Goal: Task Accomplishment & Management: Use online tool/utility

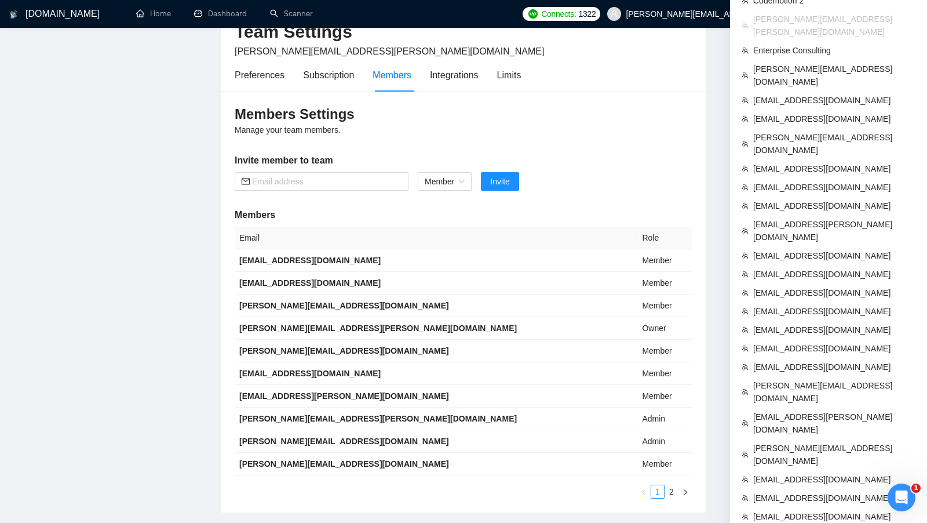
scroll to position [68, 0]
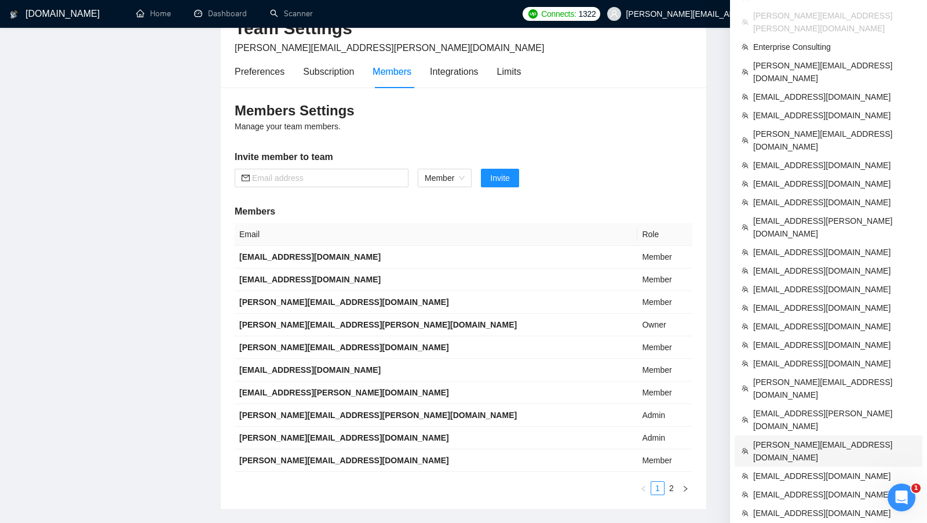
click at [859, 438] on span "[PERSON_NAME][EMAIL_ADDRESS][DOMAIN_NAME]" at bounding box center [834, 450] width 162 height 25
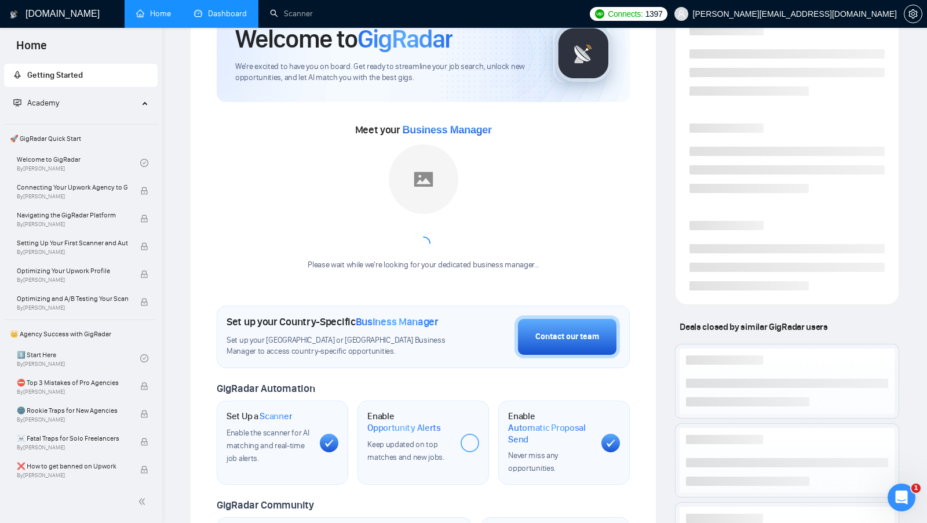
click at [235, 9] on link "Dashboard" at bounding box center [220, 14] width 53 height 10
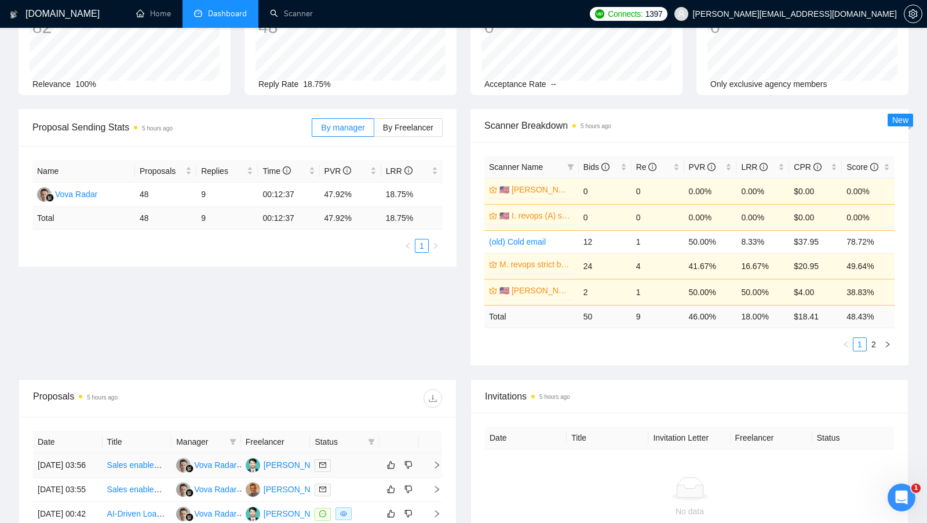
scroll to position [60, 0]
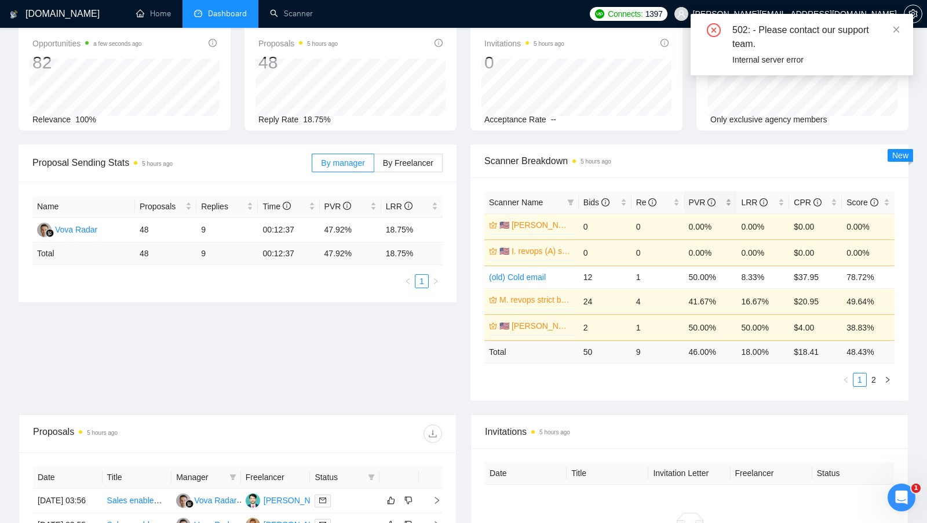
click at [729, 199] on div "PVR" at bounding box center [710, 202] width 43 height 13
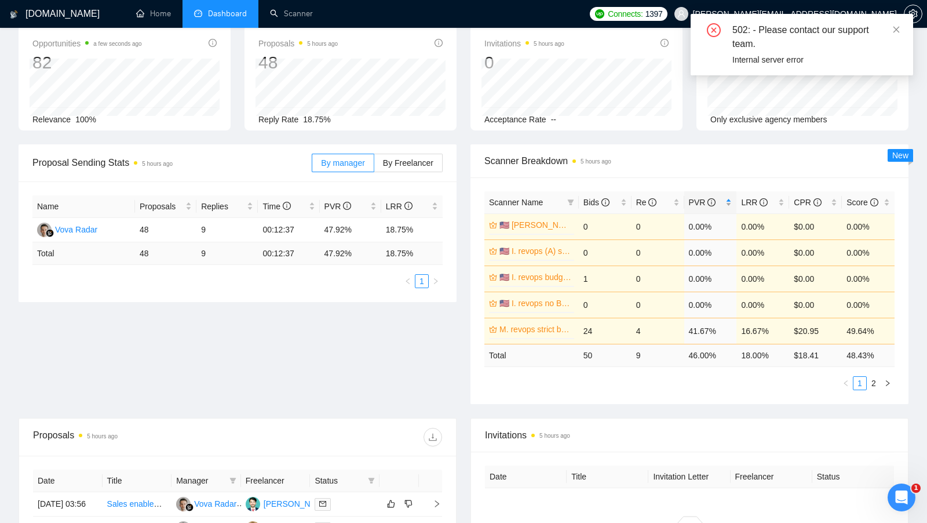
click at [729, 199] on div "PVR" at bounding box center [710, 202] width 43 height 13
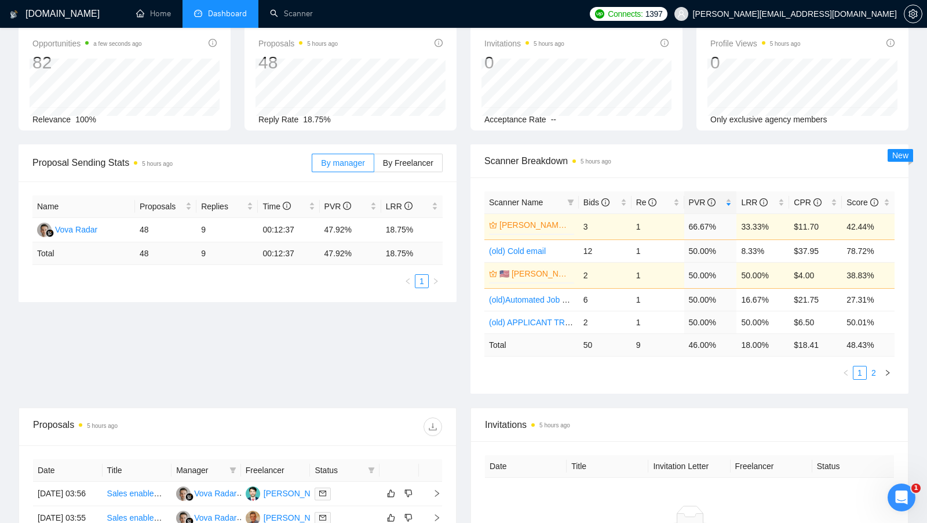
click at [878, 370] on link "2" at bounding box center [873, 372] width 13 height 13
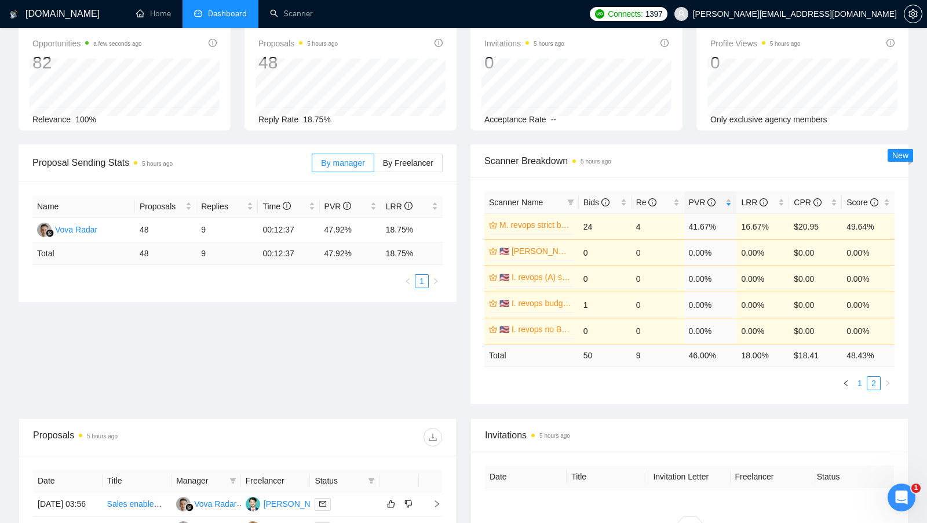
click at [860, 377] on link "1" at bounding box center [859, 383] width 13 height 13
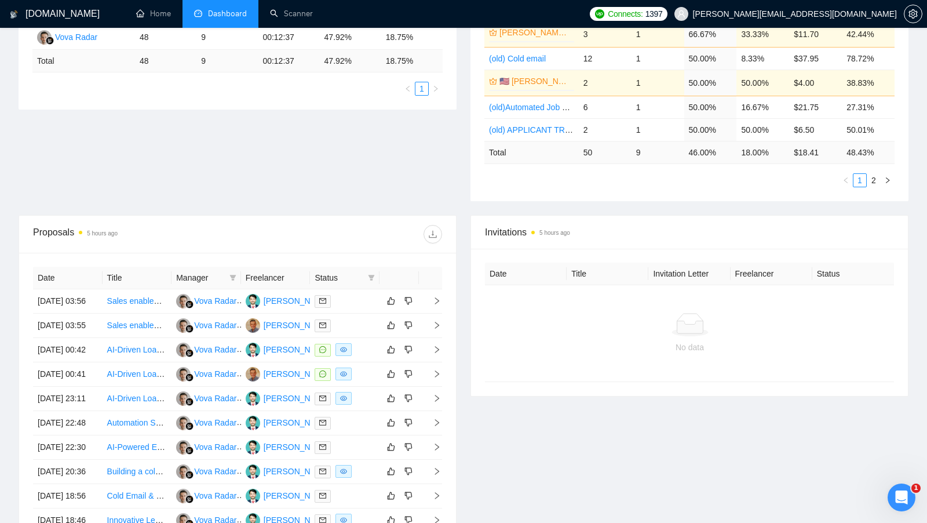
scroll to position [316, 0]
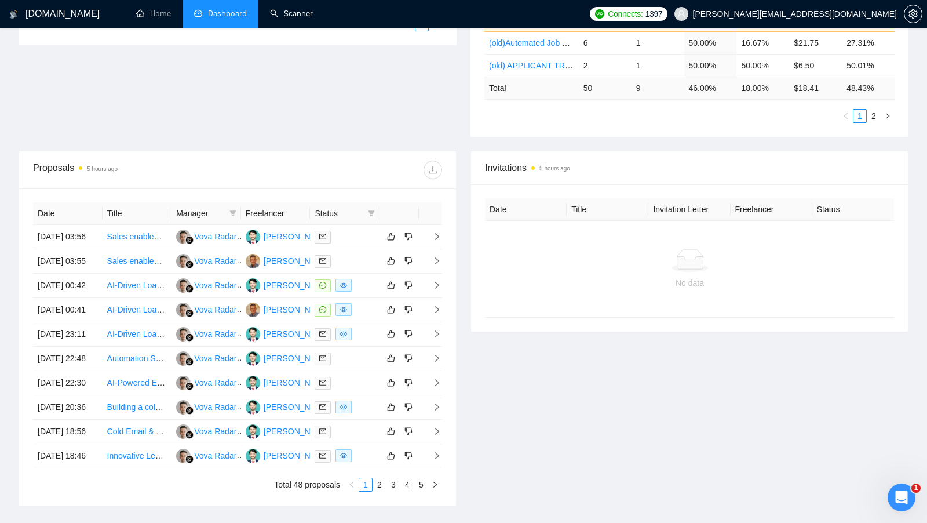
click at [232, 14] on span "Dashboard" at bounding box center [227, 14] width 39 height 10
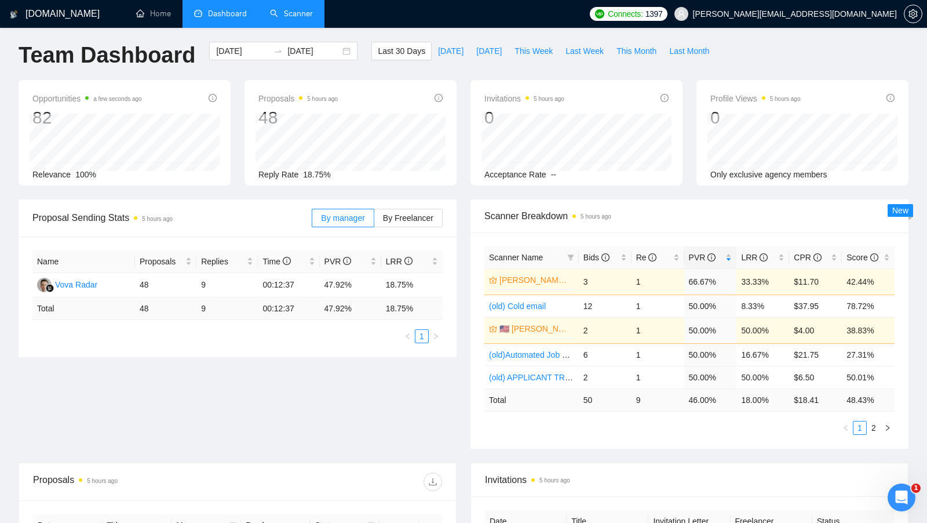
click at [293, 18] on link "Scanner" at bounding box center [291, 14] width 43 height 10
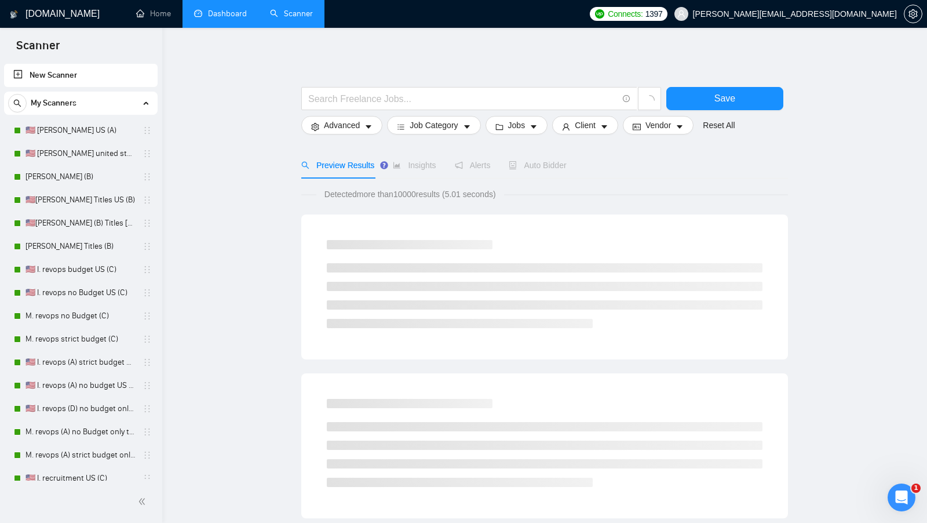
click at [240, 16] on link "Dashboard" at bounding box center [220, 14] width 53 height 10
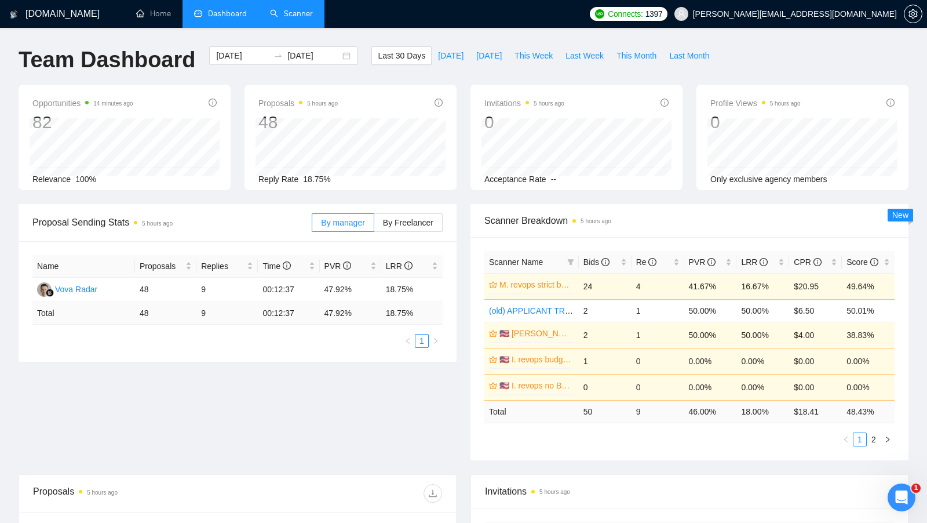
click at [296, 15] on link "Scanner" at bounding box center [291, 14] width 43 height 10
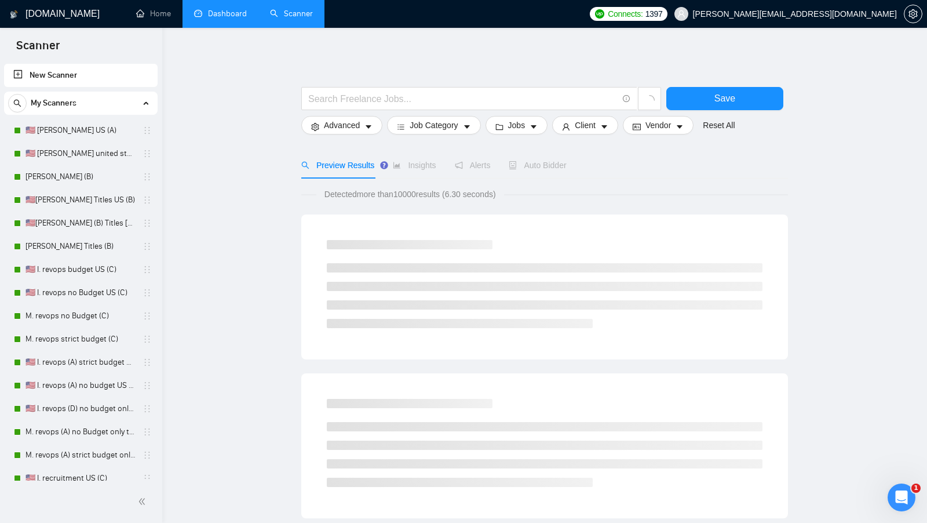
click at [224, 19] on link "Dashboard" at bounding box center [220, 14] width 53 height 10
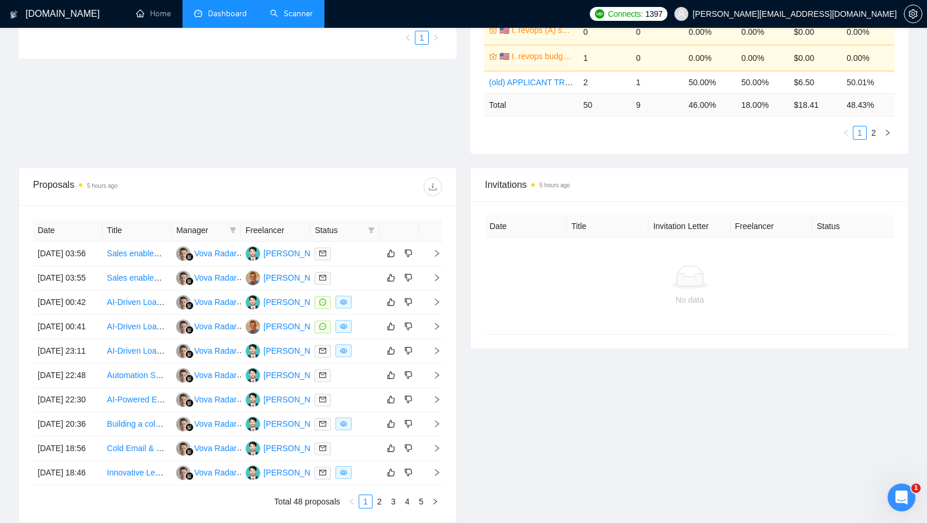
scroll to position [305, 0]
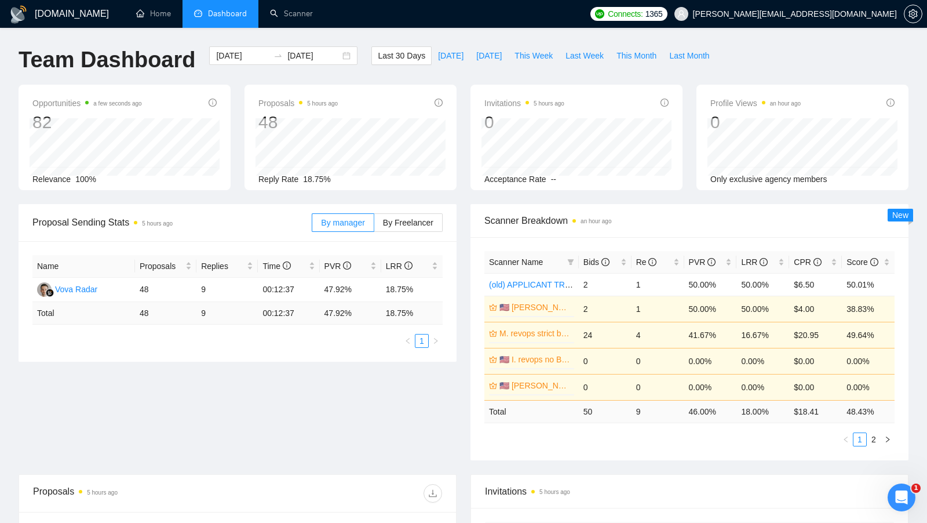
click at [562, 90] on div "Invitations 5 hours ago 0 Acceptance Rate --" at bounding box center [576, 137] width 212 height 105
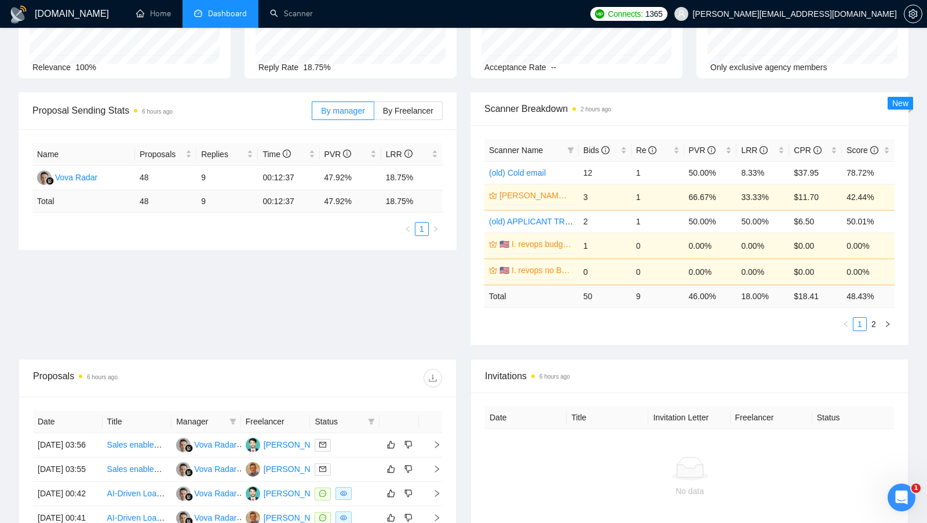
scroll to position [72, 0]
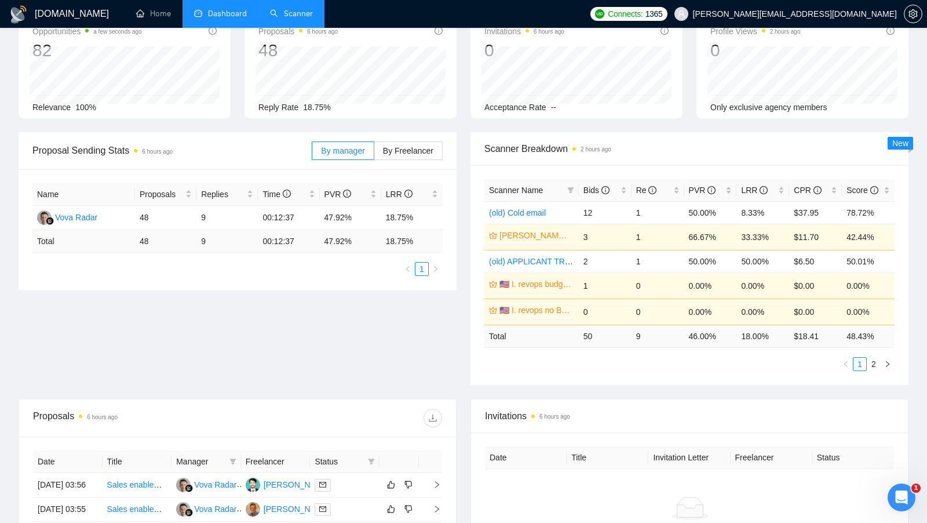
click at [280, 14] on link "Scanner" at bounding box center [291, 14] width 43 height 10
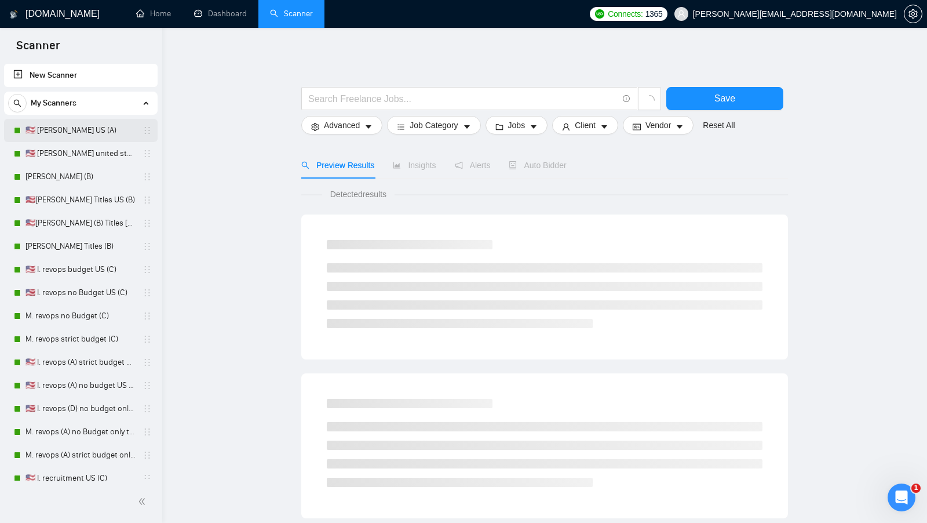
click at [97, 125] on link "🇺🇸 [PERSON_NAME] US (A)" at bounding box center [80, 130] width 110 height 23
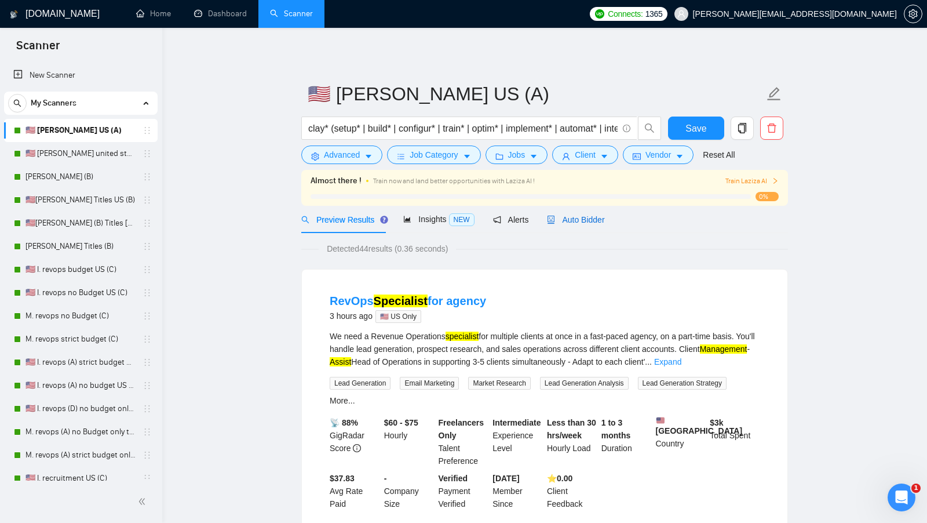
click at [577, 220] on span "Auto Bidder" at bounding box center [575, 219] width 57 height 9
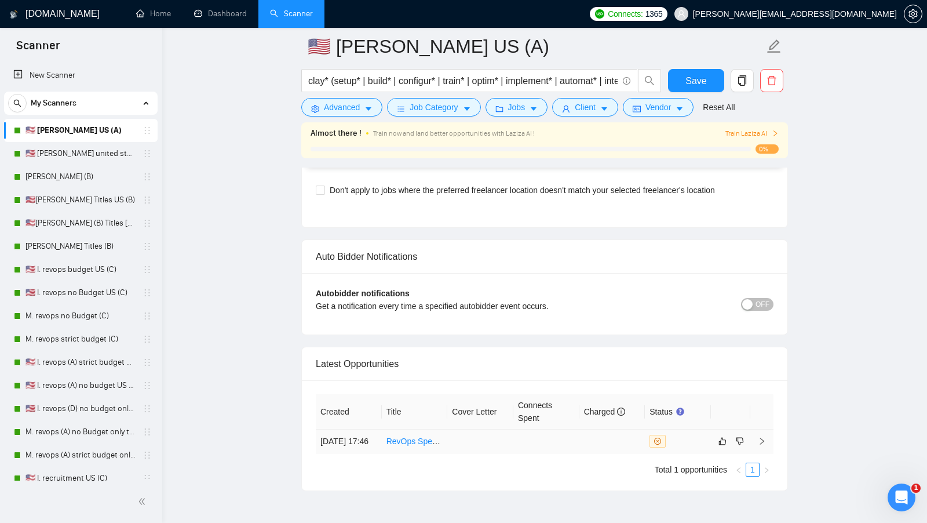
scroll to position [2696, 0]
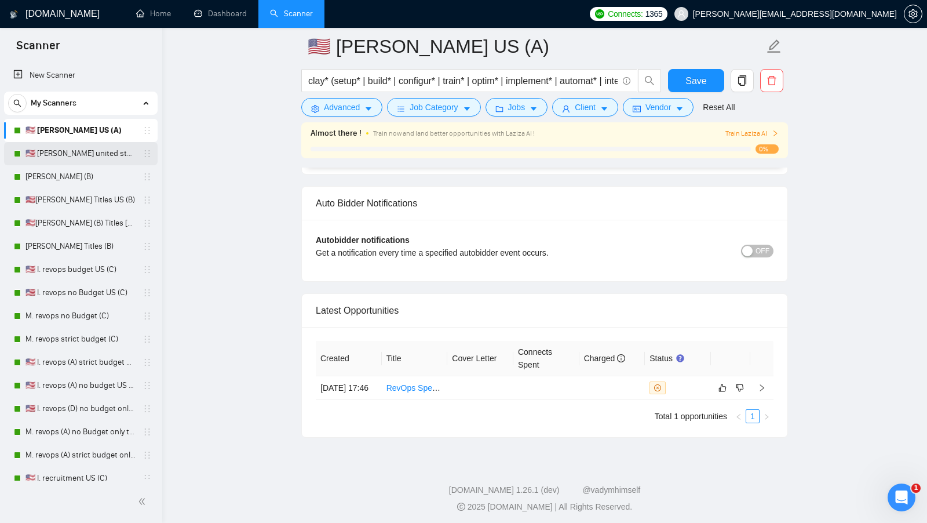
click at [99, 160] on link "🇺🇸 [PERSON_NAME] united states (A)" at bounding box center [80, 153] width 110 height 23
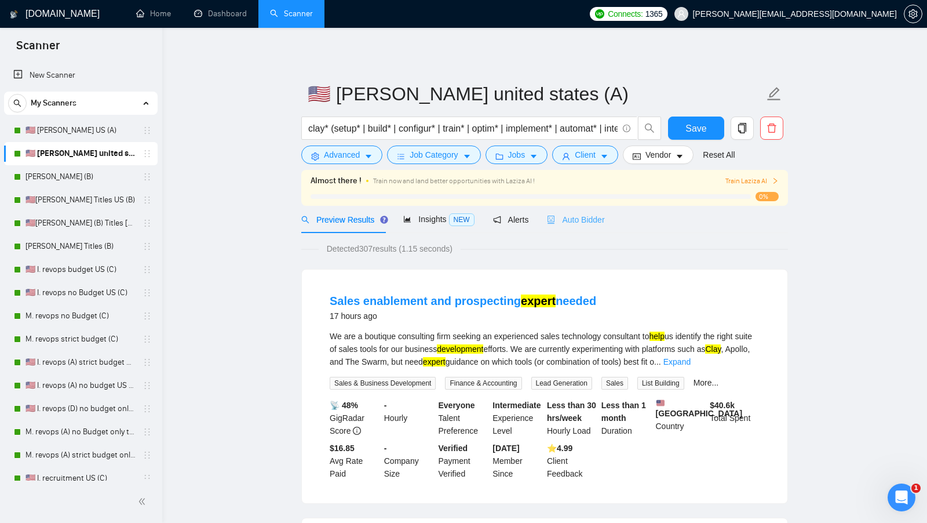
click at [589, 225] on div "Auto Bidder" at bounding box center [575, 219] width 57 height 27
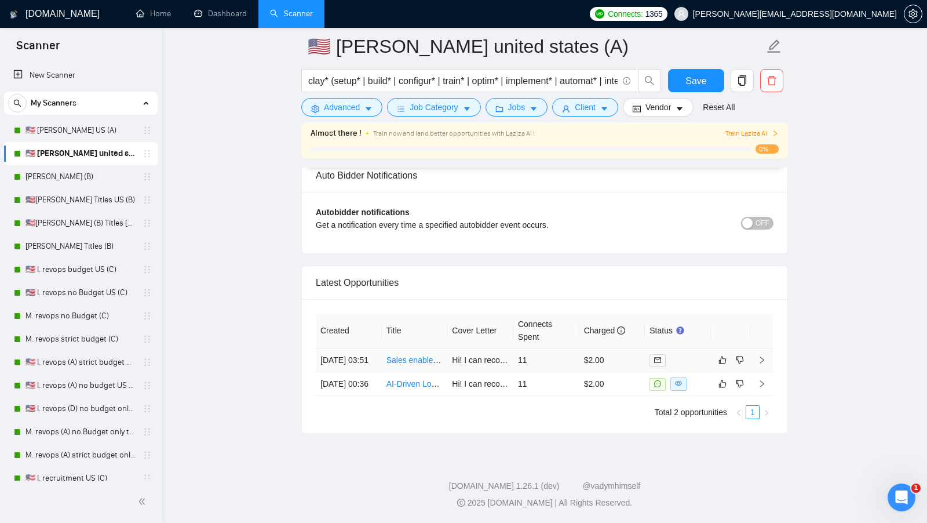
scroll to position [2723, 0]
click at [81, 176] on link "[PERSON_NAME] (B)" at bounding box center [80, 176] width 110 height 23
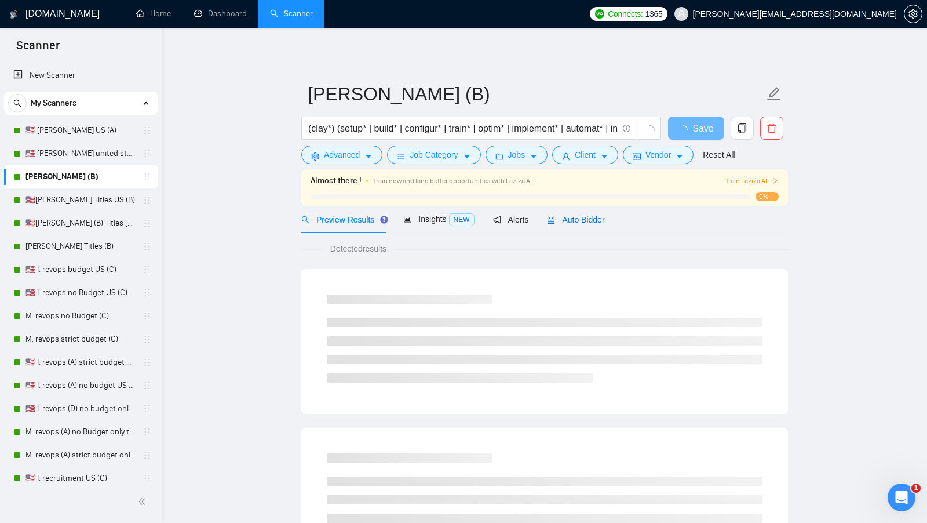
click at [572, 219] on span "Auto Bidder" at bounding box center [575, 219] width 57 height 9
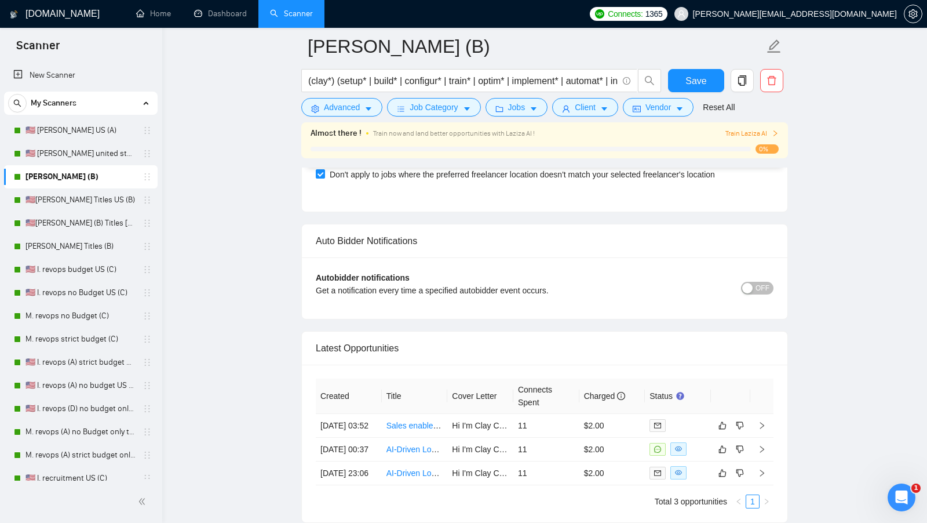
scroll to position [2756, 0]
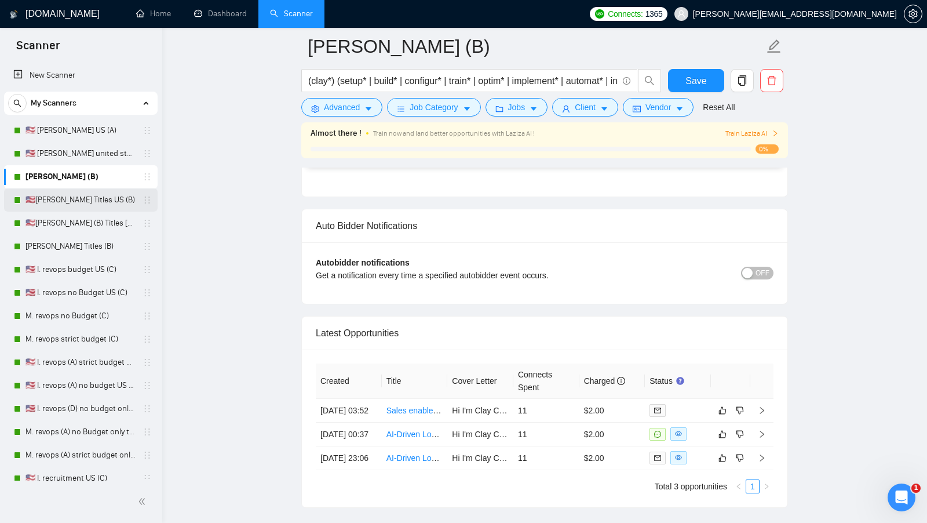
click at [63, 195] on link "🇺🇸I. Clay Titles US (B)" at bounding box center [80, 199] width 110 height 23
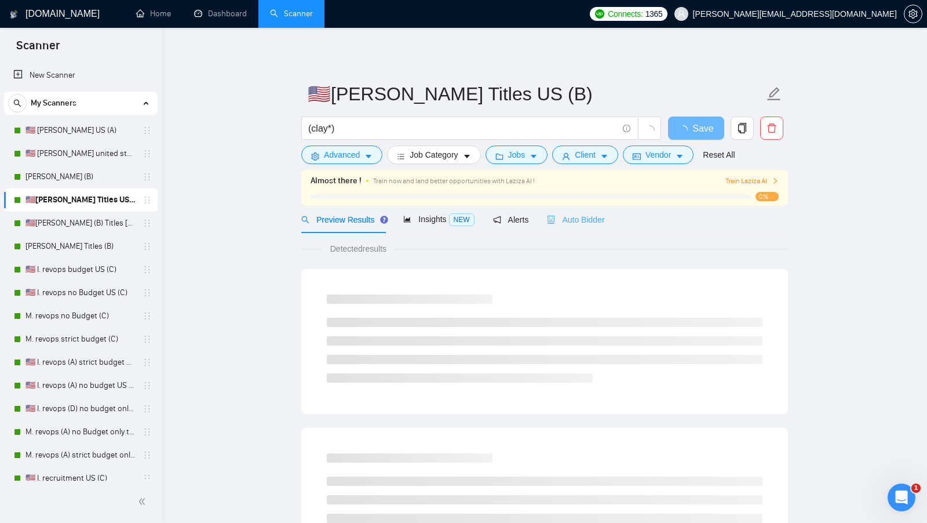
click at [592, 206] on div "Auto Bidder" at bounding box center [575, 219] width 57 height 27
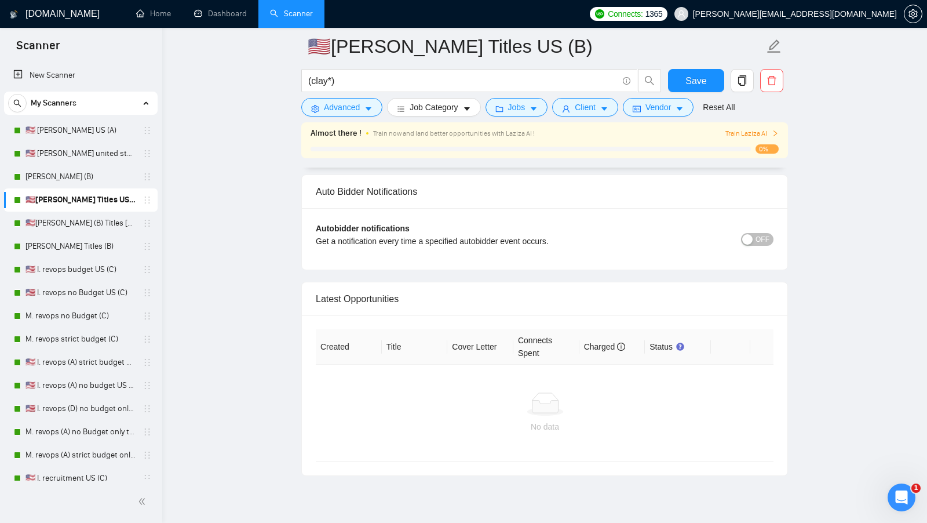
scroll to position [2684, 0]
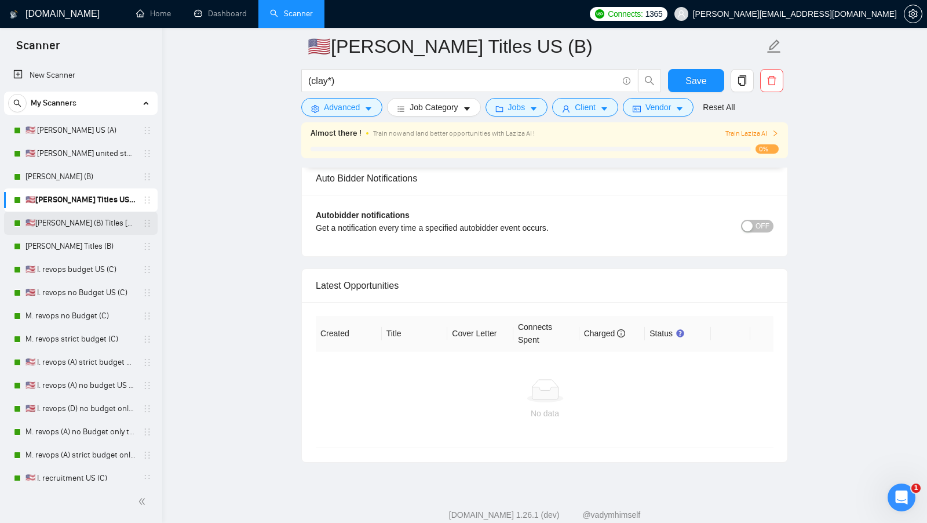
click at [86, 213] on link "🇺🇸I. Clay (B) Titles united states" at bounding box center [80, 222] width 110 height 23
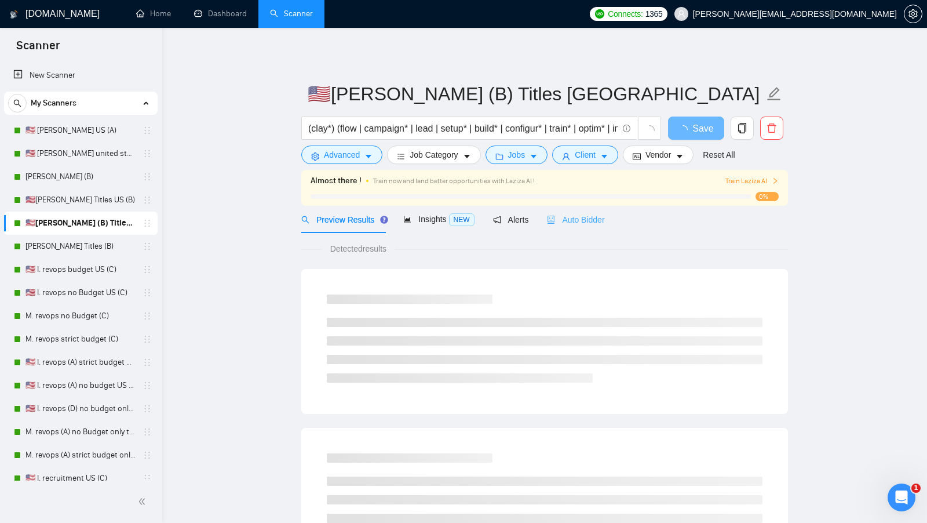
click at [586, 227] on div "Auto Bidder" at bounding box center [575, 219] width 57 height 27
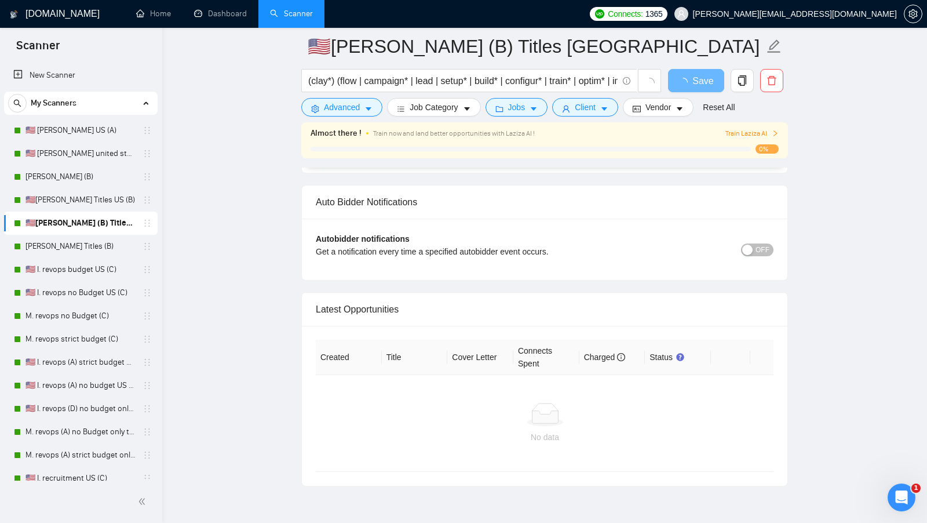
scroll to position [2629, 0]
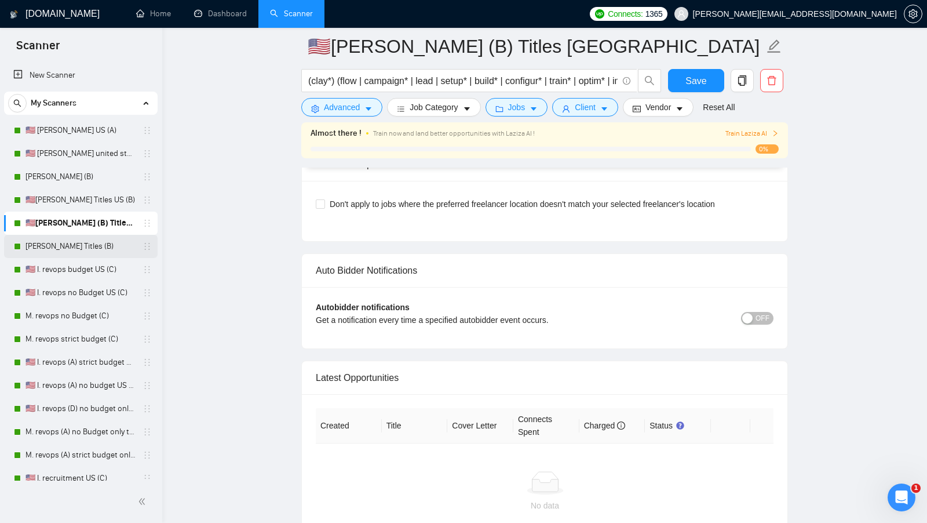
click at [37, 245] on link "M. Clay Titles (B)" at bounding box center [80, 246] width 110 height 23
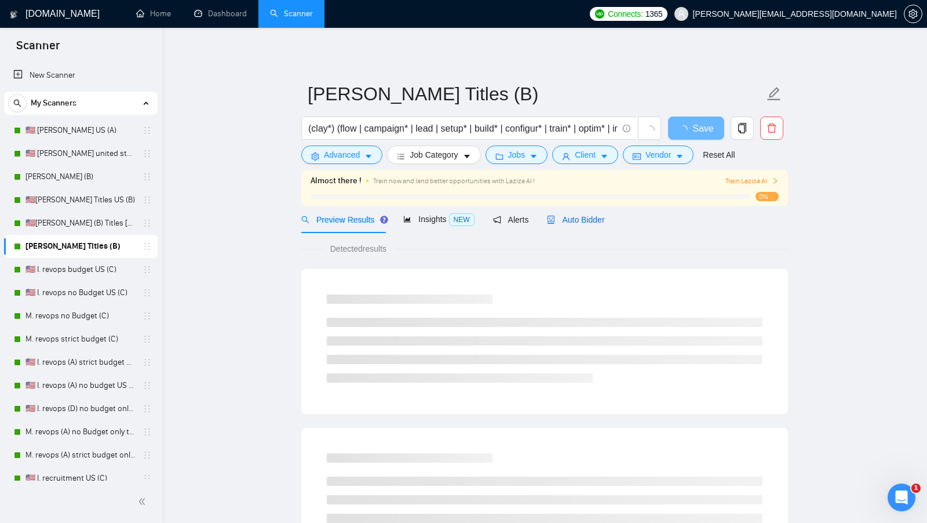
click at [571, 220] on span "Auto Bidder" at bounding box center [575, 219] width 57 height 9
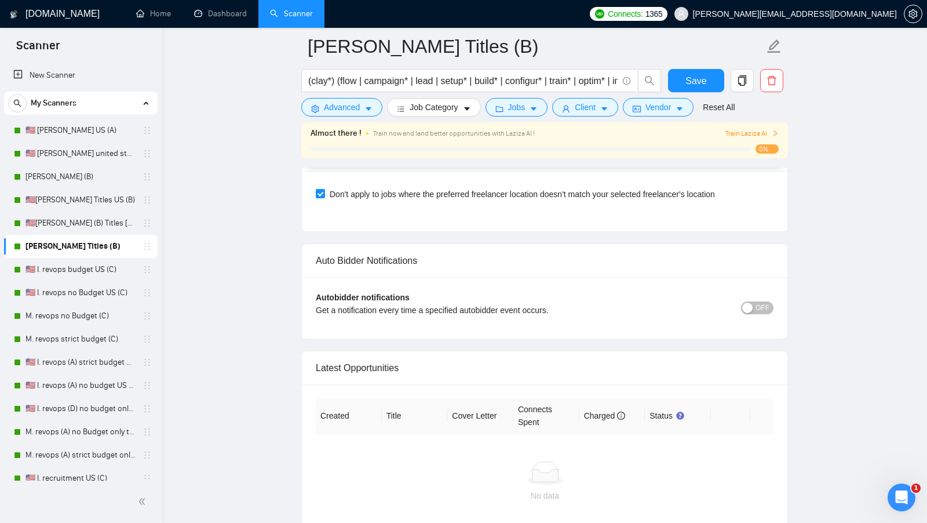
scroll to position [2814, 0]
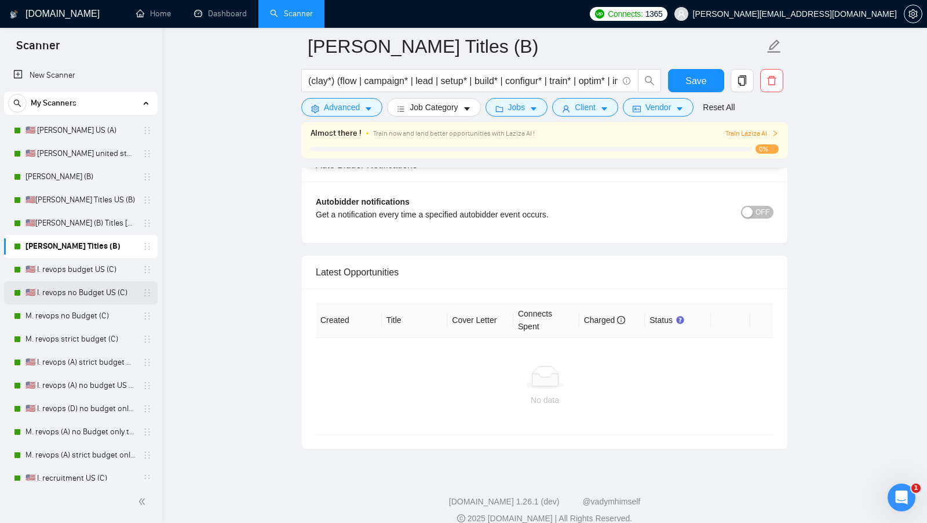
click at [73, 282] on link "🇺🇸 I. revops no Budget US (C)" at bounding box center [80, 292] width 110 height 23
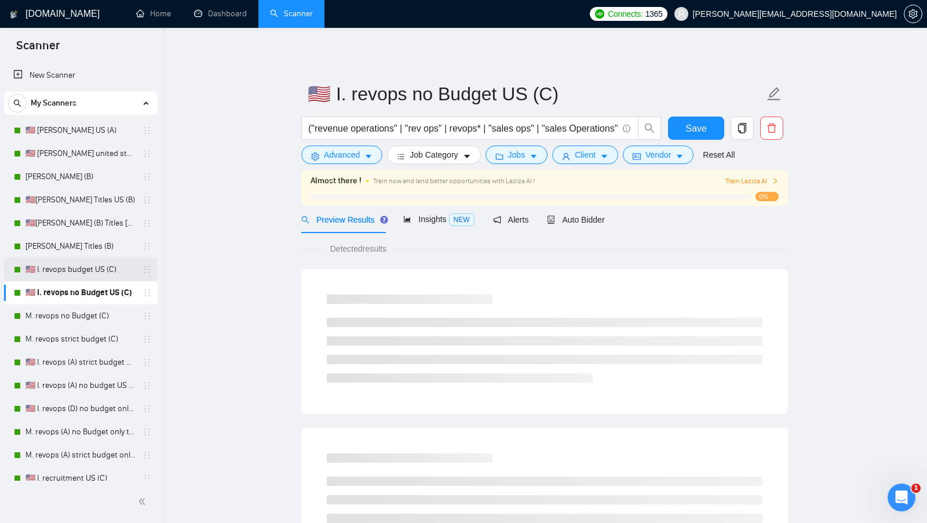
click at [74, 276] on link "🇺🇸 I. revops budget US (C)" at bounding box center [80, 269] width 110 height 23
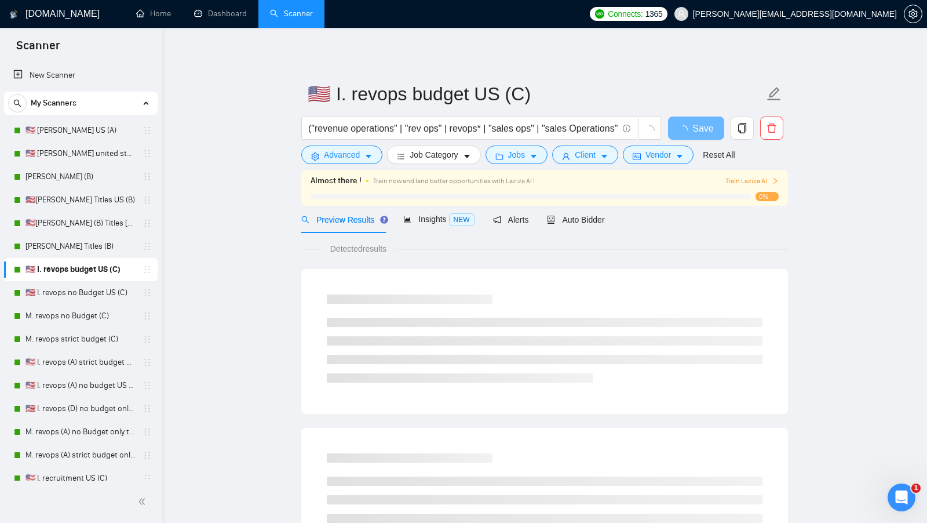
click at [583, 203] on div "Almost there ! Train now and land better opportunities with Laziza AI ! Train L…" at bounding box center [544, 188] width 487 height 36
click at [583, 221] on span "Auto Bidder" at bounding box center [575, 219] width 57 height 9
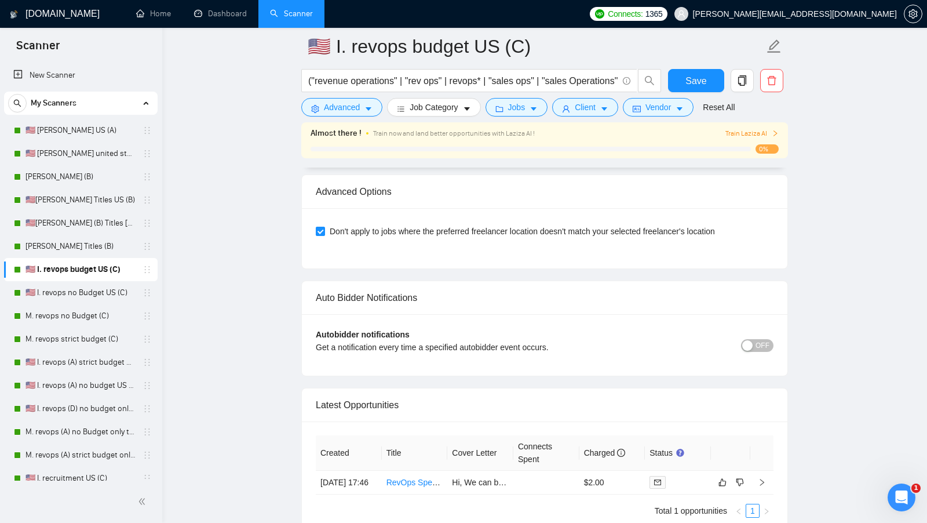
scroll to position [2602, 0]
click at [116, 293] on link "🇺🇸 I. revops no Budget US (C)" at bounding box center [80, 292] width 110 height 23
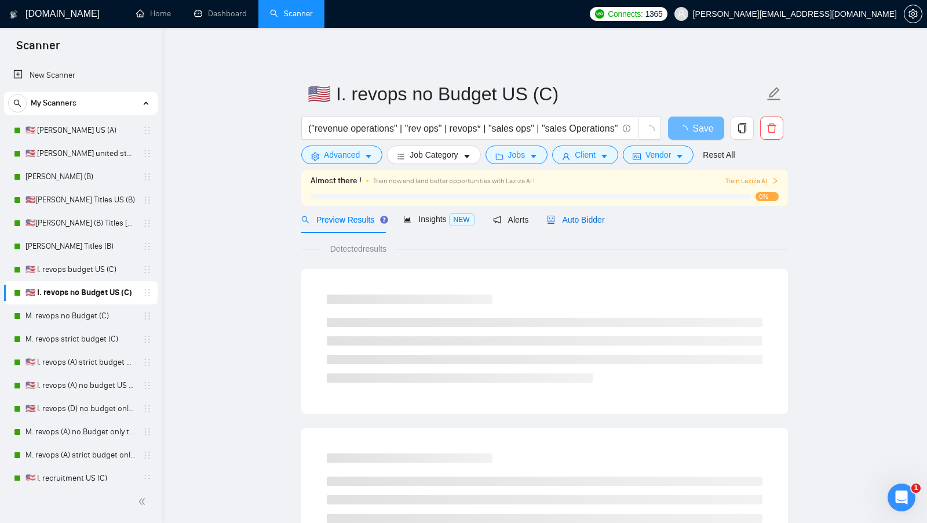
click at [585, 221] on span "Auto Bidder" at bounding box center [575, 219] width 57 height 9
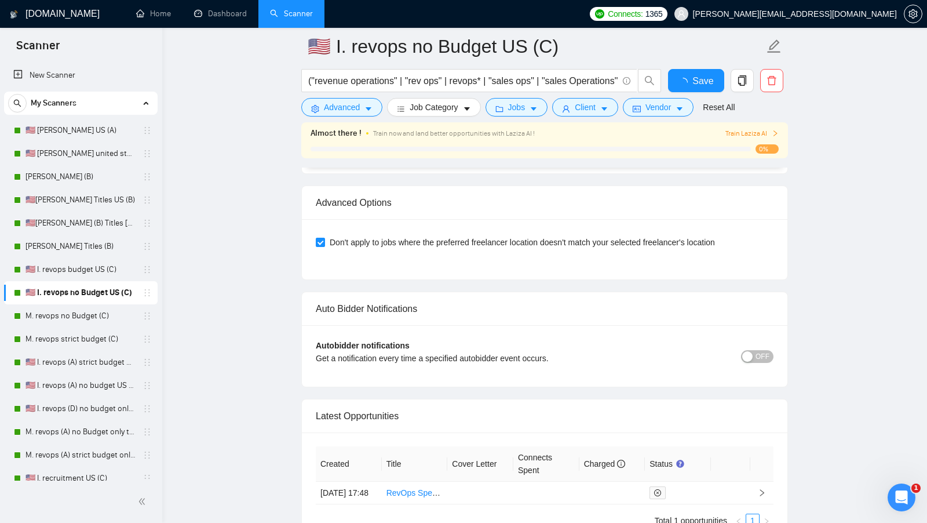
scroll to position [2629, 0]
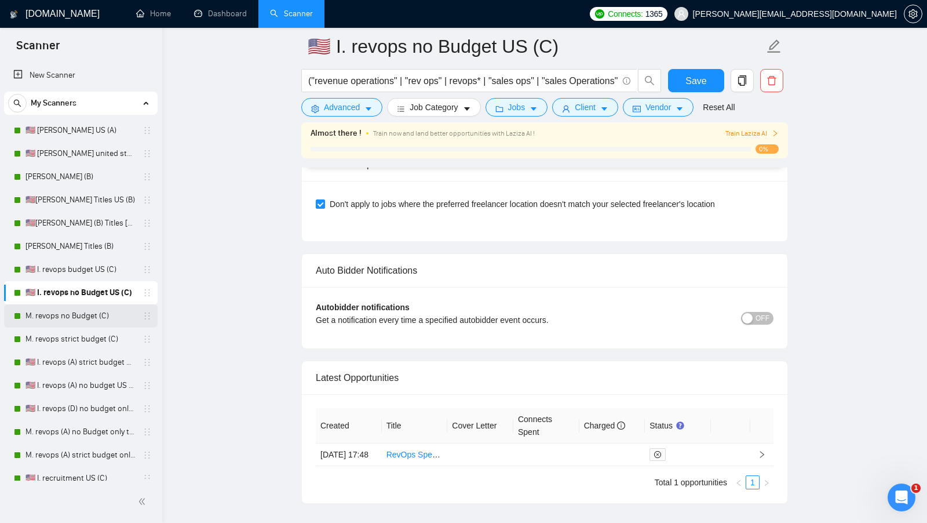
click at [105, 309] on link "M. revops no Budget (C)" at bounding box center [80, 315] width 110 height 23
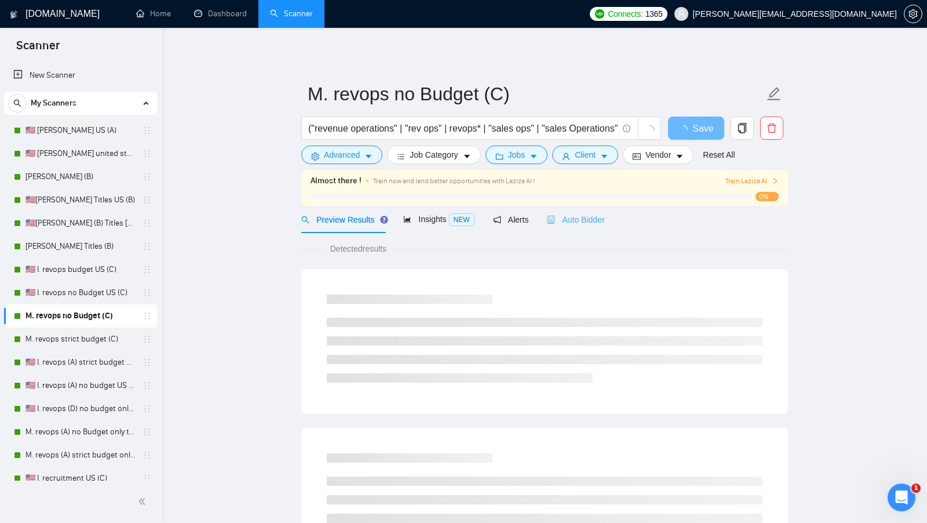
click at [591, 228] on div "Auto Bidder" at bounding box center [575, 219] width 57 height 27
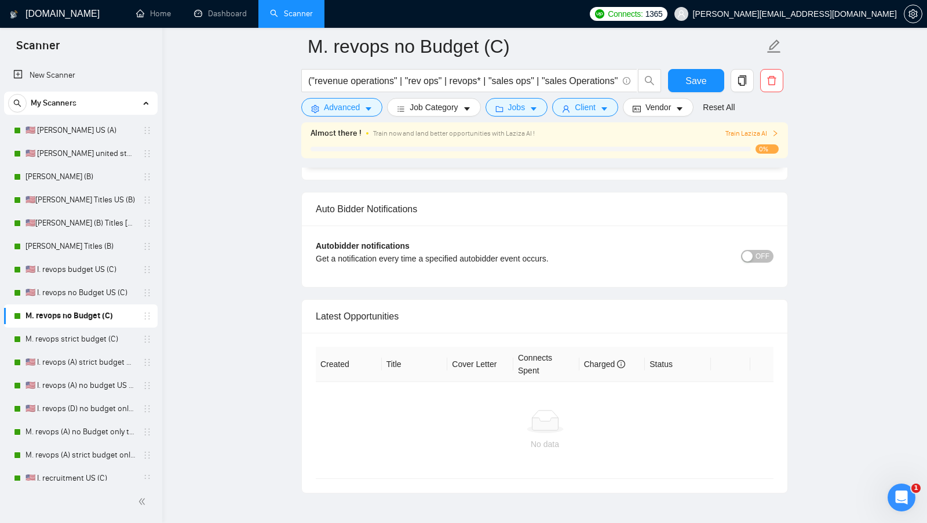
scroll to position [2918, 0]
click at [71, 336] on link "M. revops strict budget (C)" at bounding box center [80, 338] width 110 height 23
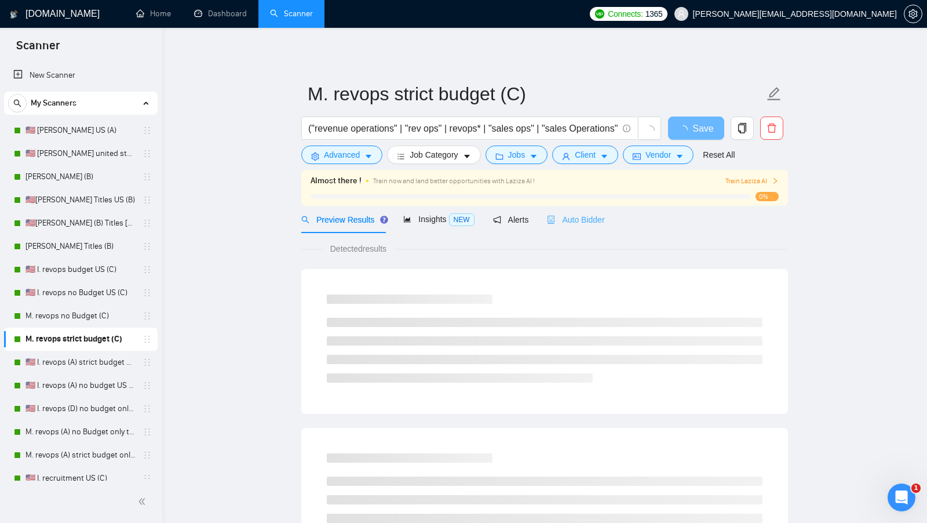
click at [573, 209] on div "Auto Bidder" at bounding box center [575, 219] width 57 height 27
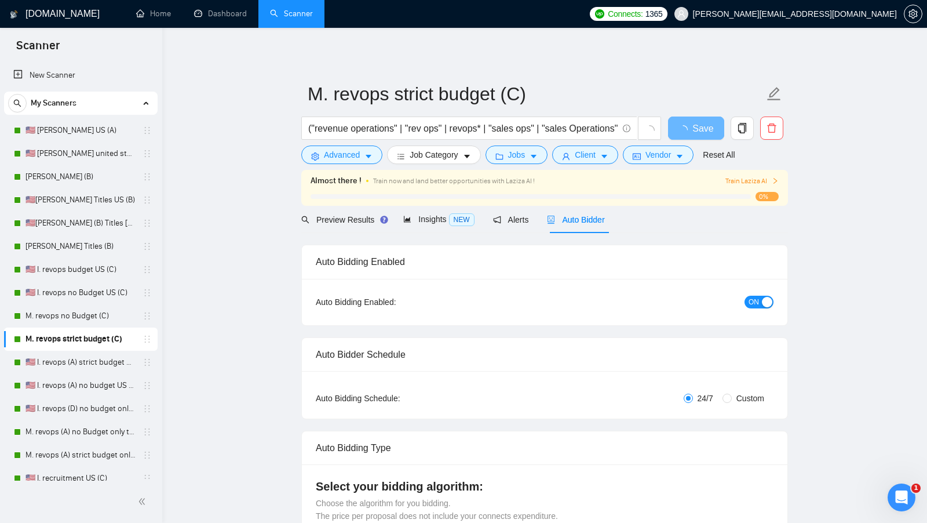
radio input "false"
radio input "true"
checkbox input "true"
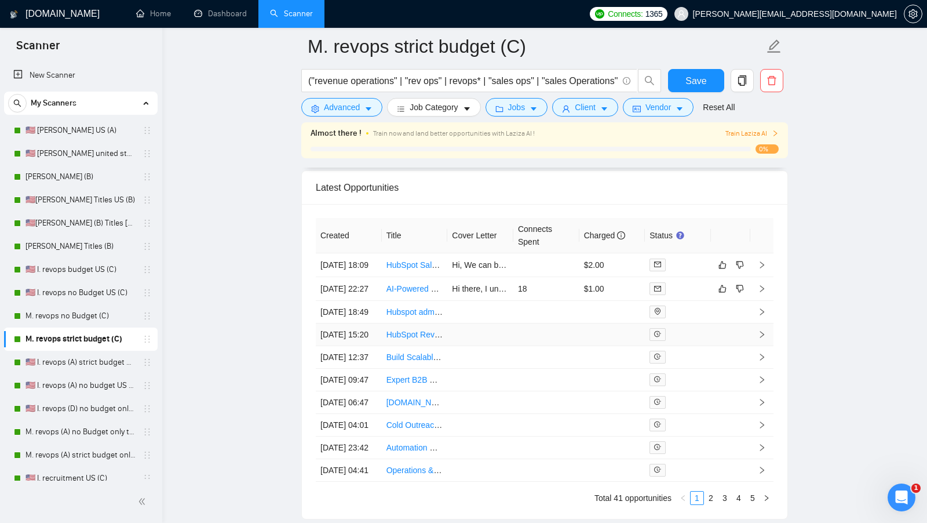
scroll to position [3199, 0]
click at [56, 359] on link "🇺🇸 I. revops (A) strict budget US only titles" at bounding box center [80, 362] width 110 height 23
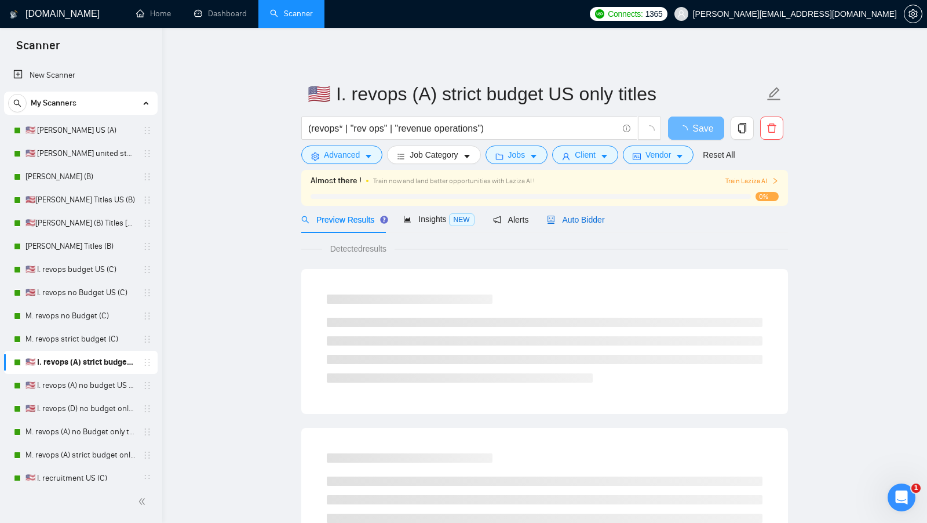
click at [575, 218] on span "Auto Bidder" at bounding box center [575, 219] width 57 height 9
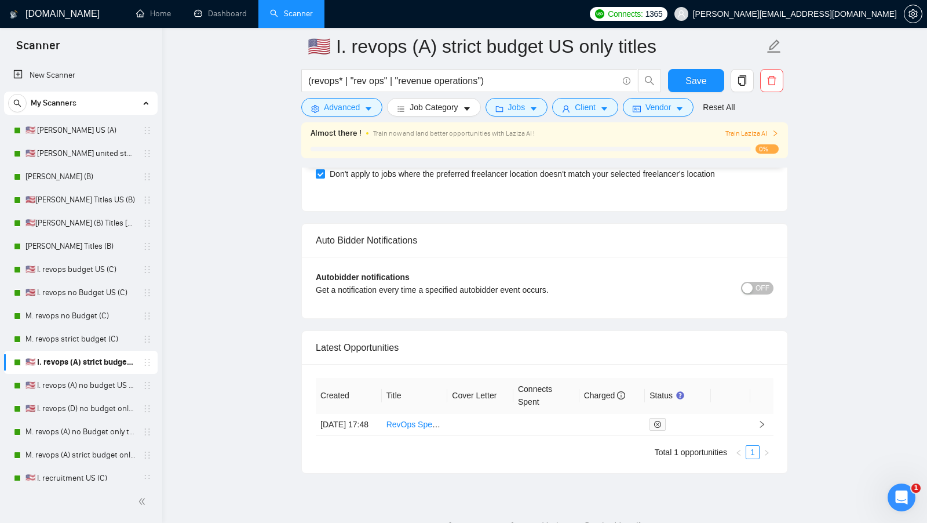
scroll to position [2676, 0]
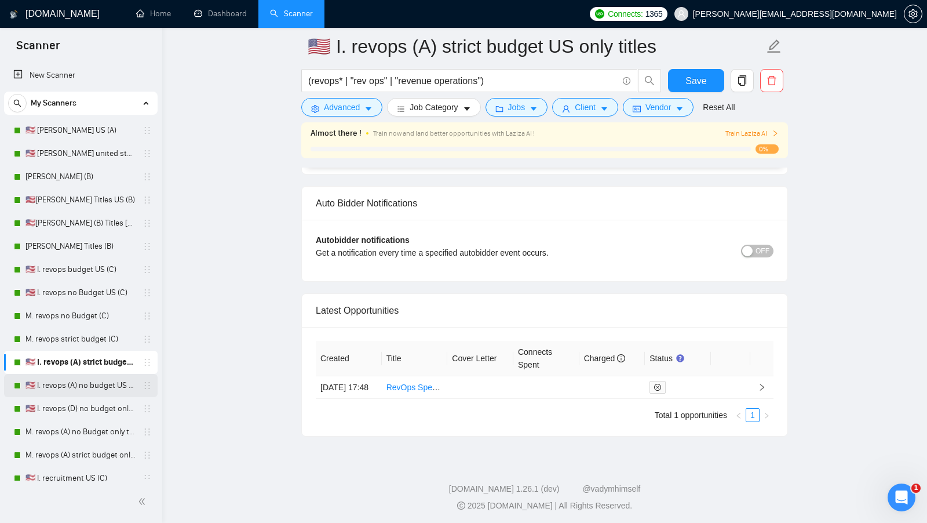
click at [97, 395] on link "🇺🇸 I. revops (A) no budget US only titles" at bounding box center [80, 385] width 110 height 23
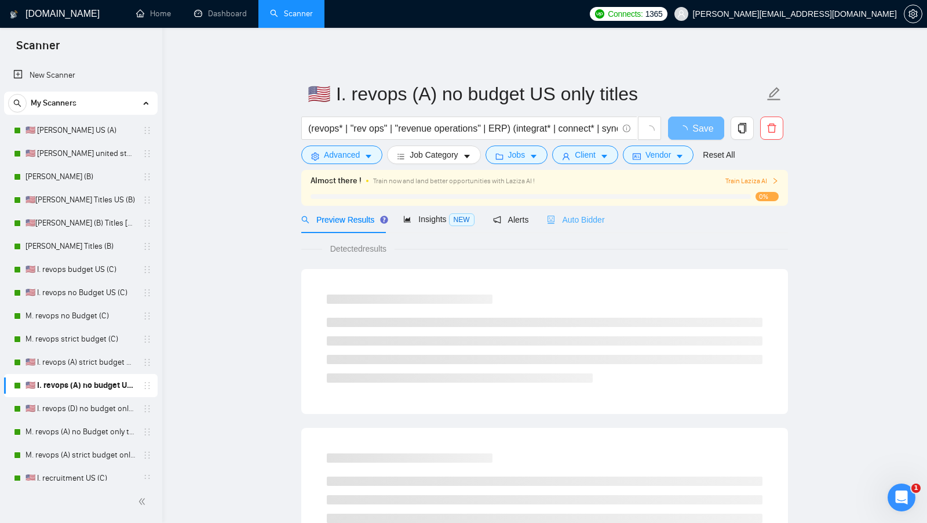
click at [602, 227] on div "Auto Bidder" at bounding box center [575, 219] width 57 height 27
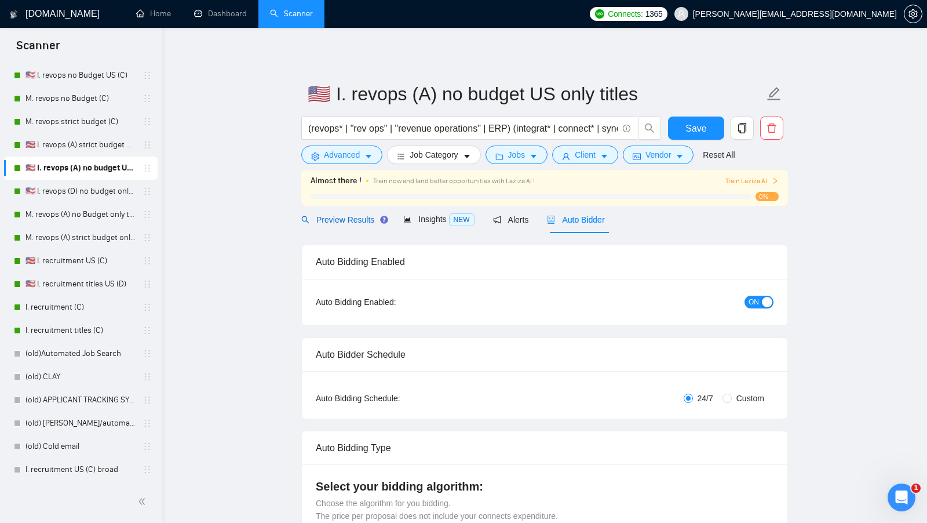
click at [341, 225] on div "Preview Results" at bounding box center [342, 219] width 83 height 13
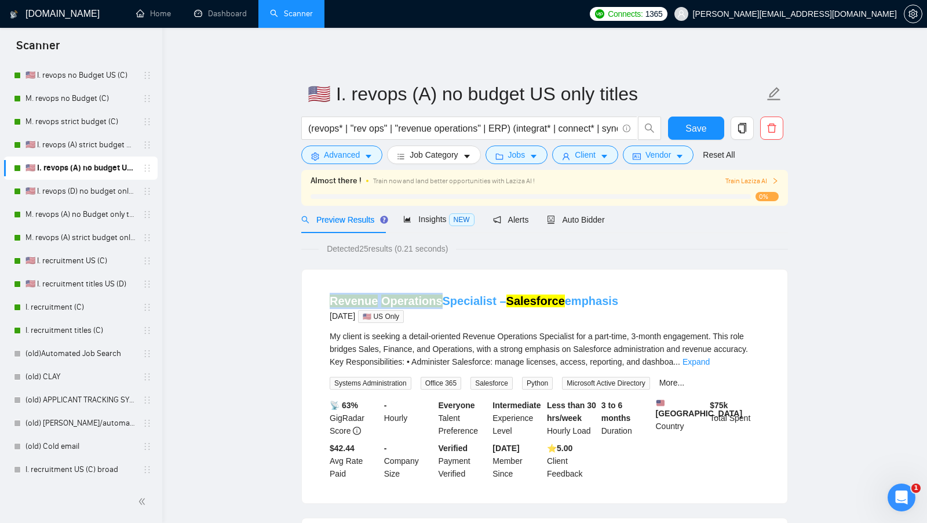
drag, startPoint x: 321, startPoint y: 299, endPoint x: 435, endPoint y: 298, distance: 114.1
click at [435, 298] on li "Revenue Operations Specialist – Salesforce emphasis 6 days ago 🇺🇸 US Only My cl…" at bounding box center [545, 386] width 458 height 206
copy link "Revenue Operations"
click at [495, 341] on div "My client is seeking a detail-oriented Revenue Operations Specialist for a part…" at bounding box center [545, 349] width 430 height 38
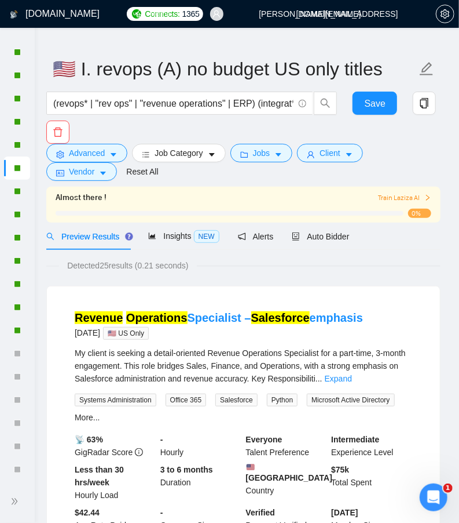
scroll to position [25, 0]
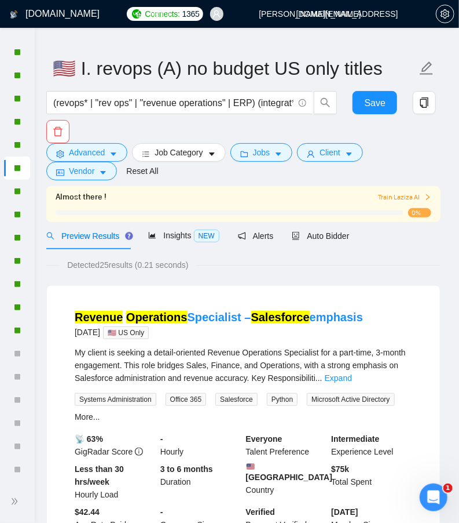
click at [158, 348] on span "My client is seeking a detail-oriented Revenue Operations Specialist for a part…" at bounding box center [240, 365] width 331 height 35
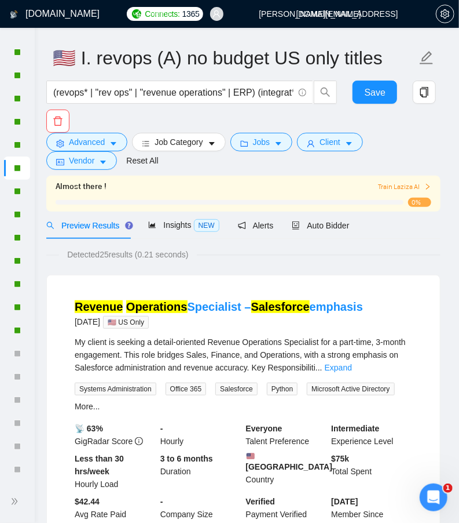
scroll to position [37, 0]
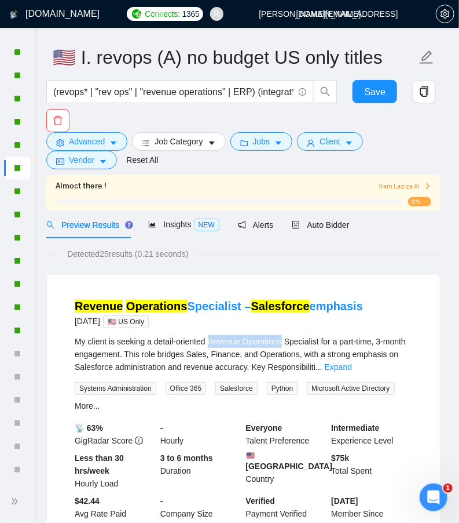
drag, startPoint x: 215, startPoint y: 318, endPoint x: 289, endPoint y: 315, distance: 73.7
click at [289, 337] on span "My client is seeking a detail-oriented Revenue Operations Specialist for a part…" at bounding box center [240, 354] width 331 height 35
copy span "Revenue Operations"
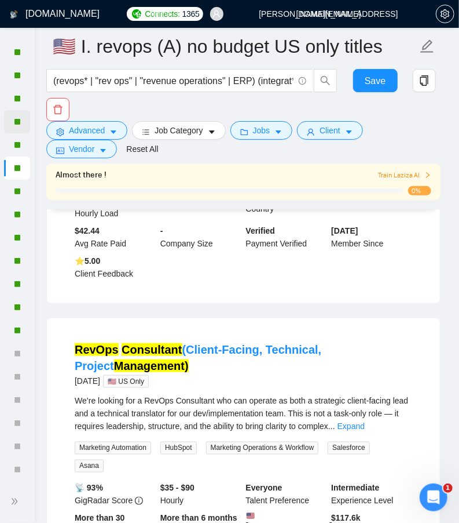
scroll to position [294, 0]
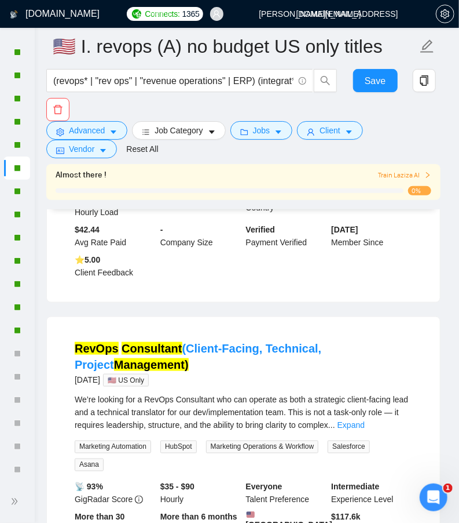
click at [166, 398] on span "We’re looking for a RevOps Consultant who can operate as both a strategic clien…" at bounding box center [242, 412] width 334 height 35
copy span "RevOps"
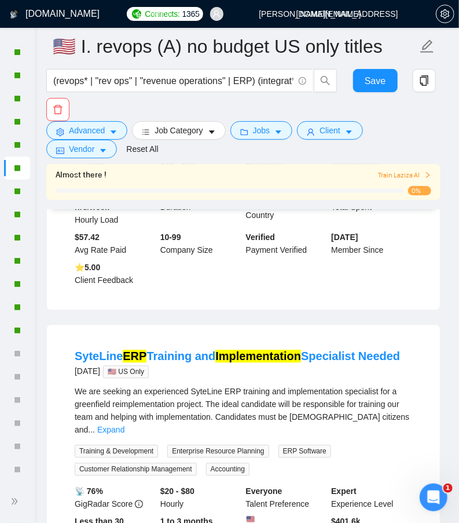
scroll to position [643, 0]
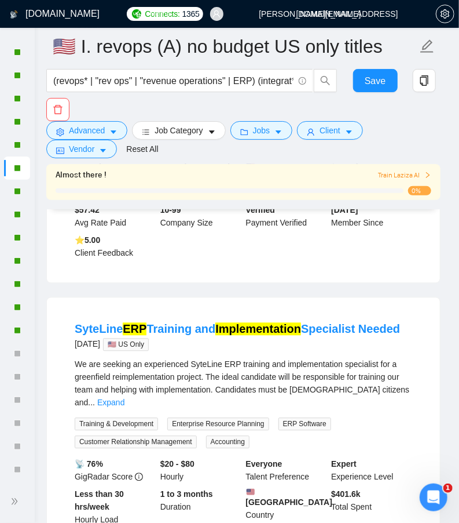
click at [125, 398] on link "Expand" at bounding box center [110, 402] width 27 height 9
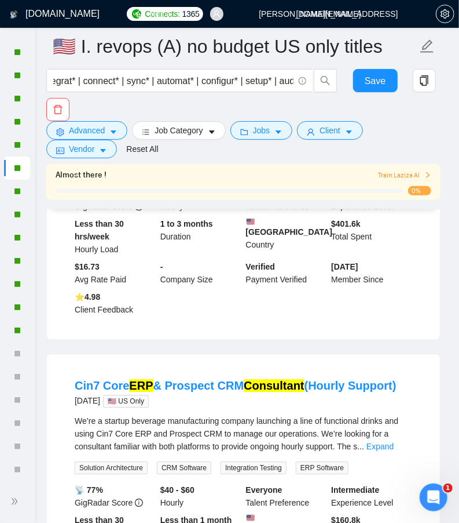
scroll to position [0, 0]
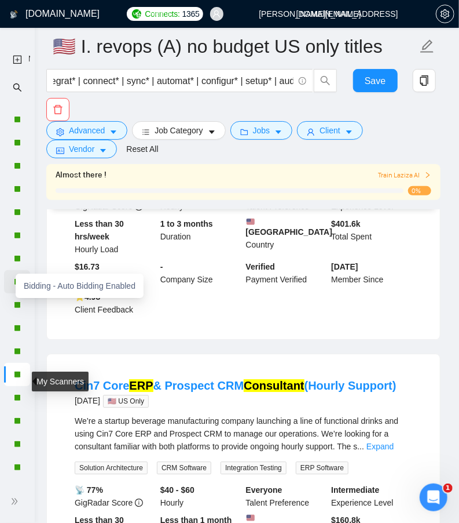
click at [17, 279] on div "Bidding - Auto Bidding Enabled" at bounding box center [80, 285] width 128 height 24
click at [15, 386] on div at bounding box center [17, 397] width 26 height 23
click at [15, 392] on div at bounding box center [17, 397] width 26 height 23
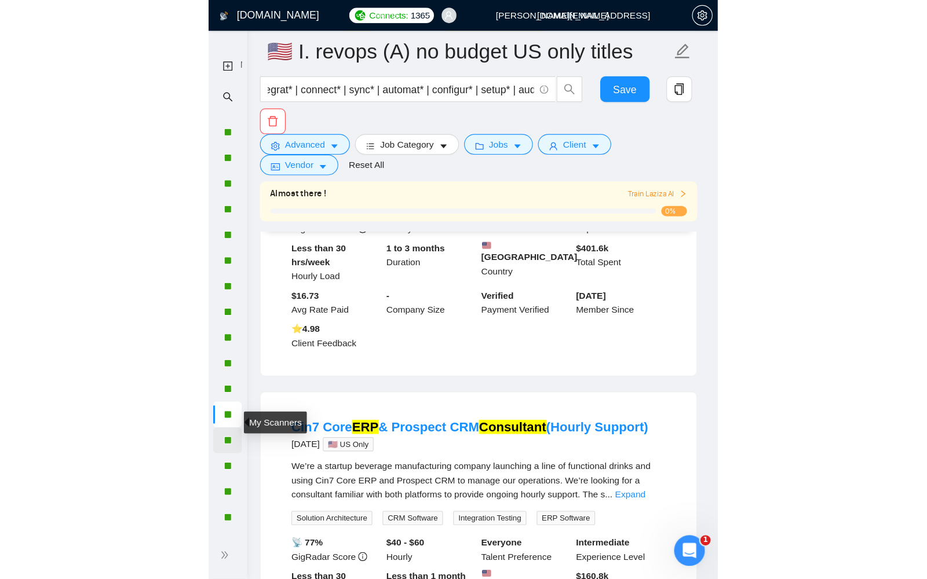
scroll to position [46, 0]
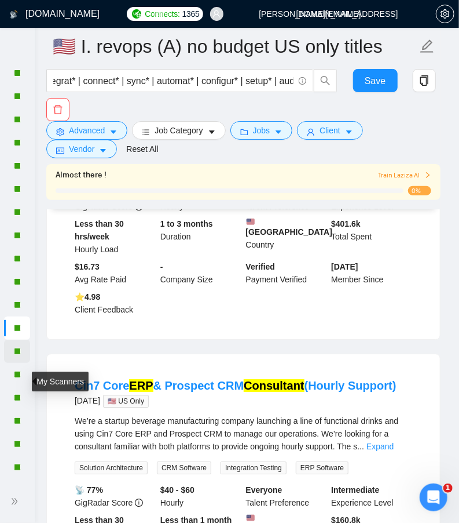
click at [22, 349] on div at bounding box center [17, 351] width 26 height 23
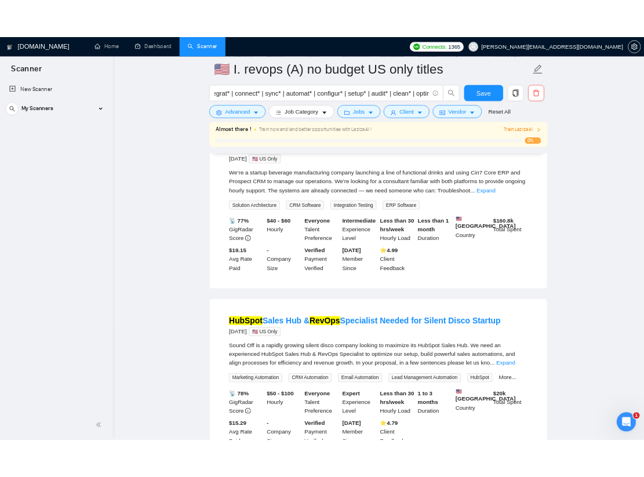
scroll to position [0, 0]
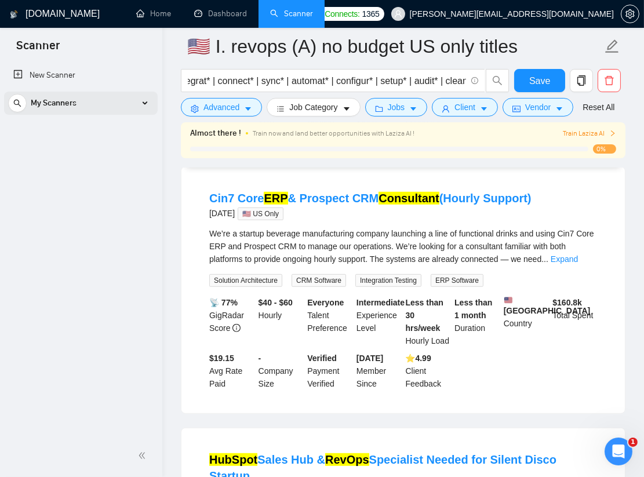
click at [145, 99] on div "My Scanners" at bounding box center [80, 103] width 145 height 23
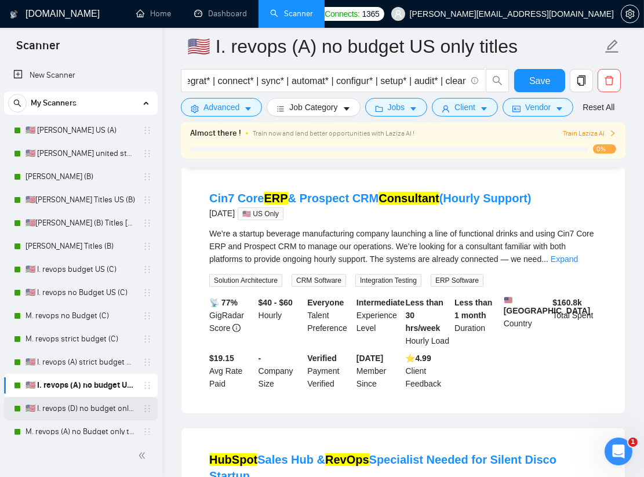
click at [111, 404] on link "🇺🇸 I. revops (D) no budget only titles" at bounding box center [80, 408] width 110 height 23
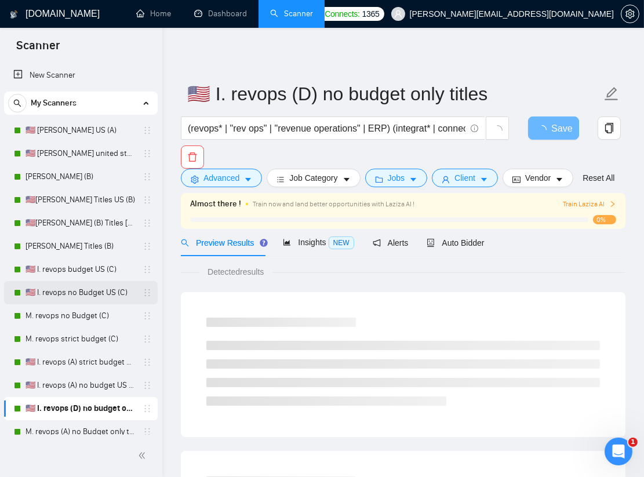
click at [74, 288] on link "🇺🇸 I. revops no Budget US (C)" at bounding box center [80, 292] width 110 height 23
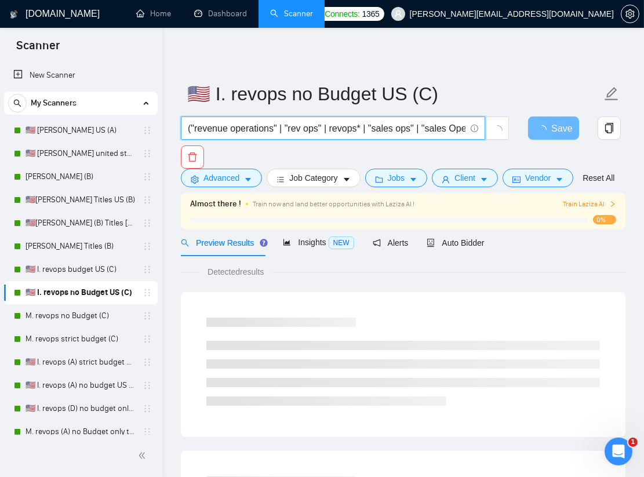
click at [307, 132] on input "("revenue operations" | "rev ops" | revops* | "sales ops" | "sales Operations" …" at bounding box center [327, 128] width 278 height 14
click at [74, 132] on link "🇺🇸 [PERSON_NAME] US (A)" at bounding box center [80, 130] width 110 height 23
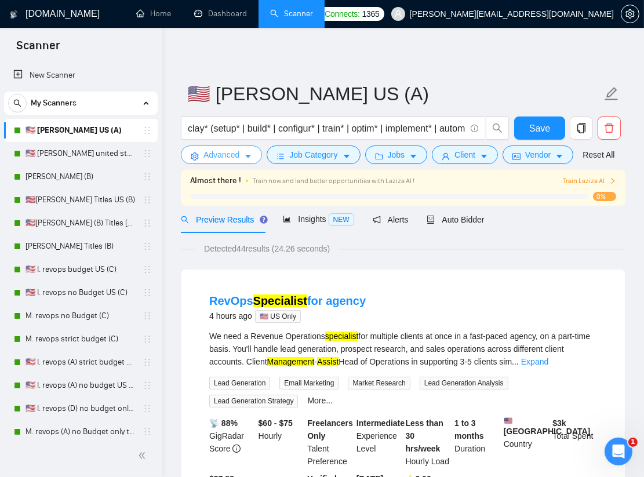
click at [245, 156] on icon "caret-down" at bounding box center [248, 156] width 8 height 8
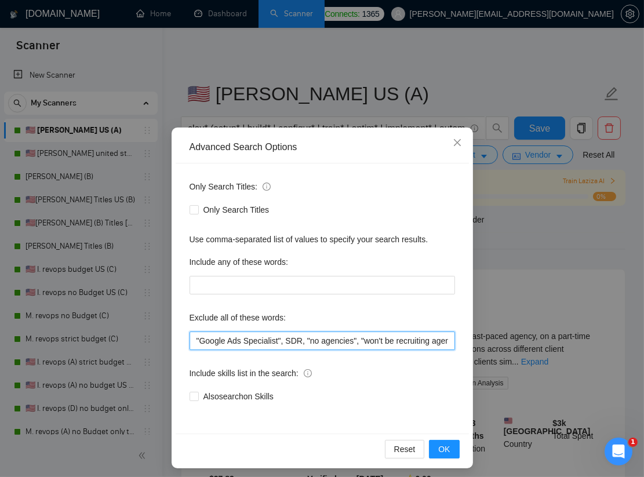
click at [399, 343] on input ""Google Ads Specialist", SDR, "no agencies", "won't be recruiting agencies", "a…" at bounding box center [321, 340] width 265 height 19
drag, startPoint x: 301, startPoint y: 340, endPoint x: 341, endPoint y: 341, distance: 40.6
click at [341, 341] on input ""Google Ads Specialist", SDR, "no agencies", "won't be recruiting agencies", "a…" at bounding box center [321, 340] width 265 height 19
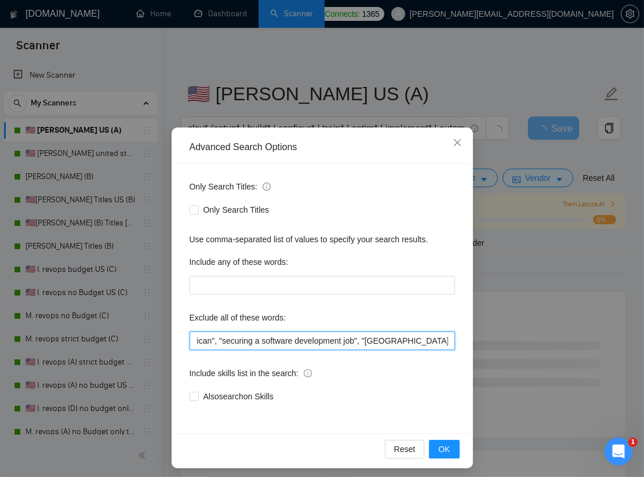
scroll to position [0, 2126]
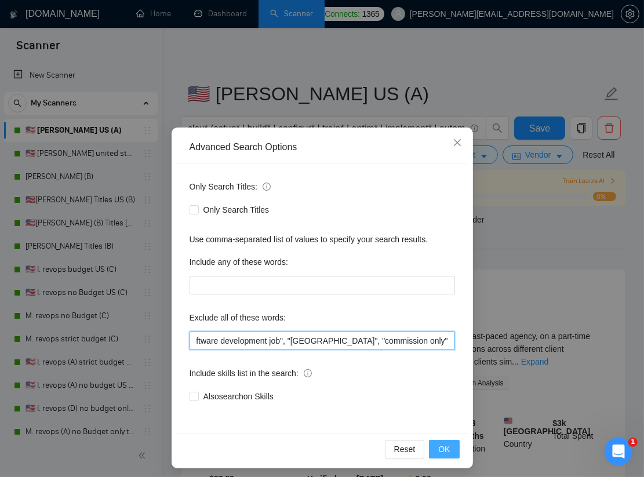
type input ""Google Ads Specialist", SDR, "no agencies", "won't be recruiting agencies", "a…"
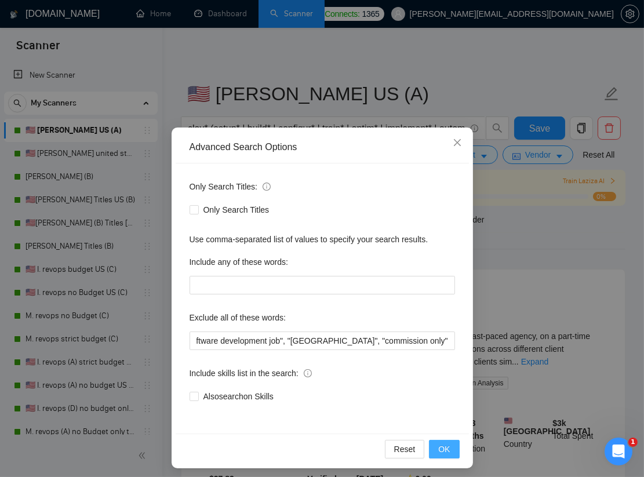
scroll to position [0, 0]
click at [433, 449] on button "OK" at bounding box center [444, 449] width 30 height 19
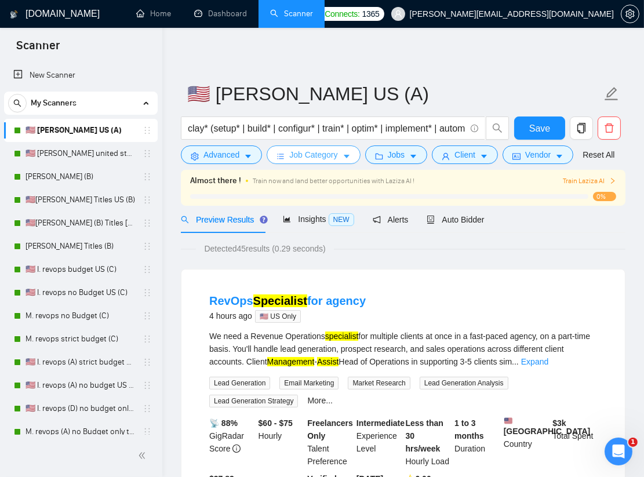
click at [346, 153] on icon "caret-down" at bounding box center [346, 156] width 8 height 8
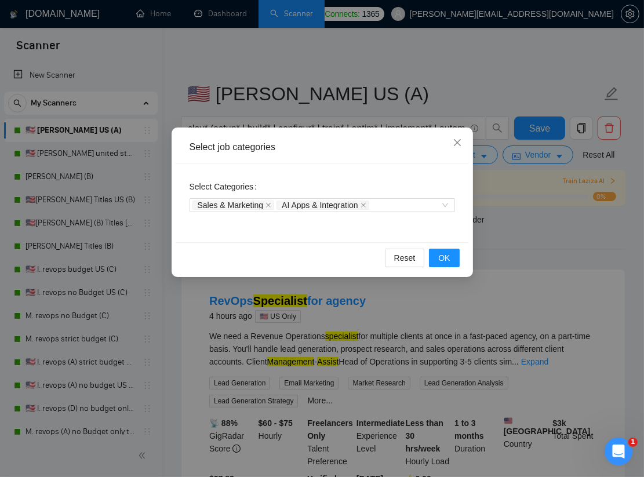
click at [519, 213] on div "Select job categories Select Categories Sales & Marketing AI Apps & Integration…" at bounding box center [322, 238] width 644 height 477
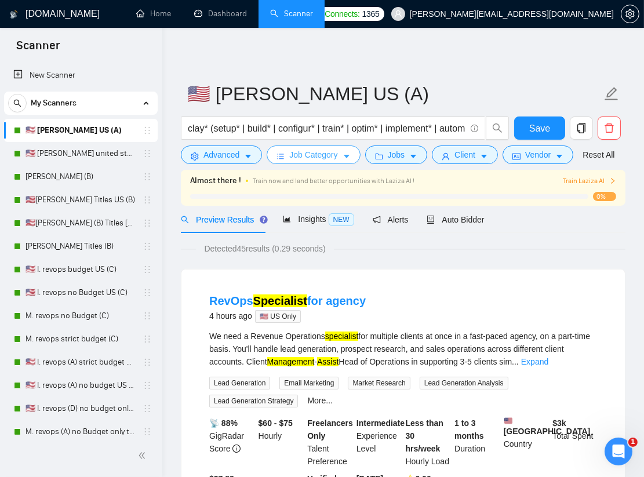
click at [337, 156] on span "Job Category" at bounding box center [313, 154] width 48 height 13
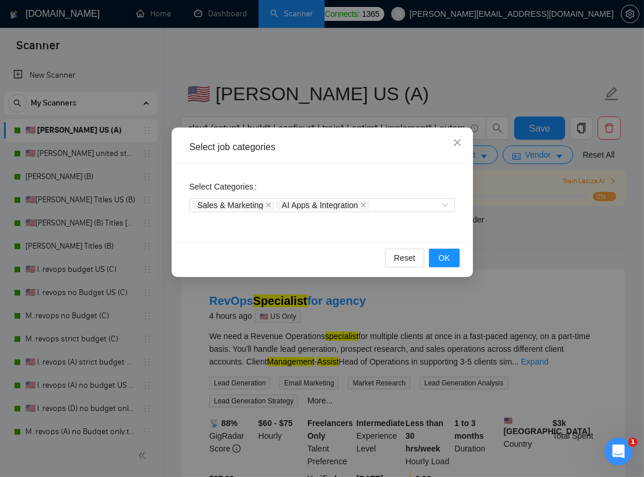
click at [524, 217] on div "Select job categories Select Categories Sales & Marketing AI Apps & Integration…" at bounding box center [322, 238] width 644 height 477
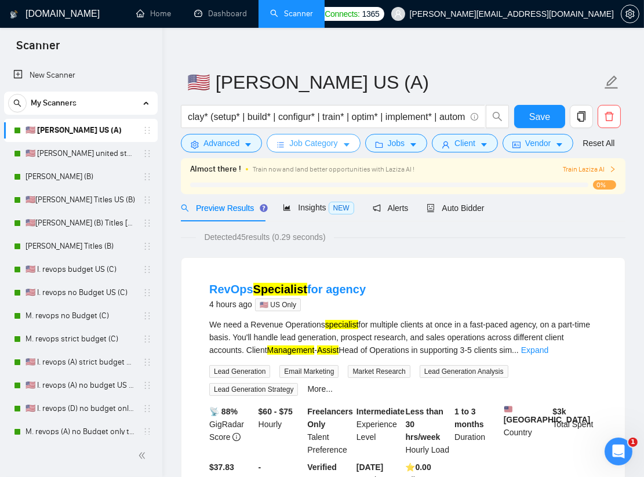
scroll to position [14, 0]
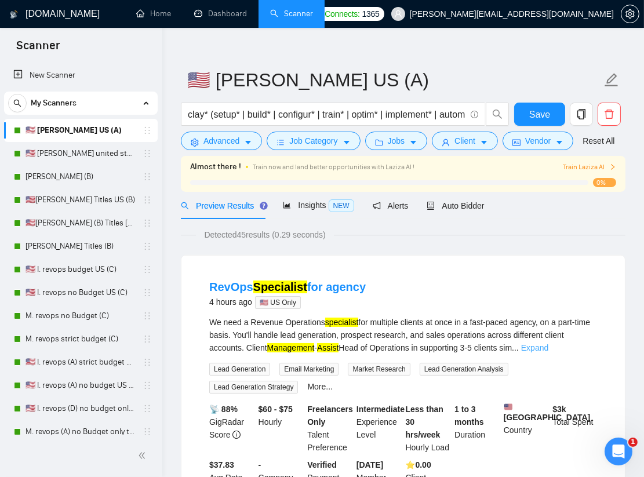
click at [548, 346] on link "Expand" at bounding box center [534, 347] width 27 height 9
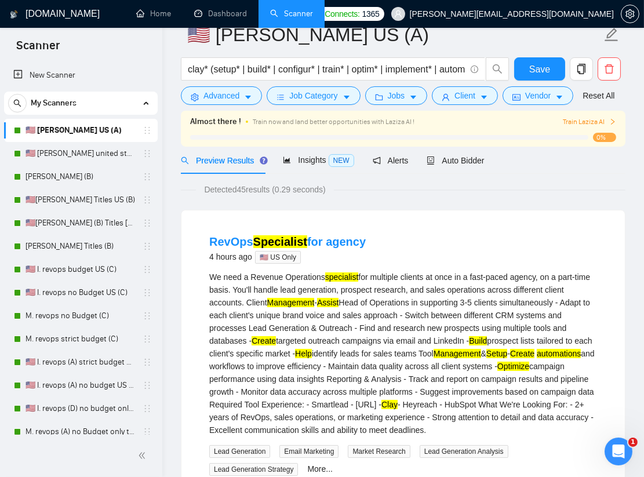
scroll to position [0, 0]
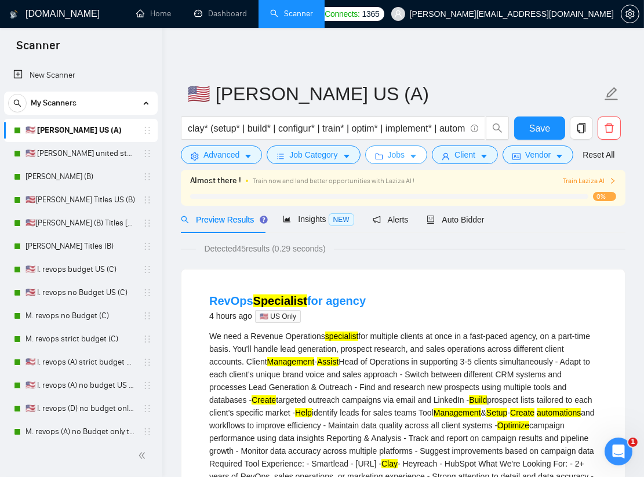
click at [378, 158] on icon "folder" at bounding box center [379, 156] width 8 height 8
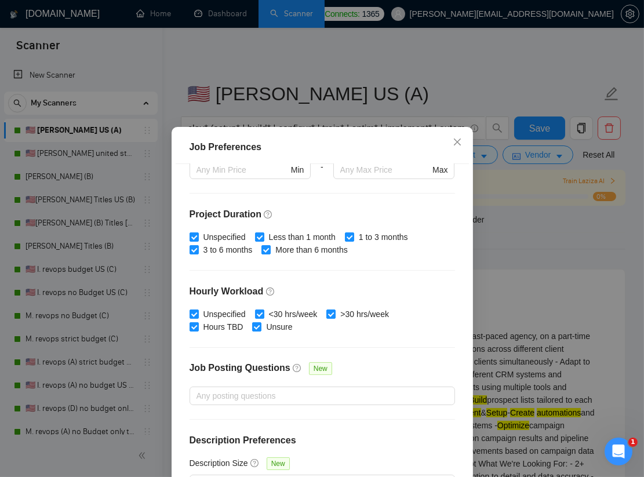
scroll to position [318, 0]
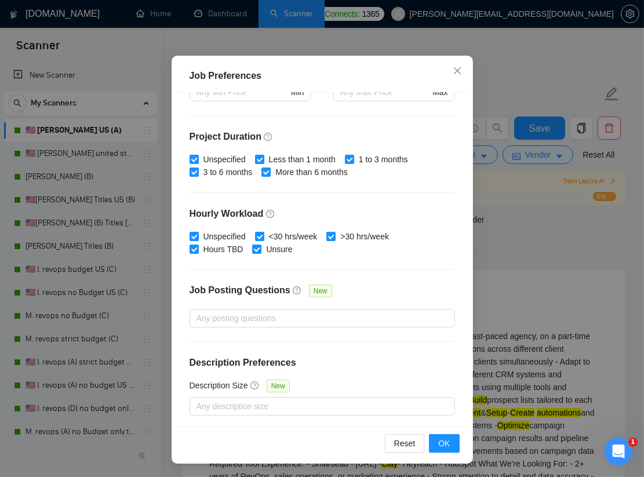
click at [534, 284] on div "Job Preferences Budget Project Type All Fixed Price Hourly Rate Fixed Price Bud…" at bounding box center [322, 238] width 644 height 477
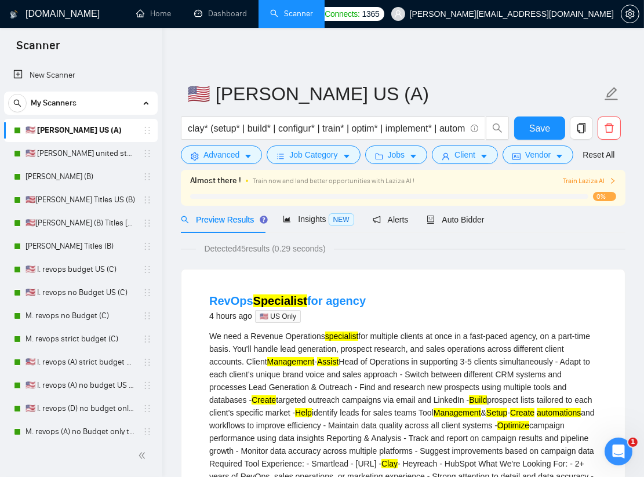
scroll to position [13, 0]
click at [451, 167] on form "🇺🇸 I. Clay US (A) clay* (setup* | build* | configur* | train* | optim* | implem…" at bounding box center [403, 122] width 444 height 94
click at [453, 161] on button "Client" at bounding box center [465, 154] width 66 height 19
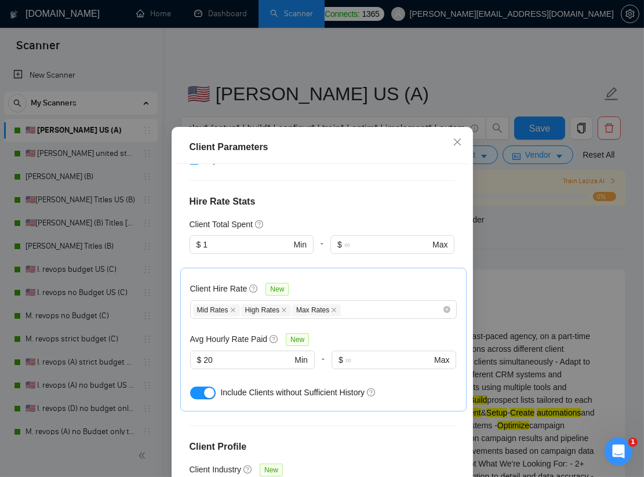
scroll to position [297, 0]
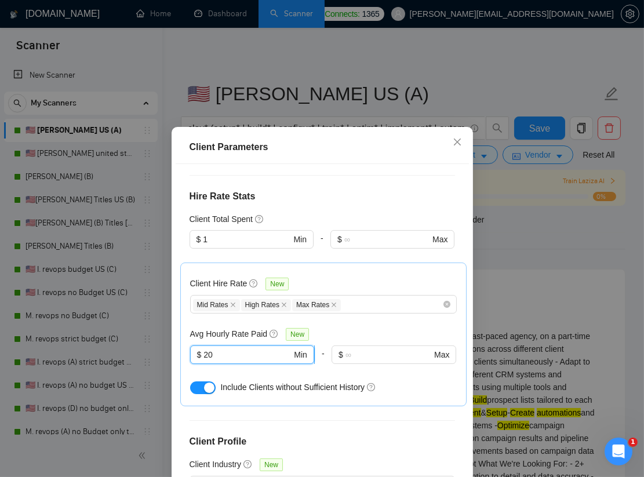
click at [264, 348] on input "20" at bounding box center [247, 354] width 88 height 13
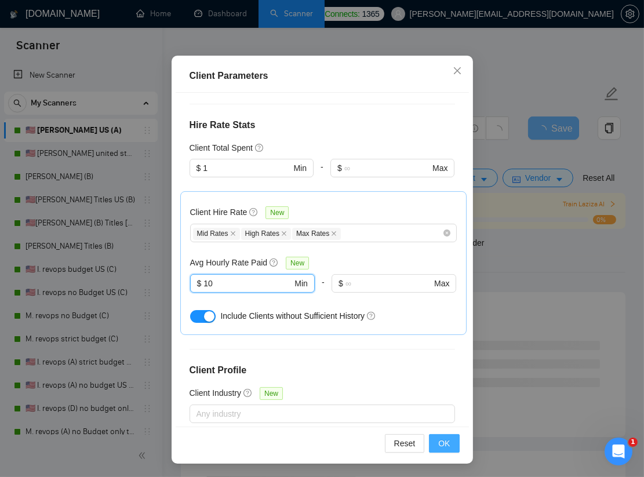
type input "10"
click at [457, 437] on button "OK" at bounding box center [444, 443] width 30 height 19
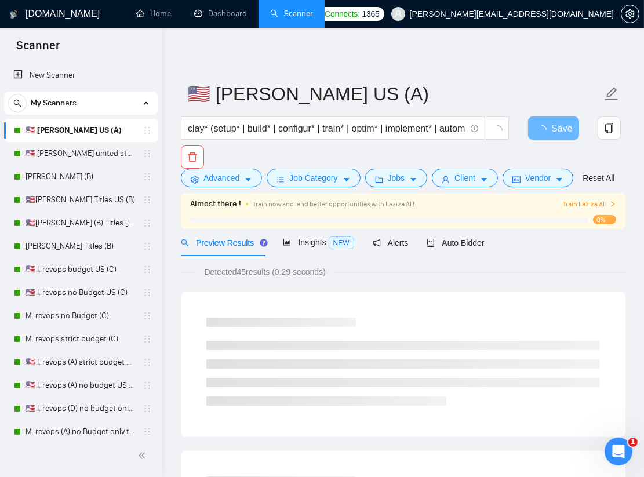
scroll to position [13, 0]
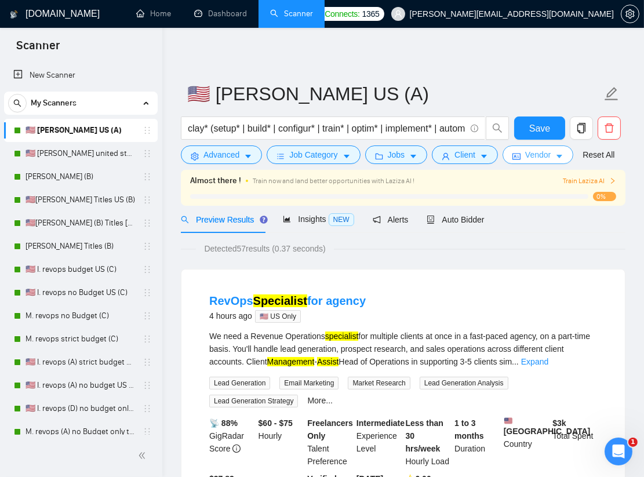
click at [531, 156] on span "Vendor" at bounding box center [537, 154] width 25 height 13
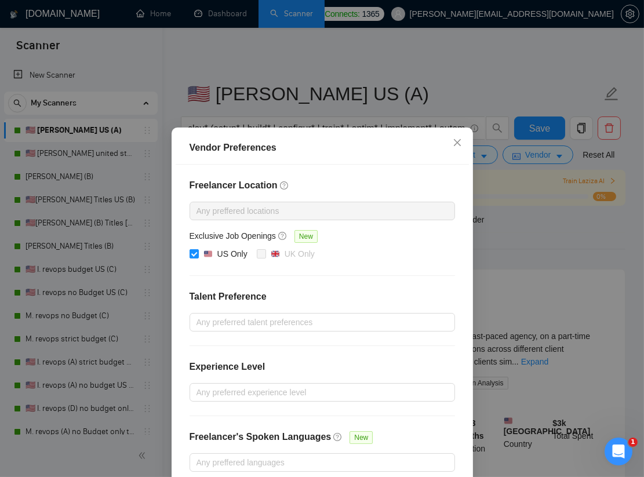
scroll to position [56, 0]
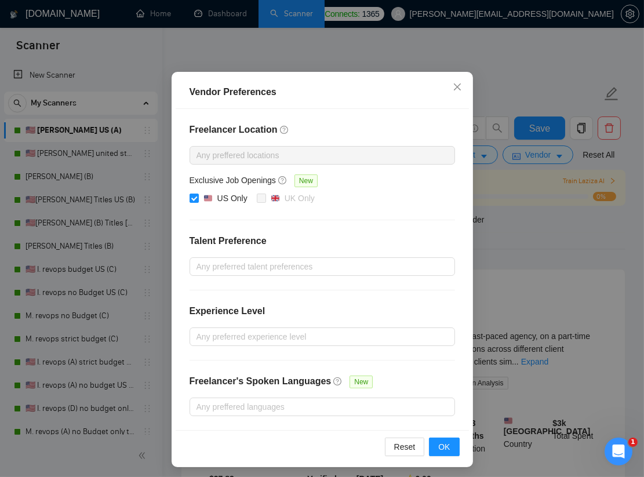
drag, startPoint x: 563, startPoint y: 280, endPoint x: 564, endPoint y: 261, distance: 18.6
click at [563, 280] on div "Vendor Preferences Freelancer Location Any preffered locations Exclusive Job Op…" at bounding box center [322, 238] width 644 height 477
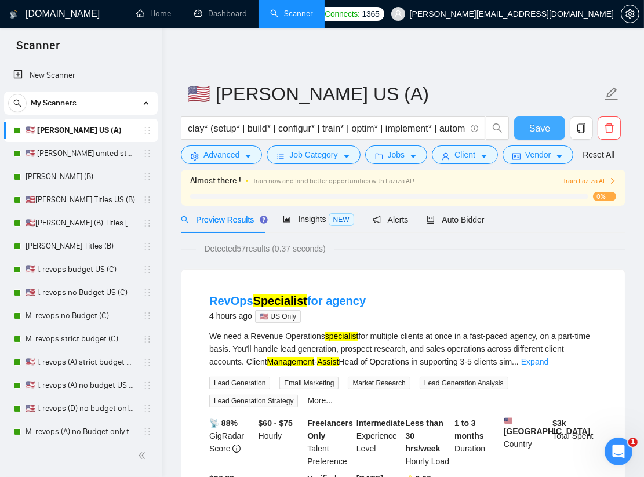
click at [548, 132] on span "Save" at bounding box center [539, 128] width 21 height 14
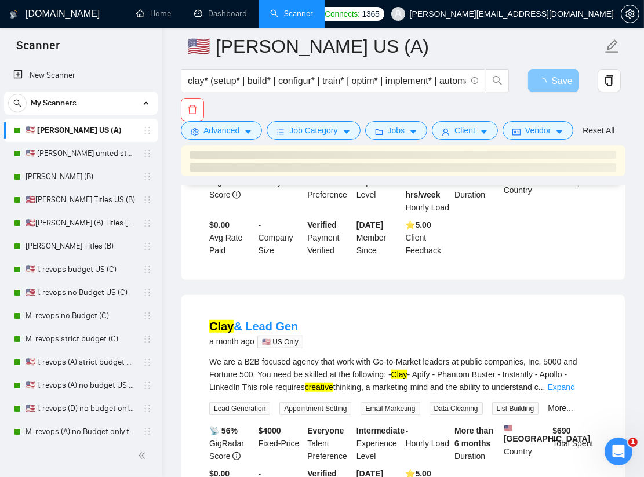
scroll to position [1231, 0]
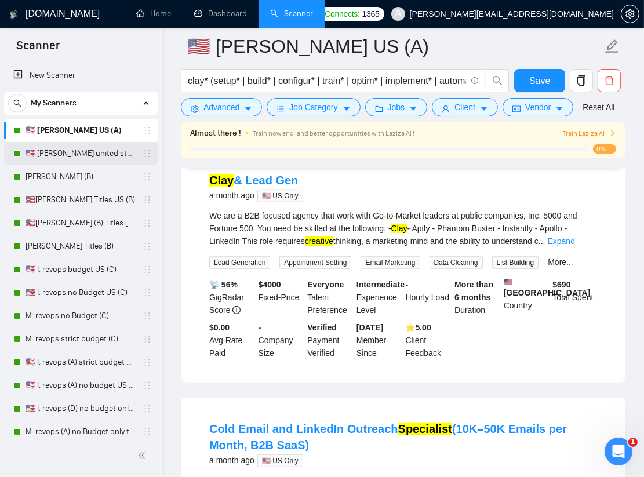
click at [92, 155] on link "🇺🇸 [PERSON_NAME] united states (A)" at bounding box center [80, 153] width 110 height 23
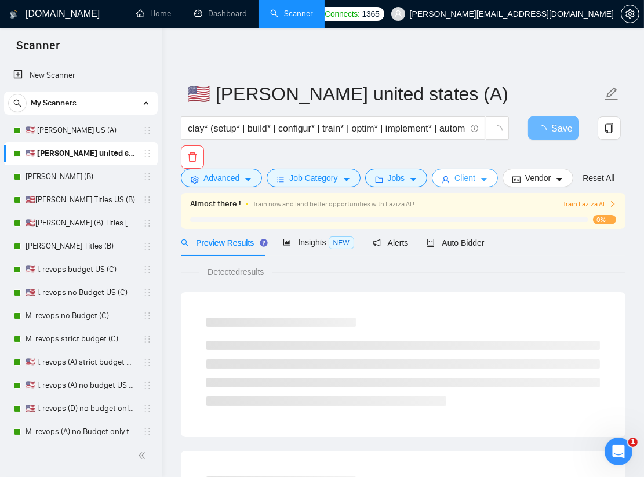
click at [474, 175] on span "Client" at bounding box center [464, 178] width 21 height 13
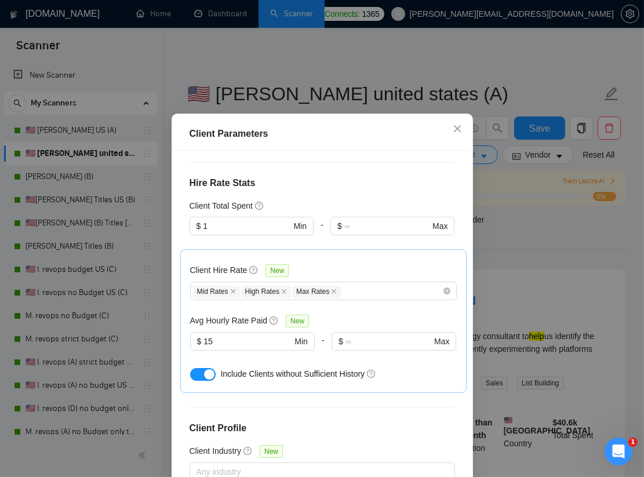
click at [493, 237] on div "Client Parameters Client Location Include Client Countries United States Canada…" at bounding box center [322, 238] width 644 height 477
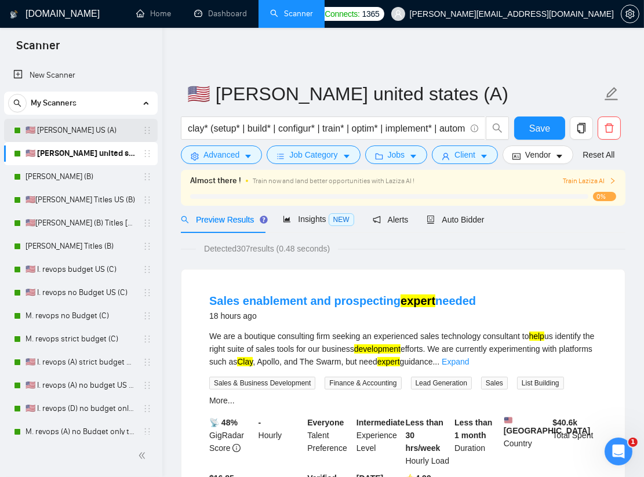
click at [92, 130] on link "🇺🇸 [PERSON_NAME] US (A)" at bounding box center [80, 130] width 110 height 23
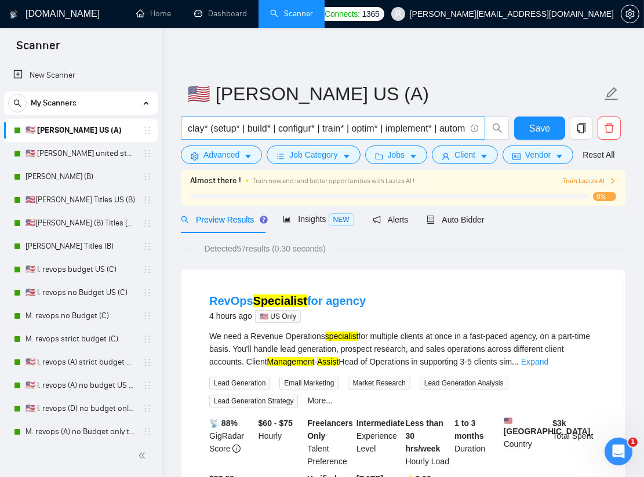
scroll to position [0, 338]
click at [465, 126] on input "clay* (setup* | build* | configur* | train* | optim* | implement* | automat* | …" at bounding box center [327, 128] width 278 height 14
click at [462, 126] on input "clay* (setup* | build* | configur* | train* | optim* | implement* | automat* | …" at bounding box center [327, 128] width 278 height 14
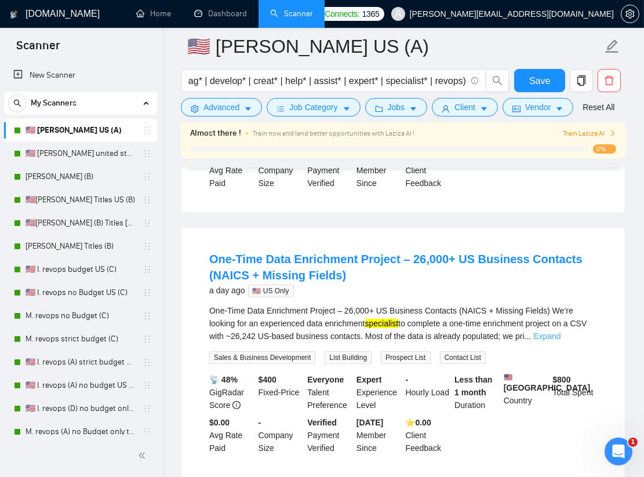
scroll to position [0, 0]
click at [560, 341] on link "Expand" at bounding box center [546, 335] width 27 height 9
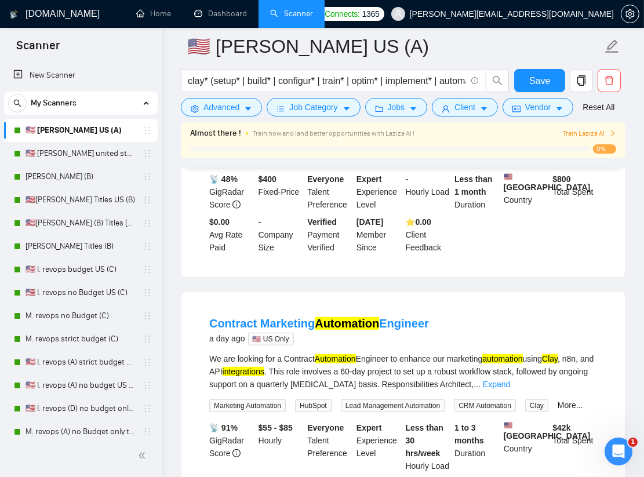
scroll to position [684, 0]
click at [510, 388] on link "Expand" at bounding box center [496, 383] width 27 height 9
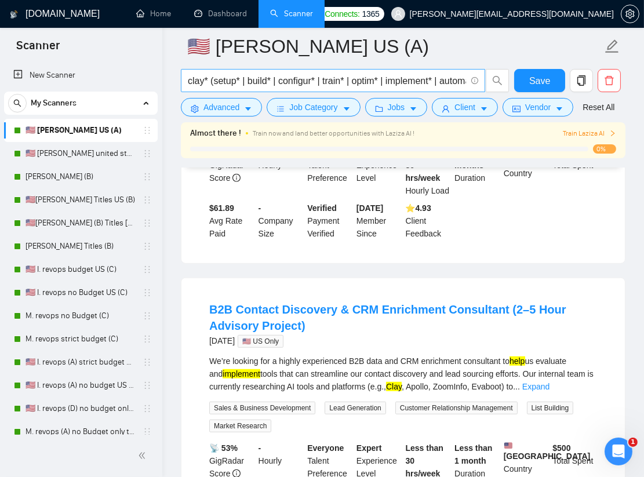
scroll to position [0, 374]
click at [460, 79] on input "clay* (setup* | build* | configur* | train* | optim* | implement* | automat* | …" at bounding box center [327, 81] width 278 height 14
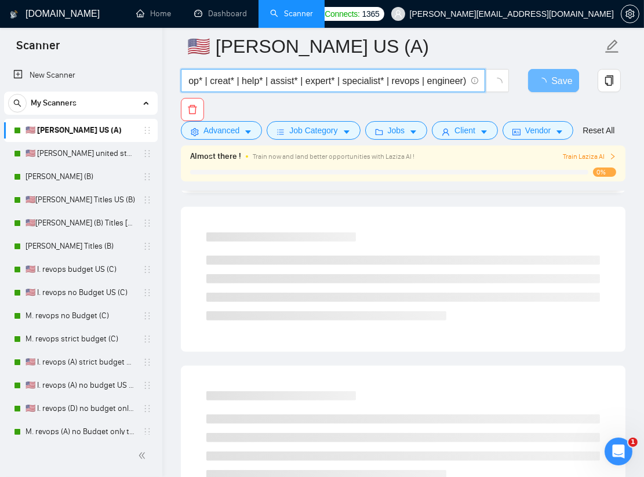
scroll to position [0, 0]
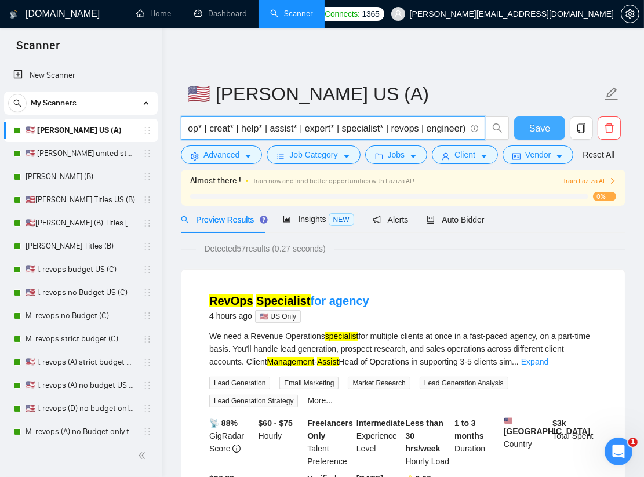
type input "clay* (setup* | build* | configur* | train* | optim* | implement* | automat* | …"
click at [524, 118] on button "Save" at bounding box center [539, 127] width 51 height 23
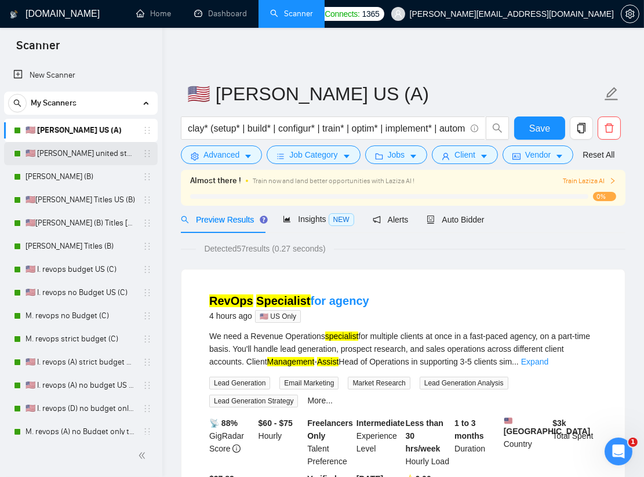
click at [94, 148] on link "🇺🇸 [PERSON_NAME] united states (A)" at bounding box center [80, 153] width 110 height 23
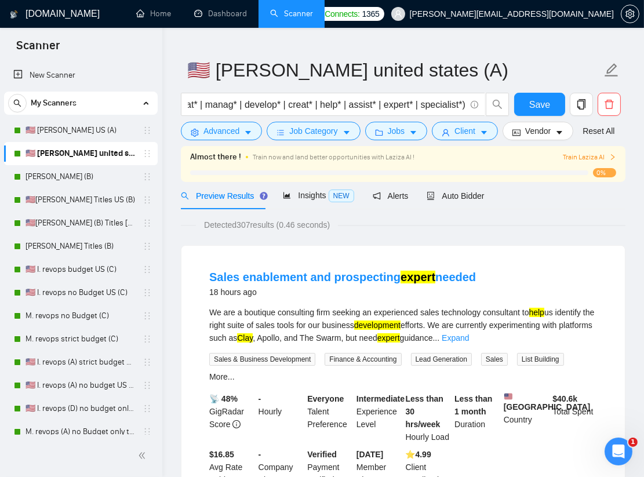
scroll to position [6, 0]
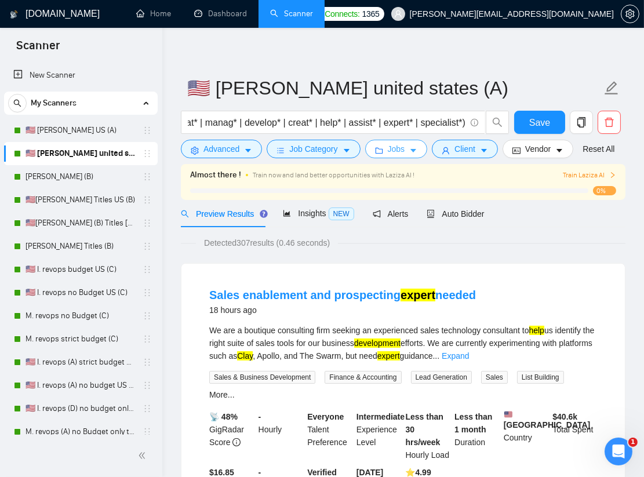
click at [411, 149] on icon "caret-down" at bounding box center [413, 151] width 8 height 8
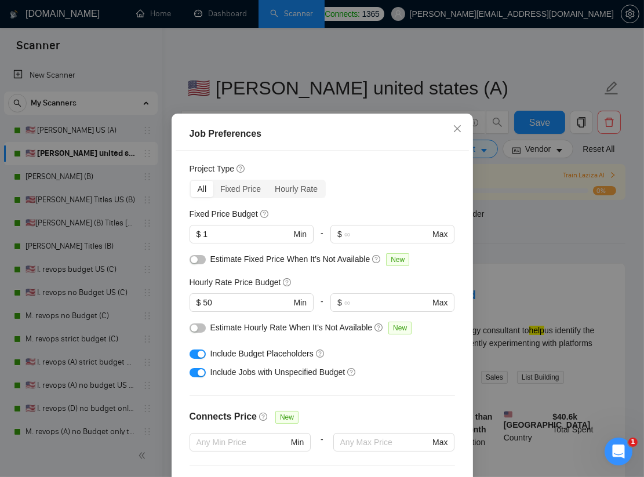
scroll to position [0, 0]
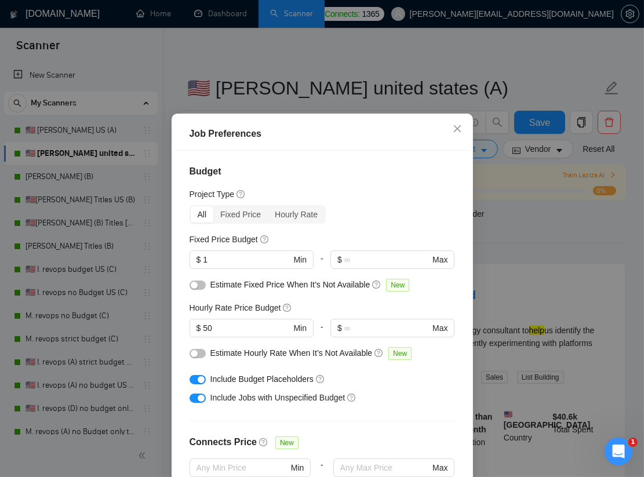
click at [517, 301] on div "Job Preferences Budget Project Type All Fixed Price Hourly Rate Fixed Price Bud…" at bounding box center [322, 238] width 644 height 477
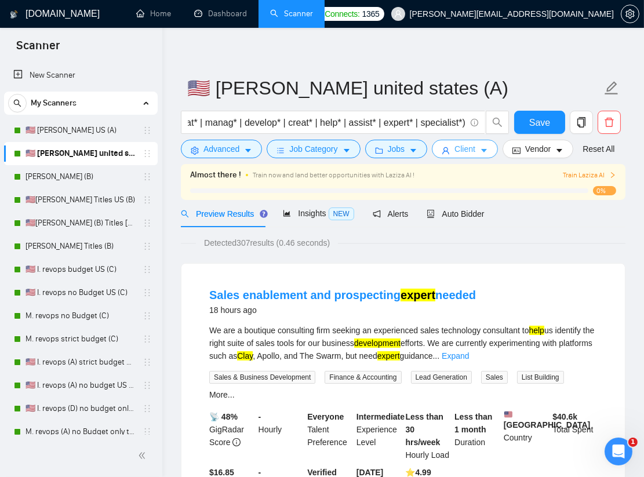
click at [475, 143] on span "Client" at bounding box center [464, 149] width 21 height 13
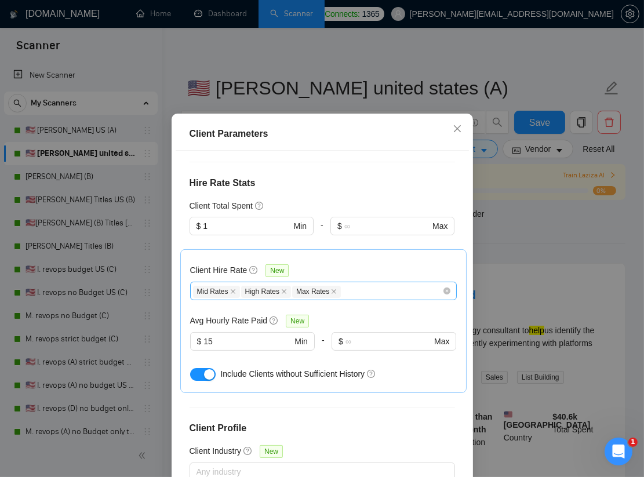
scroll to position [327, 0]
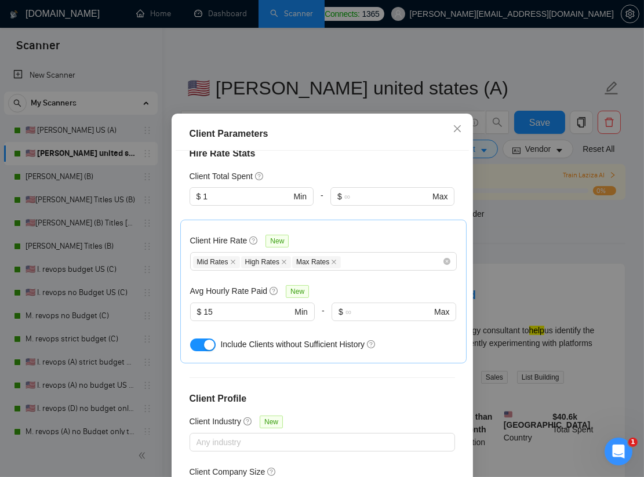
click at [486, 249] on div "Client Parameters Client Location Include Client Countries United States Canada…" at bounding box center [322, 238] width 644 height 477
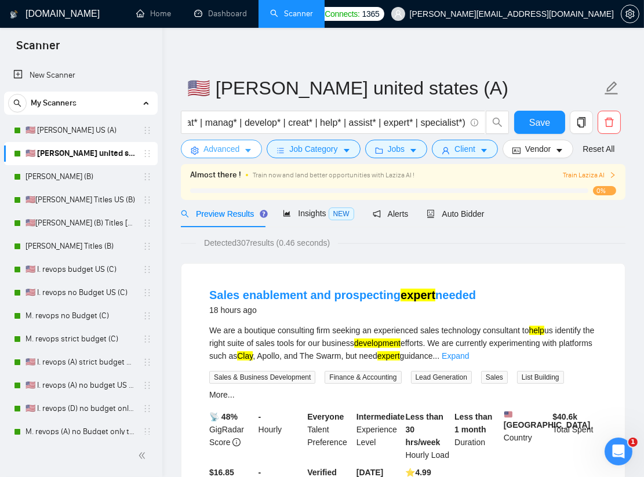
click at [205, 157] on button "Advanced" at bounding box center [221, 149] width 81 height 19
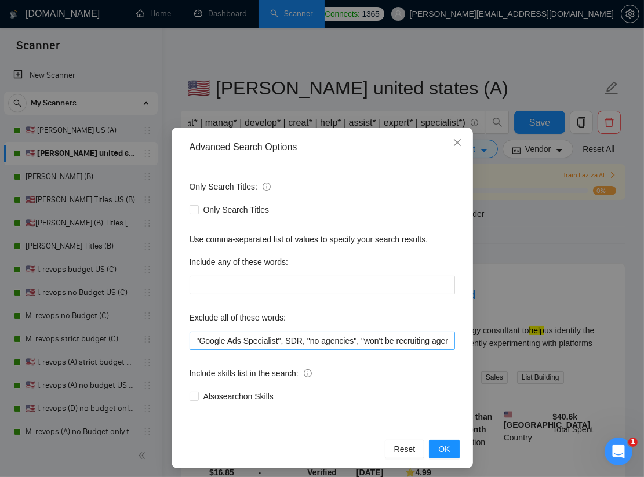
scroll to position [4, 0]
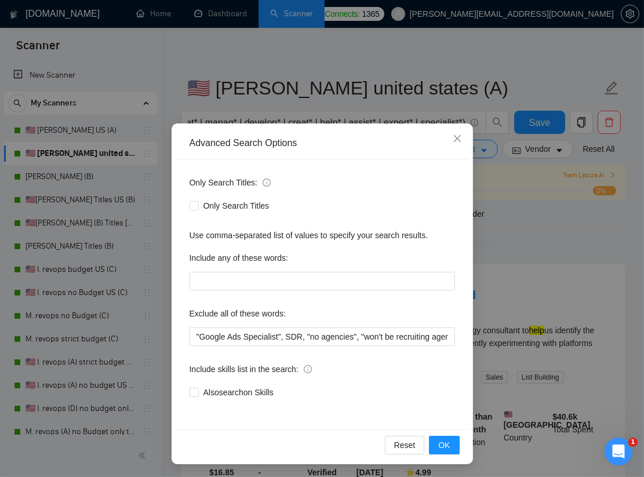
click at [483, 307] on div "Advanced Search Options Only Search Titles: Only Search Titles Use comma-separa…" at bounding box center [322, 238] width 644 height 477
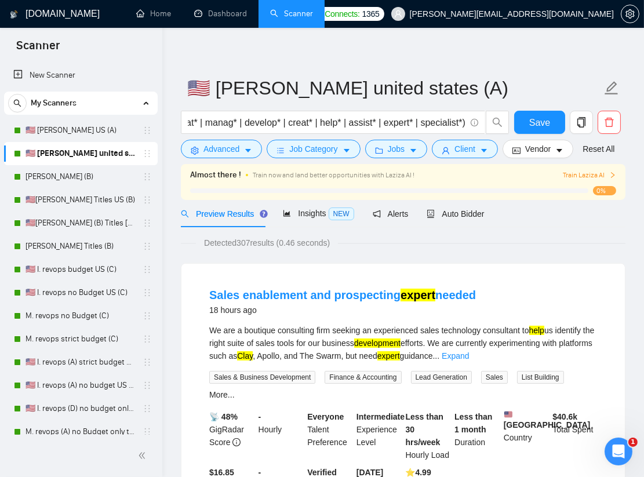
scroll to position [0, 0]
click at [280, 150] on icon "bars" at bounding box center [280, 151] width 8 height 8
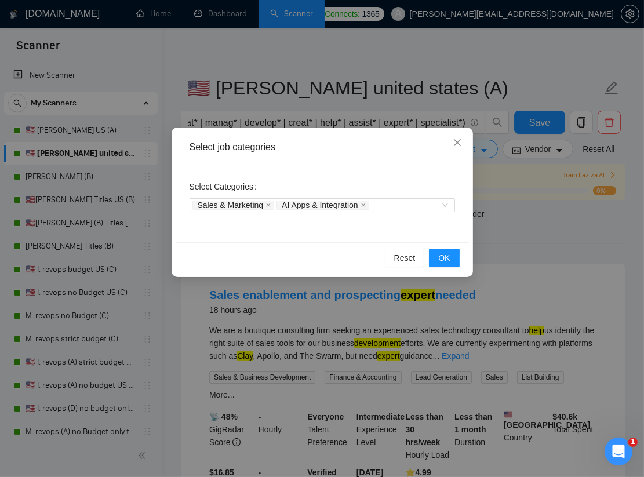
click at [469, 236] on div "Select job categories Select Categories Sales & Marketing AI Apps & Integration…" at bounding box center [322, 201] width 301 height 149
click at [486, 236] on div "Select job categories Select Categories Sales & Marketing AI Apps & Integration…" at bounding box center [322, 238] width 644 height 477
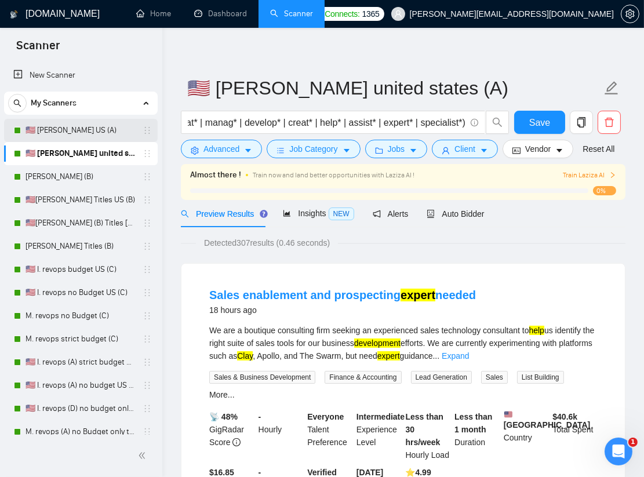
click at [43, 123] on link "🇺🇸 [PERSON_NAME] US (A)" at bounding box center [80, 130] width 110 height 23
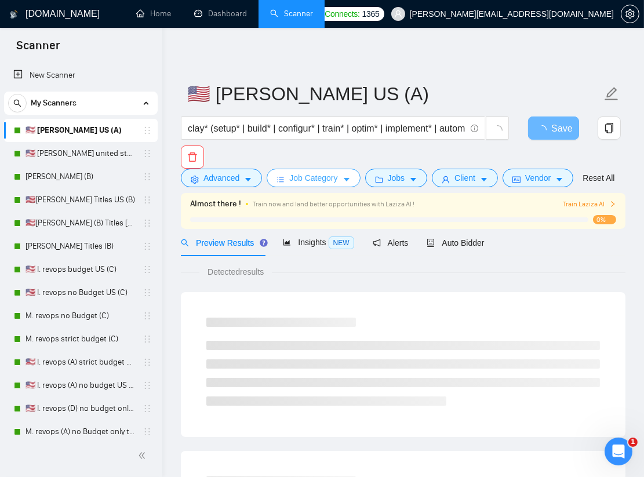
click at [298, 173] on span "Job Category" at bounding box center [313, 178] width 48 height 13
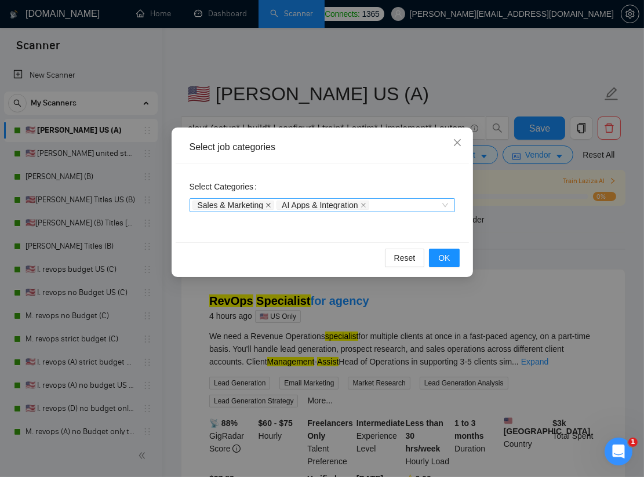
click at [270, 204] on icon "close" at bounding box center [268, 205] width 5 height 5
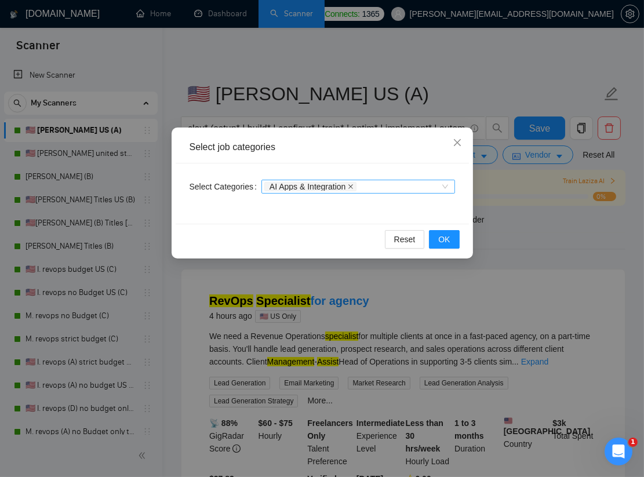
click at [353, 188] on icon "close" at bounding box center [351, 187] width 6 height 6
click at [450, 240] on button "OK" at bounding box center [444, 239] width 30 height 19
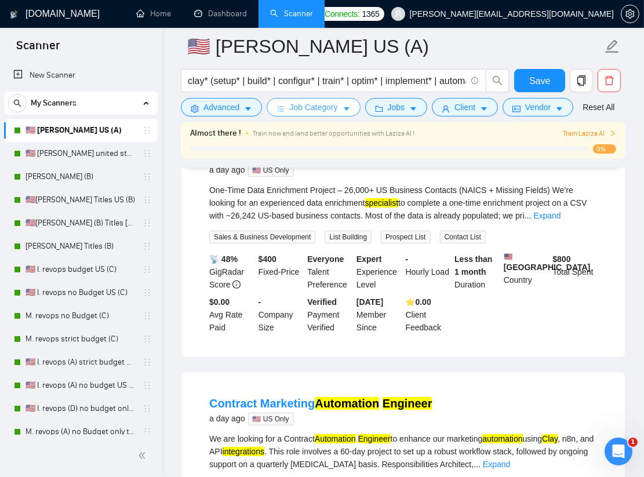
scroll to position [490, 0]
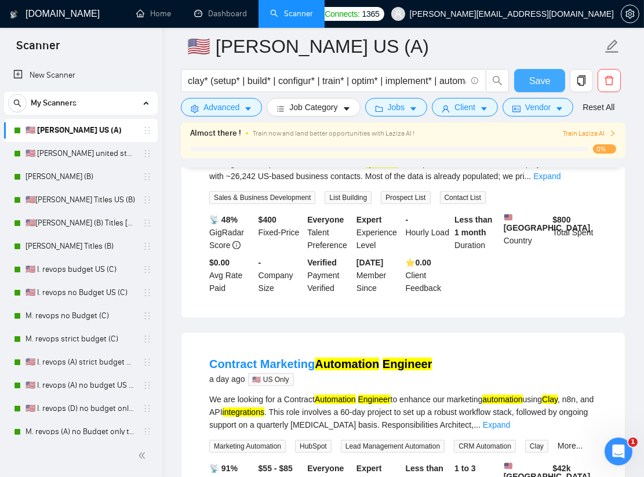
click at [545, 86] on span "Save" at bounding box center [539, 81] width 21 height 14
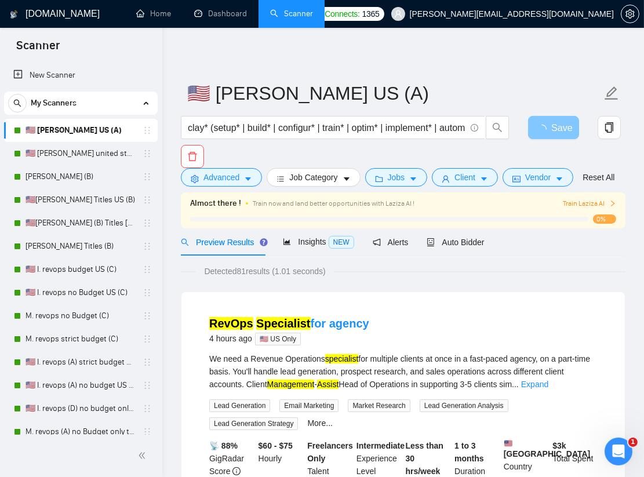
scroll to position [0, 0]
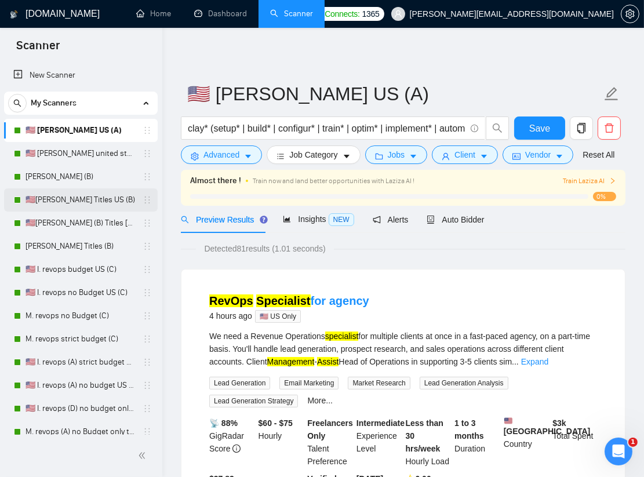
click at [94, 199] on link "🇺🇸I. Clay Titles US (B)" at bounding box center [80, 199] width 110 height 23
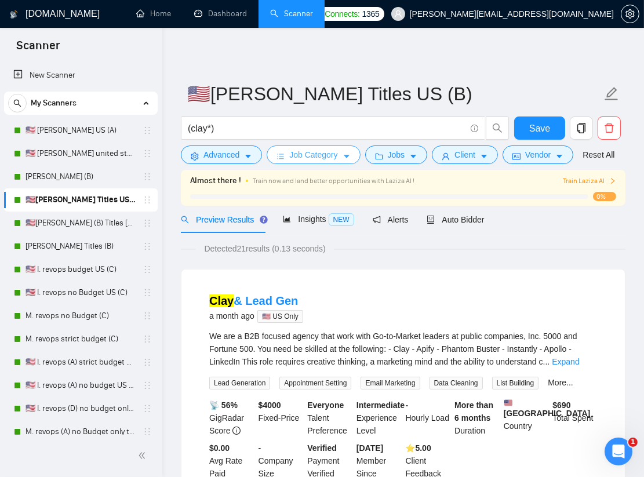
click at [304, 182] on span "Train now and land better opportunities with Laziza AI !" at bounding box center [334, 181] width 162 height 8
click at [311, 164] on form "🇺🇸I. Clay Titles US (B) (clay*) Save Advanced Job Category Jobs Client Vendor R…" at bounding box center [403, 122] width 444 height 94
click at [313, 154] on span "Job Category" at bounding box center [313, 154] width 48 height 13
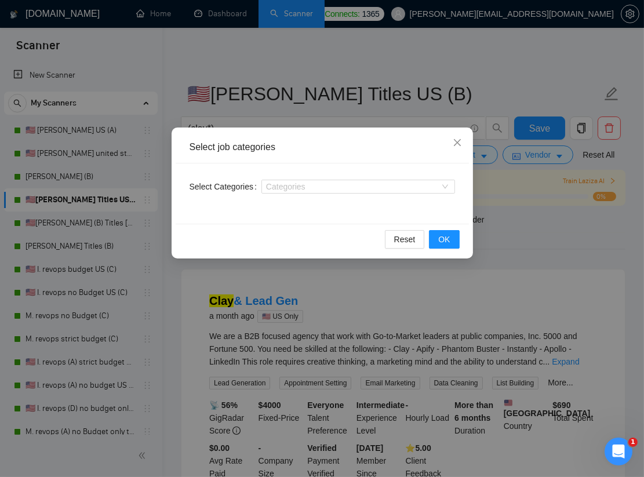
click at [521, 227] on div "Select job categories Select Categories Categories Reset OK" at bounding box center [322, 238] width 644 height 477
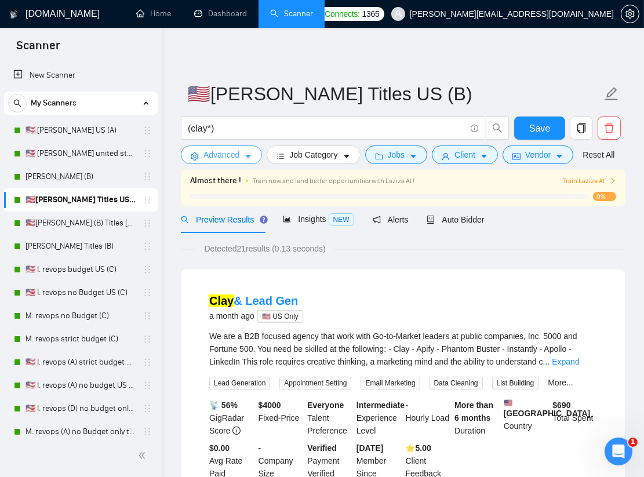
click at [232, 157] on span "Advanced" at bounding box center [221, 154] width 36 height 13
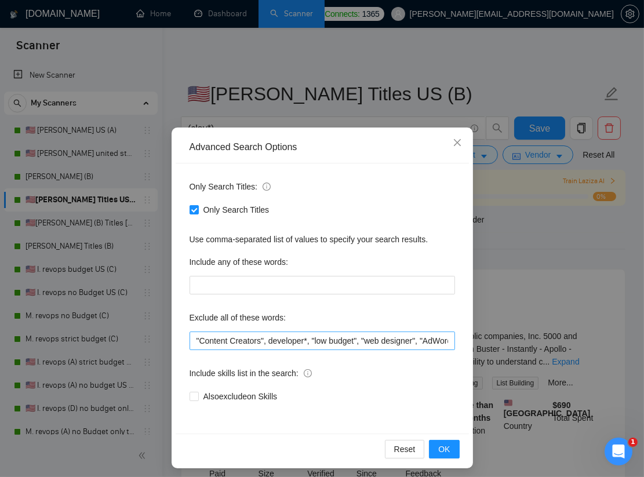
scroll to position [0, 7]
click at [296, 335] on input ""Content Creators", developer*, "low budget", "web designer", "AdWords", "South…" at bounding box center [321, 340] width 265 height 19
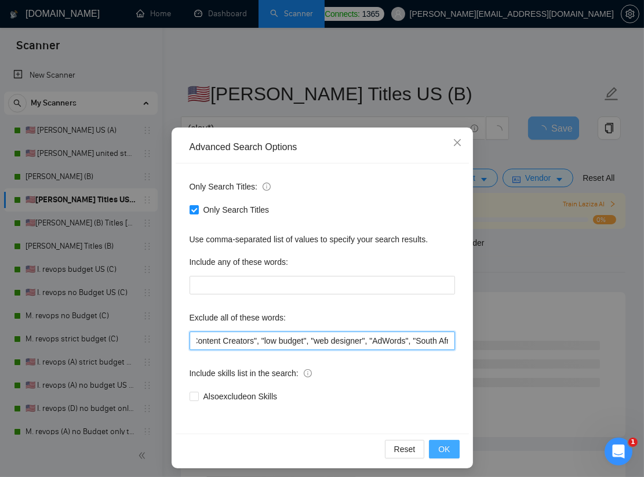
type input ""Content Creators", "low budget", "web designer", "AdWords", "South African", "…"
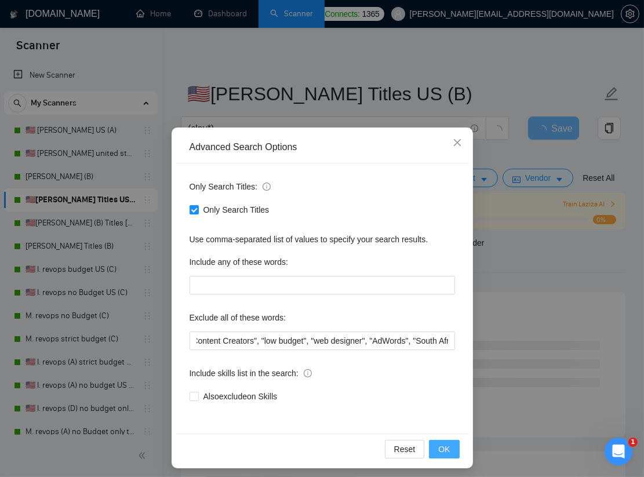
click at [450, 451] on button "OK" at bounding box center [444, 449] width 30 height 19
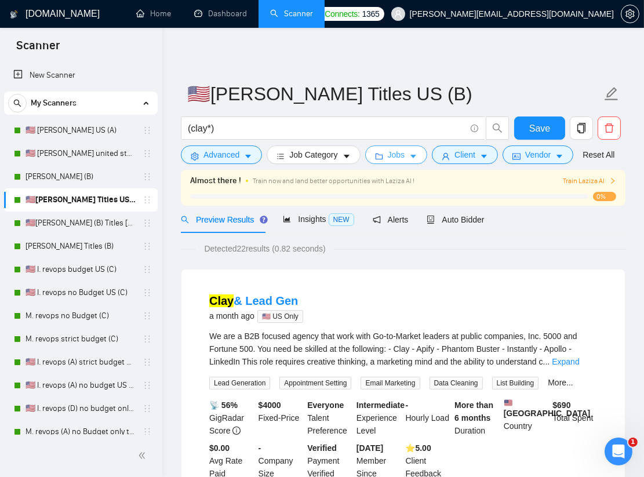
click at [393, 156] on span "Jobs" at bounding box center [396, 154] width 17 height 13
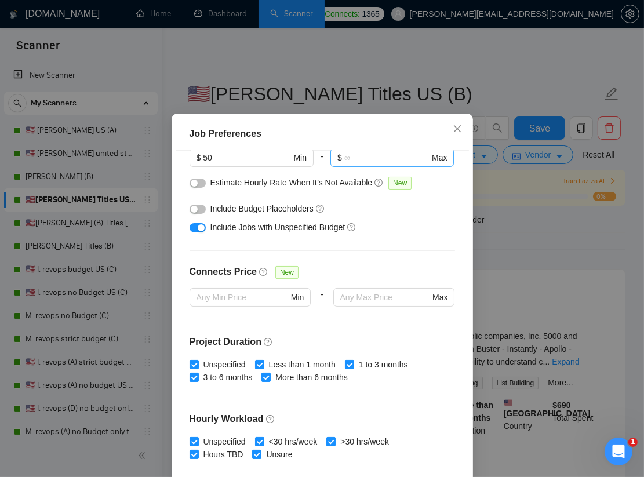
scroll to position [271, 0]
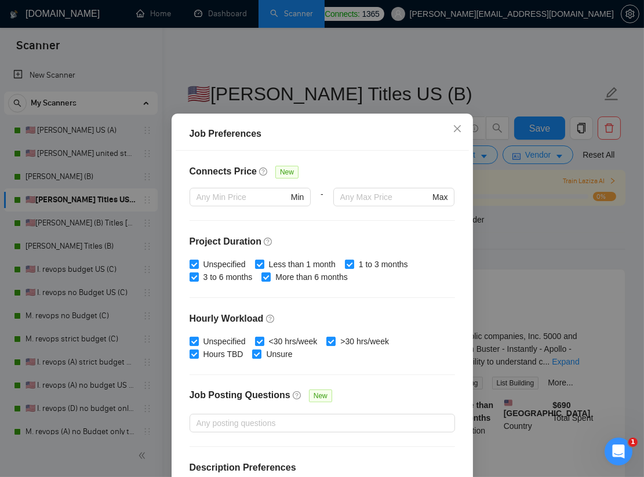
click at [515, 288] on div "Job Preferences Budget Project Type All Fixed Price Hourly Rate Fixed Price Bud…" at bounding box center [322, 238] width 644 height 477
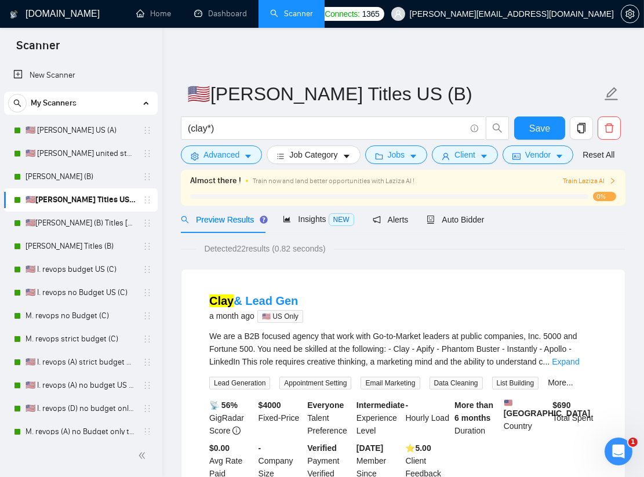
click at [469, 165] on form "🇺🇸I. Clay Titles US (B) (clay*) Save Advanced Job Category Jobs Client Vendor R…" at bounding box center [403, 122] width 444 height 94
click at [469, 163] on button "Client" at bounding box center [465, 154] width 66 height 19
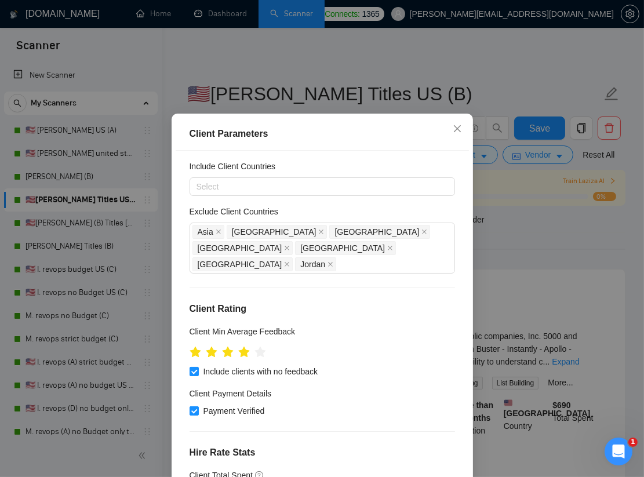
scroll to position [0, 0]
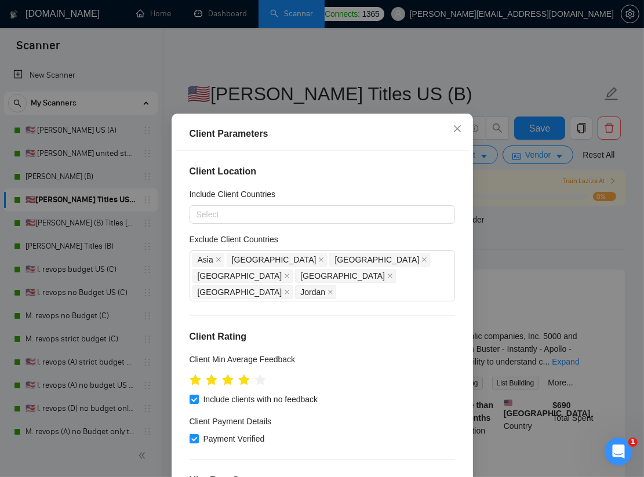
click at [530, 263] on div "Client Parameters Client Location Include Client Countries Select Exclude Clien…" at bounding box center [322, 238] width 644 height 477
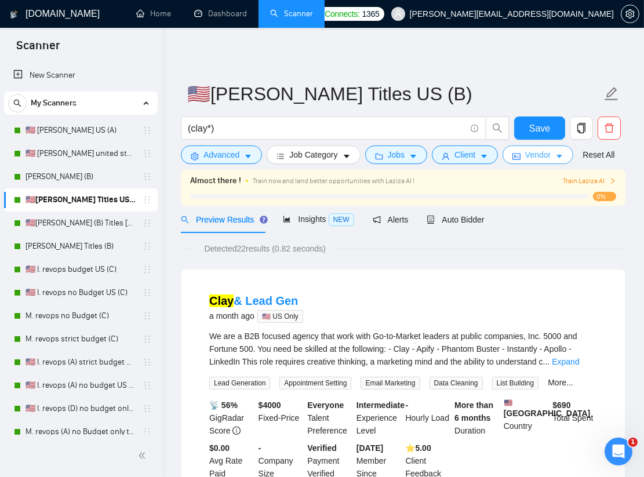
click at [527, 158] on span "Vendor" at bounding box center [537, 154] width 25 height 13
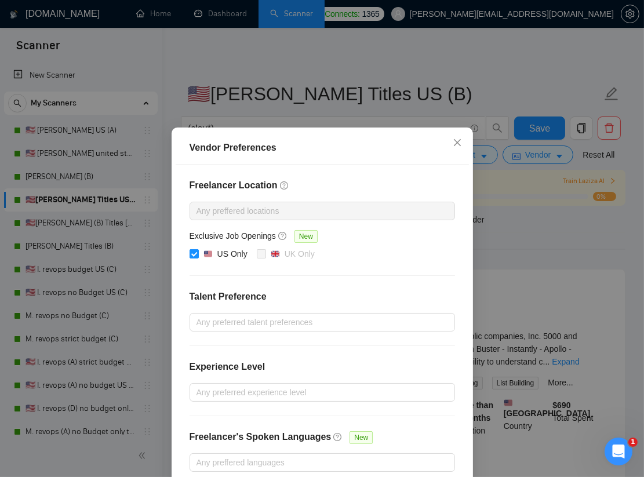
scroll to position [56, 0]
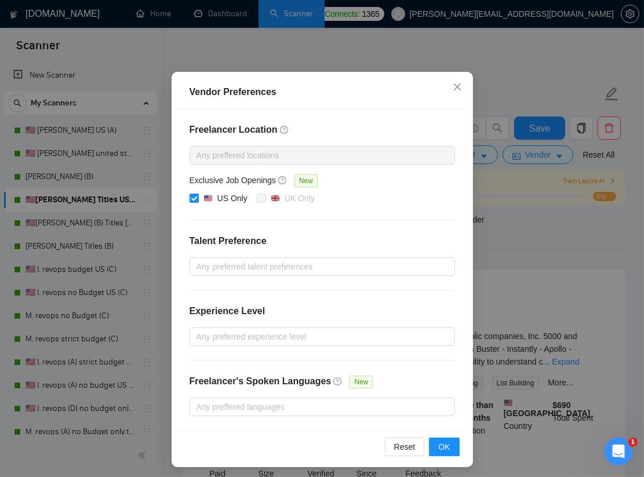
click at [526, 269] on div "Vendor Preferences Freelancer Location Any preffered locations Exclusive Job Op…" at bounding box center [322, 238] width 644 height 477
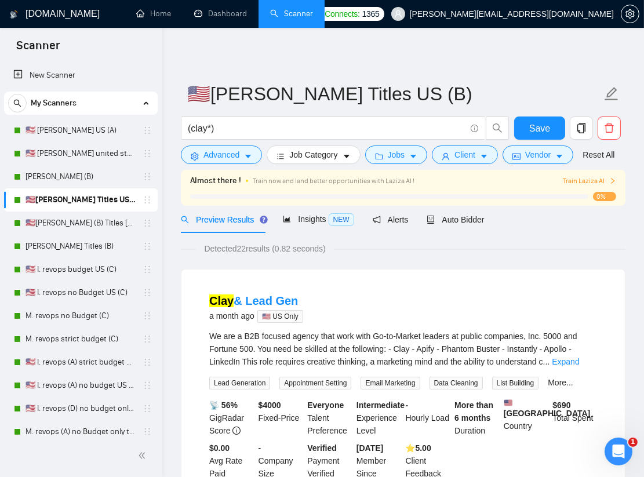
scroll to position [0, 0]
click at [538, 122] on span "Save" at bounding box center [539, 128] width 21 height 14
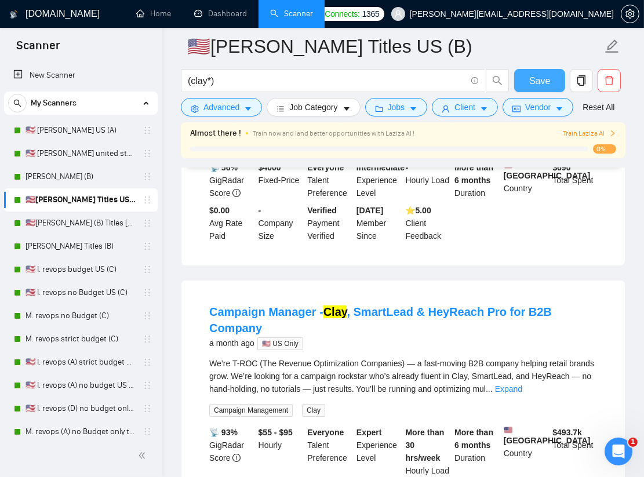
scroll to position [247, 0]
click at [106, 221] on link "🇺🇸I. Clay (B) Titles united states" at bounding box center [80, 222] width 110 height 23
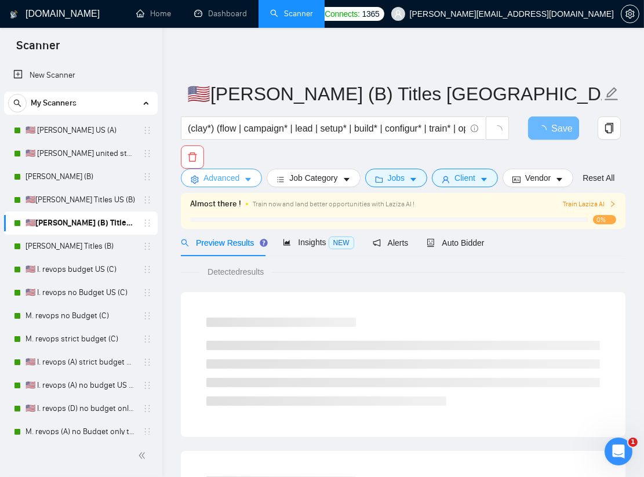
click at [223, 180] on span "Advanced" at bounding box center [221, 178] width 36 height 13
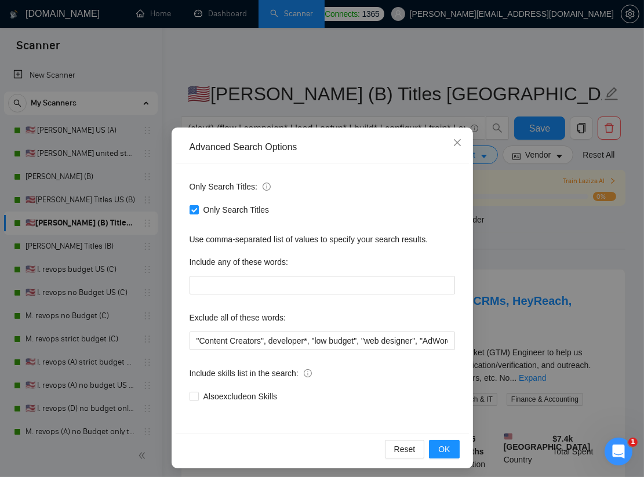
click at [523, 273] on div "Advanced Search Options Only Search Titles: Only Search Titles Use comma-separa…" at bounding box center [322, 238] width 644 height 477
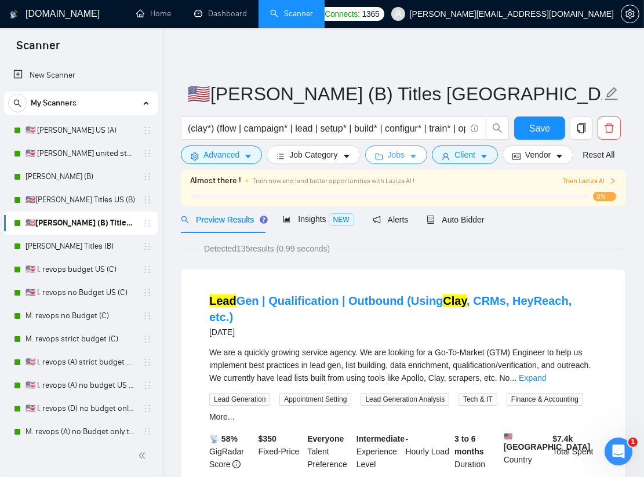
click at [399, 152] on span "Jobs" at bounding box center [396, 154] width 17 height 13
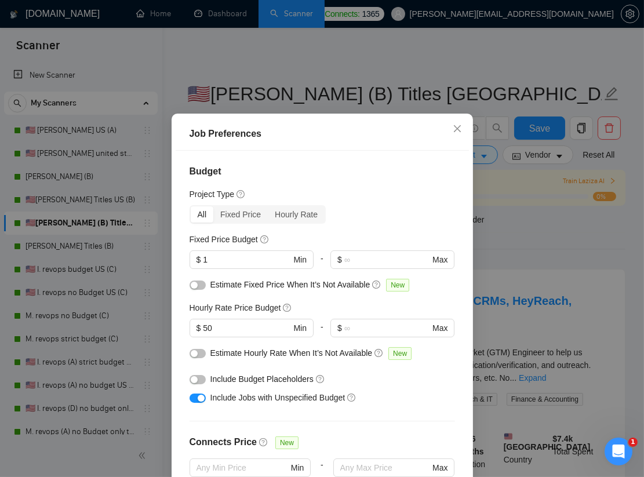
scroll to position [144, 0]
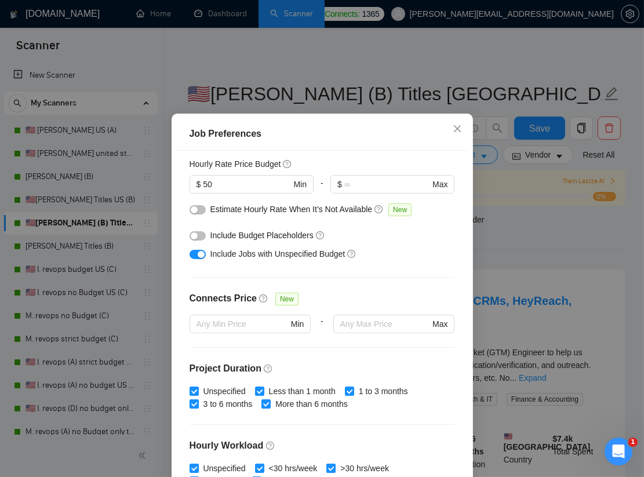
click at [469, 234] on div "Job Preferences Budget Project Type All Fixed Price Hourly Rate Fixed Price Bud…" at bounding box center [322, 318] width 301 height 408
click at [482, 226] on div "Job Preferences Budget Project Type All Fixed Price Hourly Rate Fixed Price Bud…" at bounding box center [322, 238] width 644 height 477
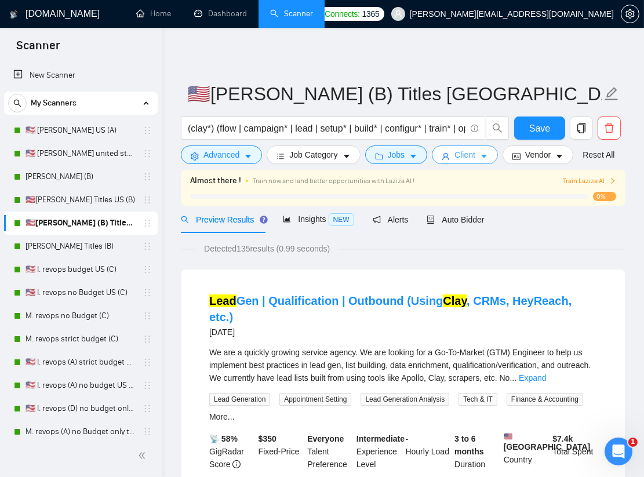
click at [464, 153] on span "Client" at bounding box center [464, 154] width 21 height 13
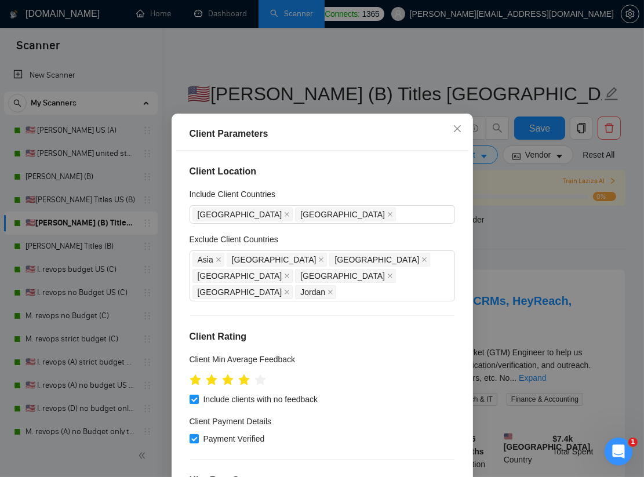
click at [509, 217] on div "Client Parameters Client Location Include Client Countries United States Canada…" at bounding box center [322, 238] width 644 height 477
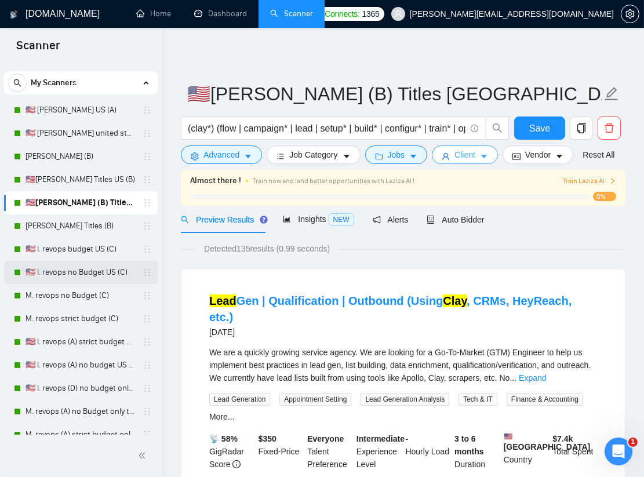
scroll to position [22, 0]
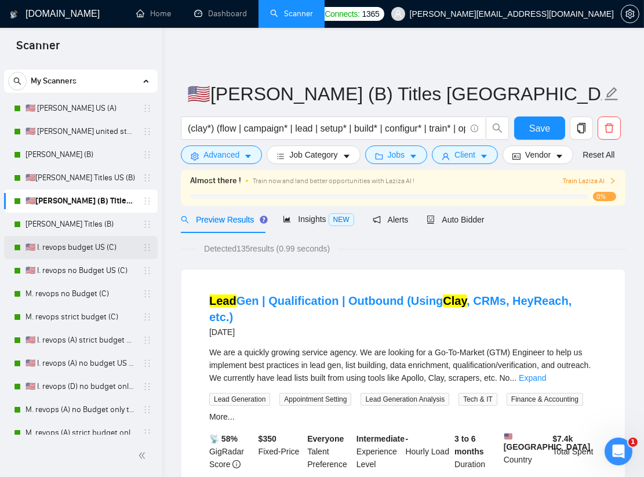
click at [84, 242] on link "🇺🇸 I. revops budget US (C)" at bounding box center [80, 247] width 110 height 23
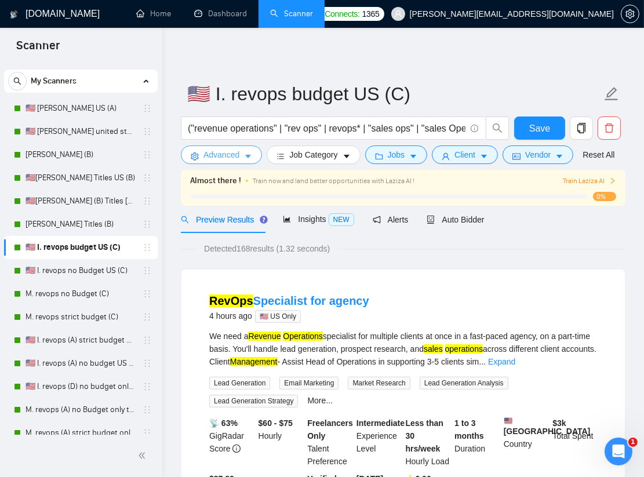
click at [253, 155] on button "Advanced" at bounding box center [221, 154] width 81 height 19
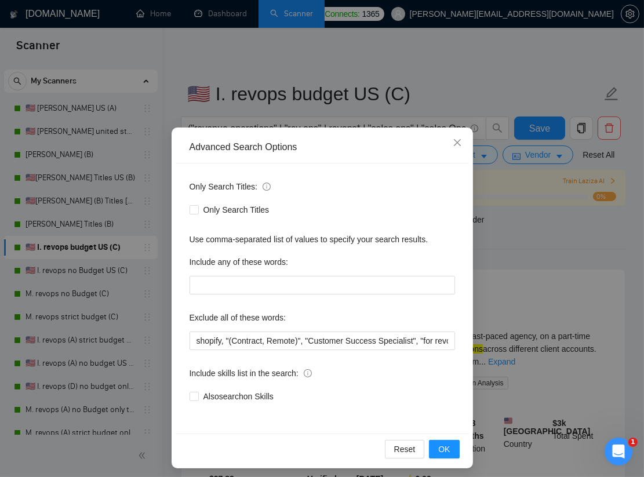
click at [523, 278] on div "Advanced Search Options Only Search Titles: Only Search Titles Use comma-separa…" at bounding box center [322, 238] width 644 height 477
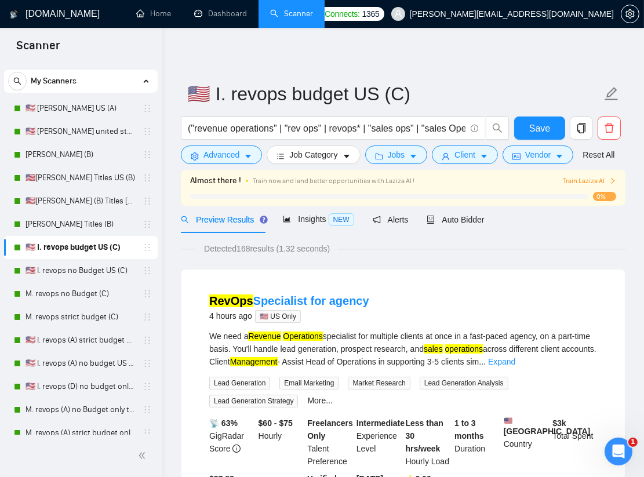
click at [402, 165] on form "🇺🇸 I. revops budget US (C) ("revenue operations" | "rev ops" | revops* | "sales…" at bounding box center [403, 122] width 444 height 94
click at [389, 151] on span "Jobs" at bounding box center [396, 154] width 17 height 13
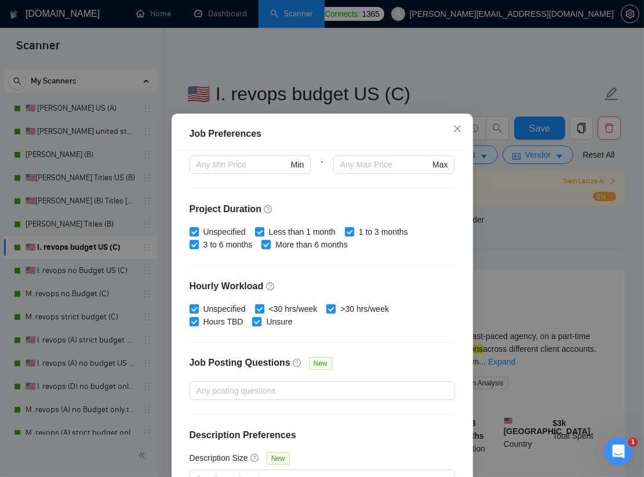
scroll to position [318, 0]
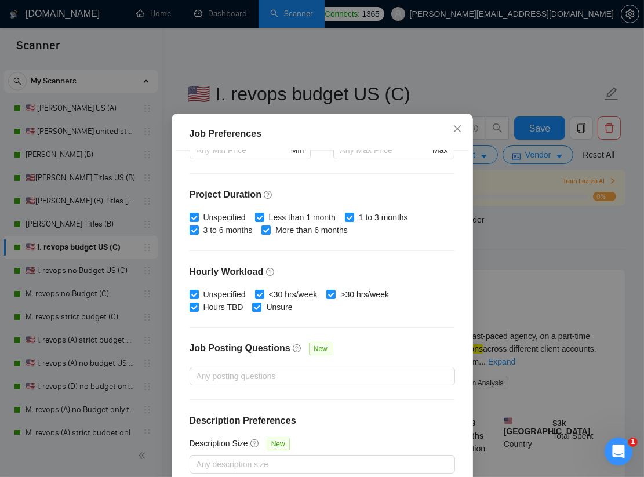
click at [557, 220] on div "Job Preferences Budget Project Type All Fixed Price Hourly Rate Fixed Price Bud…" at bounding box center [322, 238] width 644 height 477
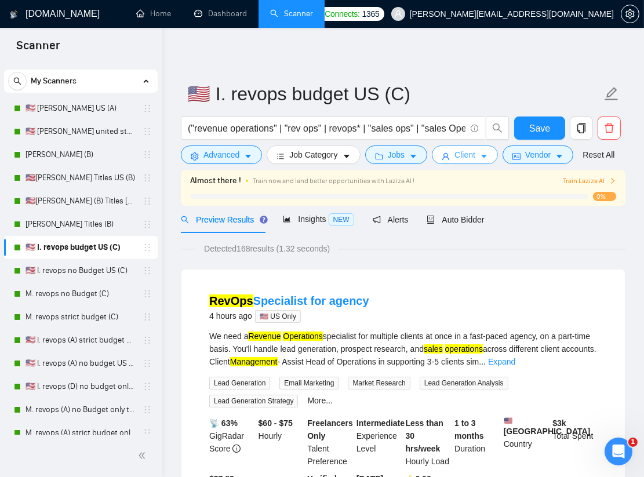
click at [483, 158] on icon "caret-down" at bounding box center [484, 156] width 8 height 8
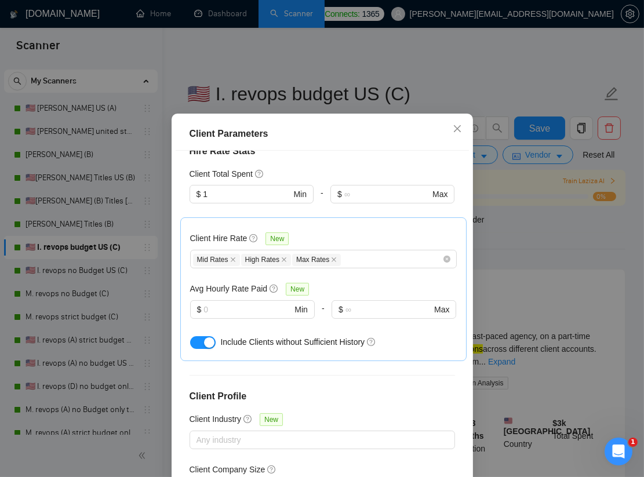
scroll to position [401, 0]
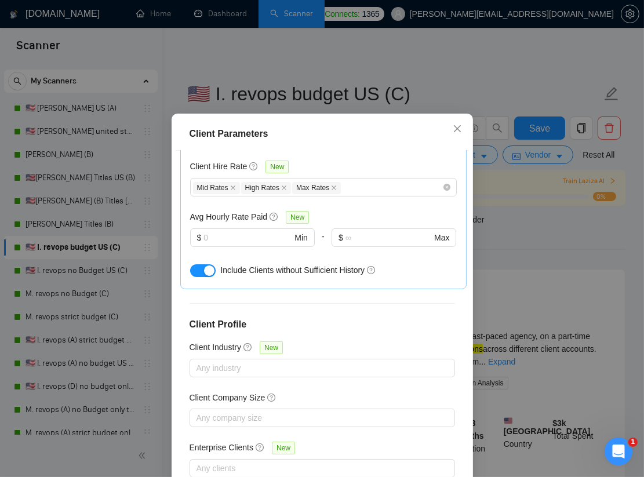
click at [532, 256] on div "Client Parameters Client Location Include Client Countries Select Exclude Clien…" at bounding box center [322, 238] width 644 height 477
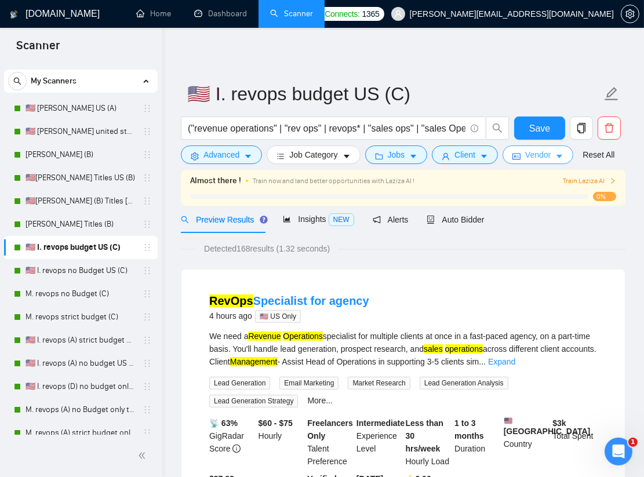
click at [544, 154] on span "Vendor" at bounding box center [537, 154] width 25 height 13
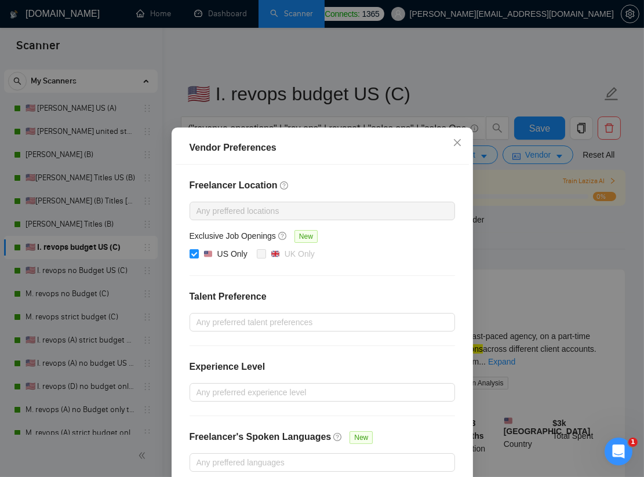
click at [530, 280] on div "Vendor Preferences Freelancer Location Any preffered locations Exclusive Job Op…" at bounding box center [322, 238] width 644 height 477
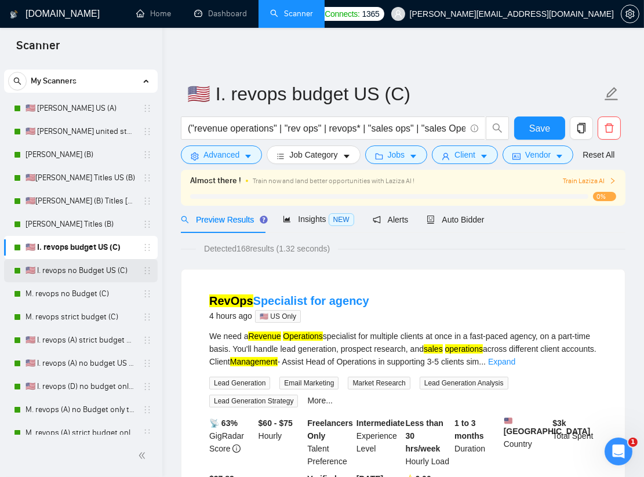
click at [89, 271] on link "🇺🇸 I. revops no Budget US (C)" at bounding box center [80, 270] width 110 height 23
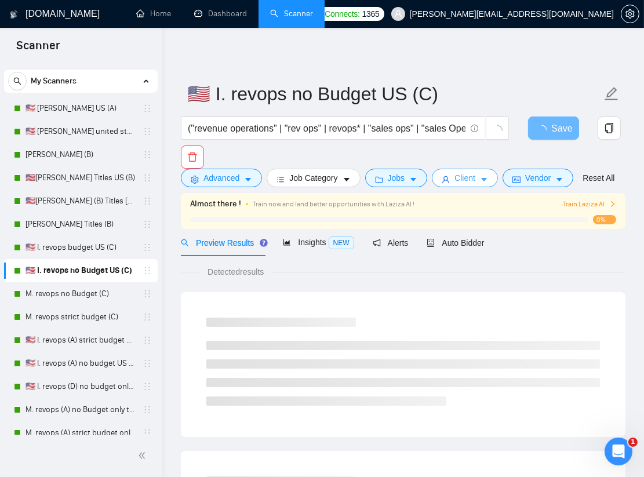
click at [454, 178] on button "Client" at bounding box center [465, 178] width 66 height 19
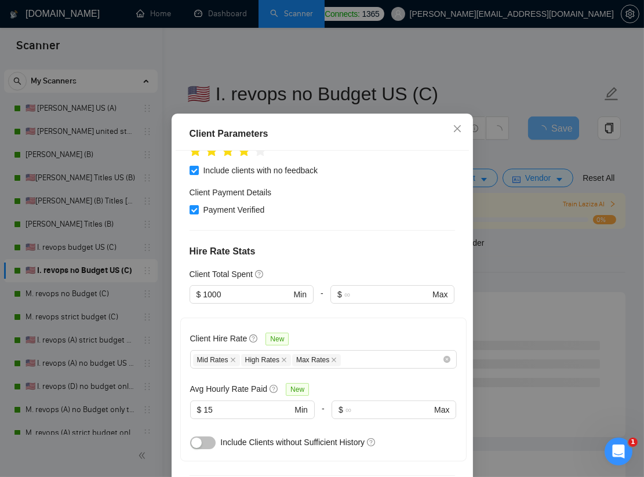
scroll to position [228, 0]
click at [535, 283] on div "Client Parameters Client Location Include Client Countries Select Exclude Clien…" at bounding box center [322, 238] width 644 height 477
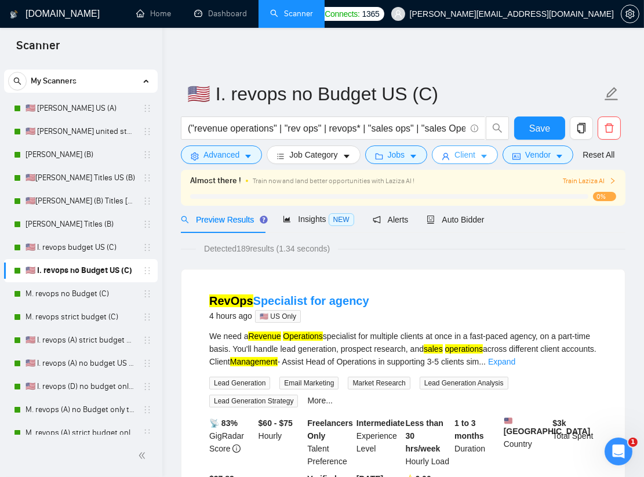
click at [455, 152] on button "Client" at bounding box center [465, 154] width 66 height 19
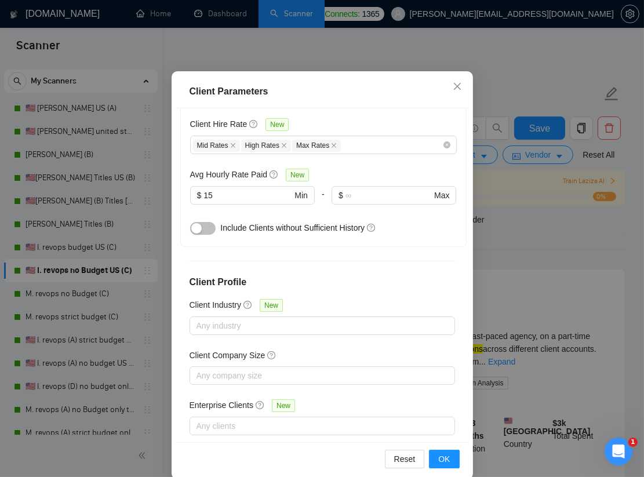
scroll to position [71, 0]
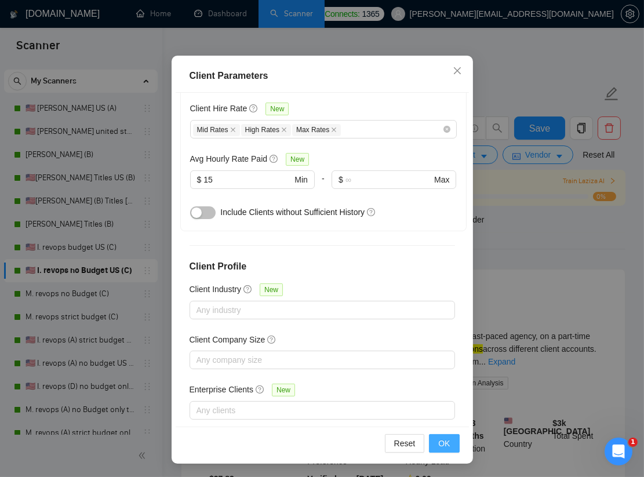
click at [447, 440] on span "OK" at bounding box center [444, 443] width 12 height 13
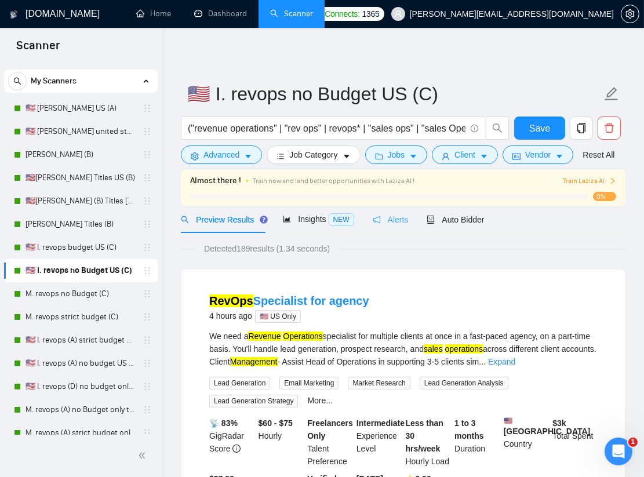
scroll to position [13, 0]
click at [392, 161] on span "Jobs" at bounding box center [396, 154] width 17 height 13
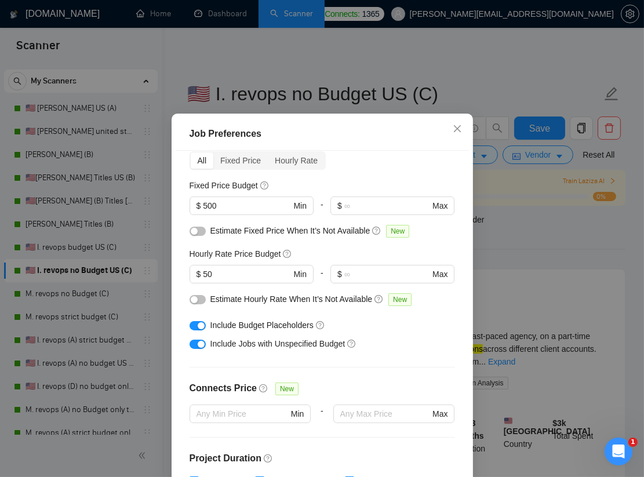
scroll to position [0, 0]
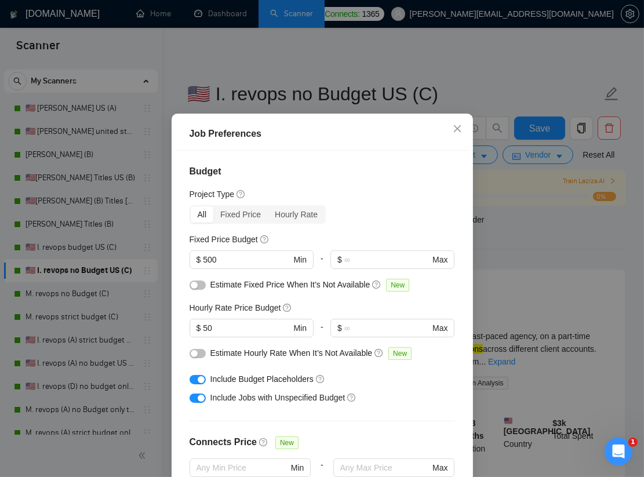
click at [545, 262] on div "Job Preferences Budget Project Type All Fixed Price Hourly Rate Fixed Price Bud…" at bounding box center [322, 238] width 644 height 477
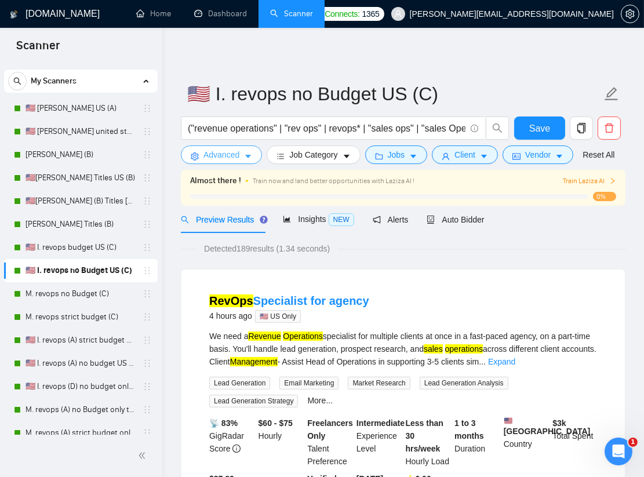
click at [258, 153] on button "Advanced" at bounding box center [221, 154] width 81 height 19
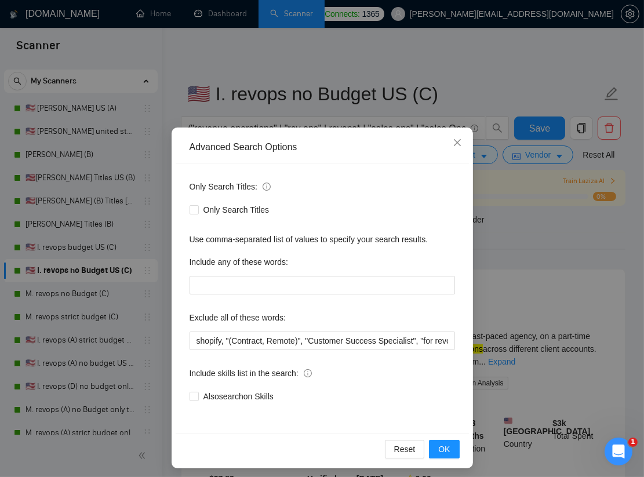
click at [586, 318] on div "Advanced Search Options Only Search Titles: Only Search Titles Use comma-separa…" at bounding box center [322, 238] width 644 height 477
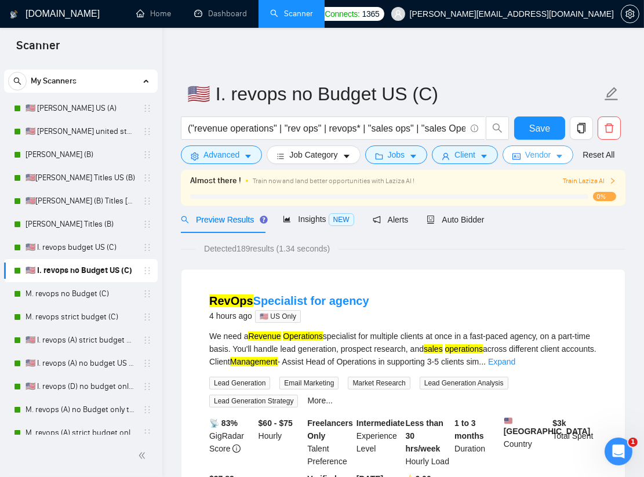
click at [533, 154] on span "Vendor" at bounding box center [537, 154] width 25 height 13
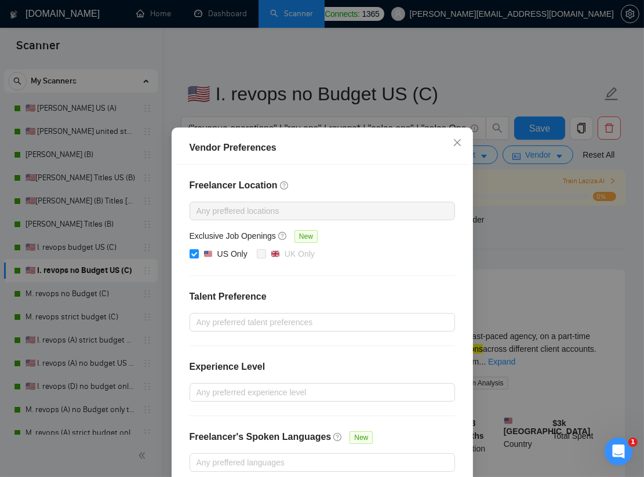
click at [550, 291] on div "Vendor Preferences Freelancer Location Any preffered locations Exclusive Job Op…" at bounding box center [322, 238] width 644 height 477
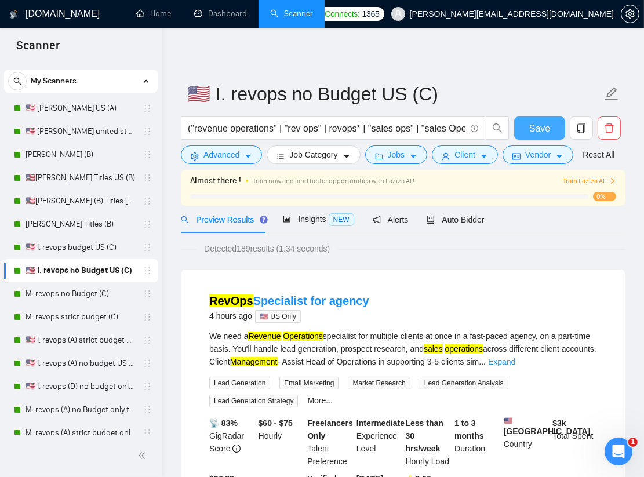
click at [529, 131] on span "Save" at bounding box center [539, 128] width 21 height 14
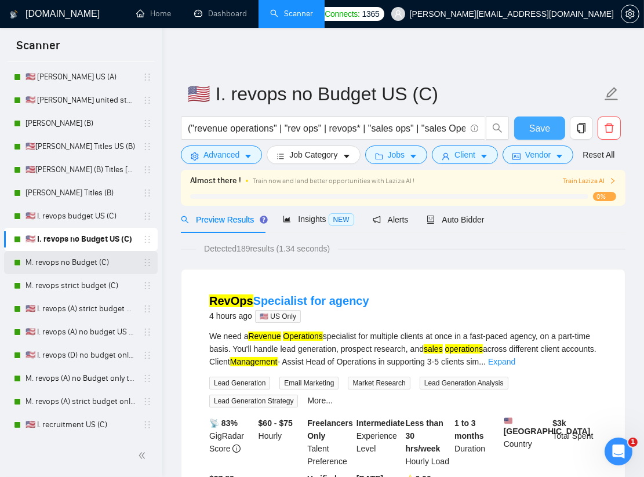
scroll to position [35, 0]
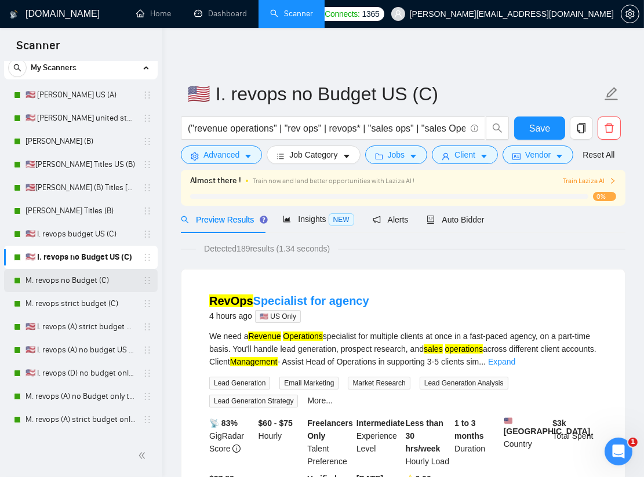
click at [90, 282] on link "M. revops no Budget (C)" at bounding box center [80, 280] width 110 height 23
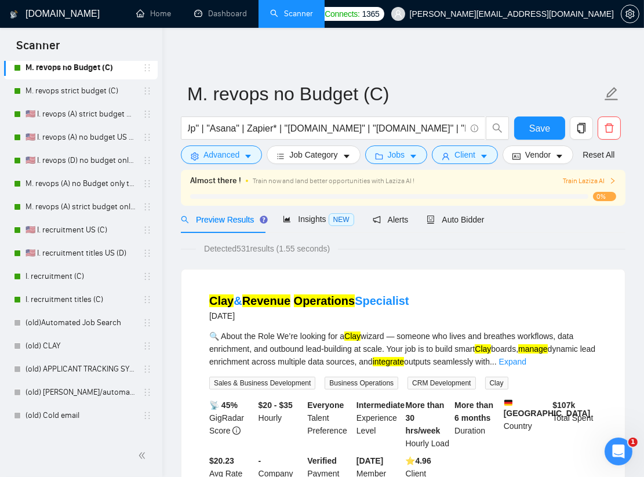
scroll to position [247, 0]
click at [103, 254] on link "🇺🇸 I. recruitment titles US (D)" at bounding box center [80, 254] width 110 height 23
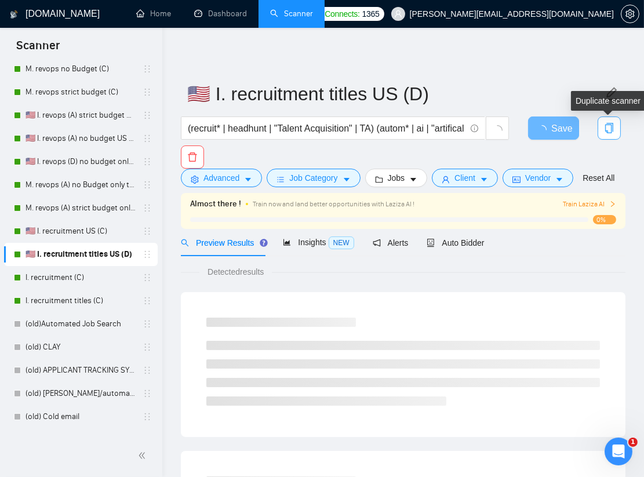
click at [605, 126] on icon "copy" at bounding box center [609, 128] width 8 height 10
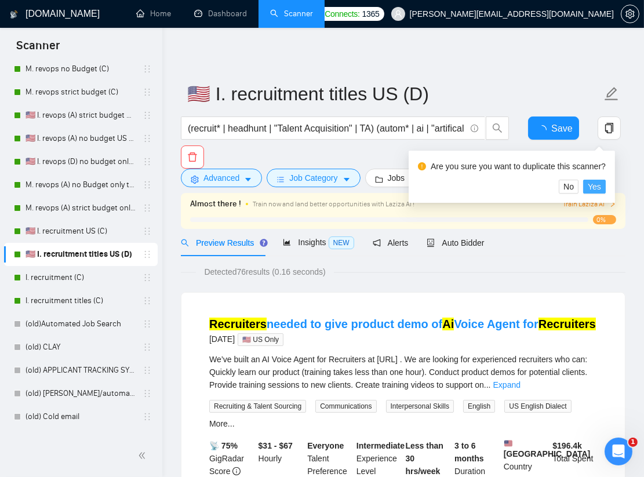
click at [593, 184] on button "Yes" at bounding box center [594, 187] width 23 height 14
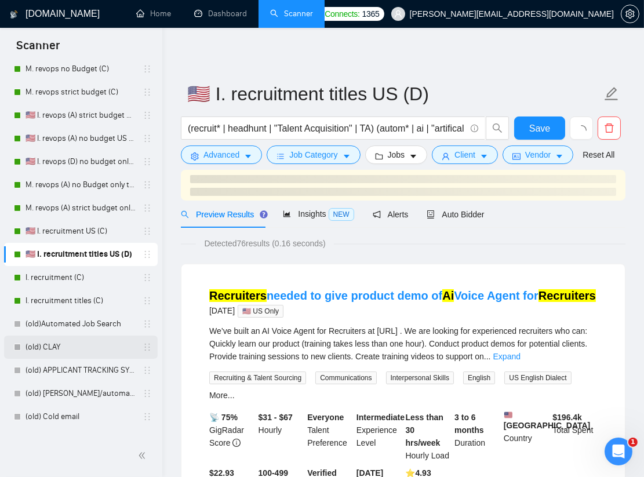
scroll to position [263, 0]
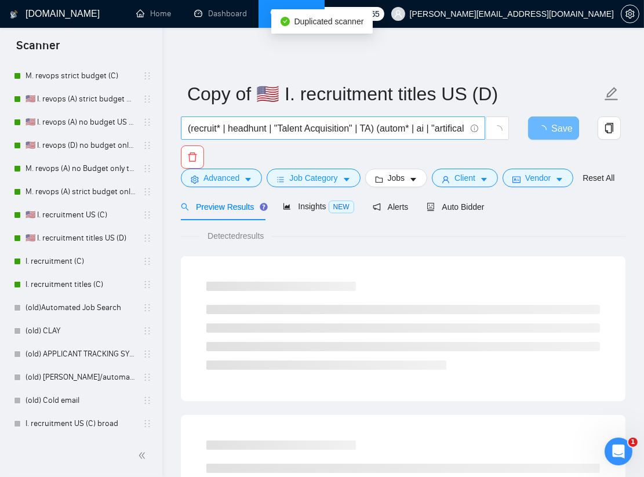
click at [389, 138] on span "(recruit* | headhunt | "Talent Acquisition" | TA) (autom* | ai | "artifical int…" at bounding box center [333, 127] width 304 height 23
click at [389, 134] on input "(recruit* | headhunt | "Talent Acquisition" | TA) (autom* | ai | "artifical int…" at bounding box center [327, 128] width 278 height 14
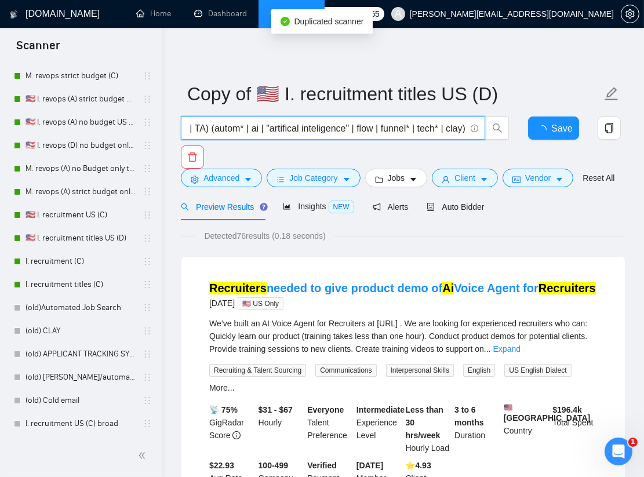
paste input "Revenue Operations | Revenue Operation | RevOps | ERP | clay | recruitment) aut…"
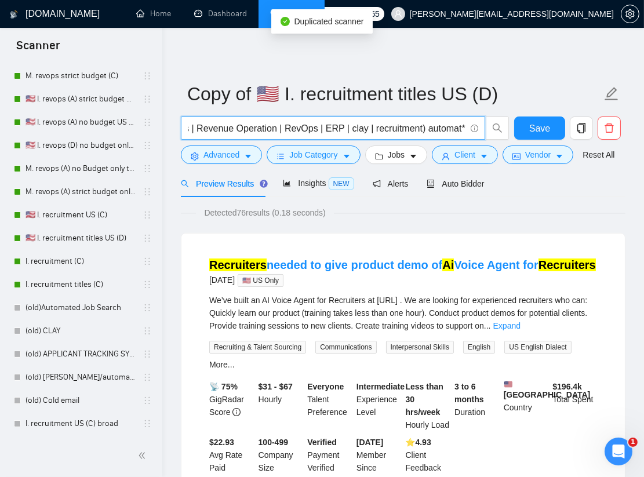
scroll to position [0, 85]
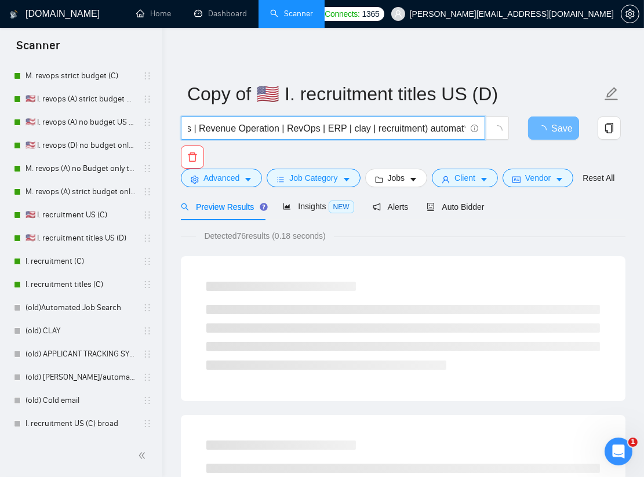
click at [274, 129] on input "(Revenue Operations | Revenue Operation | RevOps | ERP | clay | recruitment) au…" at bounding box center [327, 128] width 278 height 14
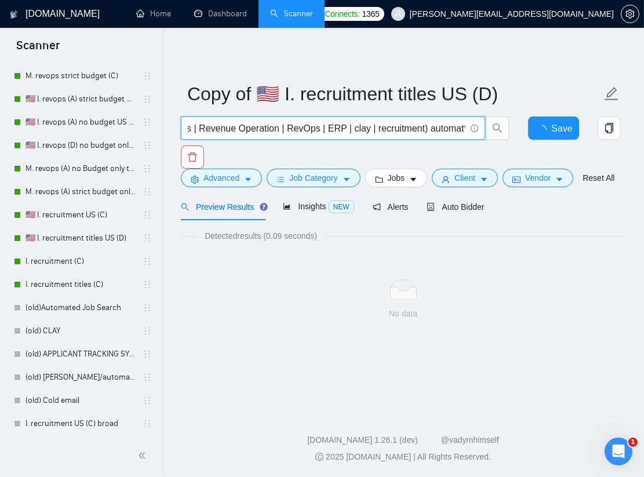
click at [278, 129] on input "(Revenue Operations | Revenue Operation | RevOps | ERP | clay | recruitment) au…" at bounding box center [327, 128] width 278 height 14
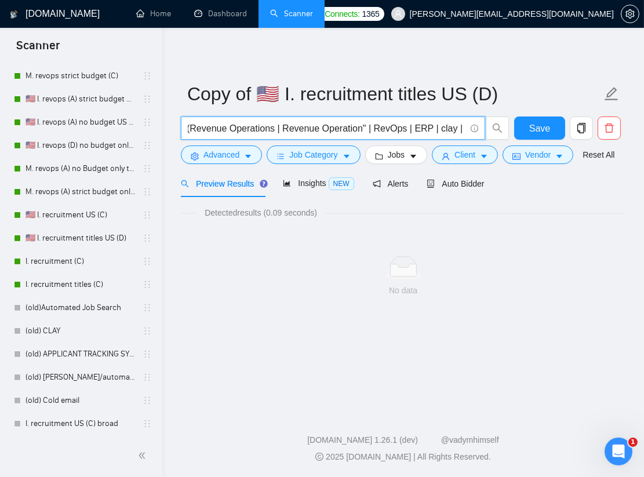
scroll to position [0, 0]
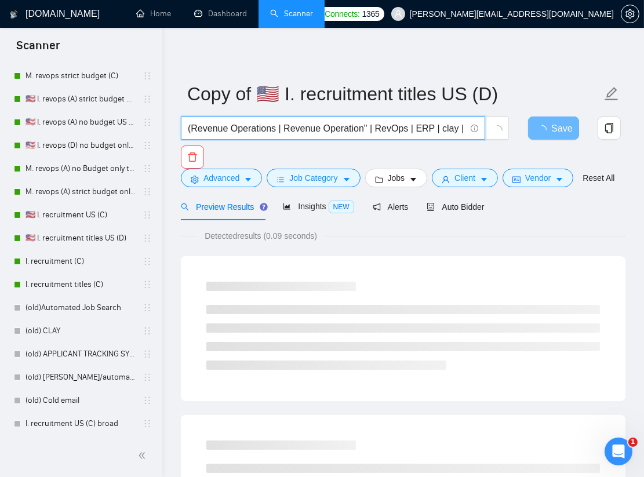
click at [283, 131] on input "(Revenue Operations | Revenue Operation" | RevOps | ERP | clay | recruitment) a…" at bounding box center [327, 128] width 278 height 14
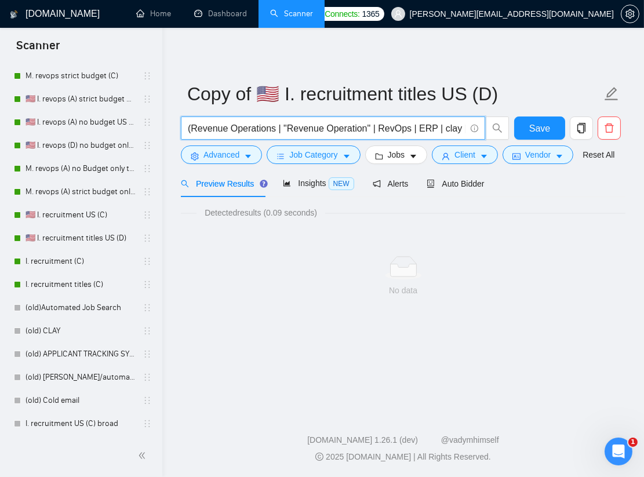
click at [279, 129] on input "(Revenue Operations | "Revenue Operation" | RevOps | ERP | clay | recruitment) …" at bounding box center [327, 128] width 278 height 14
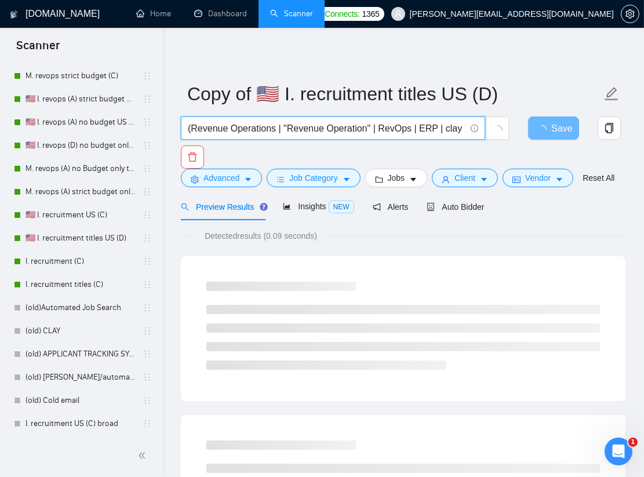
click at [278, 129] on input "(Revenue Operations | "Revenue Operation" | RevOps | ERP | clay | recruitment) …" at bounding box center [327, 128] width 278 height 14
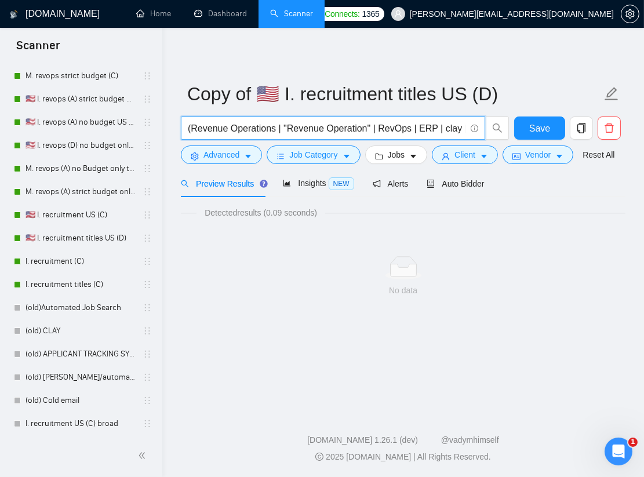
click at [278, 129] on input "(Revenue Operations | "Revenue Operation" | RevOps | ERP | clay | recruitment) …" at bounding box center [327, 128] width 278 height 14
click at [274, 129] on input "(Revenue Operations | "Revenue Operation" | RevOps | ERP | clay | recruitment) …" at bounding box center [327, 128] width 278 height 14
click at [192, 125] on input "(Revenue Operations" | "Revenue Operation" | RevOps | ERP | clay | recruitment)…" at bounding box center [327, 128] width 278 height 14
type input "("Revenue Operations" | "Revenue Operation" | RevOps | ERP | clay | recruitment…"
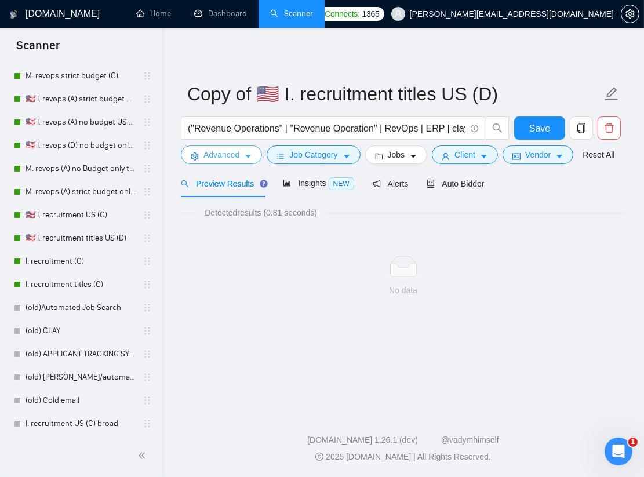
click at [246, 158] on icon "caret-down" at bounding box center [248, 156] width 8 height 8
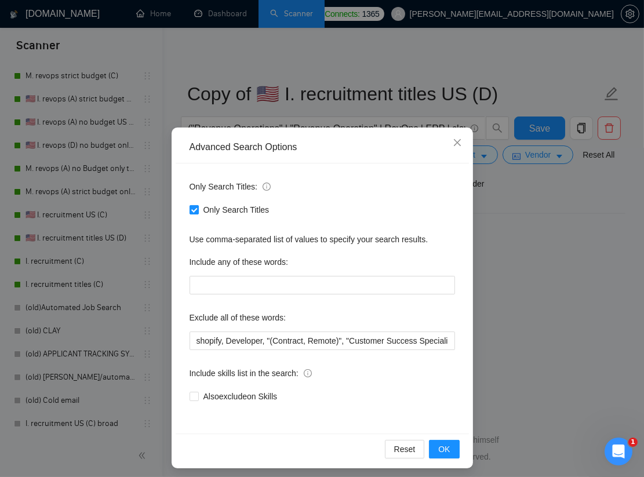
click at [217, 212] on span "Only Search Titles" at bounding box center [236, 209] width 75 height 13
click at [198, 212] on input "Only Search Titles" at bounding box center [193, 209] width 8 height 8
checkbox input "false"
click at [444, 444] on span "OK" at bounding box center [444, 449] width 12 height 13
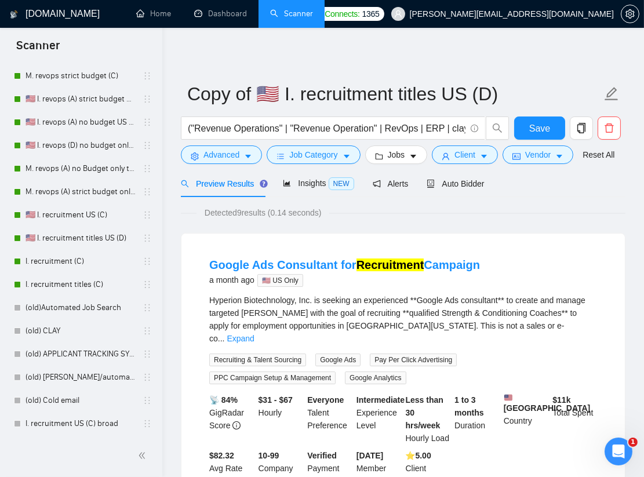
click at [575, 314] on div "Hyperion Biotechnology, Inc. is seeking an experienced **Google Ads consultant*…" at bounding box center [403, 319] width 388 height 51
click at [254, 334] on link "Expand" at bounding box center [240, 338] width 27 height 9
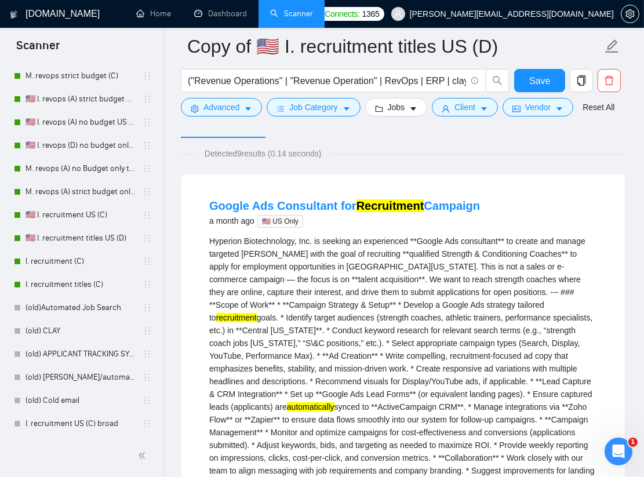
scroll to position [67, 0]
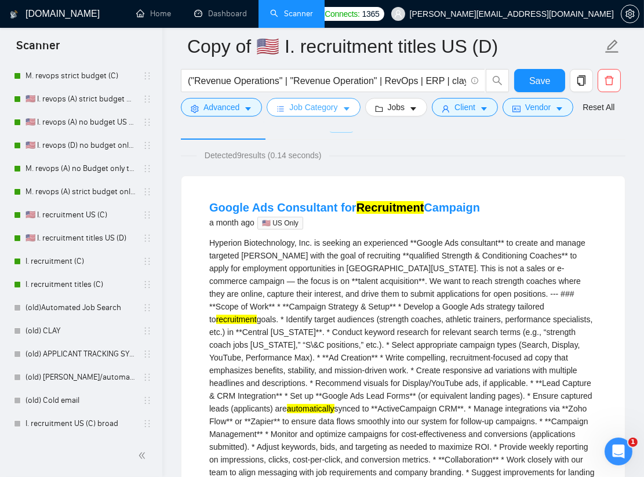
click at [337, 112] on span "Job Category" at bounding box center [313, 107] width 48 height 13
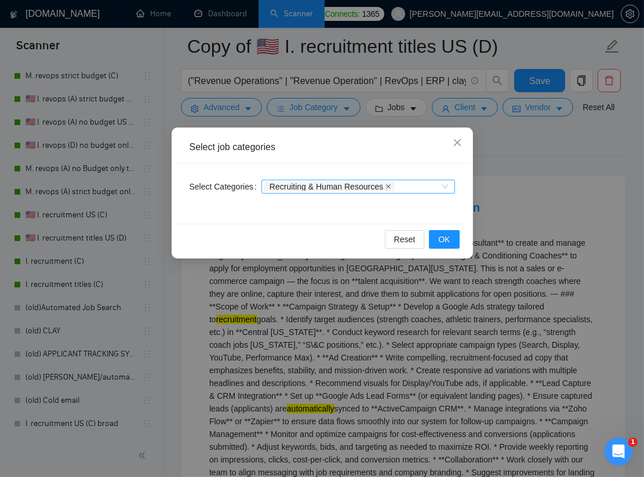
click at [391, 187] on icon "close" at bounding box center [388, 186] width 5 height 5
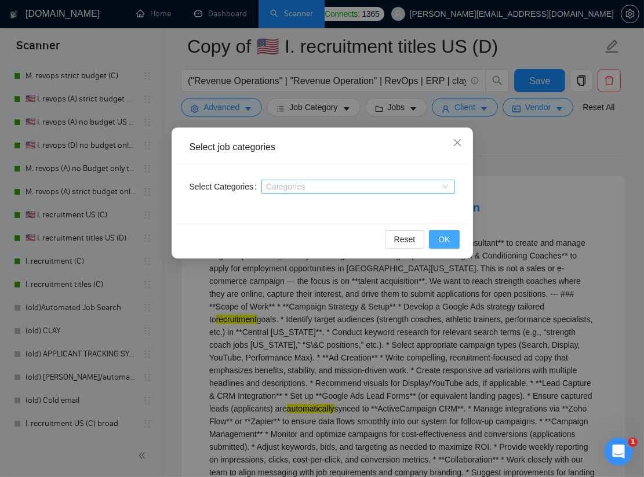
click at [446, 235] on span "OK" at bounding box center [444, 239] width 12 height 13
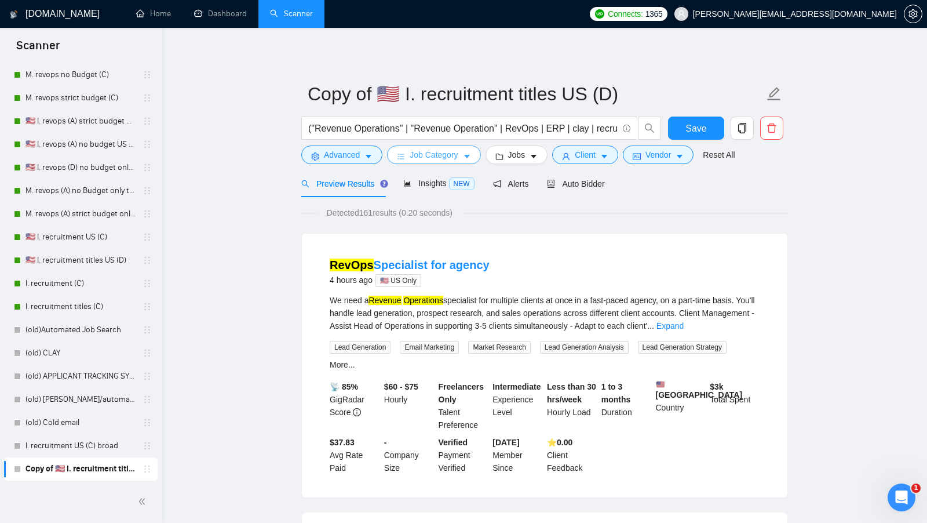
scroll to position [240, 0]
click at [466, 129] on input "("Revenue Operations" | "Revenue Operation" | RevOps | ERP | clay | recruitment…" at bounding box center [462, 128] width 309 height 14
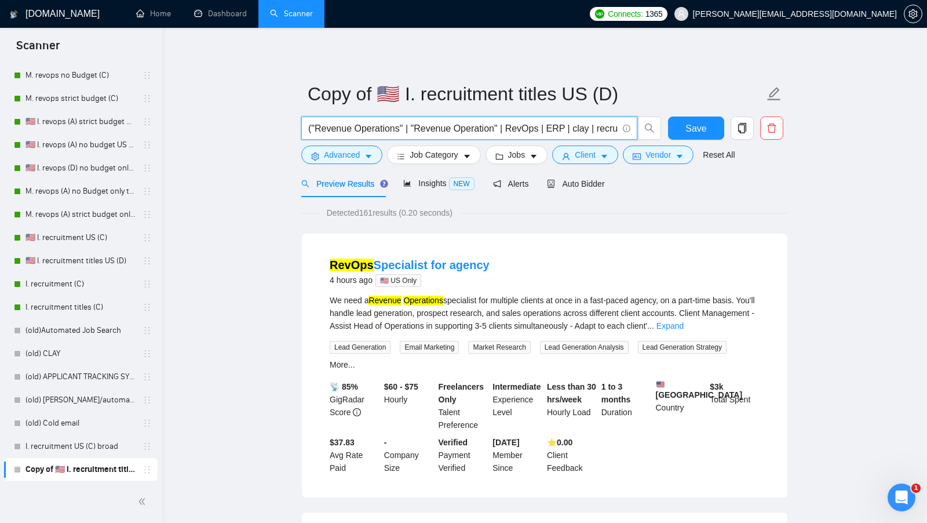
paste input ""CRM Hygiene" | "CRM Clean-up" | "CRM Data Hygiene" | "CRM Data Cleaning" | "CR…"
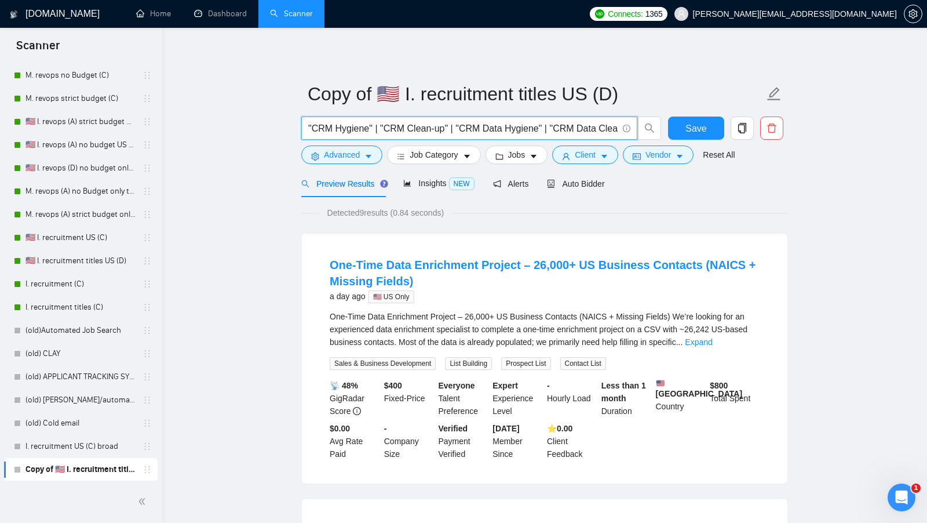
scroll to position [0, 119]
paste input ""Data Enrichment" | "Data Enhancement" | "Customer Data Enrichment" | "Lead Dat…"
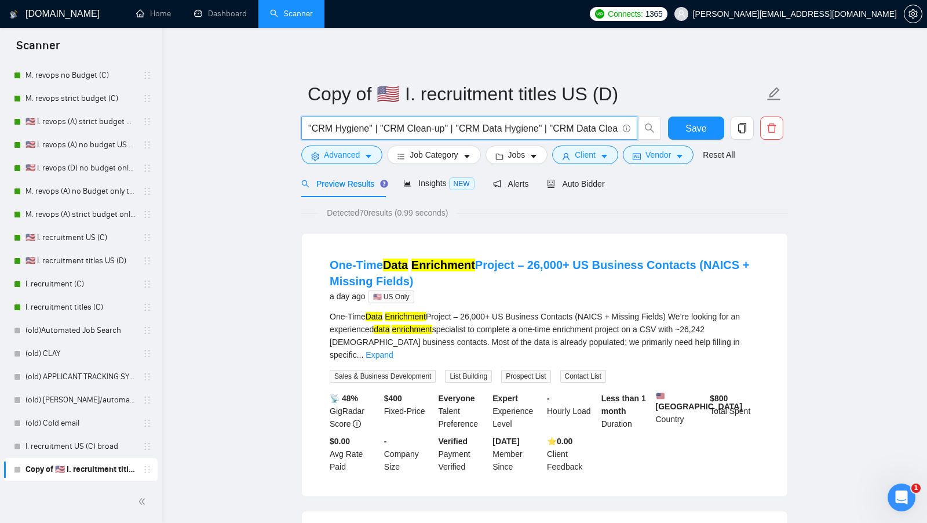
scroll to position [0, 646]
paste input ""GTM Engine" | "Go-to-Market Engine" | "GTM Automation Engine" | "GTM Strategy …"
paste input ""Revenue Intelligence" | "Revenue Insights" | "Revenue Analytics" | "Revenue Pe…"
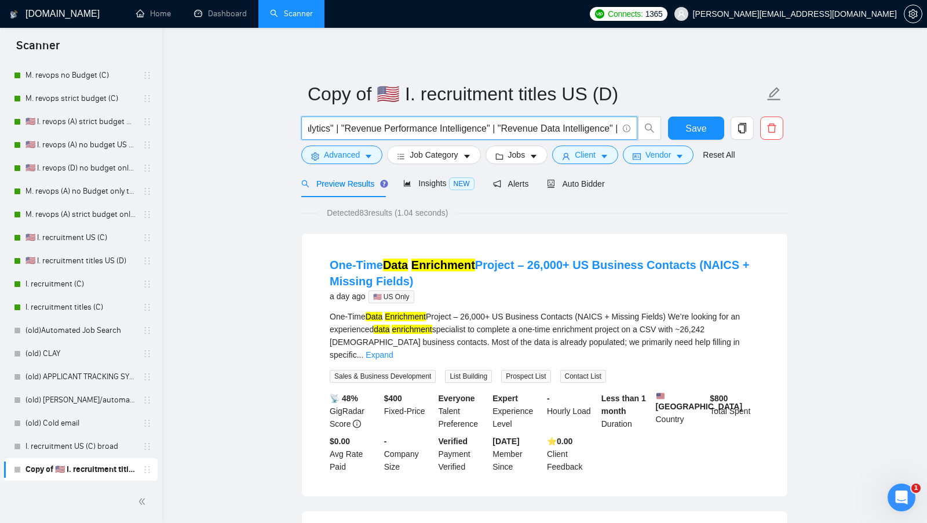
paste input ""Lead Scoring" | "Lead Qualification" | "Lead Rating" | "Lead Prioritization" |…"
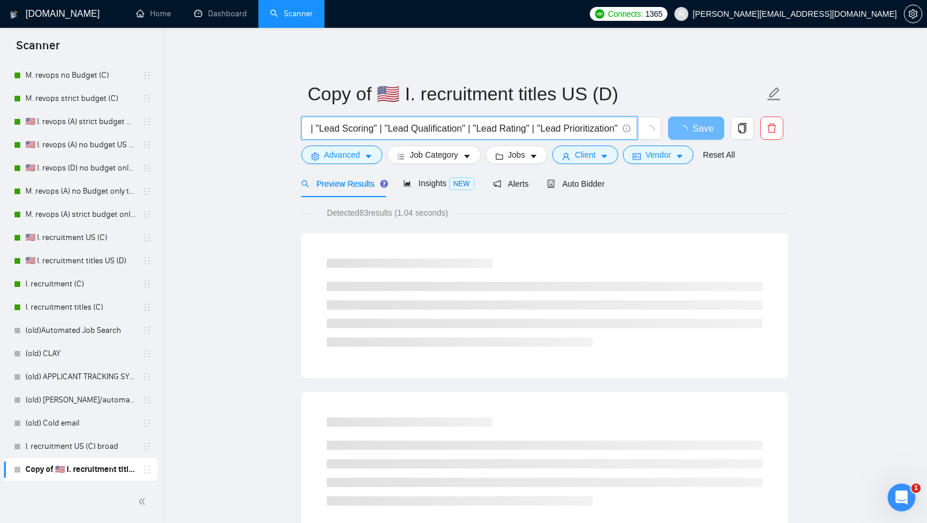
scroll to position [0, 2140]
paste input ""Pipeline Analytics" | "Sales Pipeline Analytics" | "Pipeline Performance Analy…"
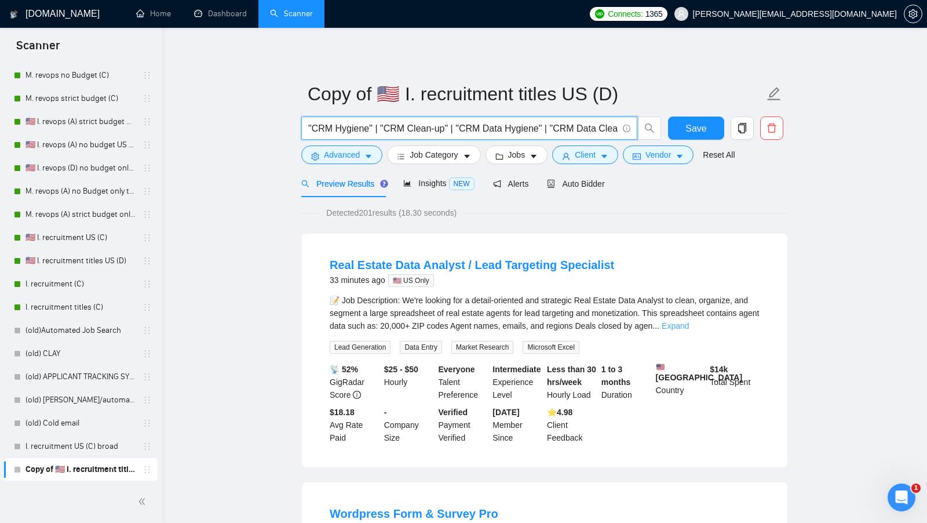
type input ""CRM Hygiene" | "CRM Clean-up" | "CRM Data Hygiene" | "CRM Data Cleaning" | "CR…"
click at [689, 328] on link "Expand" at bounding box center [675, 325] width 27 height 9
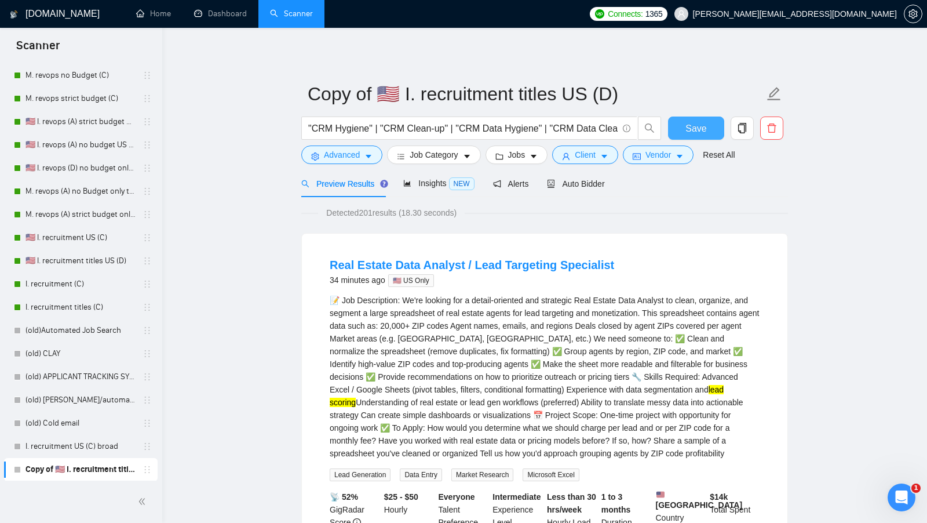
click at [696, 123] on span "Save" at bounding box center [695, 128] width 21 height 14
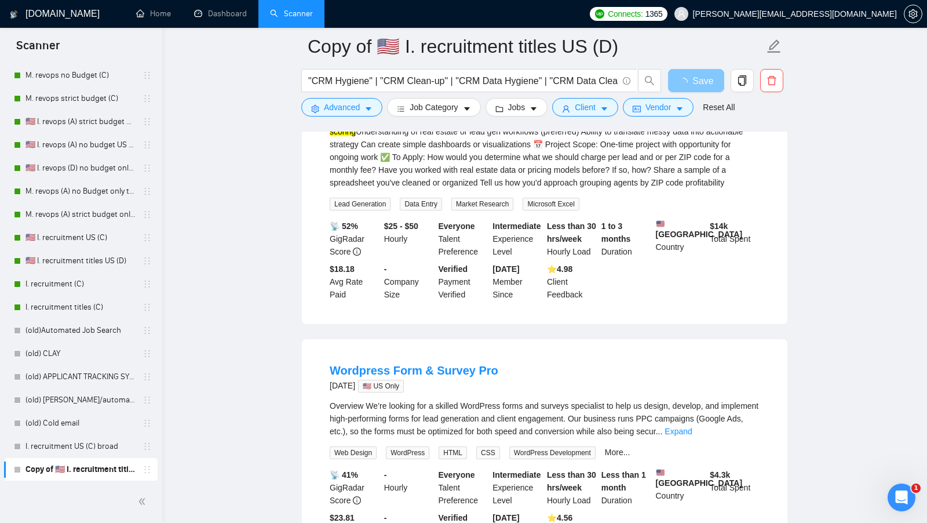
scroll to position [286, 0]
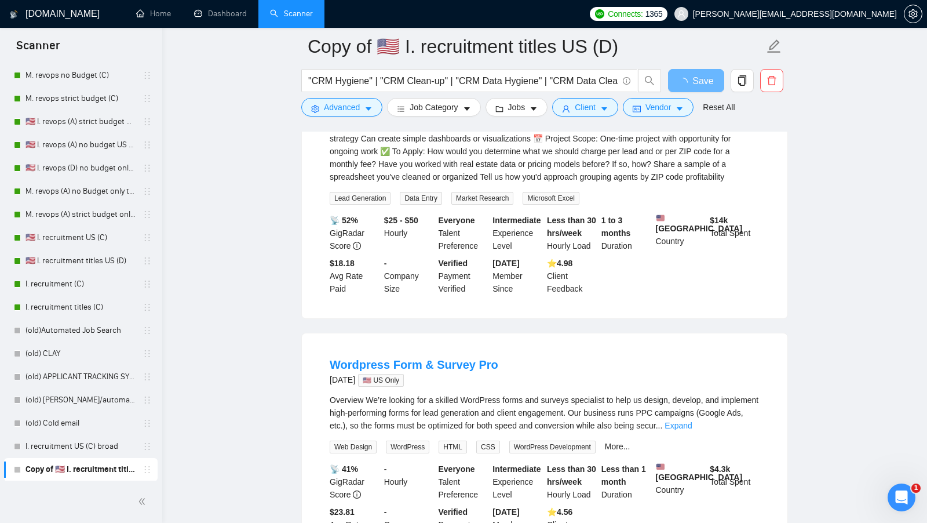
click at [752, 432] on div "Overview We’re looking for a skilled WordPress forms and surveys specialist to …" at bounding box center [545, 412] width 430 height 38
click at [692, 430] on link "Expand" at bounding box center [678, 425] width 27 height 9
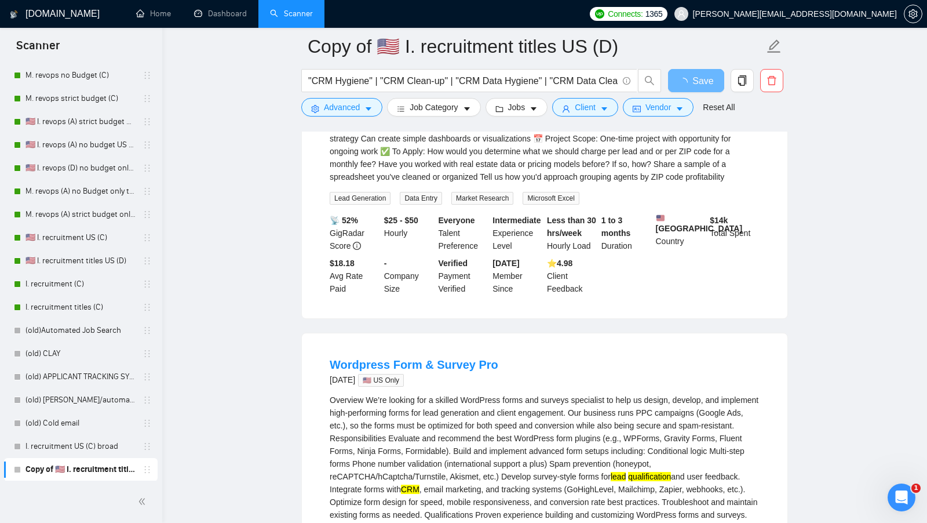
scroll to position [346, 0]
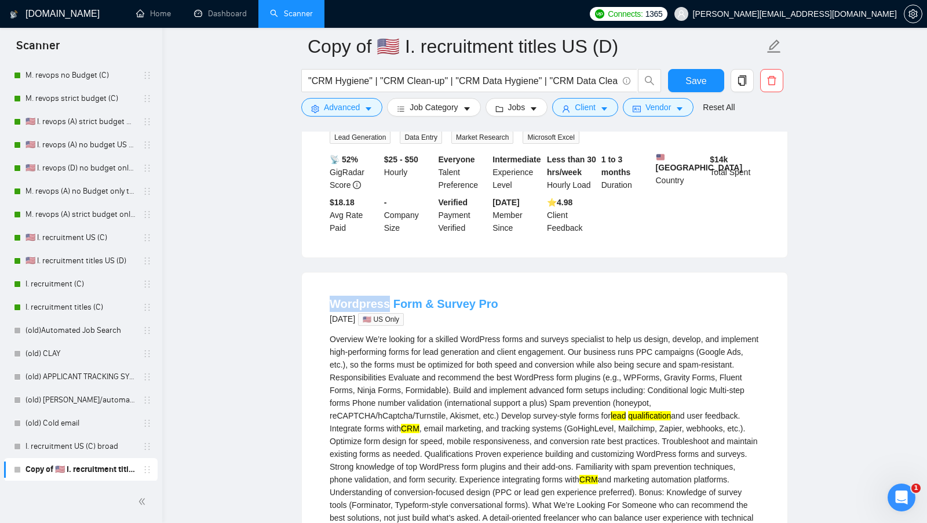
drag, startPoint x: 324, startPoint y: 308, endPoint x: 388, endPoint y: 306, distance: 63.8
click at [388, 306] on li "Wordpress Form & Survey Pro 2 days ago 🇺🇸 US Only Overview We’re looking for a …" at bounding box center [545, 471] width 458 height 371
copy link "Wordpress"
click at [334, 105] on span "Advanced" at bounding box center [342, 107] width 36 height 13
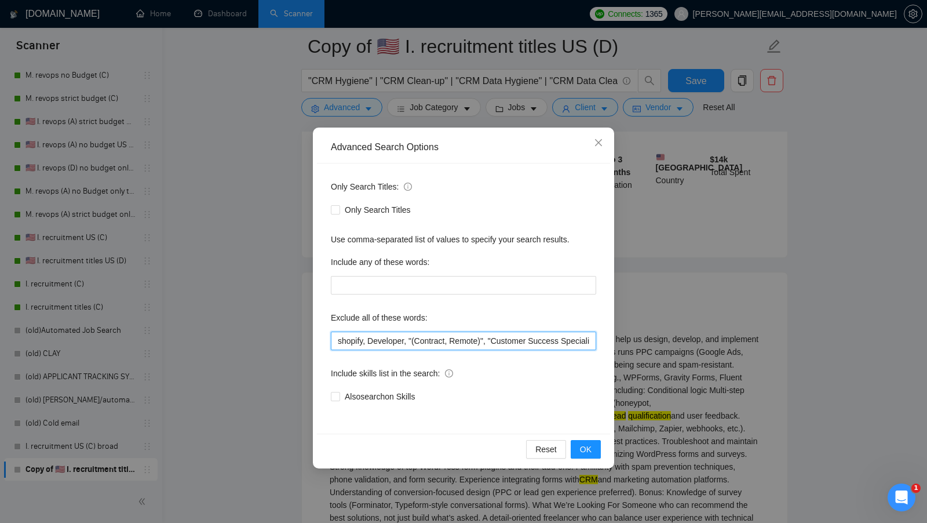
click at [335, 347] on input "shopify, Developer, "(Contract, Remote)", "Customer Success Specialist", "for r…" at bounding box center [463, 340] width 265 height 19
click at [335, 345] on input "shopify, Developer, "(Contract, Remote)", "Customer Success Specialist", "for r…" at bounding box center [463, 340] width 265 height 19
paste input "Wordpress"
type input "Wordpress, shopify, Developer, "(Contract, Remote)", "Customer Success Speciali…"
click at [585, 447] on span "OK" at bounding box center [586, 449] width 12 height 13
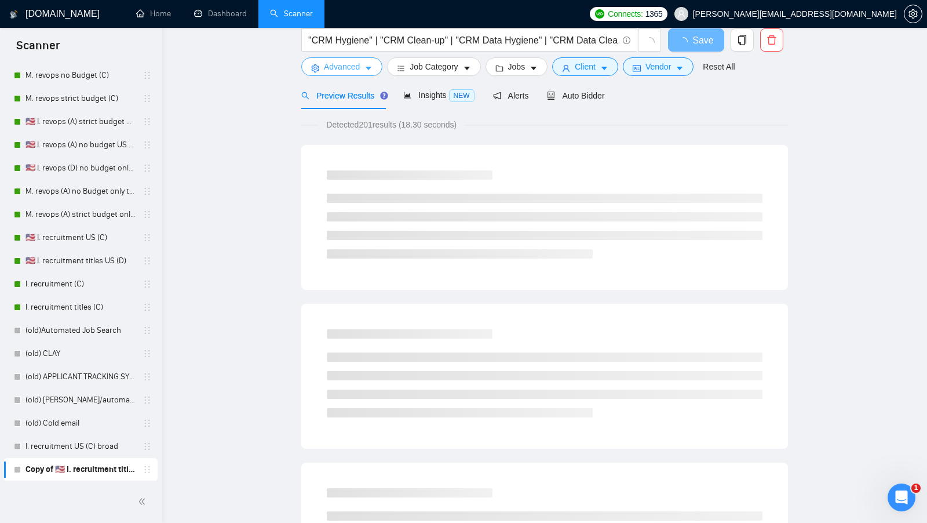
scroll to position [0, 0]
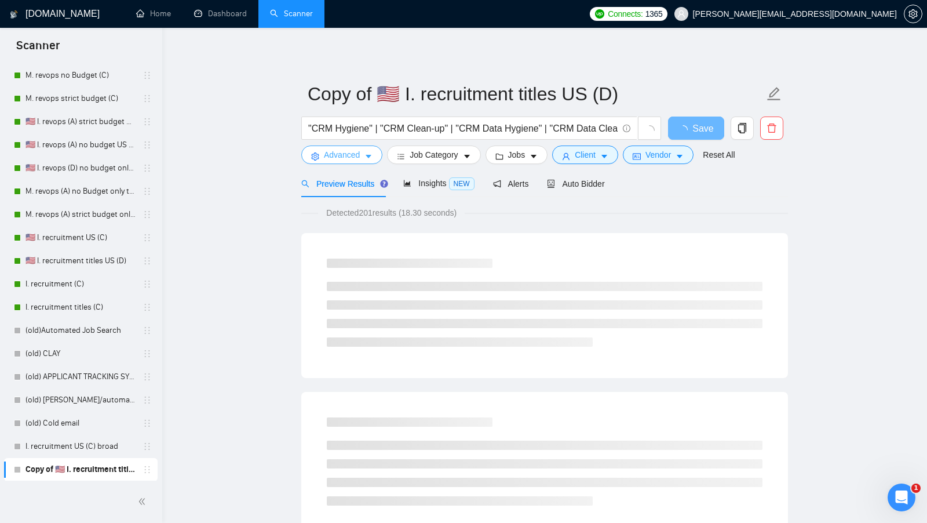
click at [340, 158] on span "Advanced" at bounding box center [342, 154] width 36 height 13
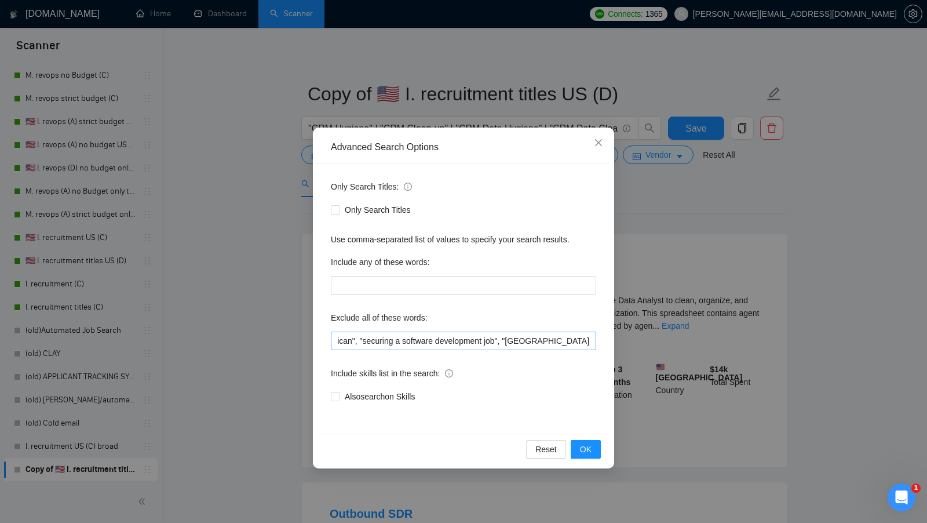
scroll to position [0, 1161]
click at [594, 448] on button "OK" at bounding box center [586, 449] width 30 height 19
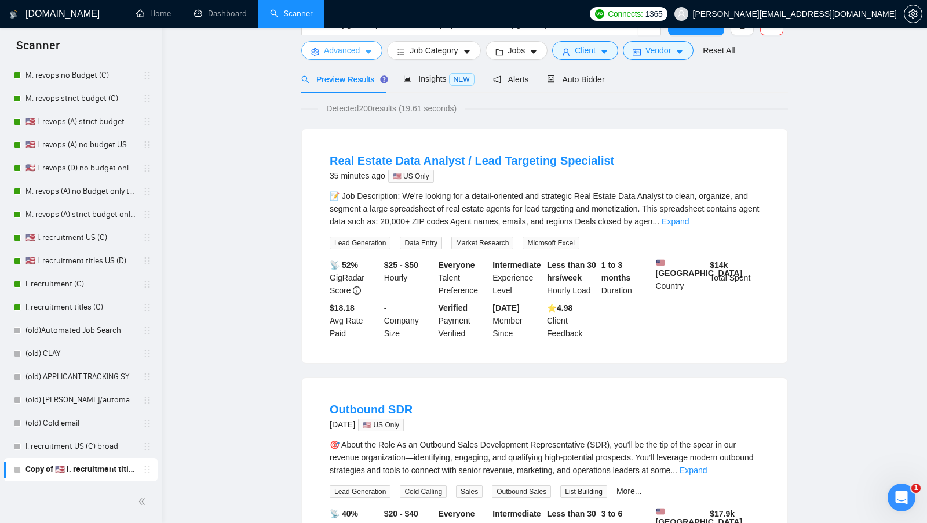
scroll to position [0, 0]
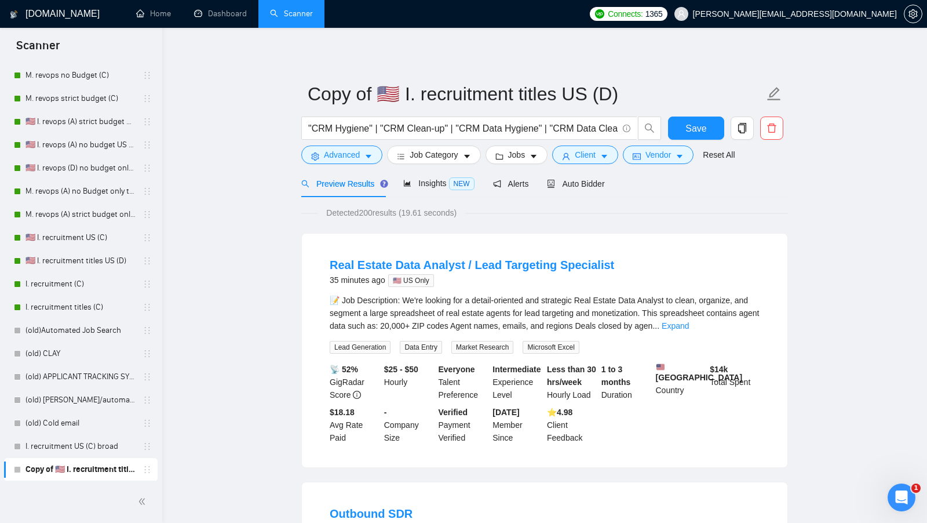
click at [715, 115] on form "Copy of 🇺🇸 I. recruitment titles US (D) "CRM Hygiene" | "CRM Clean-up" | "CRM D…" at bounding box center [544, 122] width 487 height 94
click at [707, 122] on button "Save" at bounding box center [696, 127] width 56 height 23
click at [502, 152] on span "folder" at bounding box center [499, 156] width 8 height 9
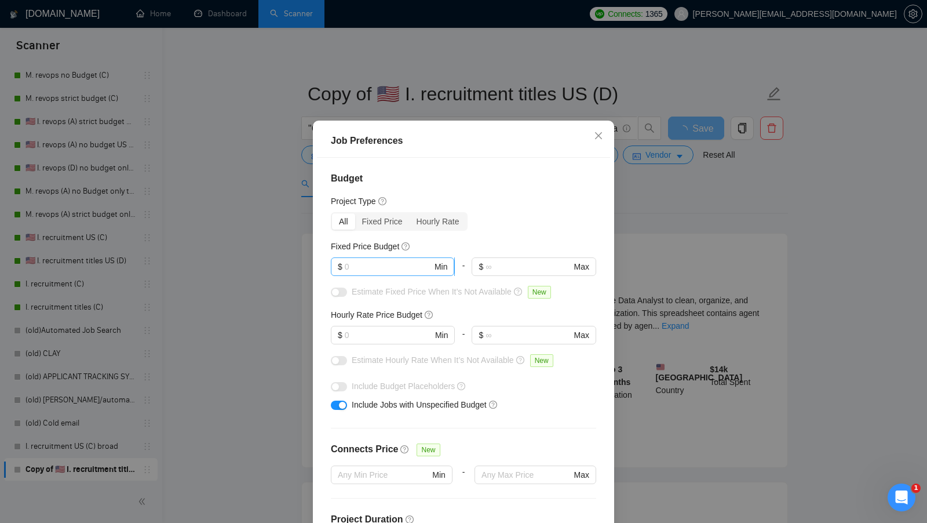
click at [414, 273] on input "text" at bounding box center [388, 266] width 87 height 13
type input "1"
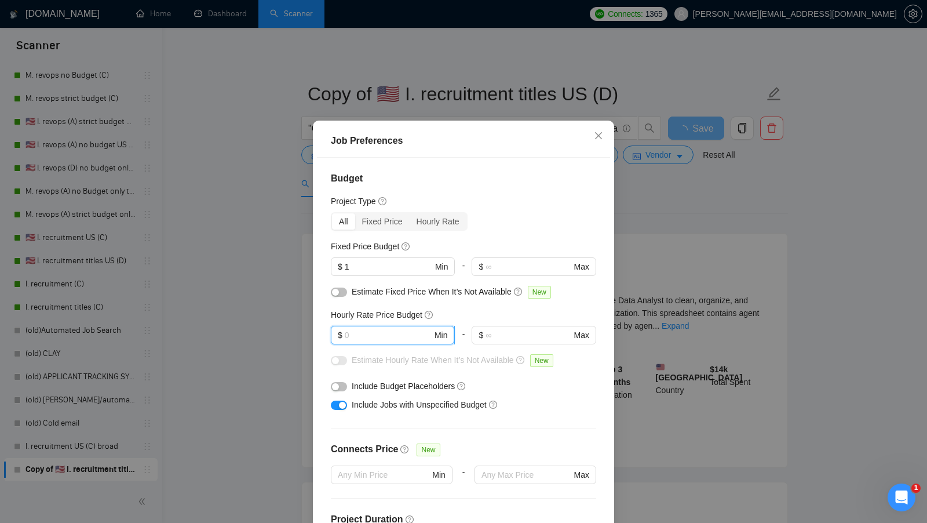
click at [396, 341] on input "text" at bounding box center [388, 335] width 87 height 13
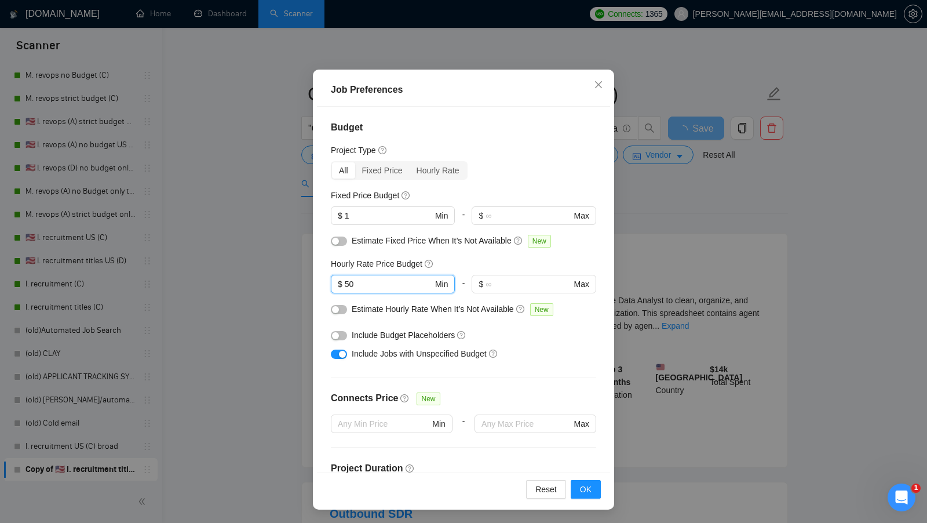
scroll to position [286, 0]
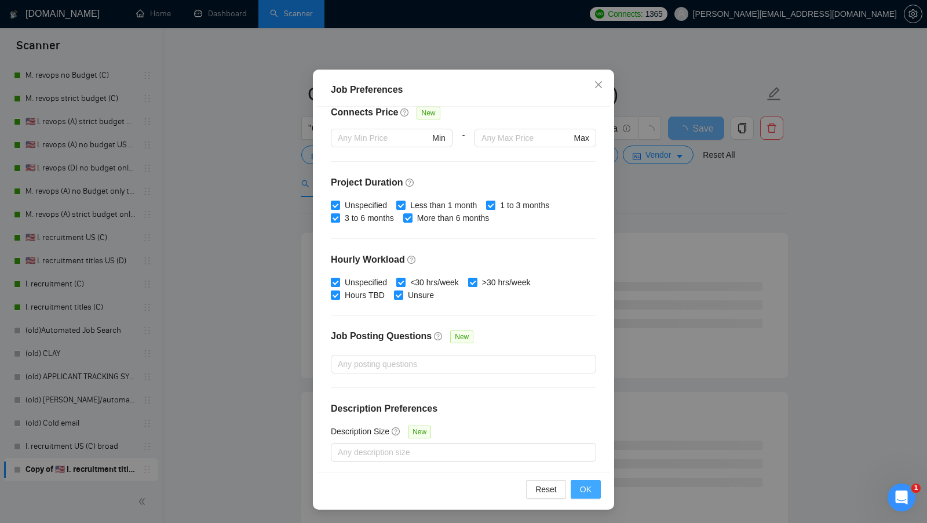
type input "50"
click at [593, 482] on button "OK" at bounding box center [586, 489] width 30 height 19
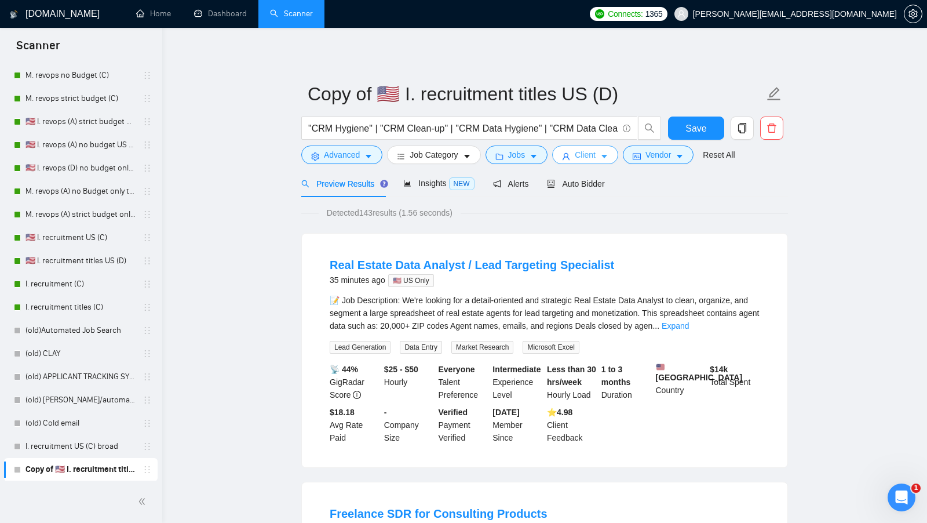
click at [586, 158] on span "Client" at bounding box center [585, 154] width 21 height 13
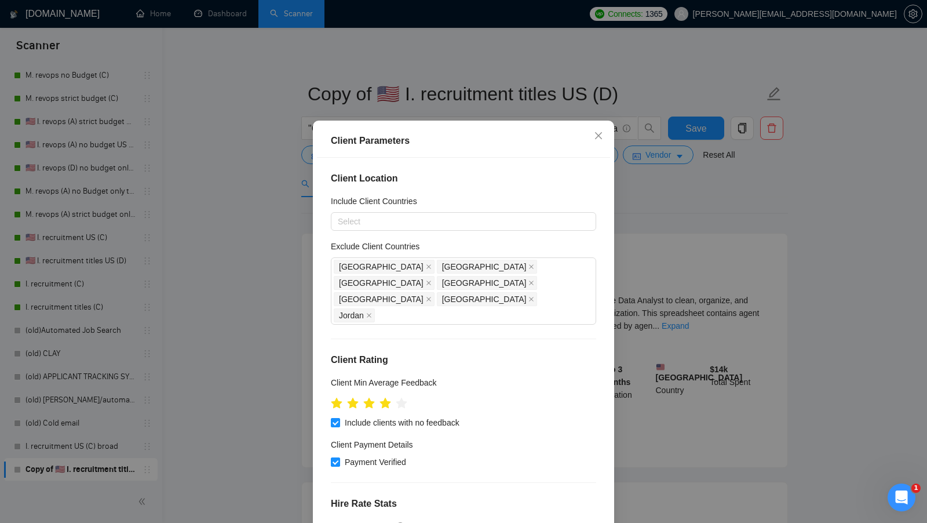
scroll to position [369, 0]
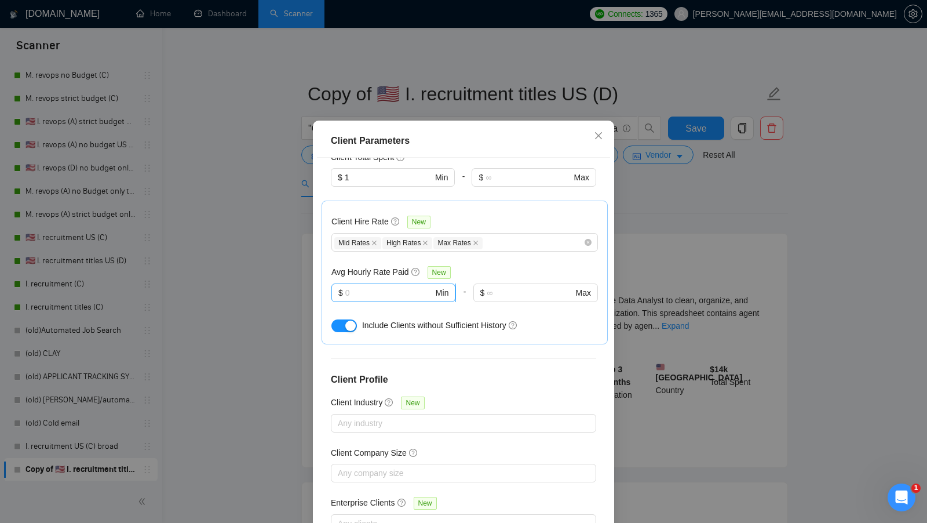
click at [389, 283] on span "$ Min" at bounding box center [393, 292] width 124 height 19
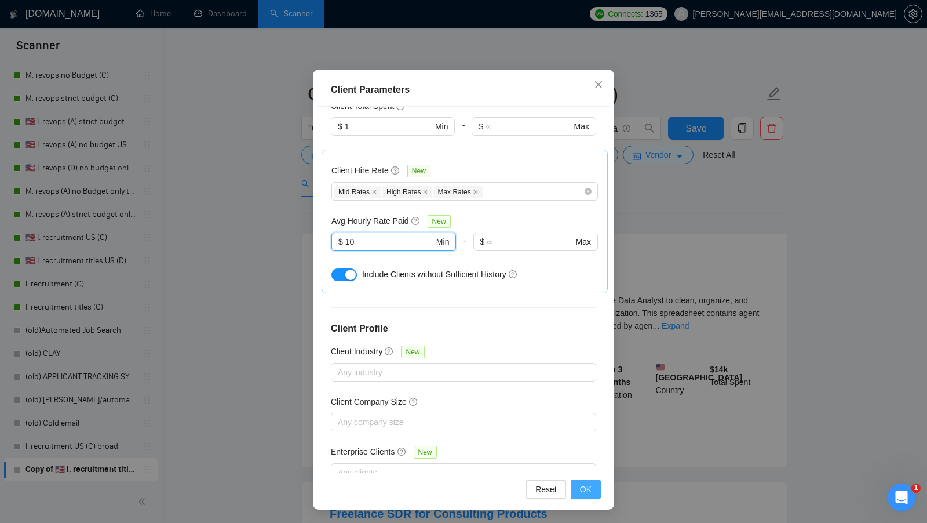
type input "10"
click at [585, 488] on span "OK" at bounding box center [586, 489] width 12 height 13
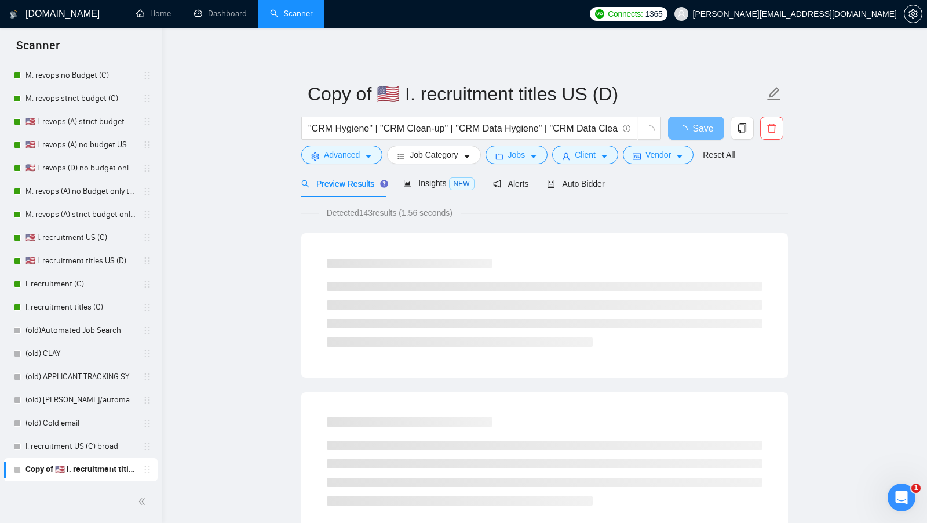
scroll to position [0, 0]
click at [661, 161] on span "Vendor" at bounding box center [657, 154] width 25 height 13
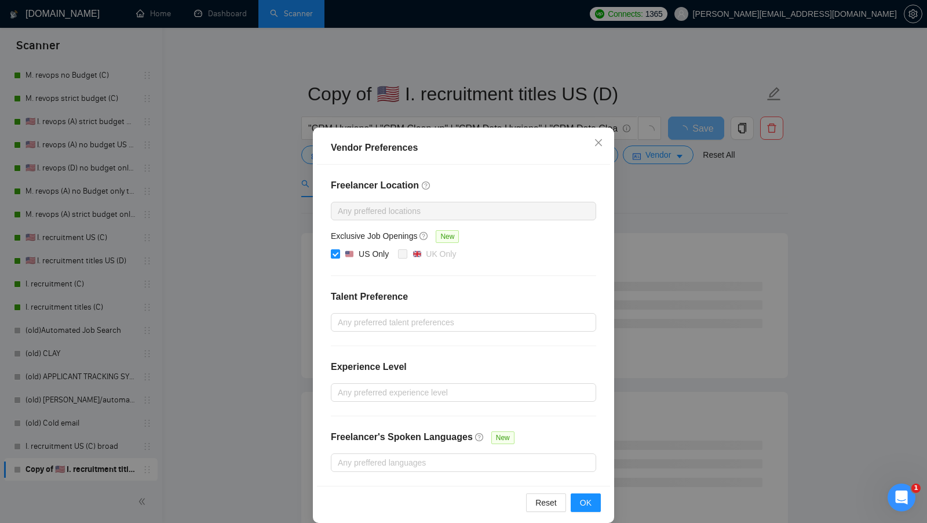
click at [684, 206] on div "Vendor Preferences Freelancer Location Any preffered locations Exclusive Job Op…" at bounding box center [463, 261] width 927 height 523
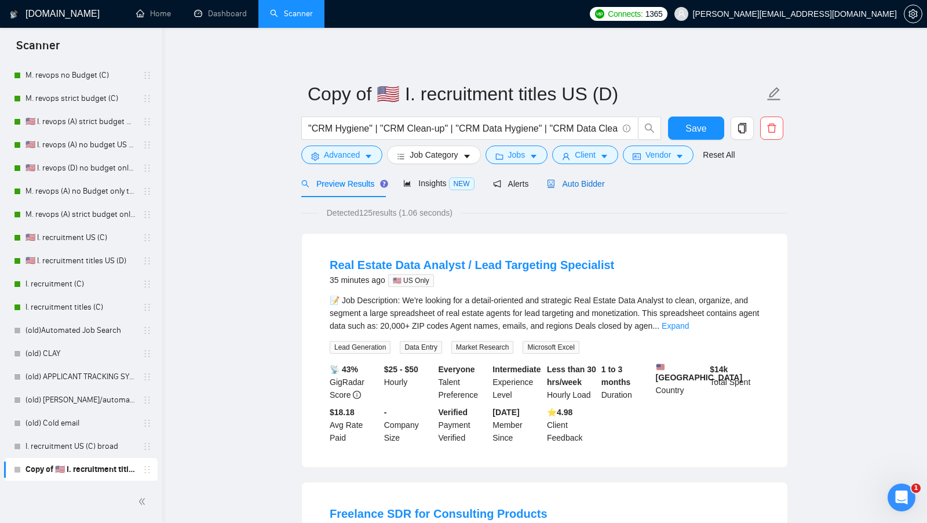
click at [587, 187] on span "Auto Bidder" at bounding box center [575, 183] width 57 height 9
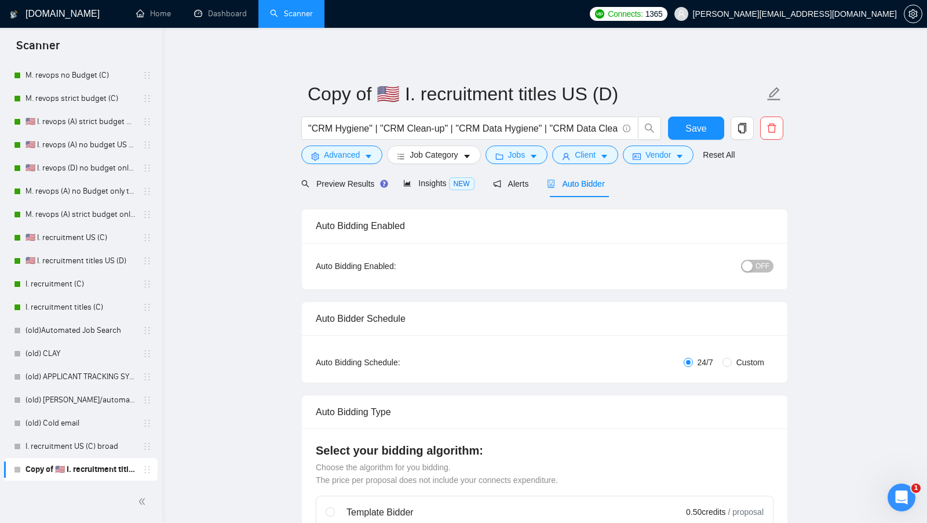
click at [763, 264] on span "OFF" at bounding box center [763, 266] width 14 height 13
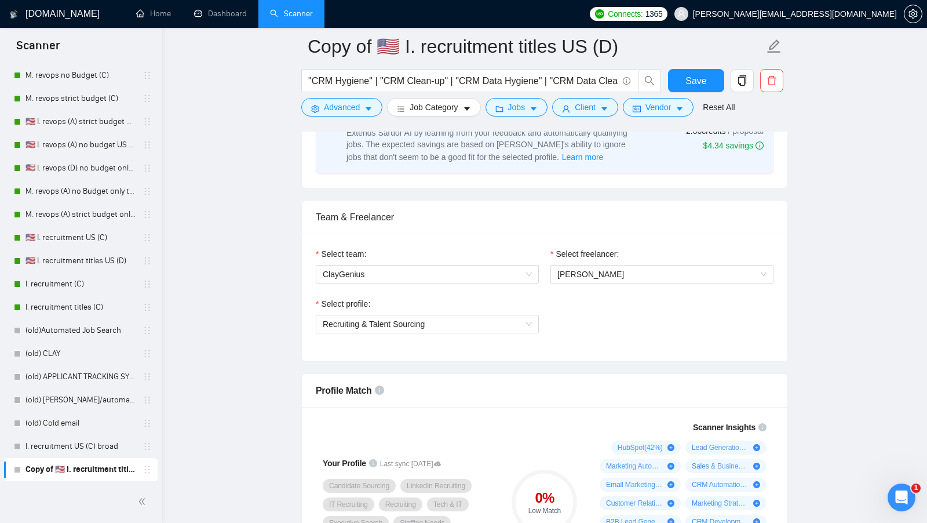
scroll to position [534, 0]
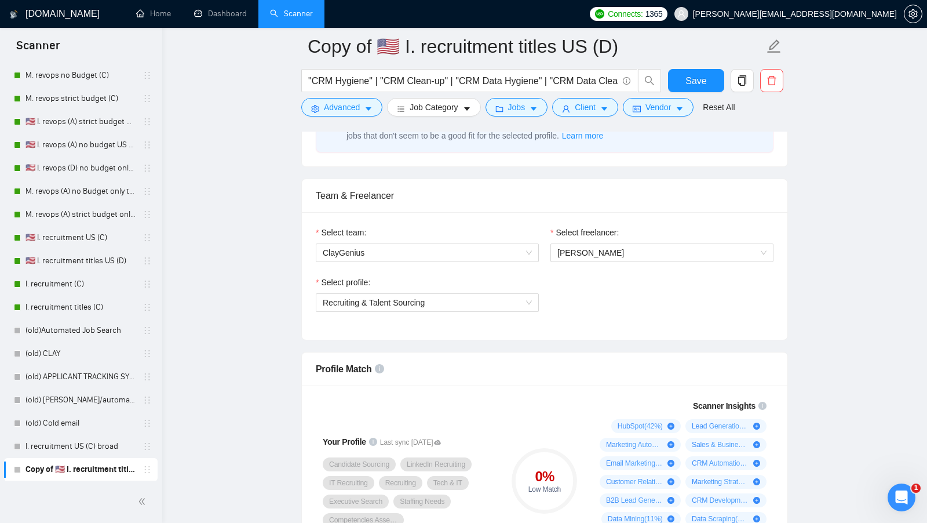
click at [549, 302] on div "Select profile: Recruiting & Talent Sourcing" at bounding box center [544, 301] width 469 height 50
click at [537, 302] on div "Recruiting & Talent Sourcing" at bounding box center [427, 302] width 223 height 19
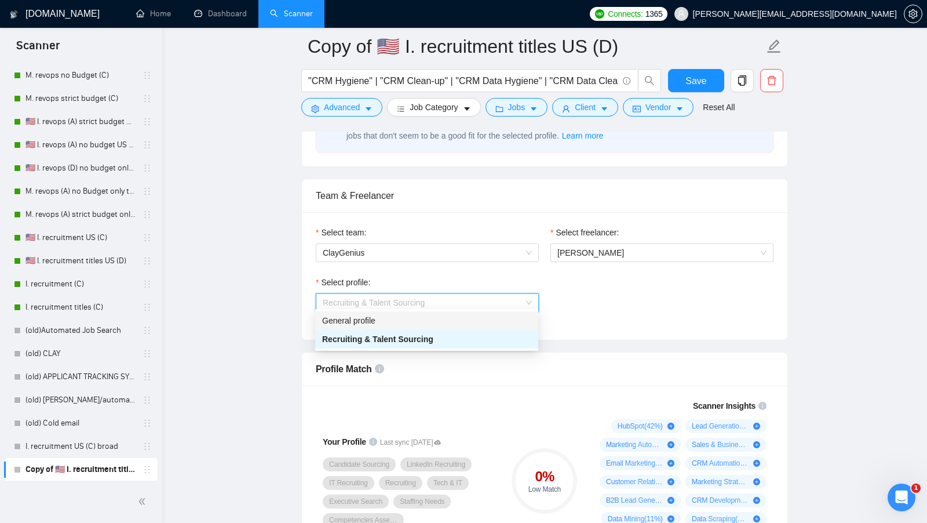
click at [476, 319] on div "General profile" at bounding box center [426, 320] width 209 height 13
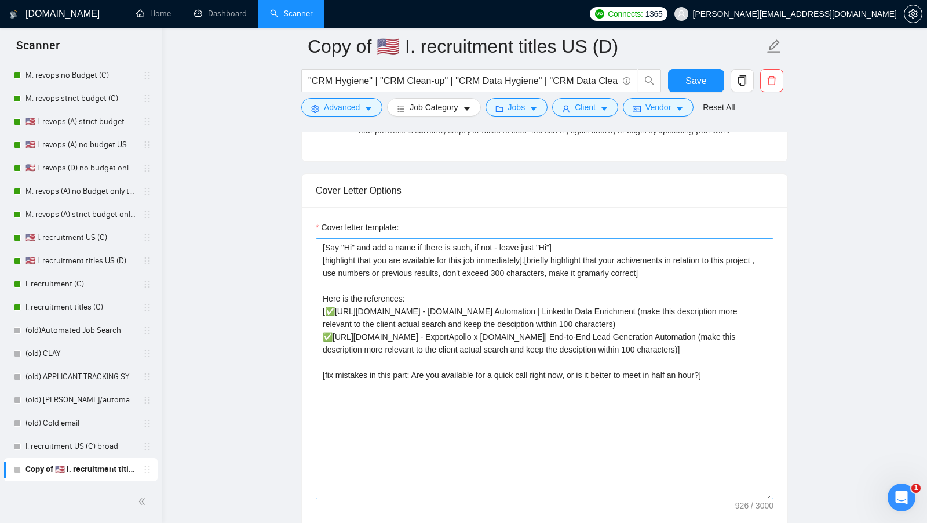
scroll to position [1185, 0]
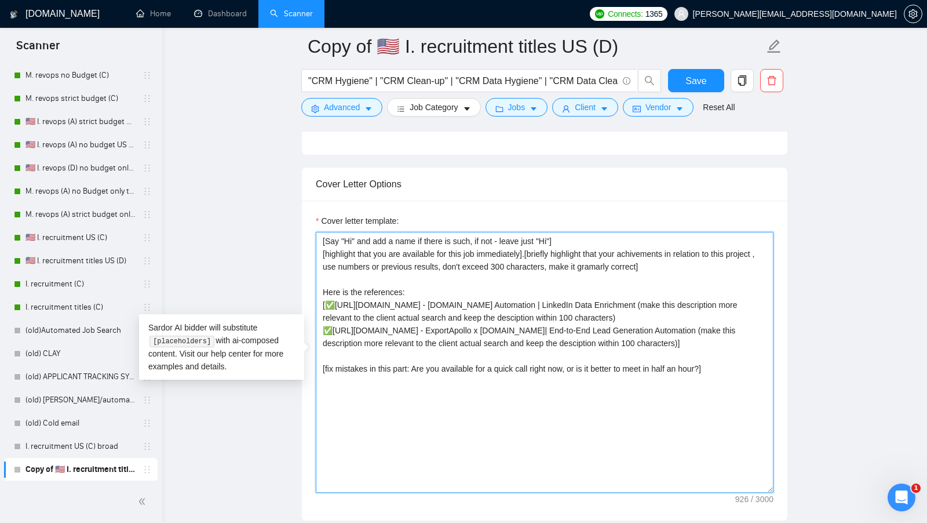
drag, startPoint x: 732, startPoint y: 400, endPoint x: 264, endPoint y: 173, distance: 520.4
click at [264, 173] on main "Copy of 🇺🇸 I. recruitment titles US (D) "CRM Hygiene" | "CRM Clean-up" | "CRM D…" at bounding box center [545, 411] width 728 height 3101
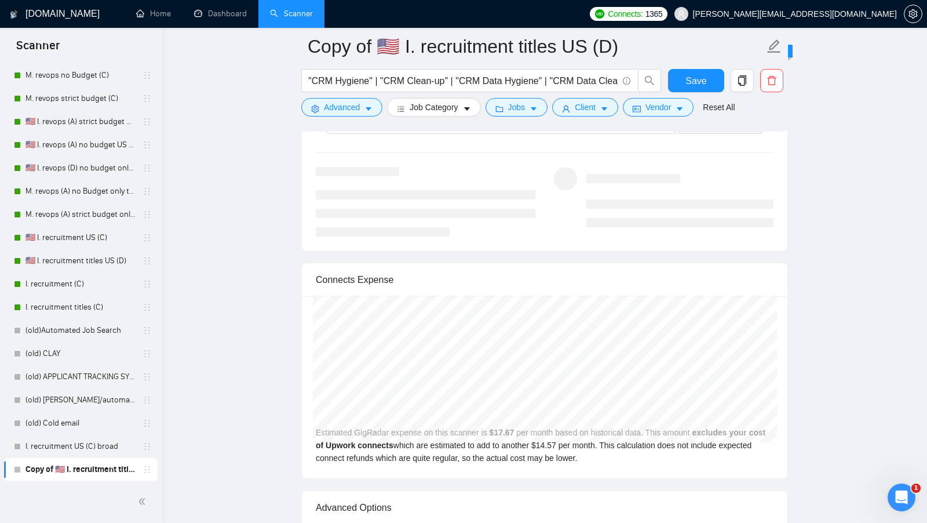
scroll to position [2179, 0]
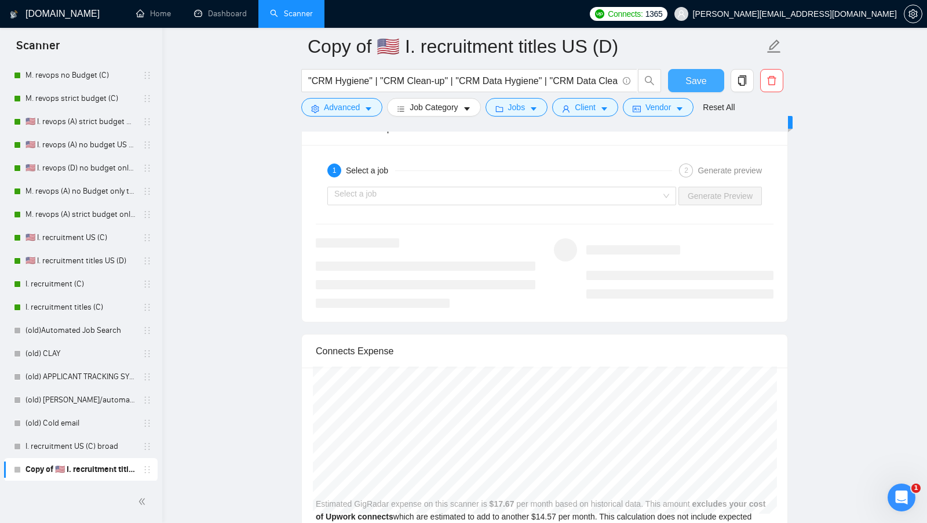
click at [699, 76] on span "Save" at bounding box center [695, 81] width 21 height 14
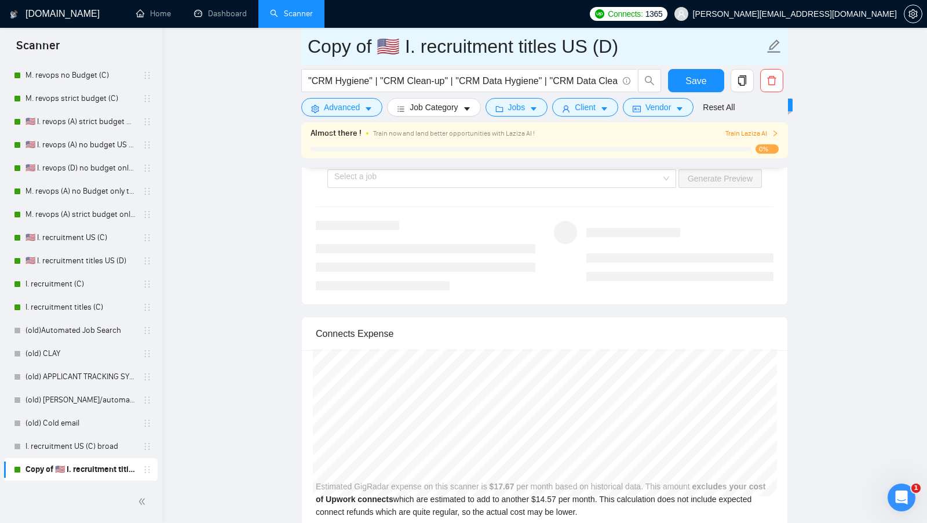
click at [567, 40] on input "Copy of 🇺🇸 I. recruitment titles US (D)" at bounding box center [536, 46] width 457 height 29
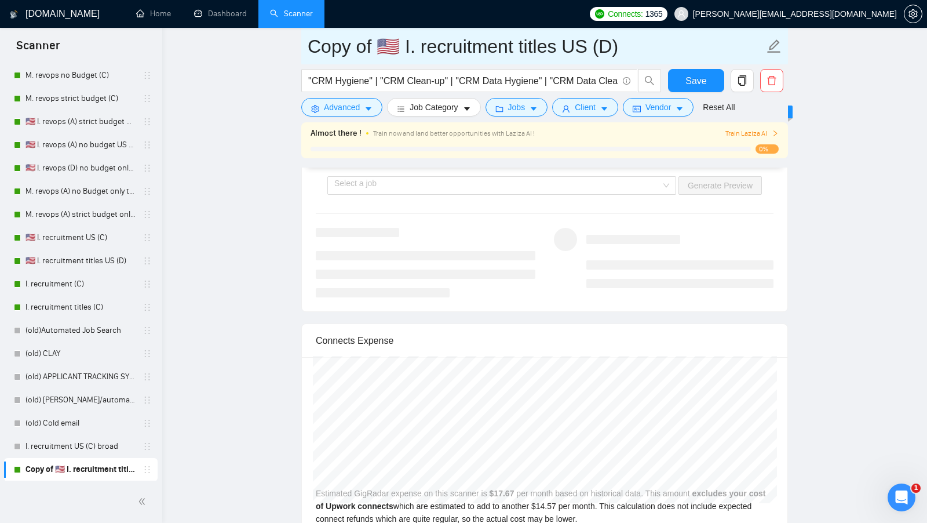
click at [567, 40] on input "Copy of 🇺🇸 I. recruitment titles US (D)" at bounding box center [536, 46] width 457 height 29
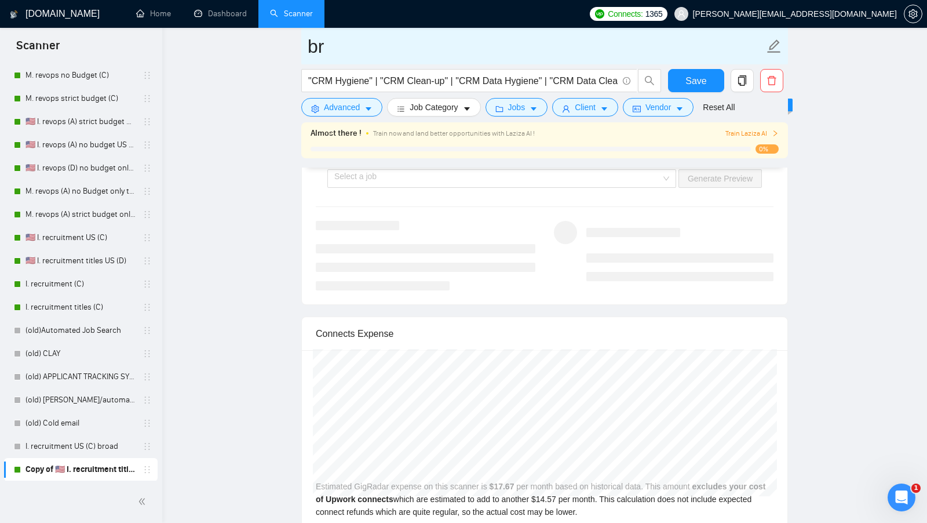
type input "b"
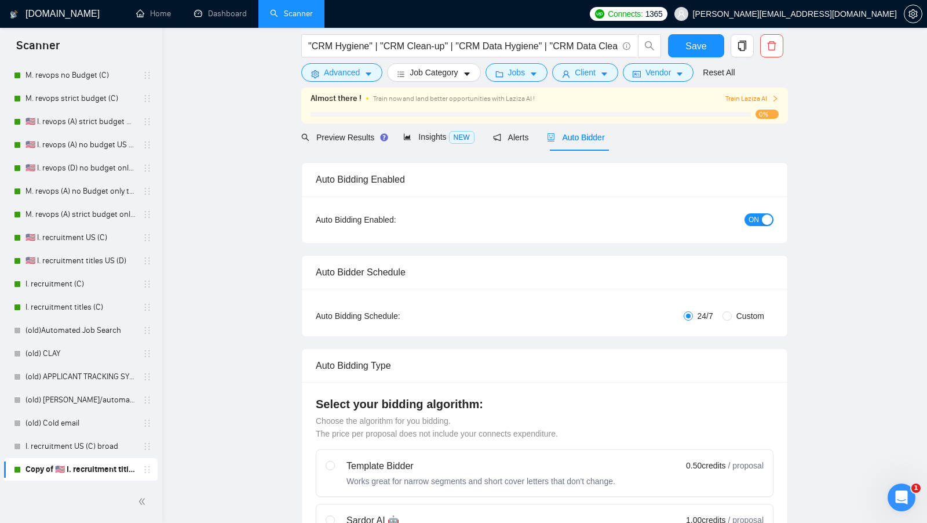
scroll to position [0, 0]
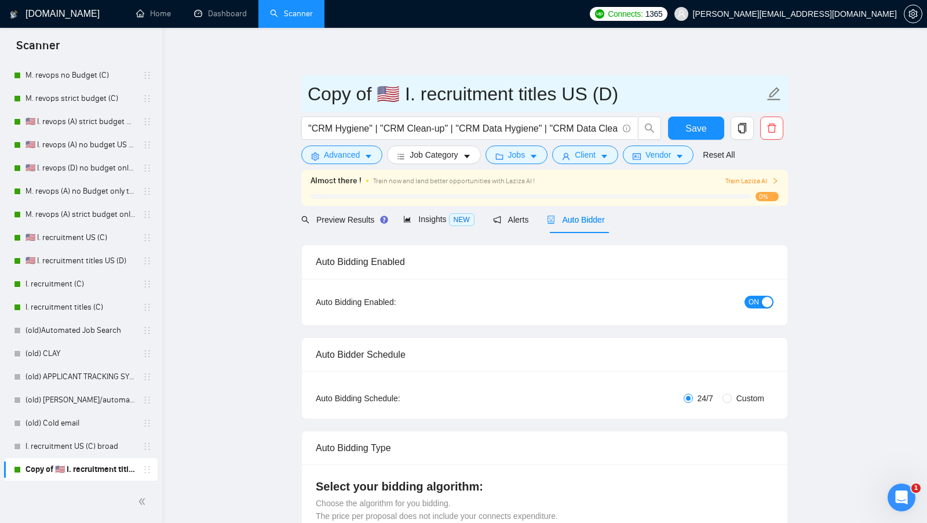
drag, startPoint x: 375, startPoint y: 92, endPoint x: 173, endPoint y: 93, distance: 202.2
drag, startPoint x: 346, startPoint y: 92, endPoint x: 484, endPoint y: 92, distance: 137.9
click at [484, 92] on input "🇺🇸 I. recruitment titles US (D)" at bounding box center [536, 93] width 457 height 29
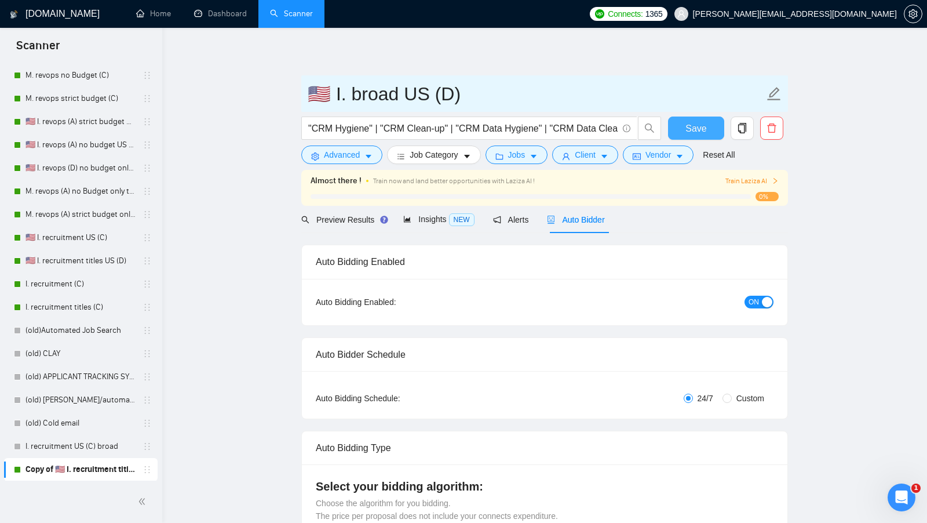
type input "🇺🇸 I. broad US (D)"
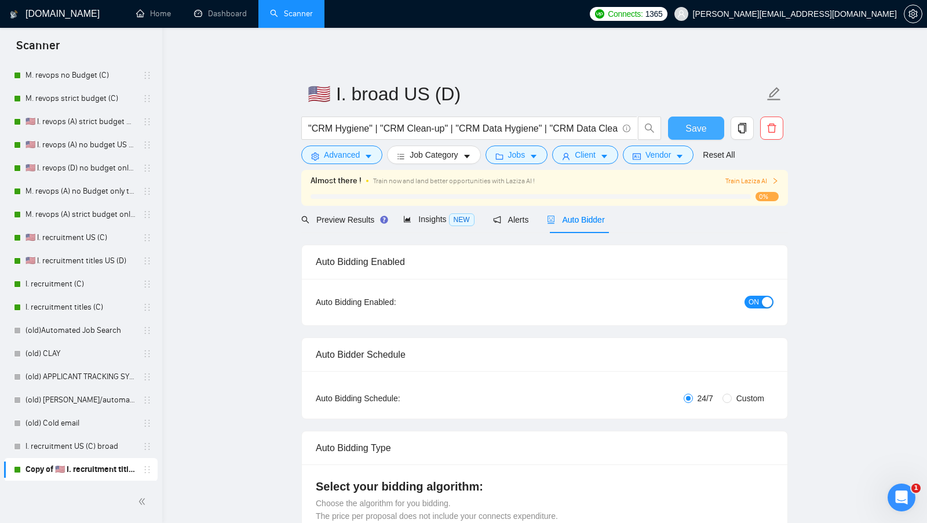
click at [693, 134] on span "Save" at bounding box center [695, 128] width 21 height 14
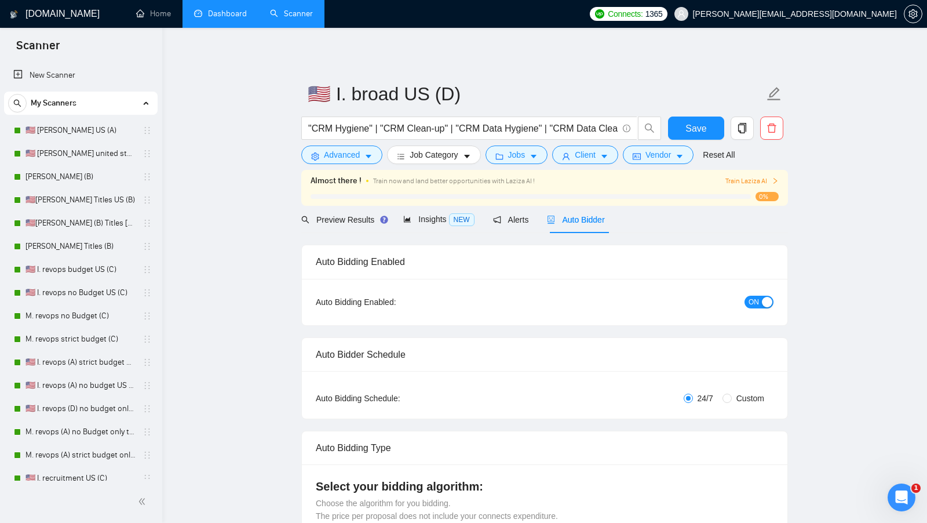
click at [223, 27] on li "Dashboard" at bounding box center [221, 14] width 76 height 28
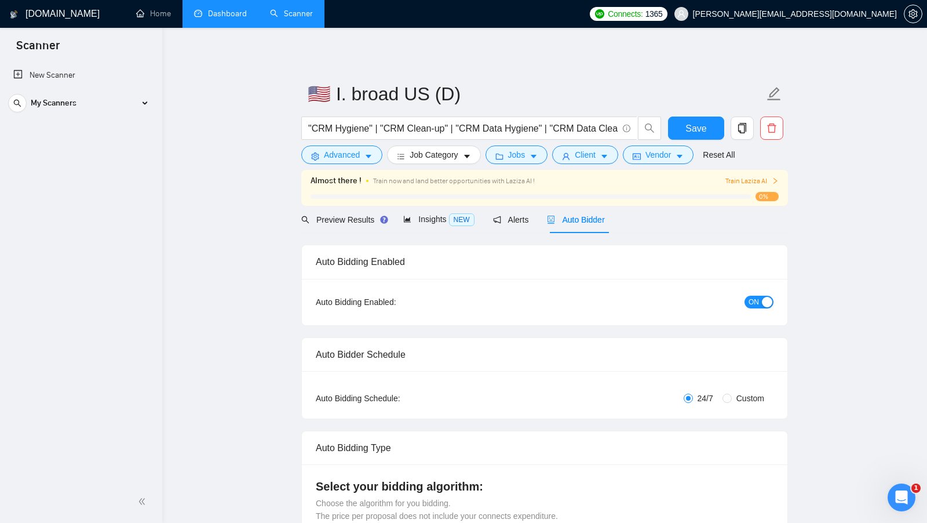
click at [223, 27] on li "Dashboard" at bounding box center [221, 14] width 76 height 28
click at [230, 19] on link "Dashboard" at bounding box center [220, 14] width 53 height 10
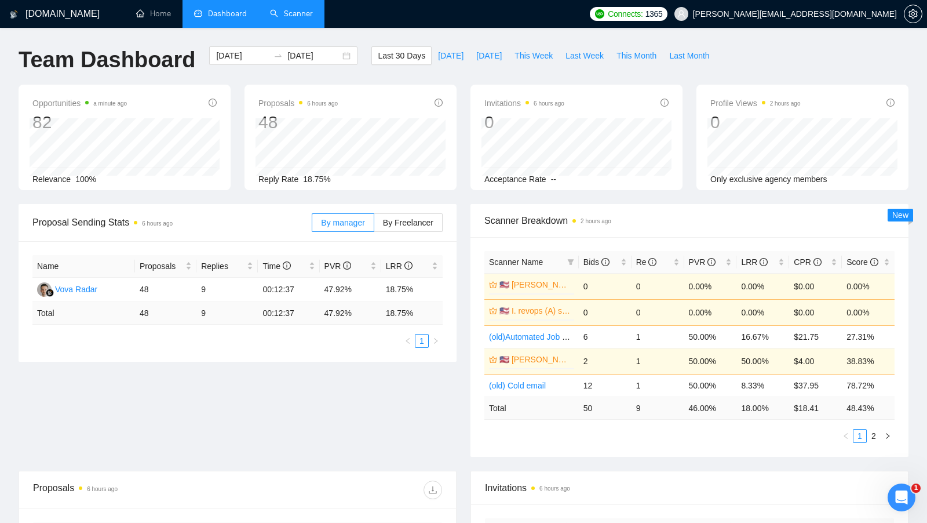
click at [298, 19] on link "Scanner" at bounding box center [291, 14] width 43 height 10
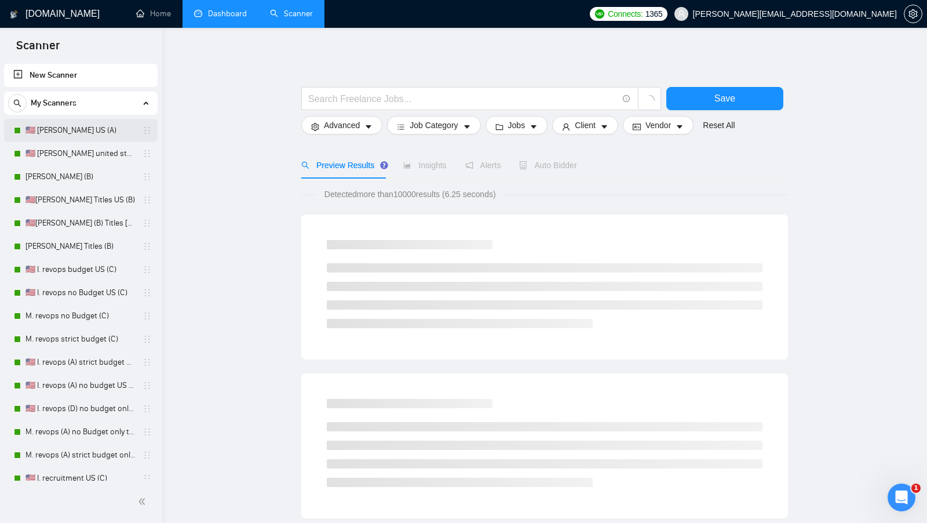
click at [95, 125] on link "🇺🇸 [PERSON_NAME] US (A)" at bounding box center [80, 130] width 110 height 23
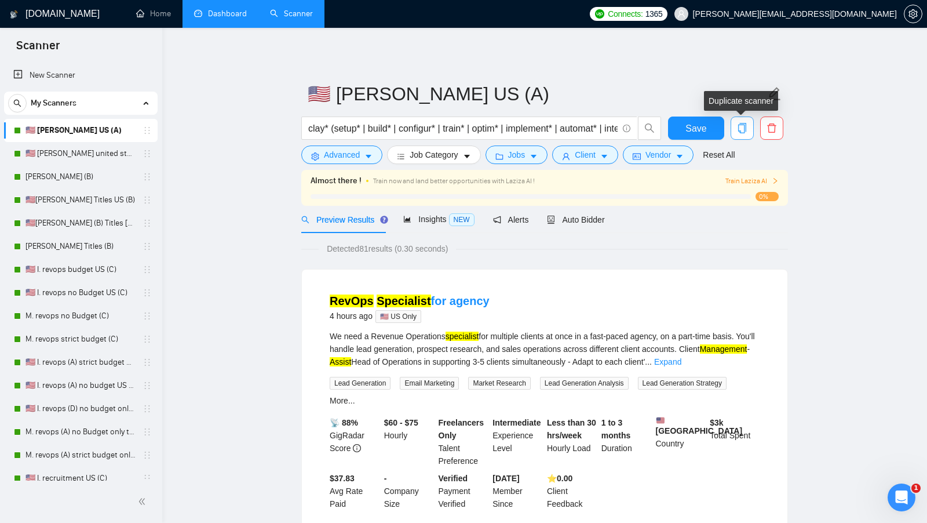
click at [741, 130] on icon "copy" at bounding box center [742, 128] width 10 height 10
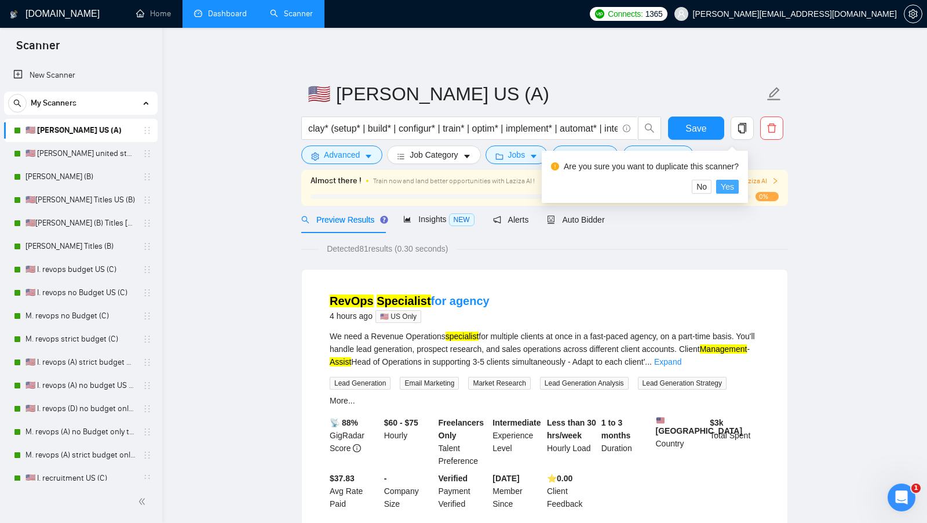
click at [727, 183] on span "Yes" at bounding box center [727, 186] width 13 height 13
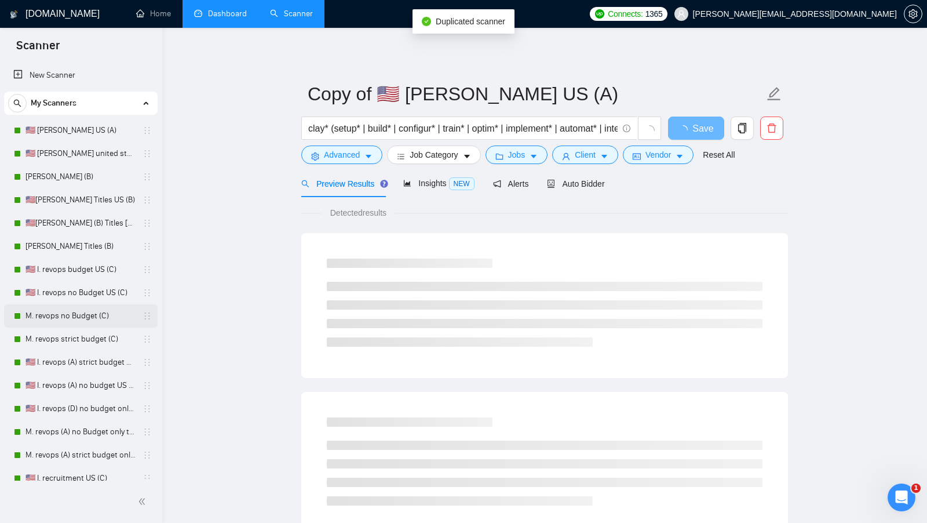
scroll to position [264, 0]
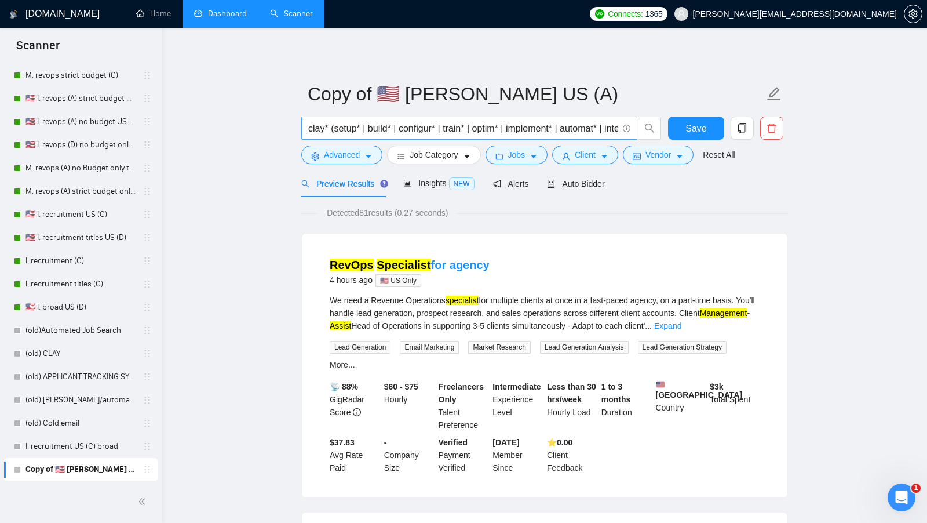
click at [539, 133] on input "clay* (setup* | build* | configur* | train* | optim* | implement* | automat* | …" at bounding box center [462, 128] width 309 height 14
click at [307, 122] on span "lead generation automation"" at bounding box center [469, 127] width 336 height 23
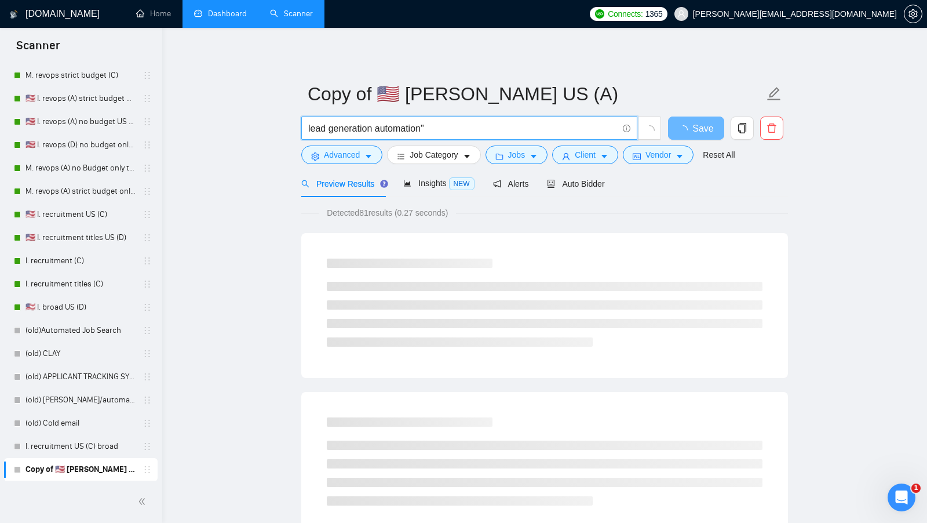
click at [308, 125] on input "lead generation automation"" at bounding box center [462, 128] width 309 height 14
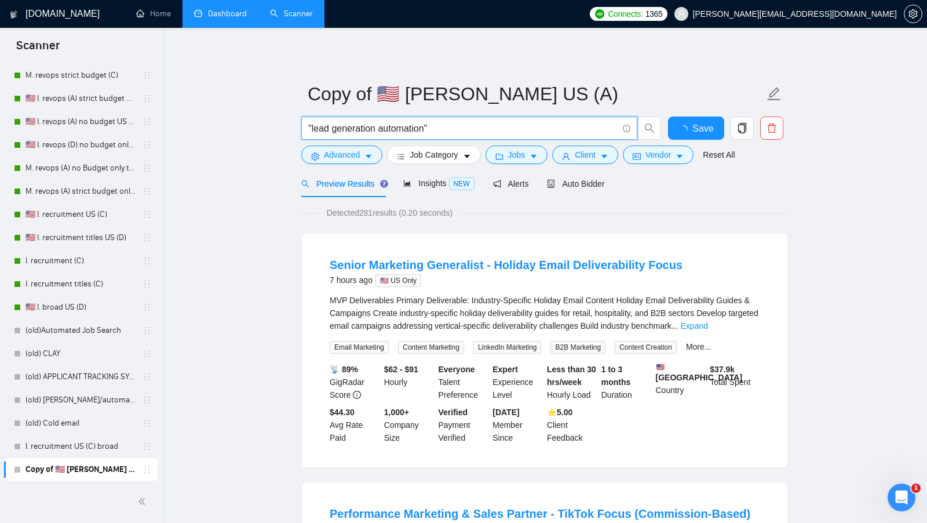
click at [443, 128] on input ""lead generation automation"" at bounding box center [462, 128] width 309 height 14
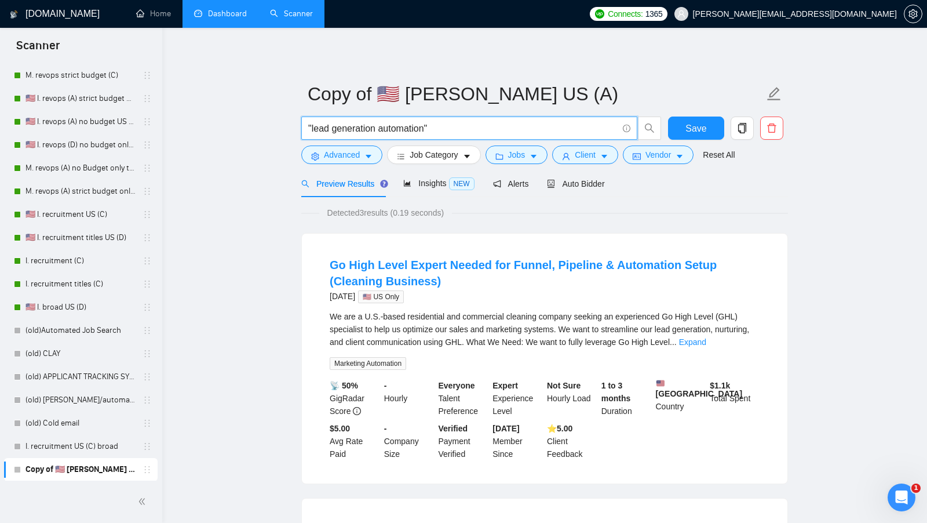
click at [742, 348] on div "We are a U.S.-based residential and commercial cleaning company seeking an expe…" at bounding box center [545, 340] width 430 height 60
click at [706, 339] on link "Expand" at bounding box center [692, 341] width 27 height 9
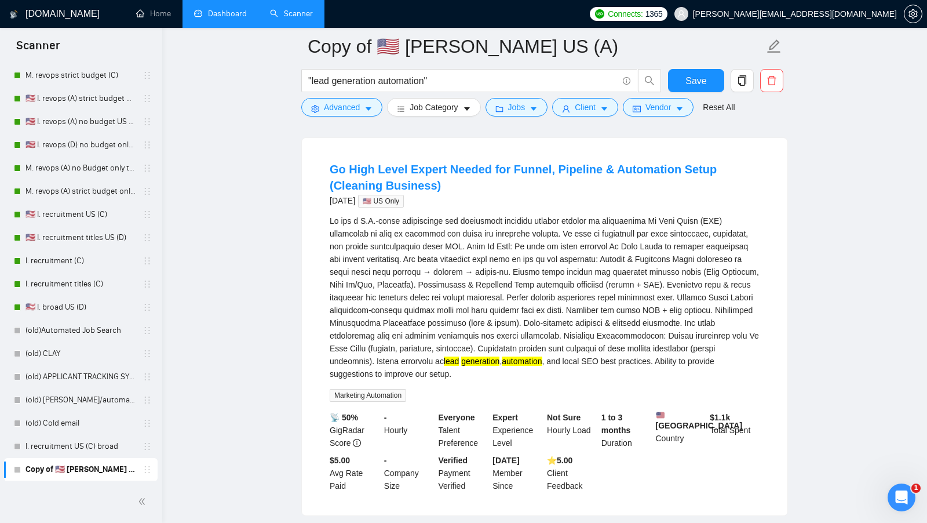
scroll to position [0, 0]
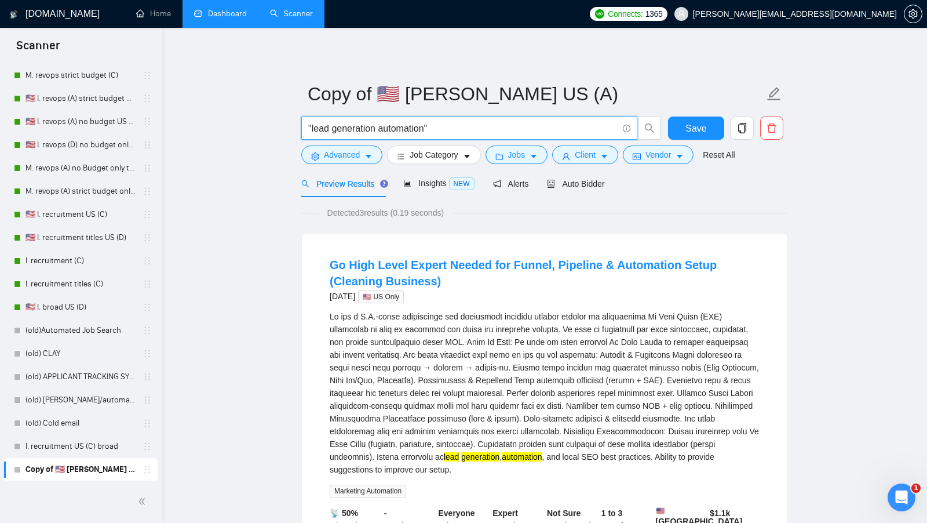
drag, startPoint x: 450, startPoint y: 129, endPoint x: 289, endPoint y: 129, distance: 160.5
click at [307, 125] on span "lead generation"" at bounding box center [469, 127] width 336 height 23
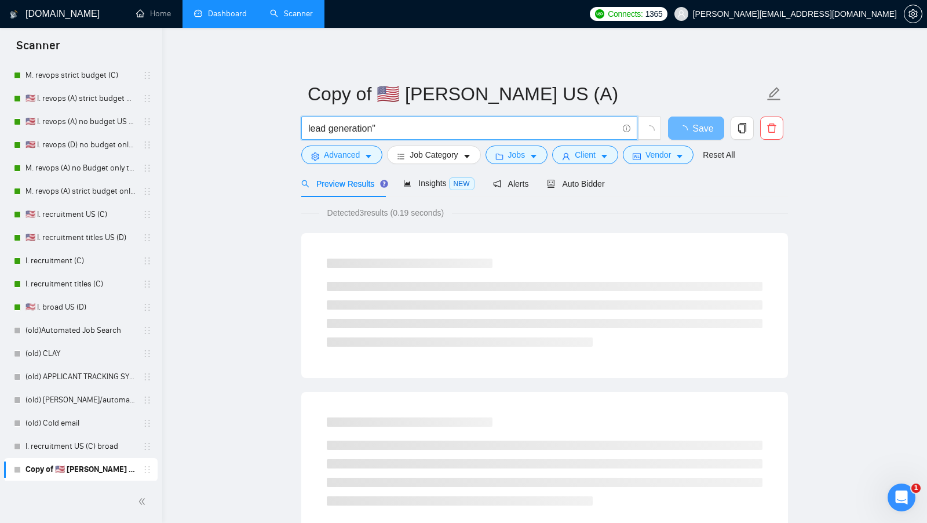
click at [309, 125] on input "lead generation"" at bounding box center [462, 128] width 309 height 14
click at [407, 126] on input ""lead generation"" at bounding box center [462, 128] width 309 height 14
click at [310, 129] on input ""lead generation" | marketing)" at bounding box center [462, 128] width 309 height 14
click at [464, 125] on input "("lead generation" | marketing)" at bounding box center [462, 128] width 309 height 14
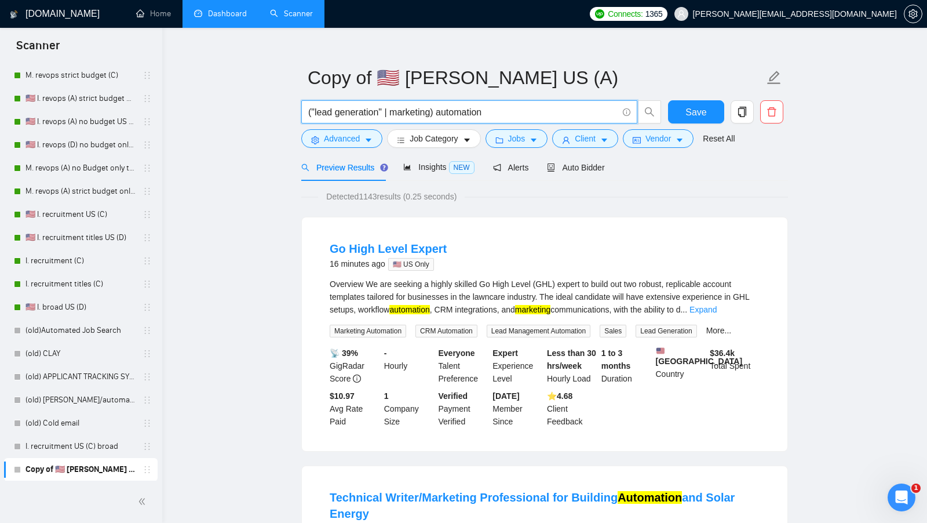
scroll to position [14, 0]
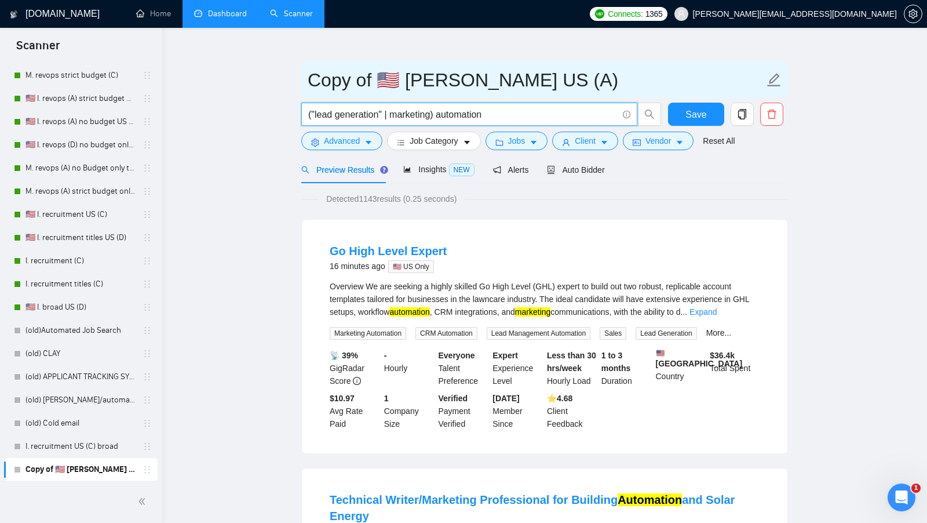
type input "("lead generation" | marketing) automation"
drag, startPoint x: 380, startPoint y: 81, endPoint x: 292, endPoint y: 88, distance: 87.8
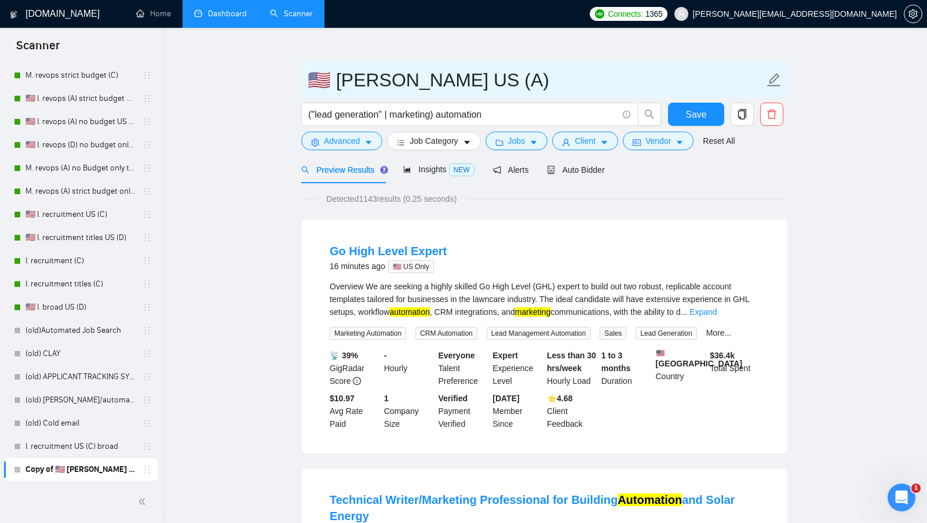
type input "🇺🇸 [PERSON_NAME] US (A)"
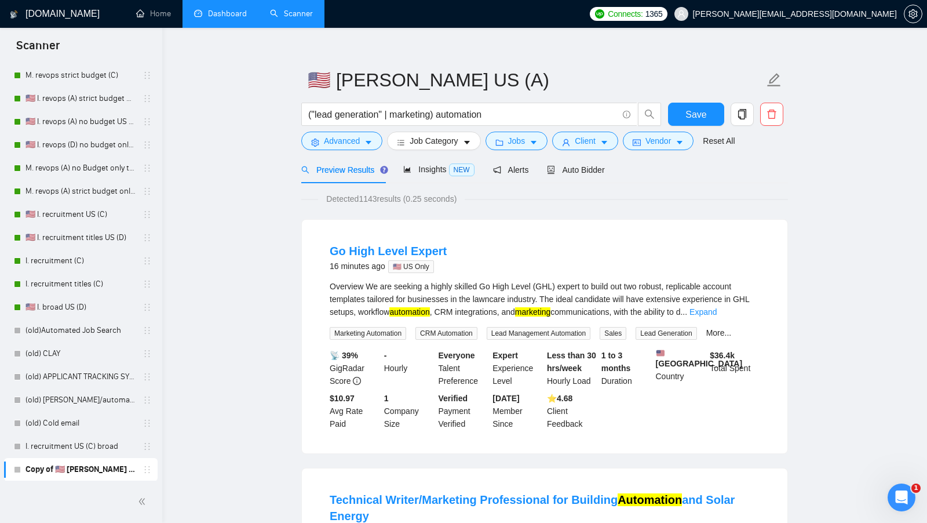
click at [717, 312] on link "Expand" at bounding box center [703, 311] width 27 height 9
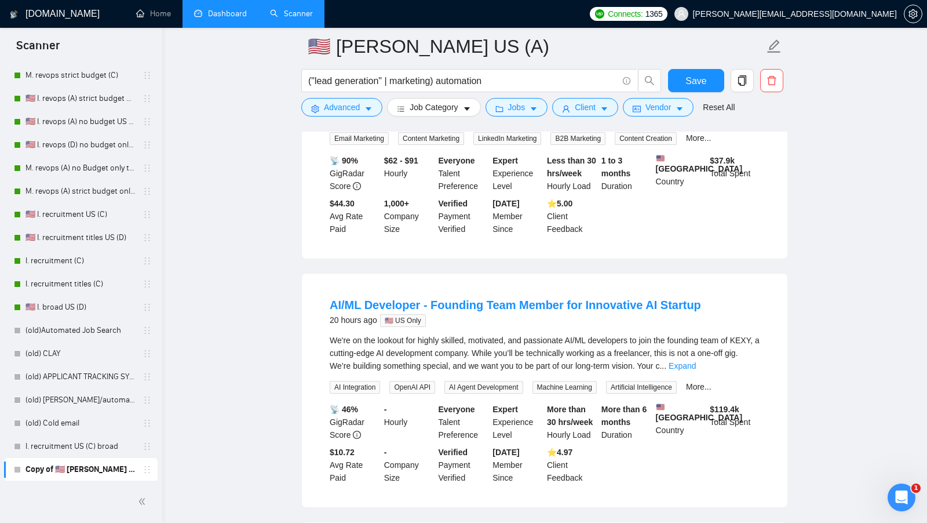
scroll to position [936, 0]
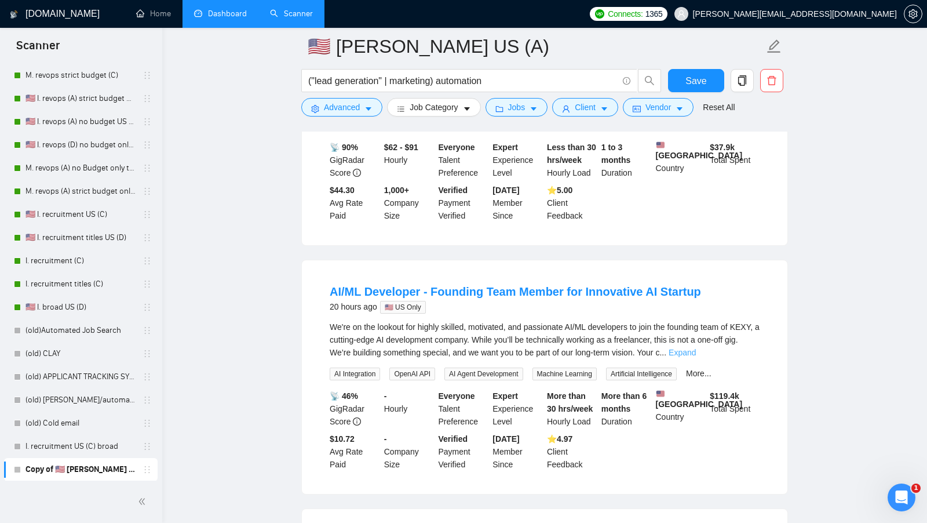
click at [696, 357] on link "Expand" at bounding box center [682, 352] width 27 height 9
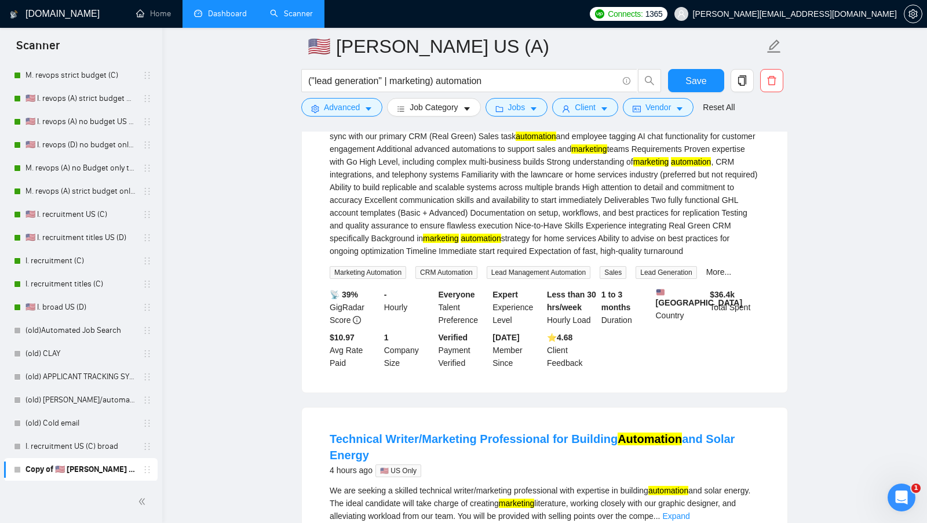
scroll to position [0, 0]
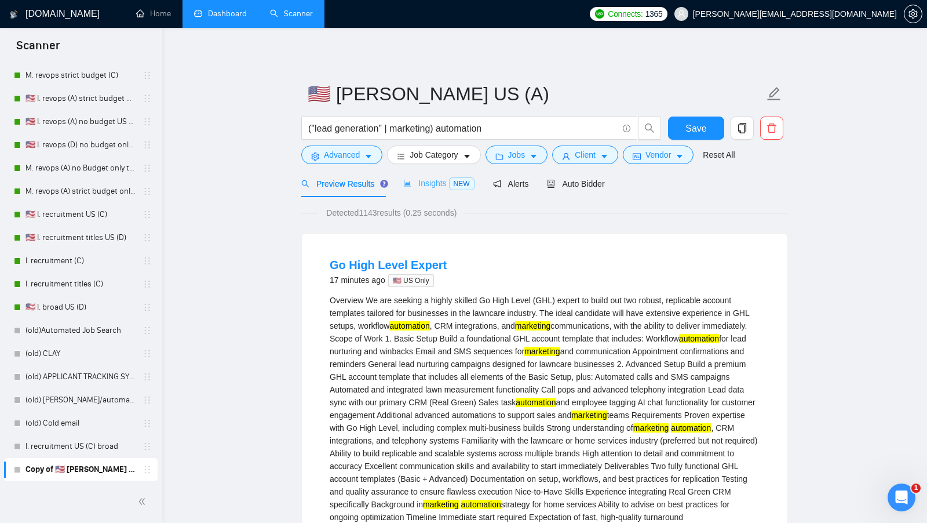
click at [424, 191] on div "Insights NEW" at bounding box center [438, 183] width 71 height 27
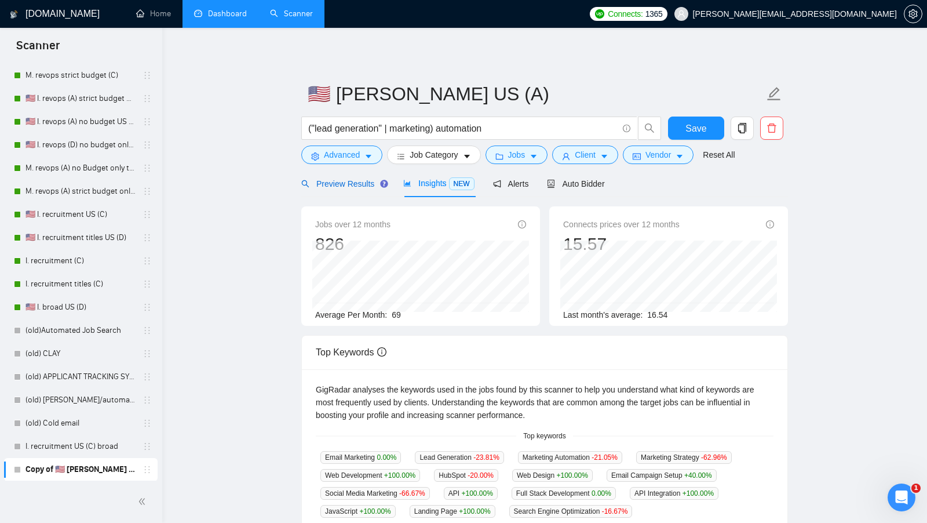
click at [342, 181] on span "Preview Results" at bounding box center [342, 183] width 83 height 9
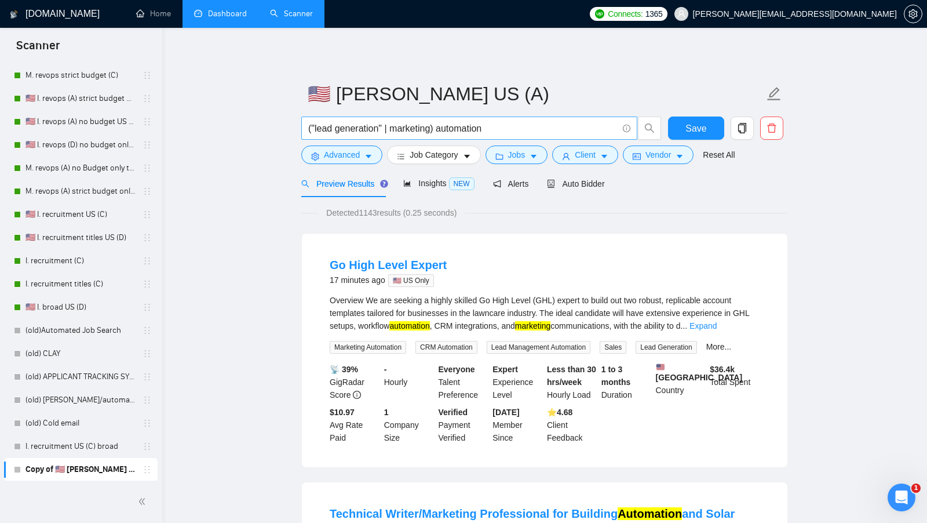
click at [538, 127] on input "("lead generation" | marketing) automation" at bounding box center [462, 128] width 309 height 14
click at [435, 130] on input "("lead generation" | marketing) automation" at bounding box center [462, 128] width 309 height 14
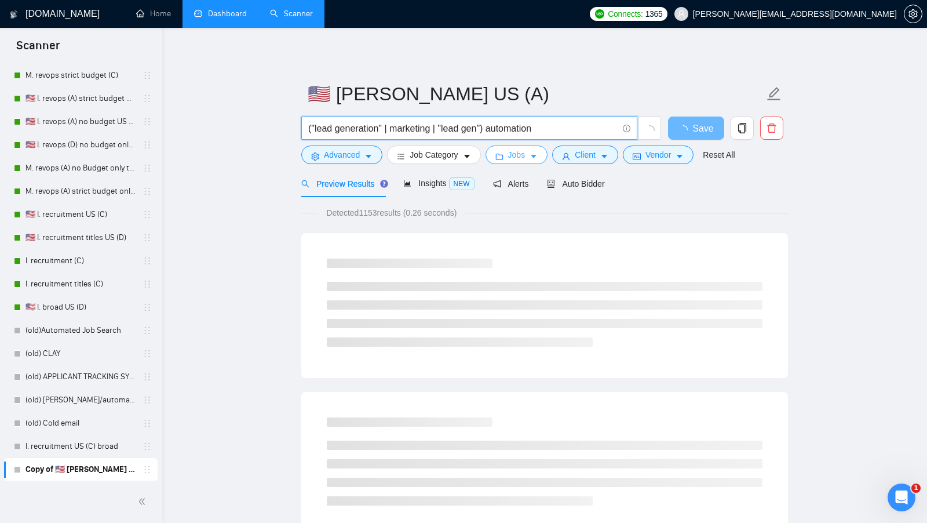
type input "("lead generation" | marketing | "lead gen") automation"
click at [527, 161] on button "Jobs" at bounding box center [517, 154] width 63 height 19
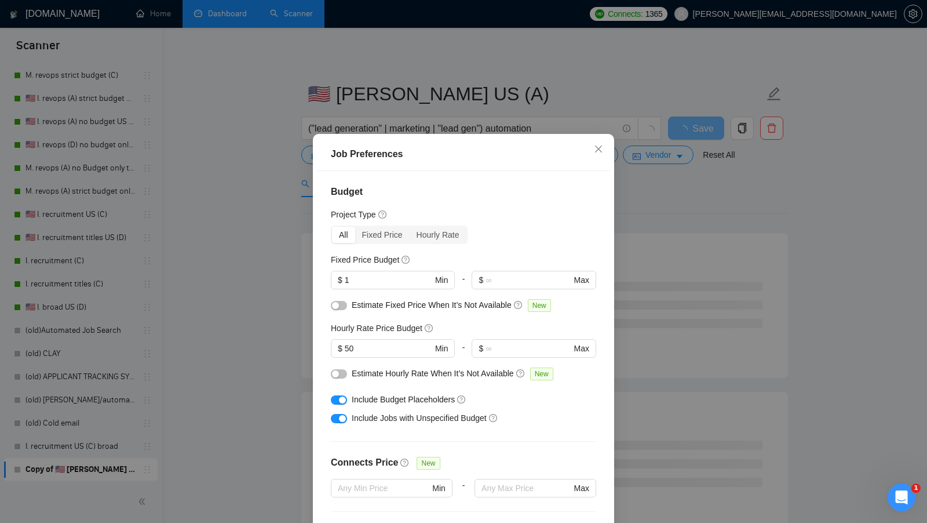
click at [636, 202] on div "Job Preferences Budget Project Type All Fixed Price Hourly Rate Fixed Price Bud…" at bounding box center [463, 261] width 927 height 523
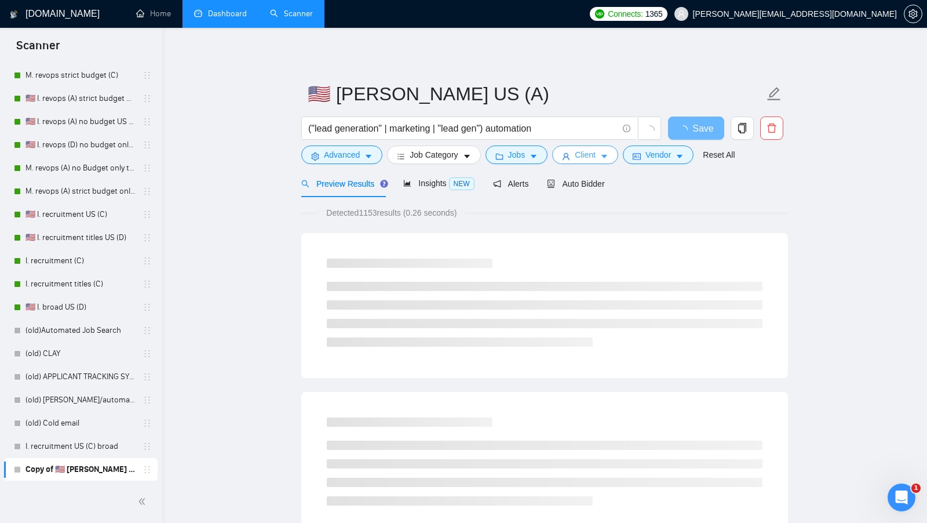
click at [605, 161] on icon "caret-down" at bounding box center [604, 156] width 8 height 8
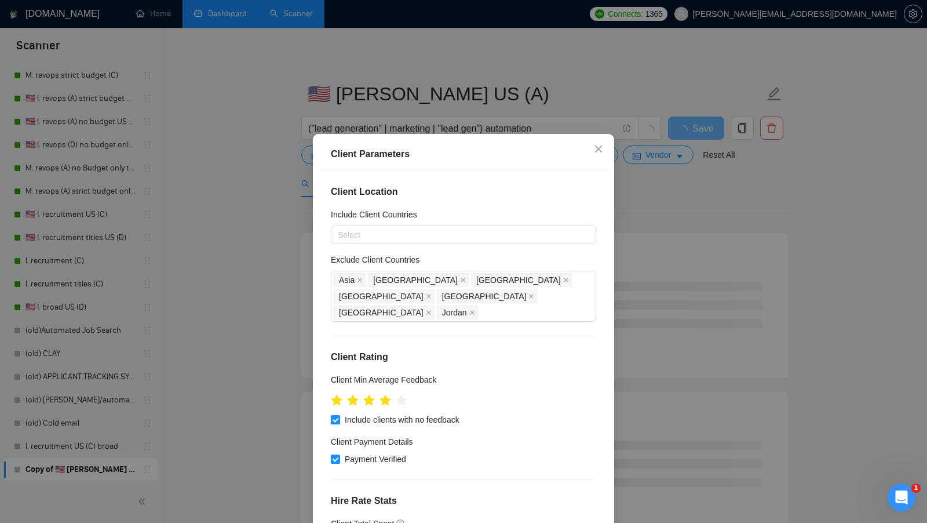
click at [643, 212] on div "Client Parameters Client Location Include Client Countries Select Exclude Clien…" at bounding box center [463, 261] width 927 height 523
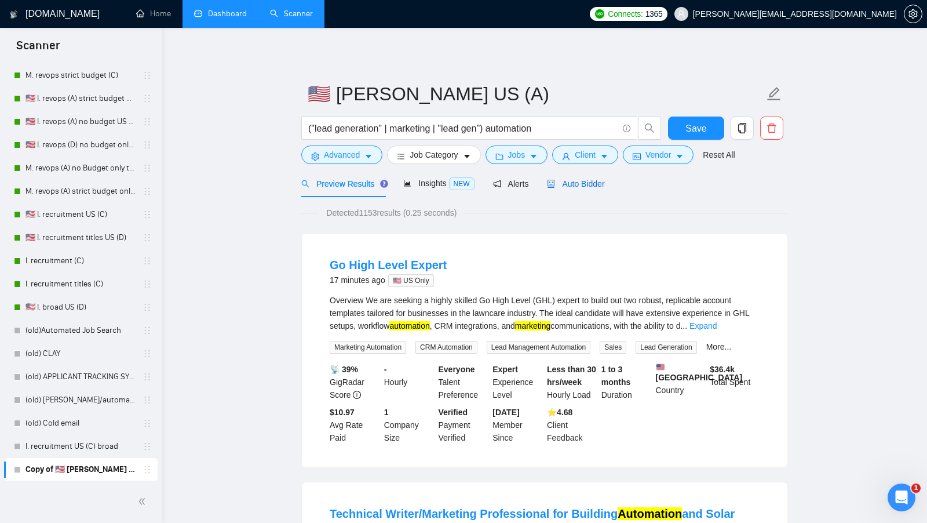
click at [582, 189] on div "Auto Bidder" at bounding box center [575, 183] width 57 height 13
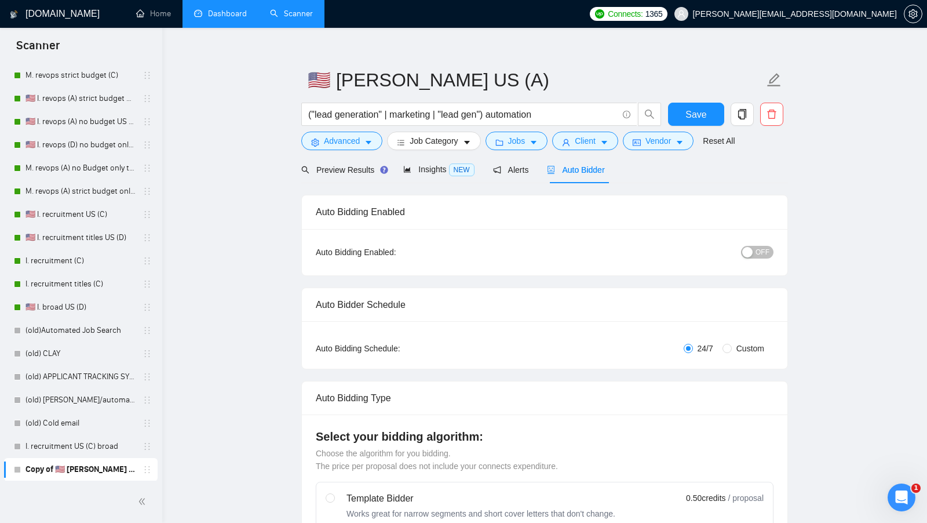
scroll to position [15, 0]
click at [747, 250] on div "button" at bounding box center [747, 251] width 10 height 10
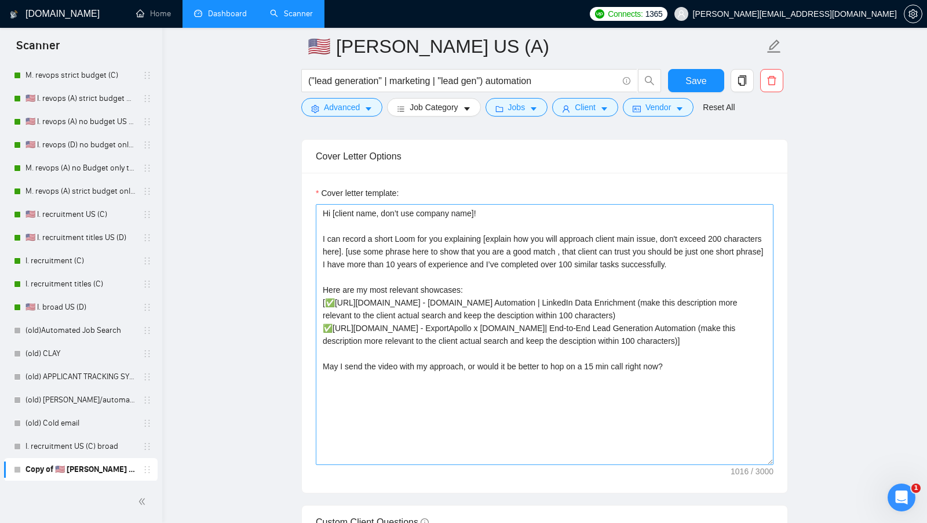
scroll to position [1234, 0]
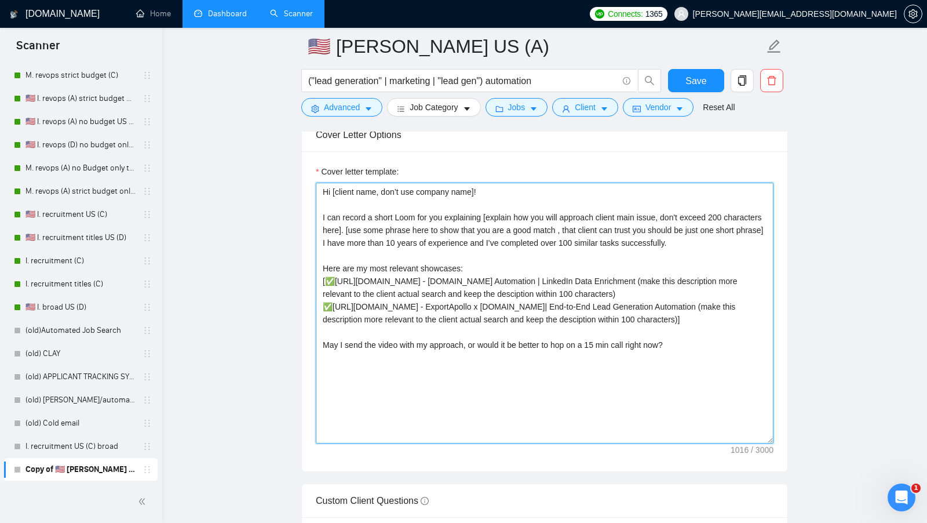
click at [643, 372] on textarea "Cover letter template:" at bounding box center [545, 313] width 458 height 261
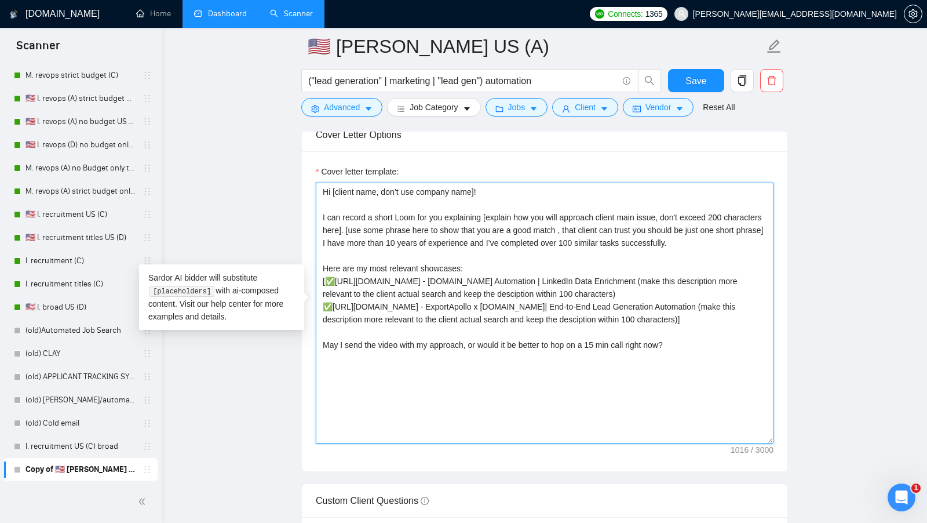
drag, startPoint x: 727, startPoint y: 372, endPoint x: 246, endPoint y: 152, distance: 528.2
click at [247, 152] on main "🇺🇸 I. Clay US (A) ("lead generation" | marketing | "lead gen") automation Save …" at bounding box center [545, 362] width 728 height 3101
paste textarea "[Say "Hi" and add a name if there is such, if not - leave just "Hi"] [highlight…"
type textarea "[Say "Hi" and add a name if there is such, if not - leave just "Hi"] [highlight…"
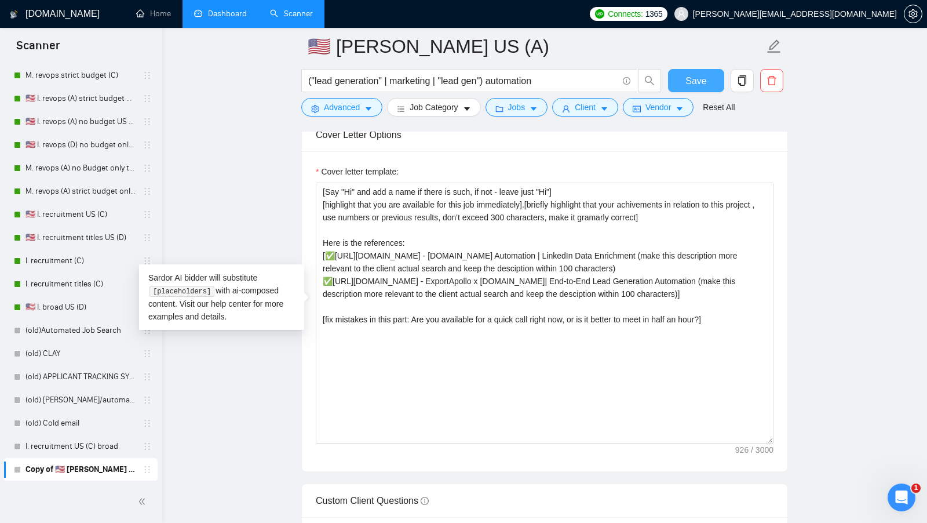
click at [696, 79] on span "Save" at bounding box center [695, 81] width 21 height 14
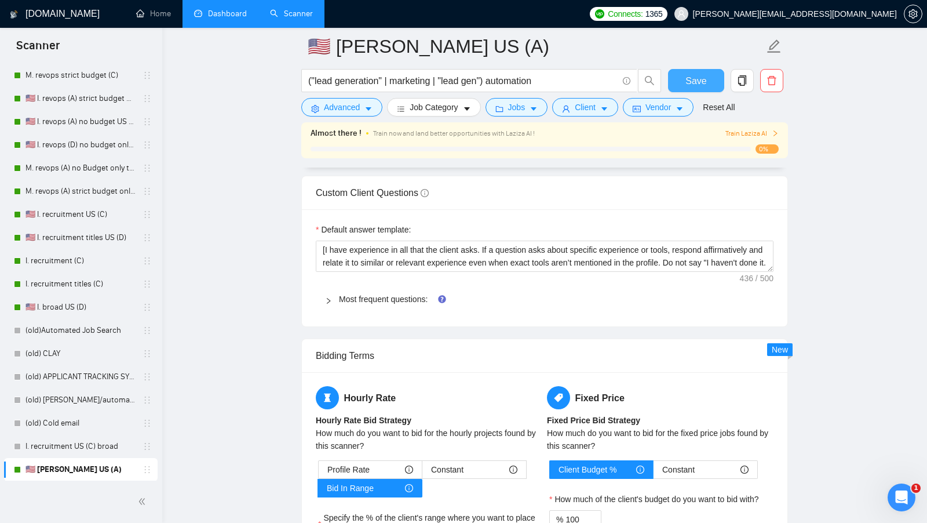
scroll to position [1644, 0]
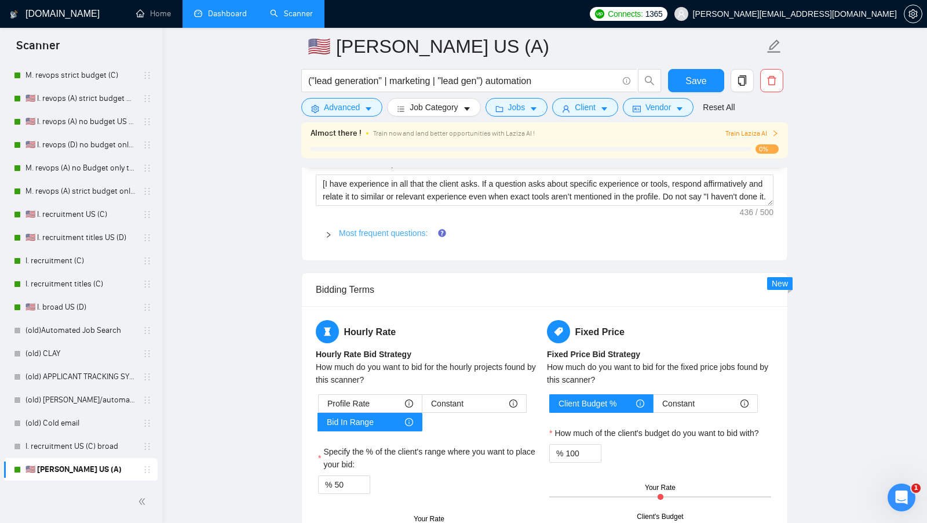
click at [400, 228] on link "Most frequent questions:" at bounding box center [383, 232] width 89 height 9
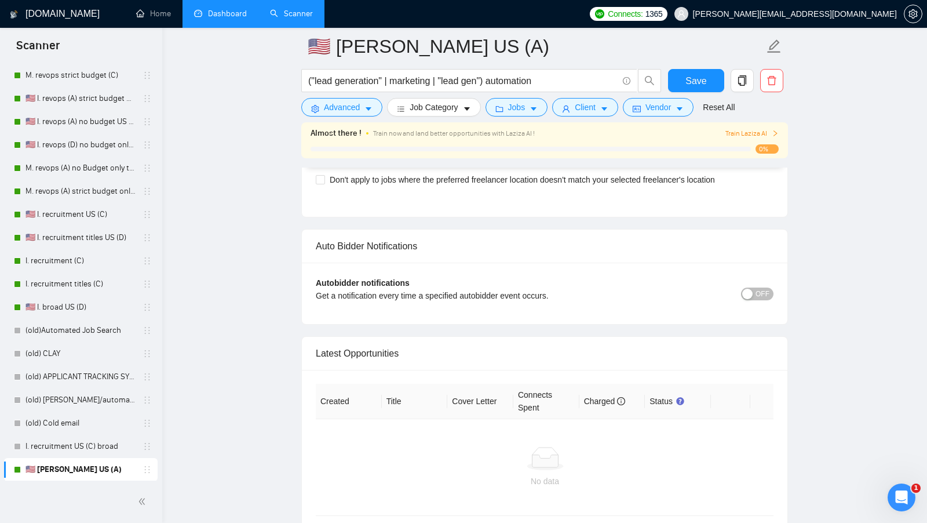
scroll to position [3259, 0]
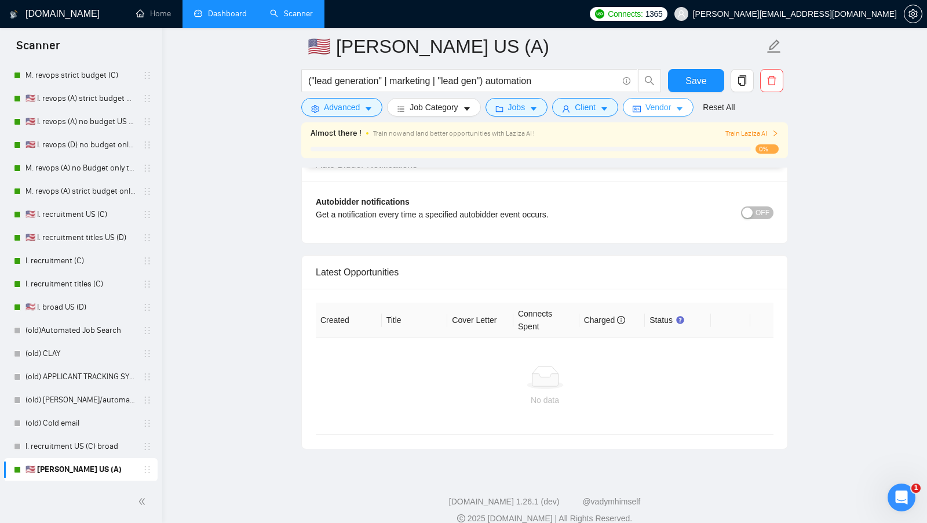
click at [677, 107] on button "Vendor" at bounding box center [658, 107] width 71 height 19
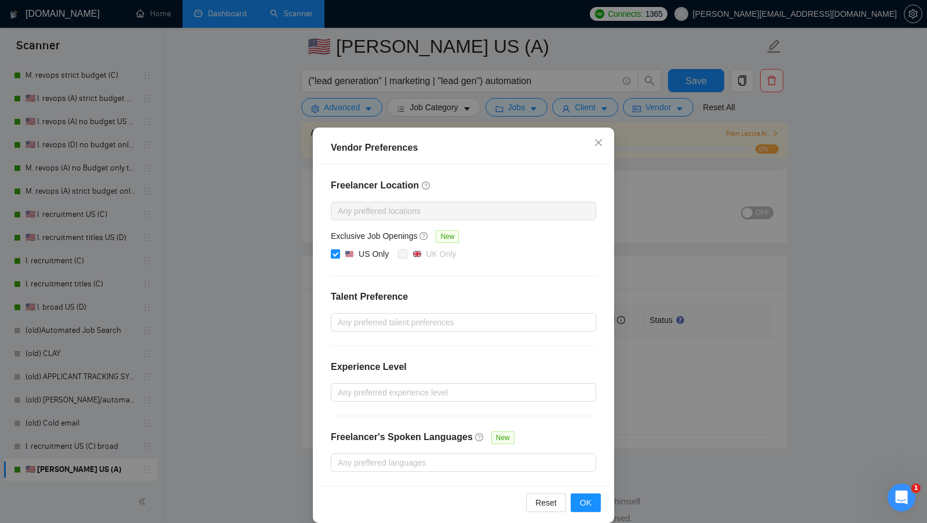
click at [677, 200] on div "Vendor Preferences Freelancer Location Any preffered locations Exclusive Job Op…" at bounding box center [463, 261] width 927 height 523
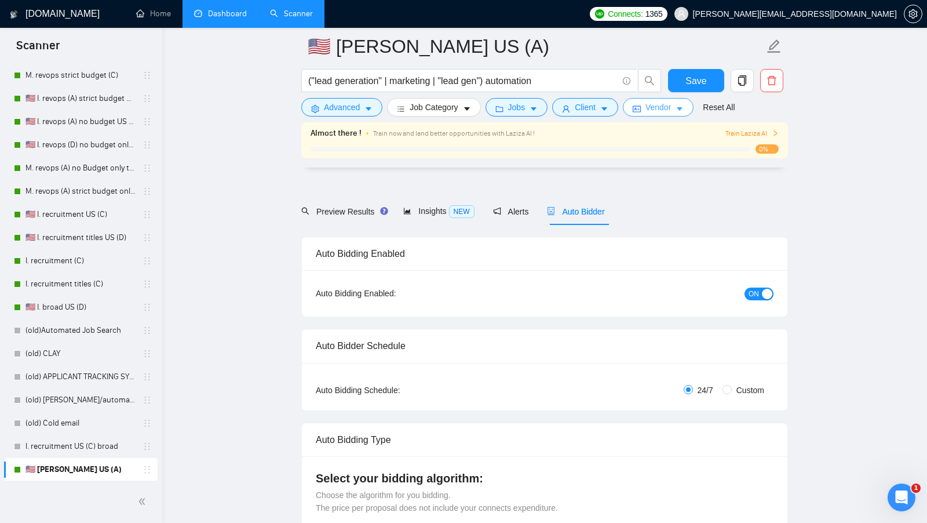
scroll to position [0, 0]
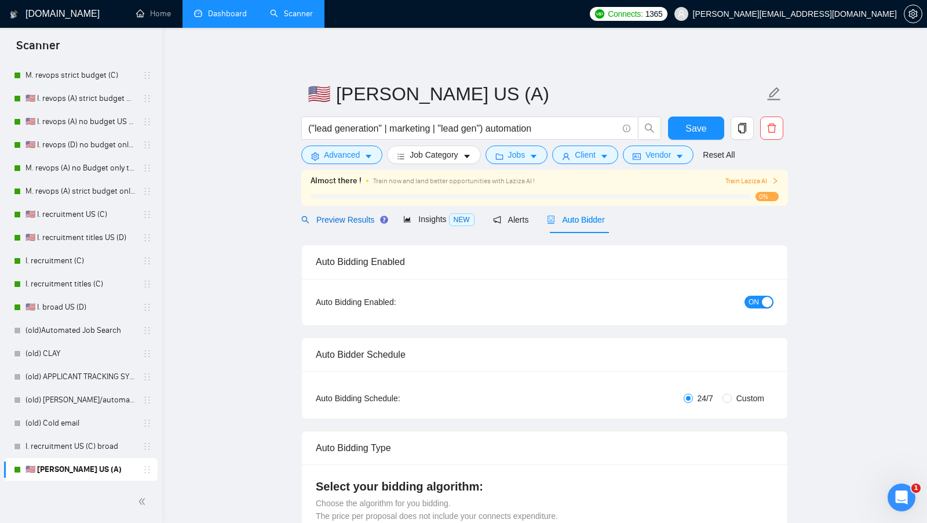
click at [338, 217] on span "Preview Results" at bounding box center [342, 219] width 83 height 9
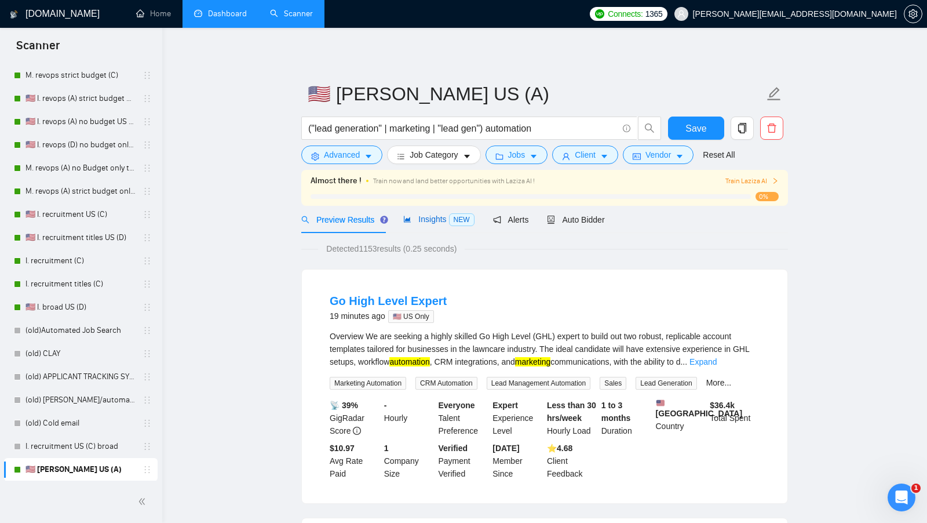
click at [411, 218] on icon "area-chart" at bounding box center [407, 219] width 8 height 8
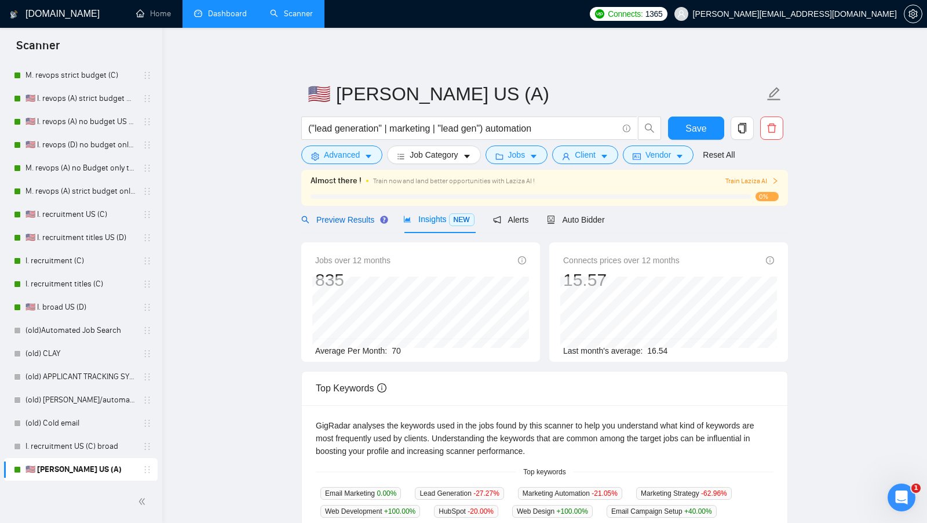
click at [351, 218] on span "Preview Results" at bounding box center [342, 219] width 83 height 9
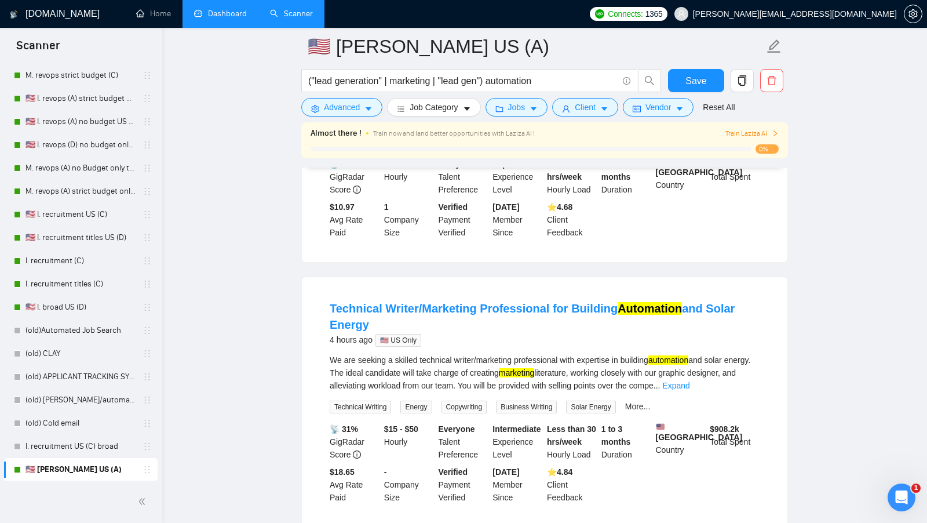
scroll to position [251, 0]
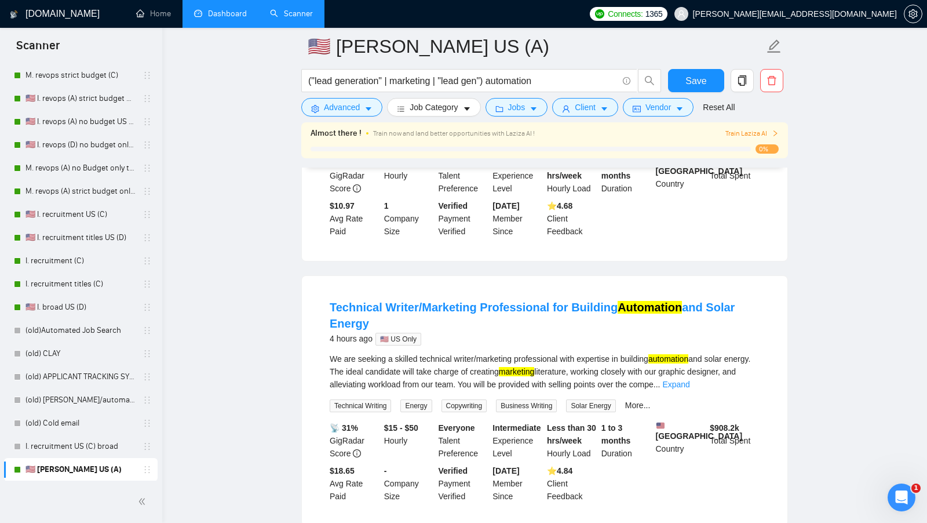
click at [227, 19] on link "Dashboard" at bounding box center [220, 14] width 53 height 10
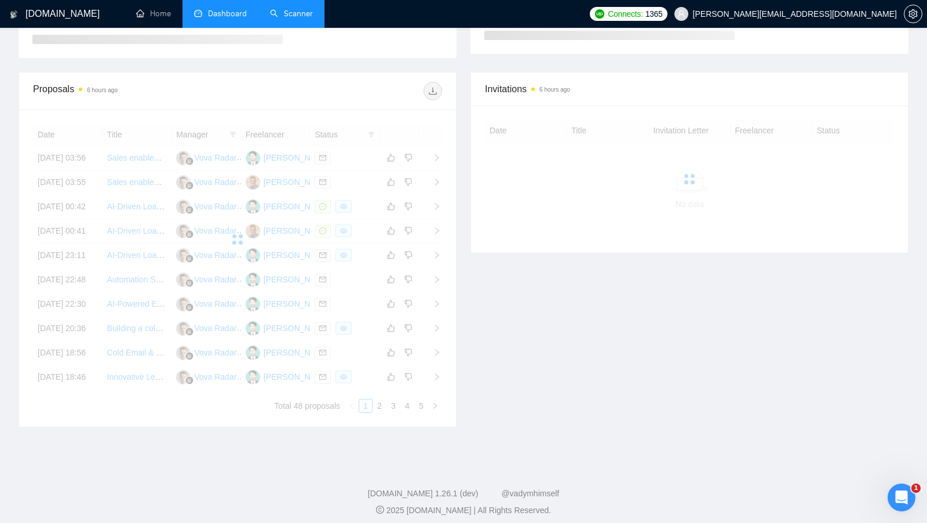
scroll to position [178, 0]
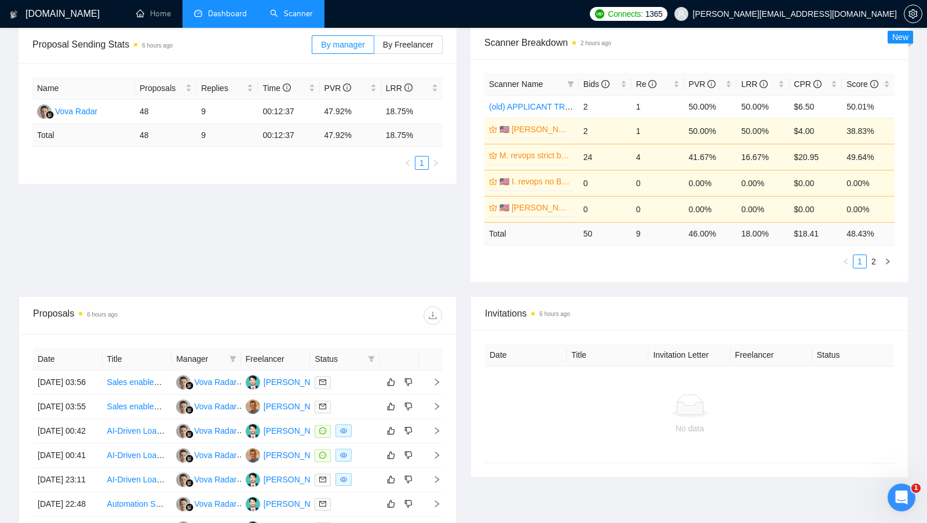
click at [205, 20] on li "Dashboard" at bounding box center [221, 14] width 76 height 28
click at [145, 19] on link "Home" at bounding box center [153, 14] width 35 height 10
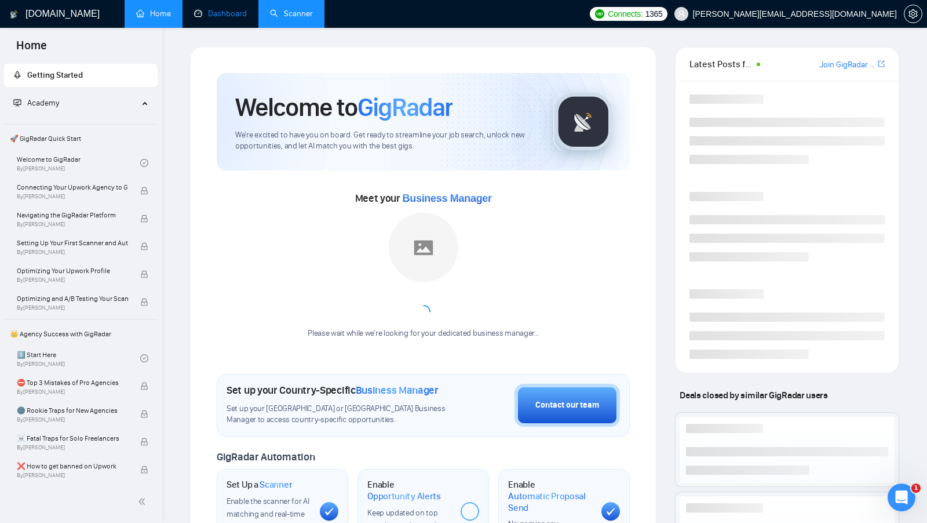
click at [214, 9] on link "Dashboard" at bounding box center [220, 14] width 53 height 10
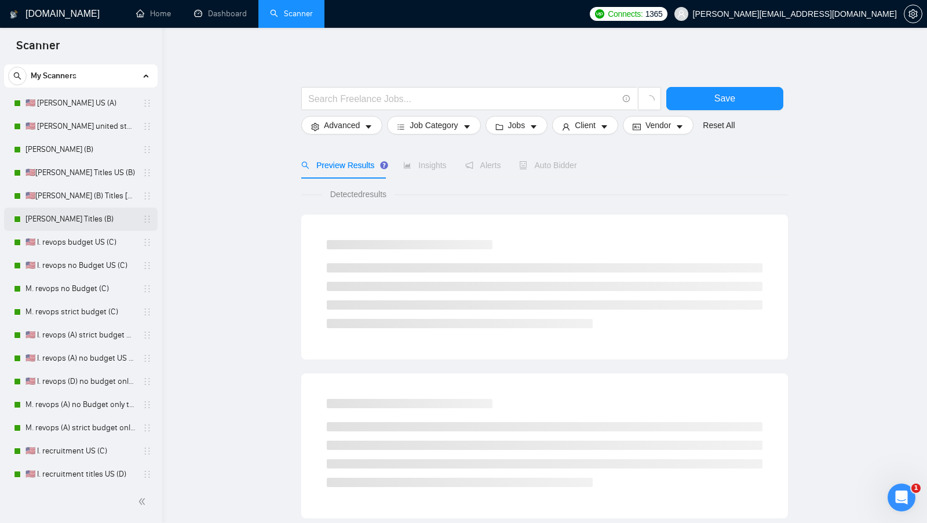
click at [71, 218] on link "[PERSON_NAME] Titles (B)" at bounding box center [80, 218] width 110 height 23
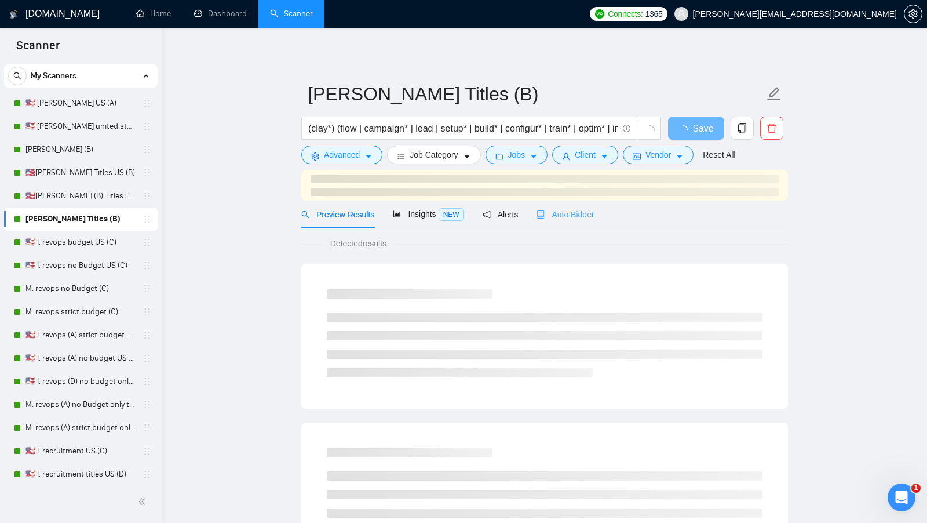
click at [554, 203] on div "Auto Bidder" at bounding box center [565, 213] width 57 height 27
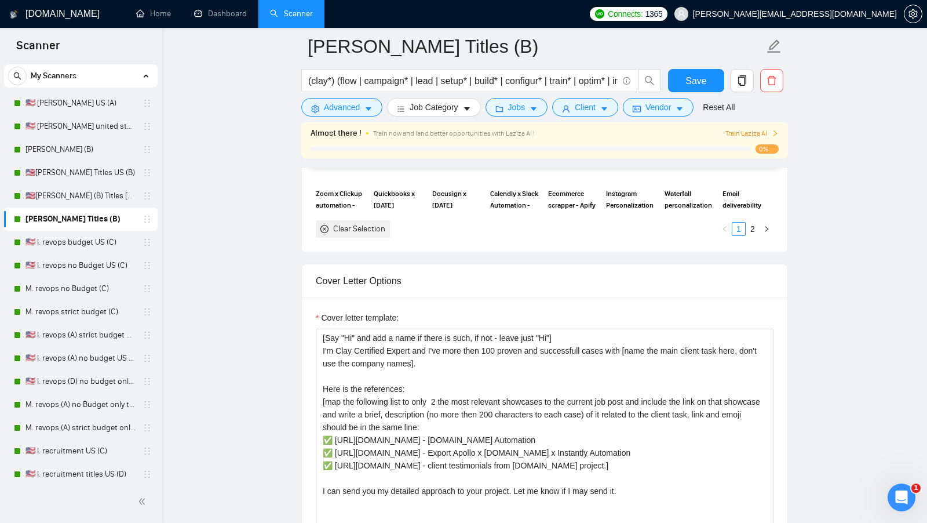
scroll to position [1283, 0]
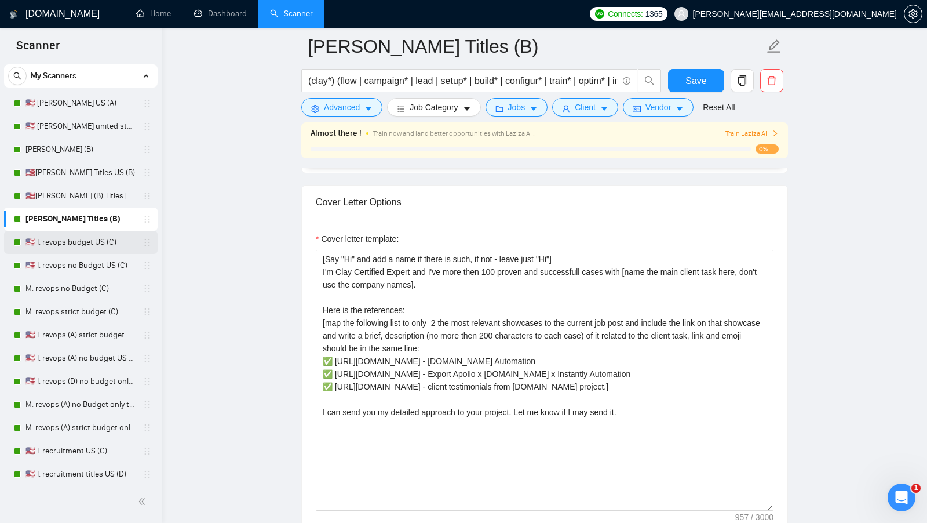
click at [76, 243] on link "🇺🇸 I. revops budget US (C)" at bounding box center [80, 242] width 110 height 23
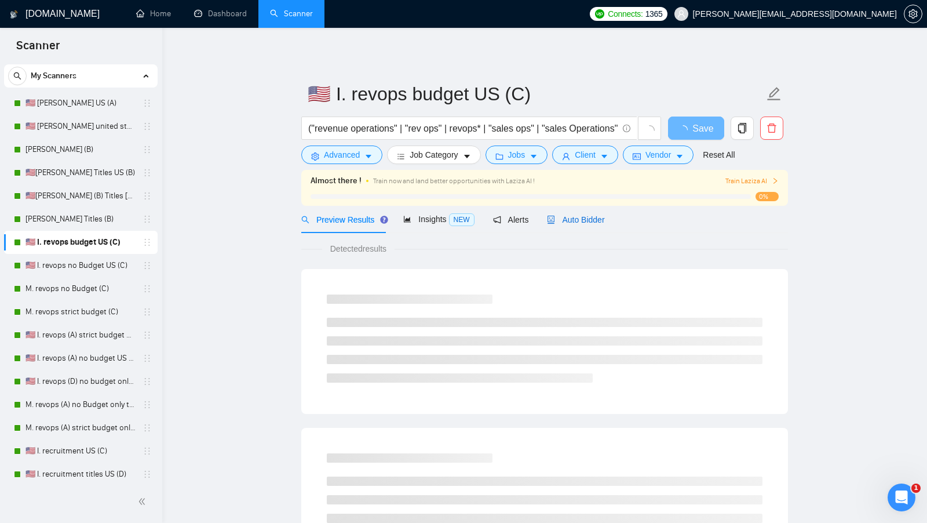
click at [567, 215] on span "Auto Bidder" at bounding box center [575, 219] width 57 height 9
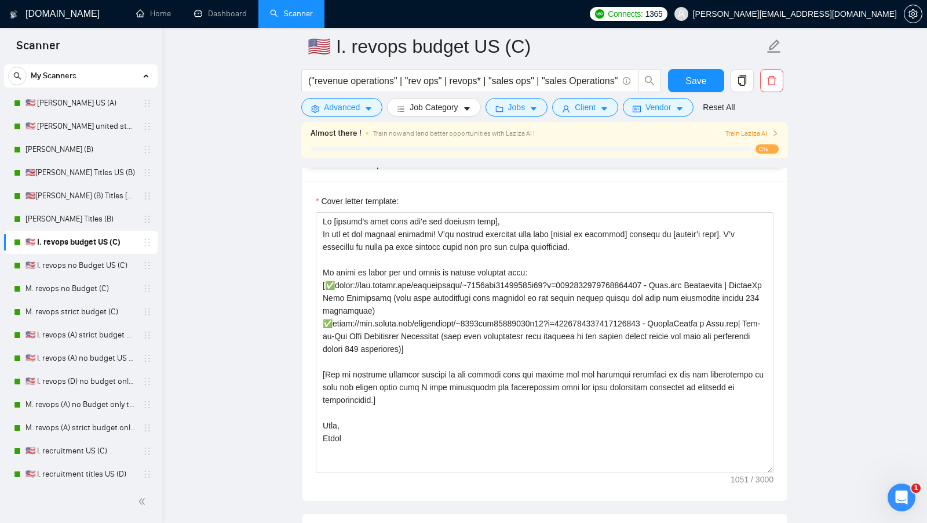
scroll to position [1243, 0]
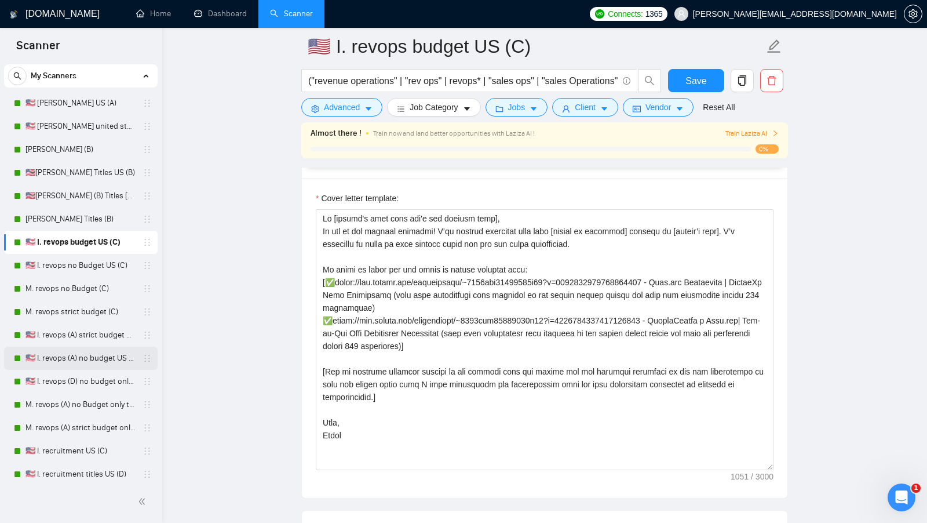
click at [80, 352] on link "🇺🇸 I. revops (A) no budget US only titles" at bounding box center [80, 357] width 110 height 23
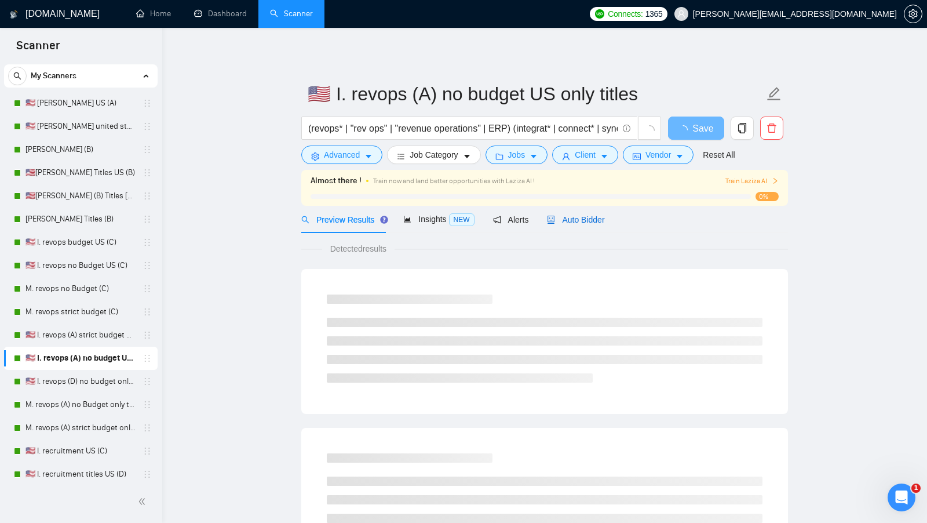
click at [568, 213] on div "Auto Bidder" at bounding box center [575, 219] width 57 height 13
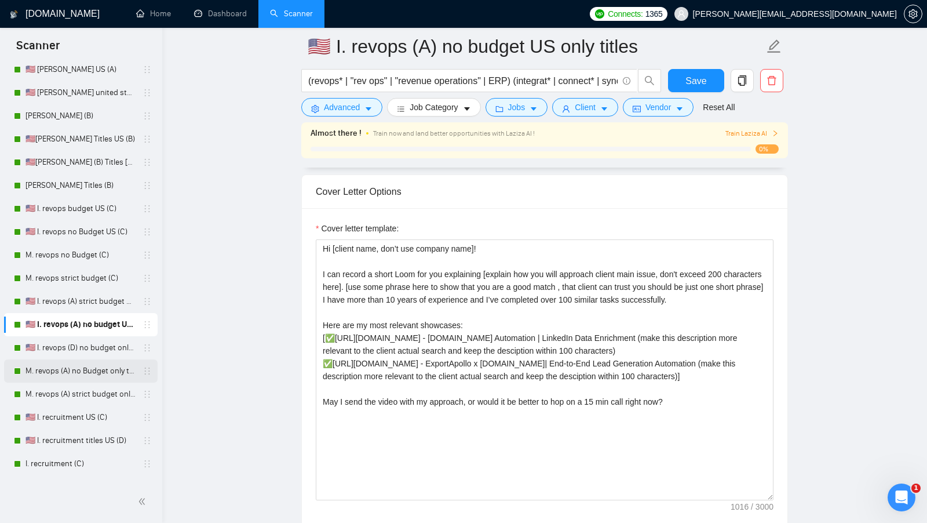
scroll to position [64, 0]
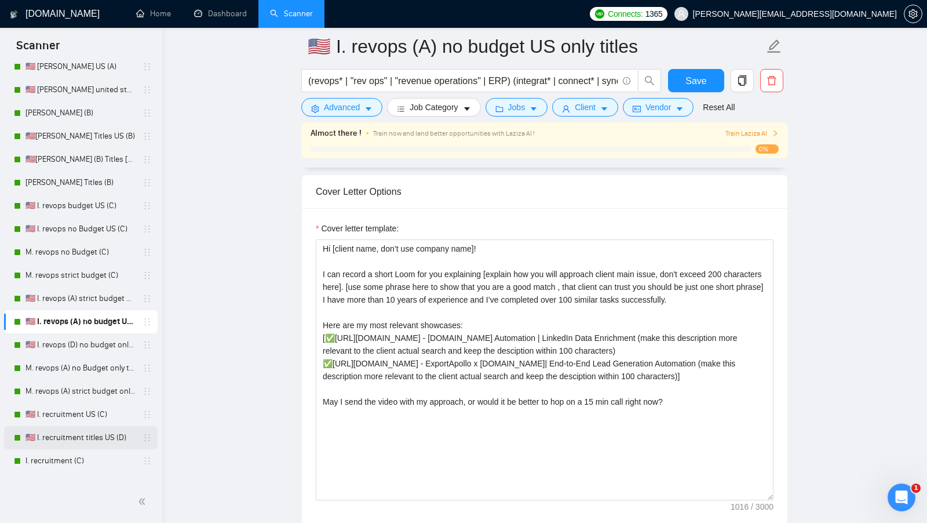
click at [74, 434] on link "🇺🇸 I. recruitment titles US (D)" at bounding box center [80, 437] width 110 height 23
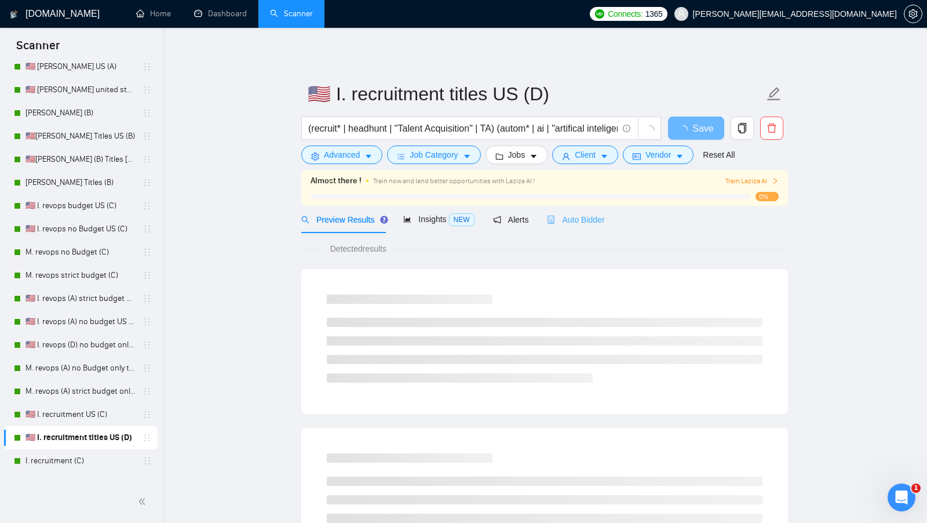
click at [589, 230] on div "Auto Bidder" at bounding box center [575, 219] width 57 height 27
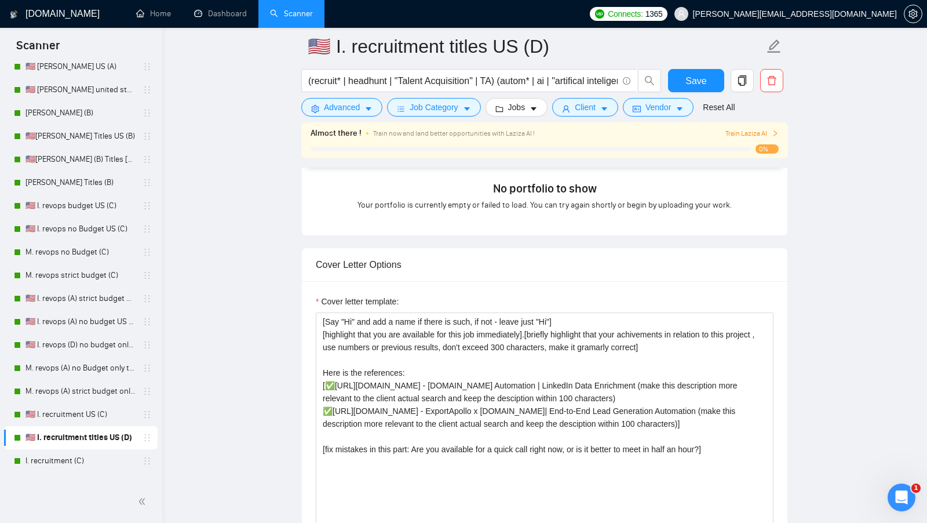
scroll to position [1143, 0]
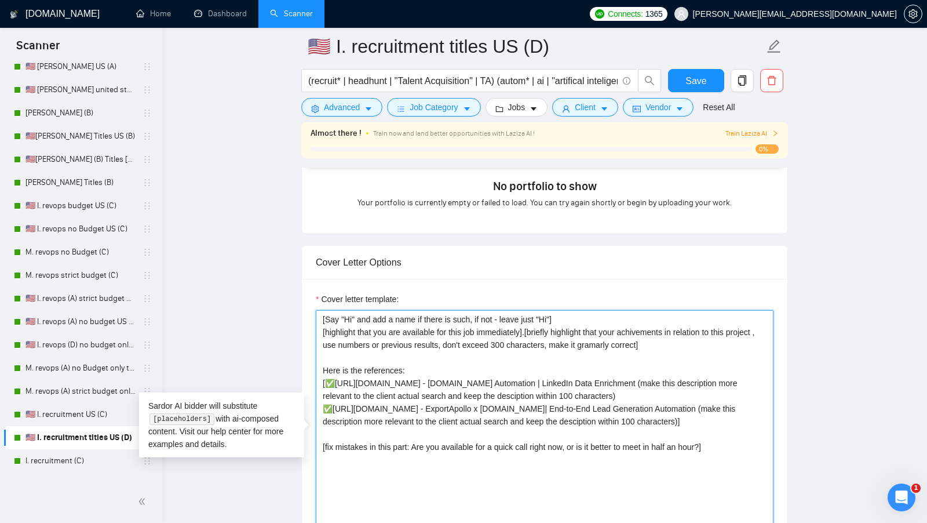
drag, startPoint x: 739, startPoint y: 473, endPoint x: 283, endPoint y: 293, distance: 490.3
click at [283, 293] on main "🇺🇸 I. recruitment titles US (D) (recruit* | headhunt | "Talent Acquisition" | T…" at bounding box center [545, 472] width 728 height 3137
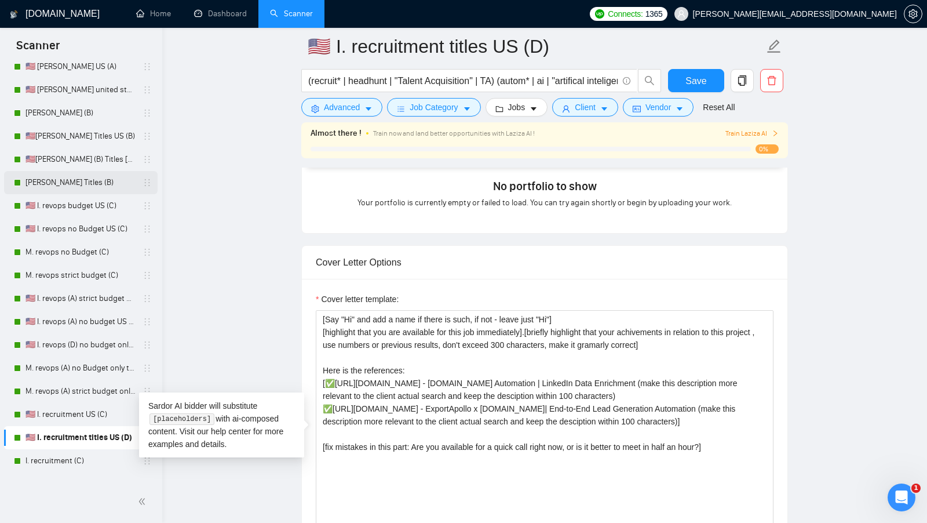
click at [82, 183] on link "M. Clay Titles (B)" at bounding box center [80, 182] width 110 height 23
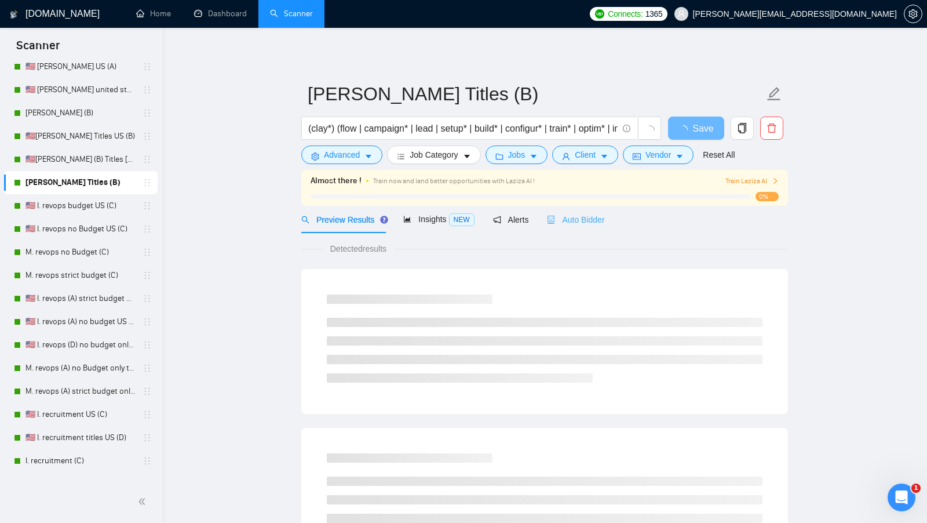
click at [562, 208] on div "Auto Bidder" at bounding box center [575, 219] width 57 height 27
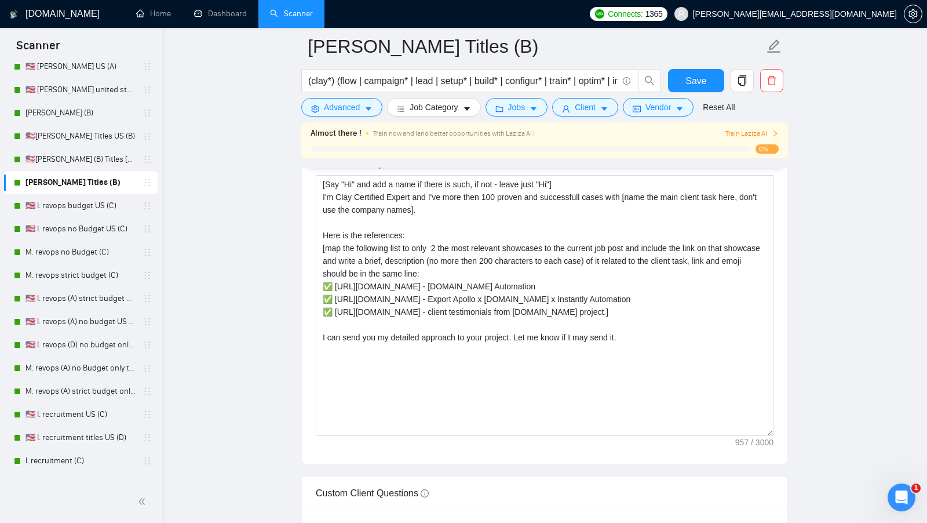
scroll to position [1340, 0]
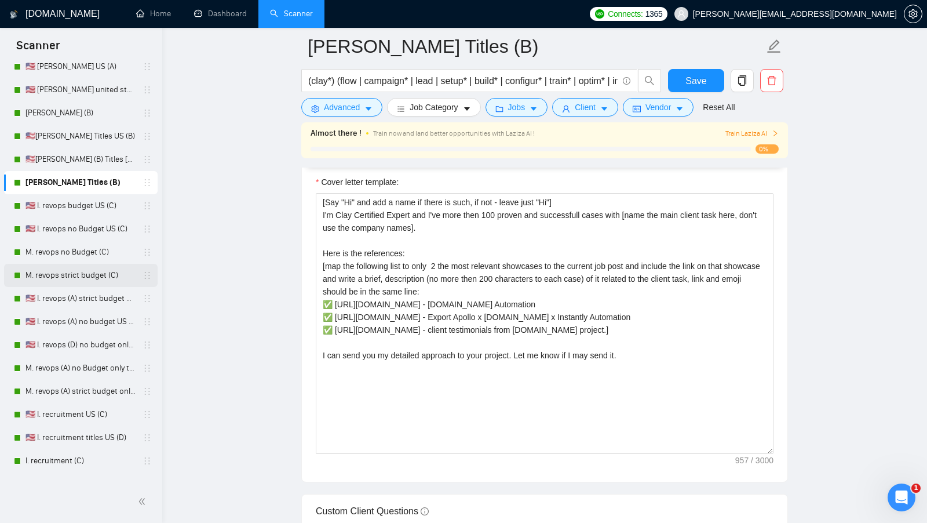
click at [95, 273] on link "M. revops strict budget (C)" at bounding box center [80, 275] width 110 height 23
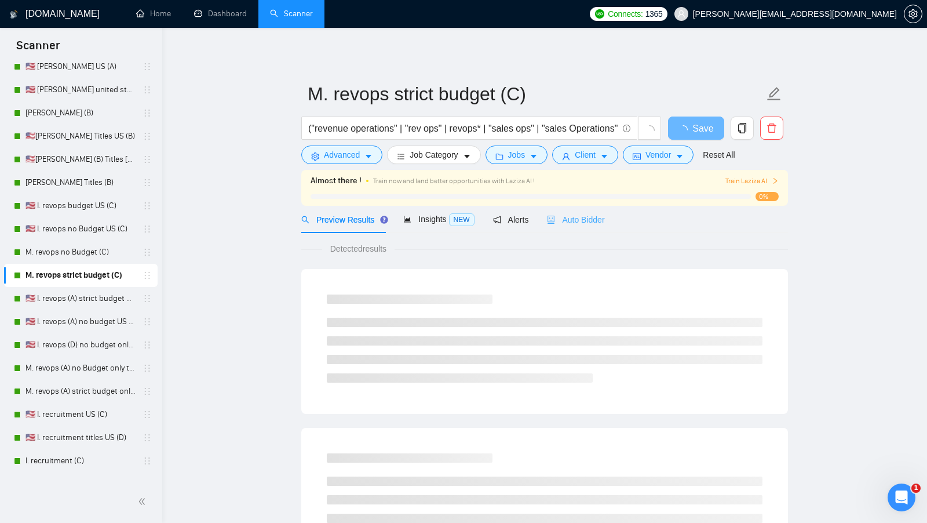
click at [562, 210] on div "Auto Bidder" at bounding box center [575, 219] width 57 height 27
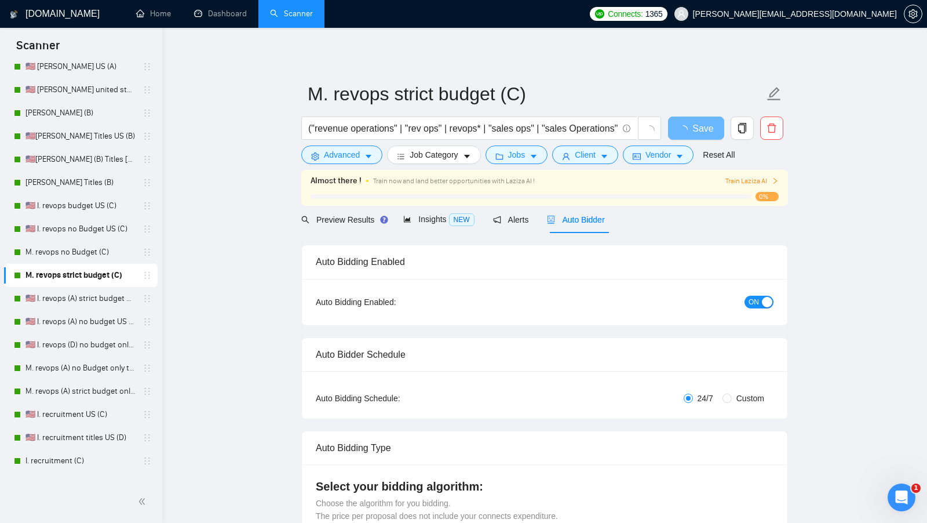
radio input "false"
radio input "true"
checkbox input "true"
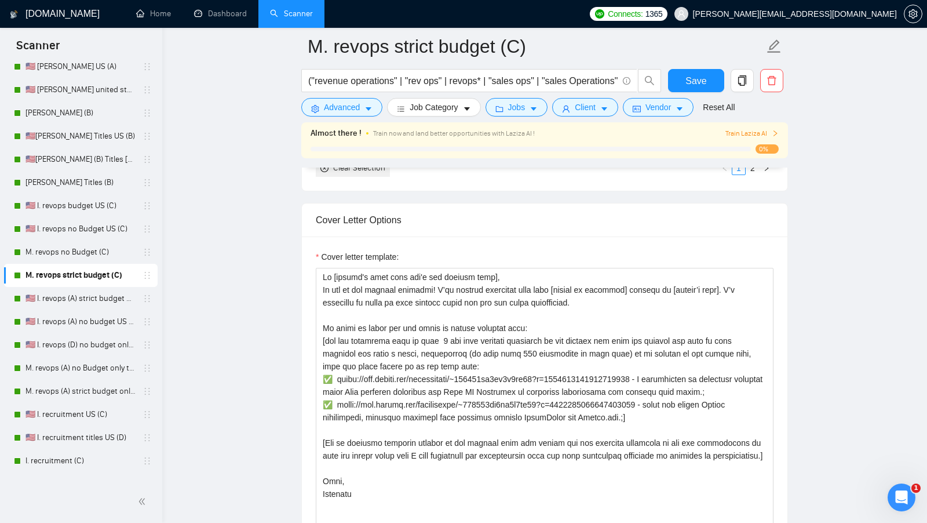
scroll to position [1476, 0]
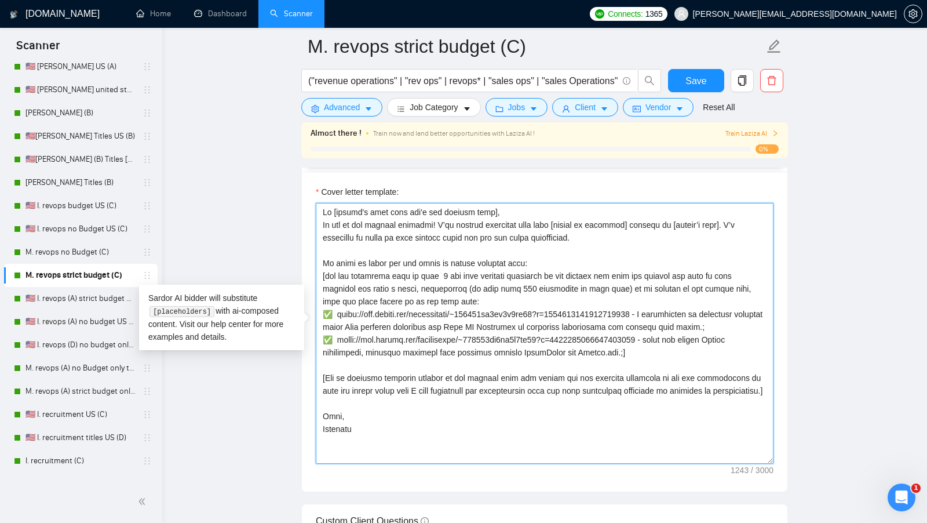
drag, startPoint x: 391, startPoint y: 449, endPoint x: 322, endPoint y: 251, distance: 209.8
click at [322, 250] on textarea "Cover letter template:" at bounding box center [545, 333] width 458 height 261
click at [322, 251] on textarea "Cover letter template:" at bounding box center [545, 333] width 458 height 261
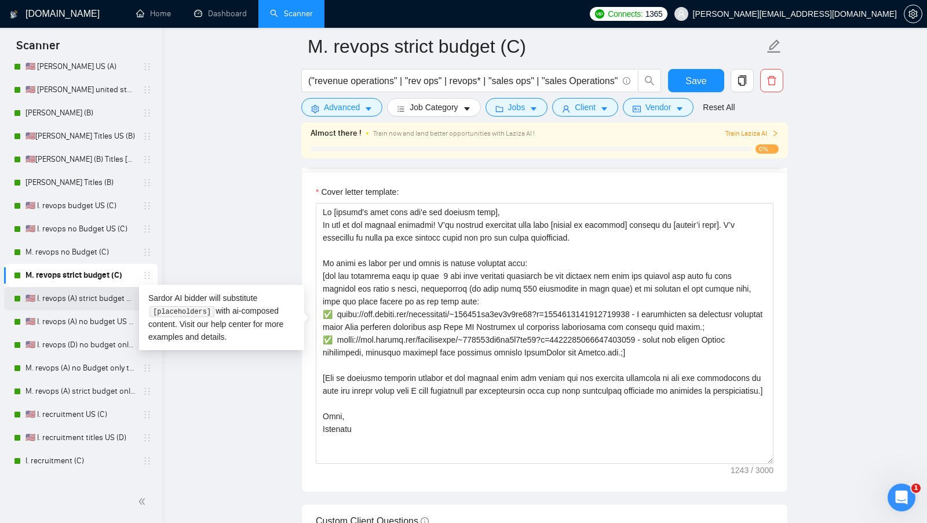
click at [74, 297] on link "🇺🇸 I. revops (A) strict budget US only titles" at bounding box center [80, 298] width 110 height 23
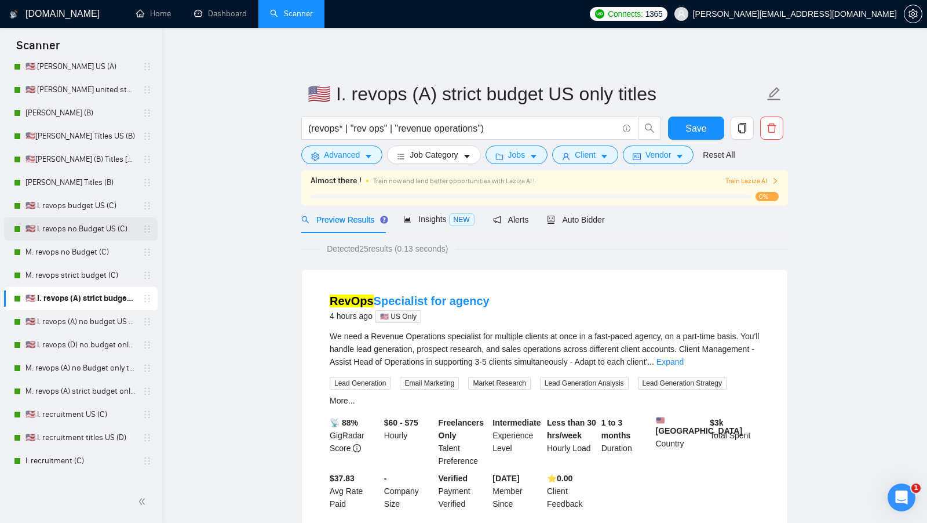
click at [104, 224] on link "🇺🇸 I. revops no Budget US (C)" at bounding box center [80, 228] width 110 height 23
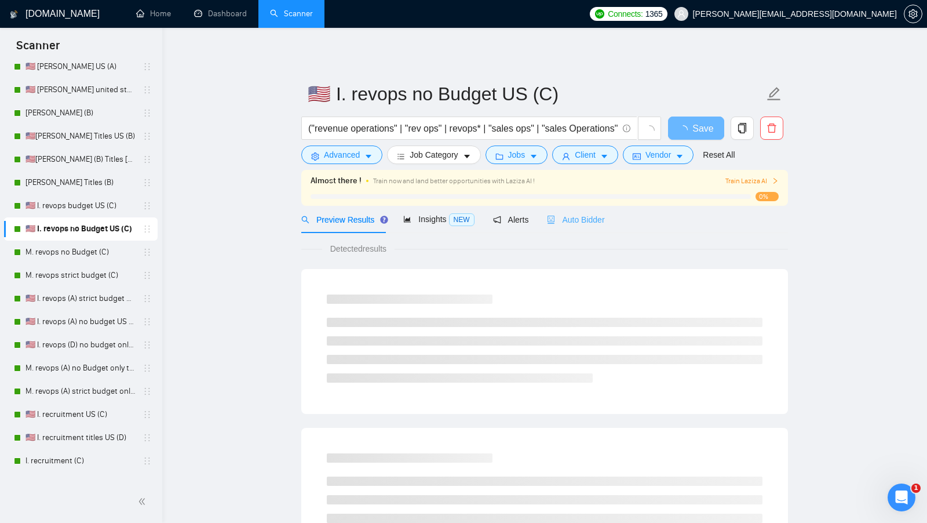
click at [599, 229] on div "Auto Bidder" at bounding box center [575, 219] width 57 height 27
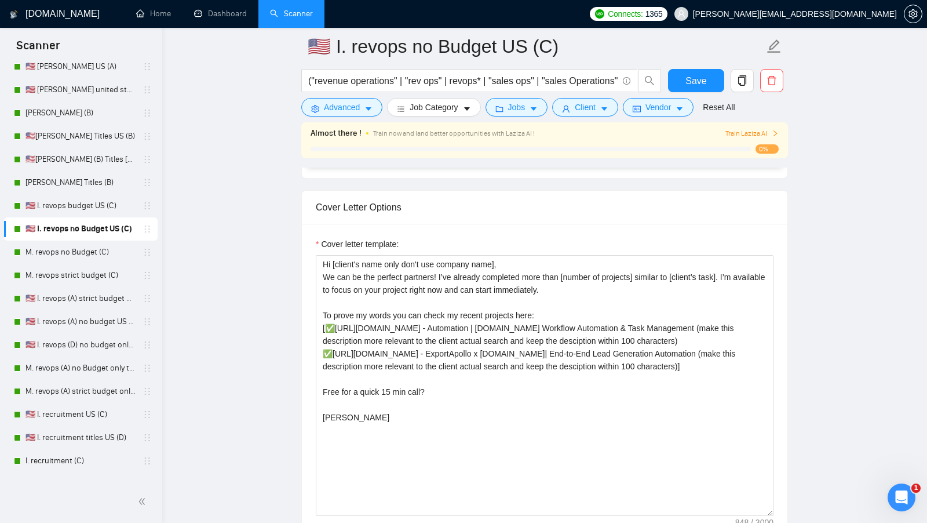
scroll to position [1199, 0]
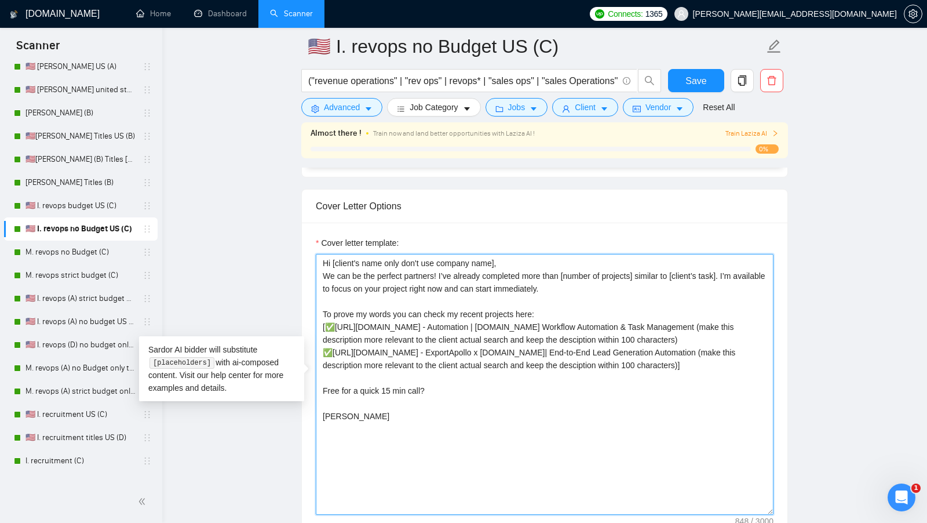
drag, startPoint x: 385, startPoint y: 453, endPoint x: 307, endPoint y: 245, distance: 221.7
click at [307, 245] on div "Cover letter template: Hi [client's name only don't use company name], We can b…" at bounding box center [545, 382] width 486 height 320
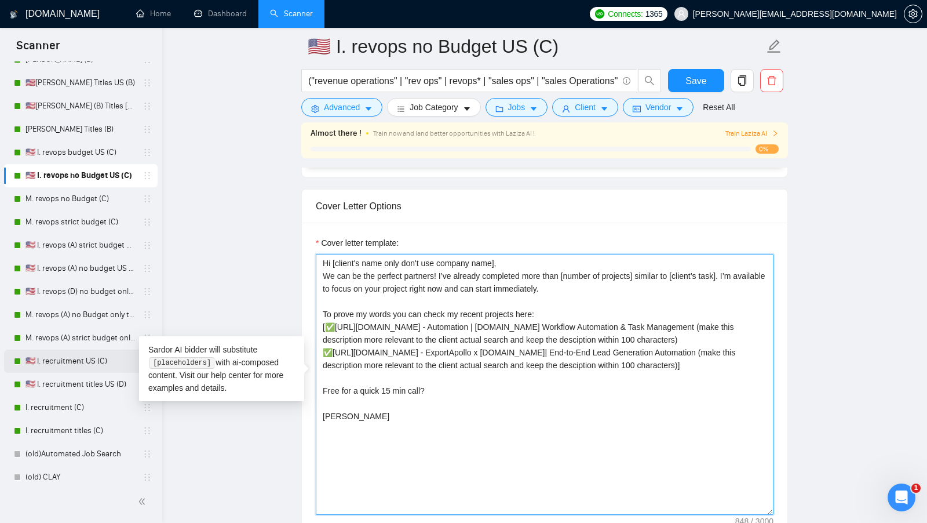
scroll to position [154, 0]
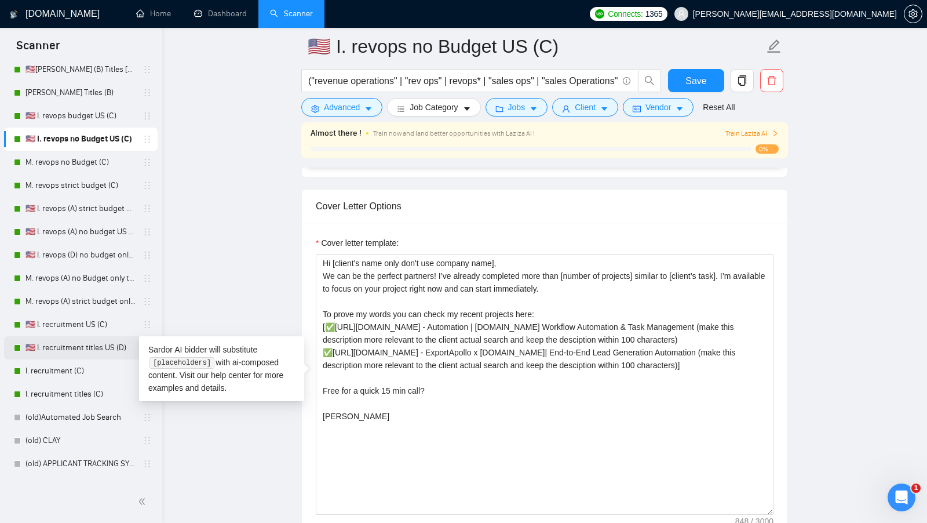
click at [96, 353] on link "🇺🇸 I. recruitment titles US (D)" at bounding box center [80, 347] width 110 height 23
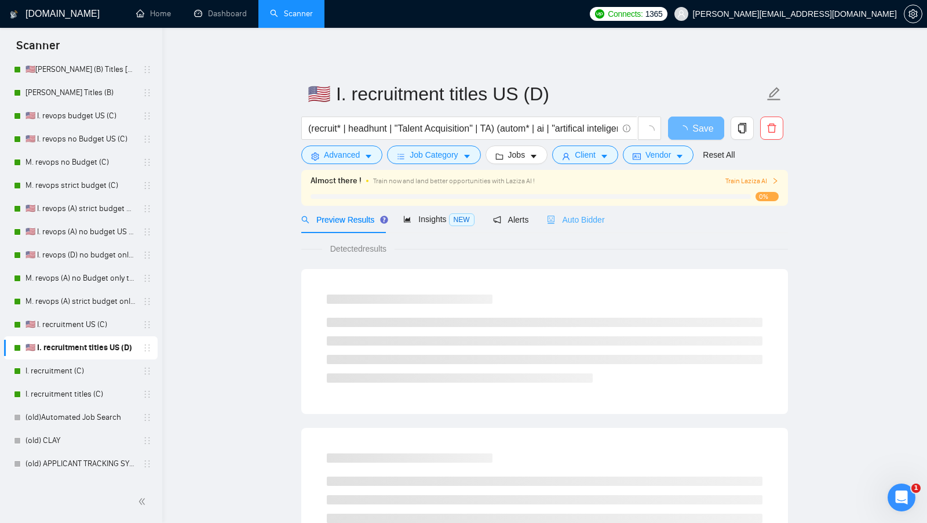
click at [602, 206] on div "Auto Bidder" at bounding box center [575, 219] width 57 height 27
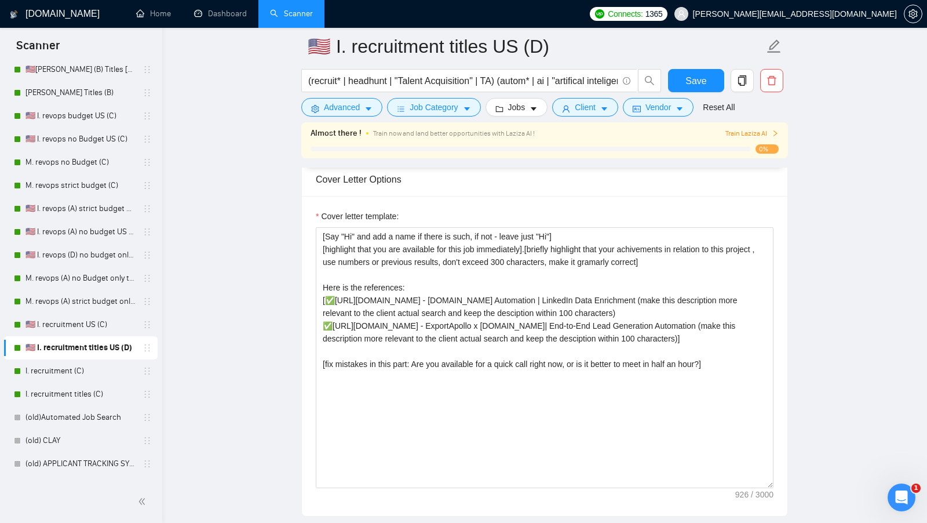
scroll to position [1218, 0]
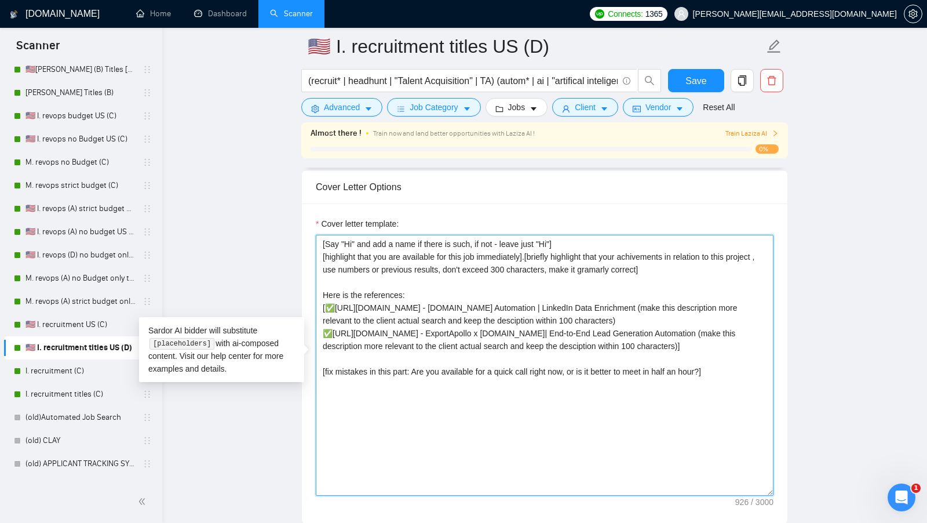
drag, startPoint x: 728, startPoint y: 393, endPoint x: 293, endPoint y: 235, distance: 462.5
click at [293, 235] on main "🇺🇸 I. recruitment titles US (D) (recruit* | headhunt | "Talent Acquisition" | T…" at bounding box center [545, 396] width 728 height 3137
